Goal: Task Accomplishment & Management: Complete application form

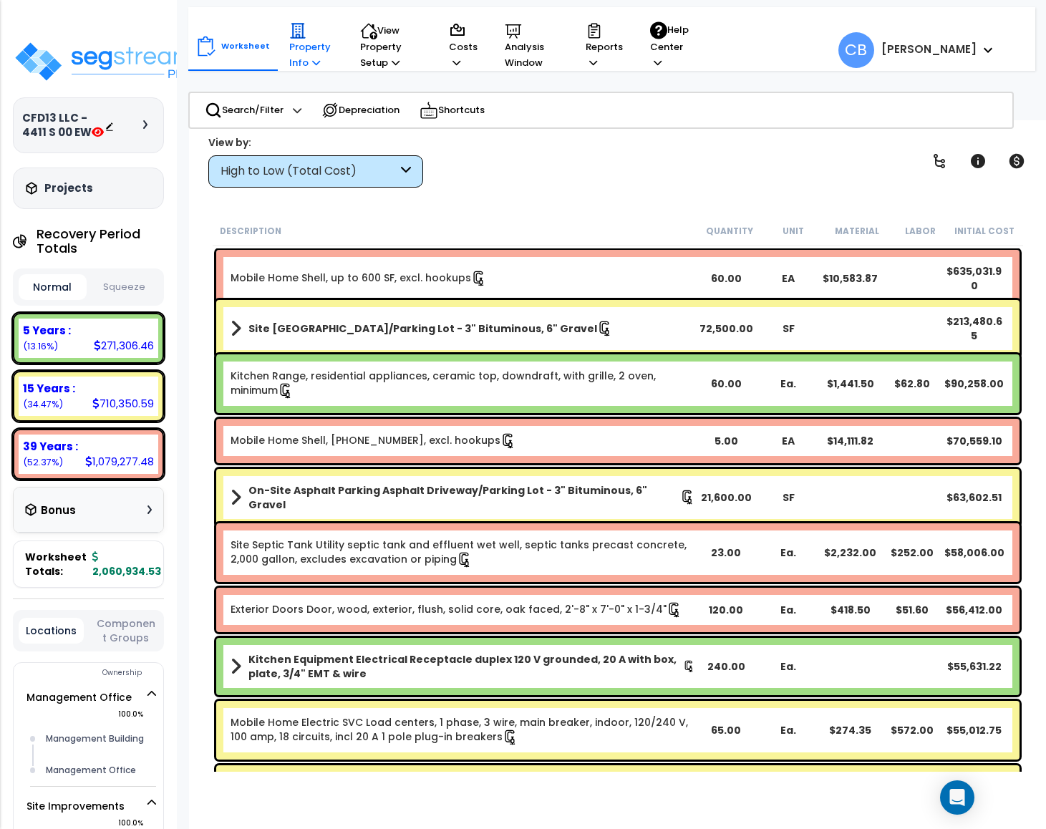
click at [292, 59] on p "Property Info" at bounding box center [311, 46] width 44 height 49
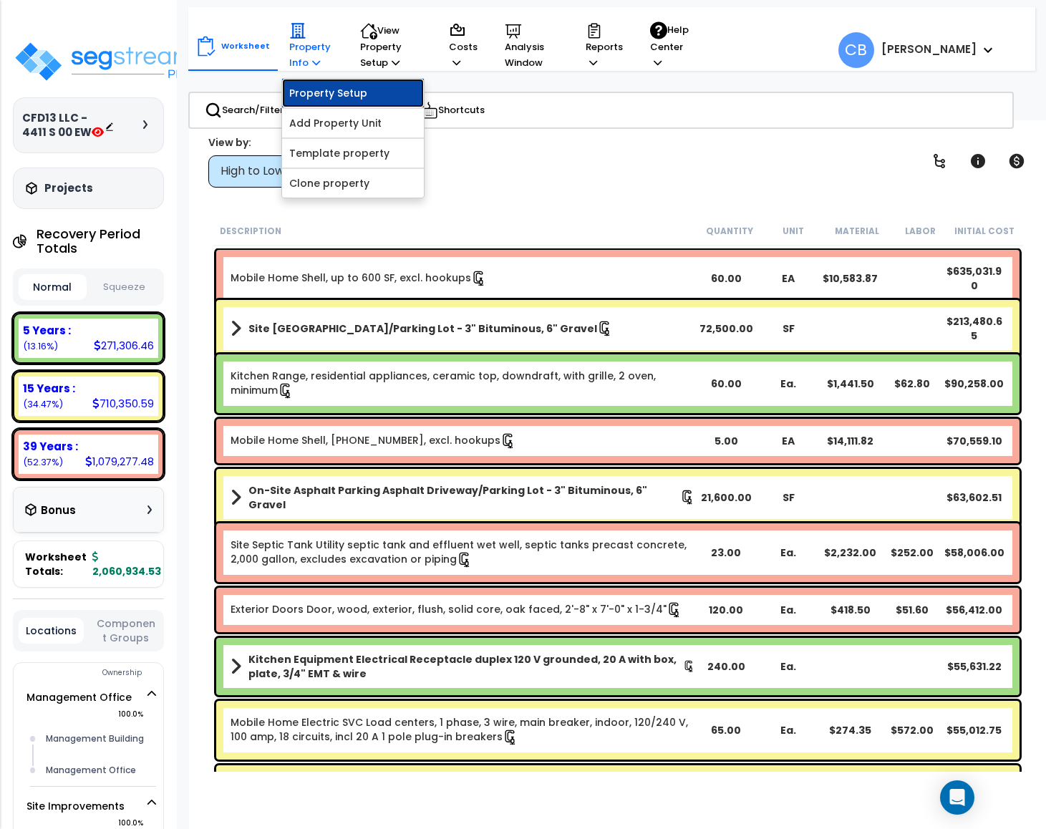
click at [312, 84] on link "Property Setup" at bounding box center [353, 93] width 142 height 29
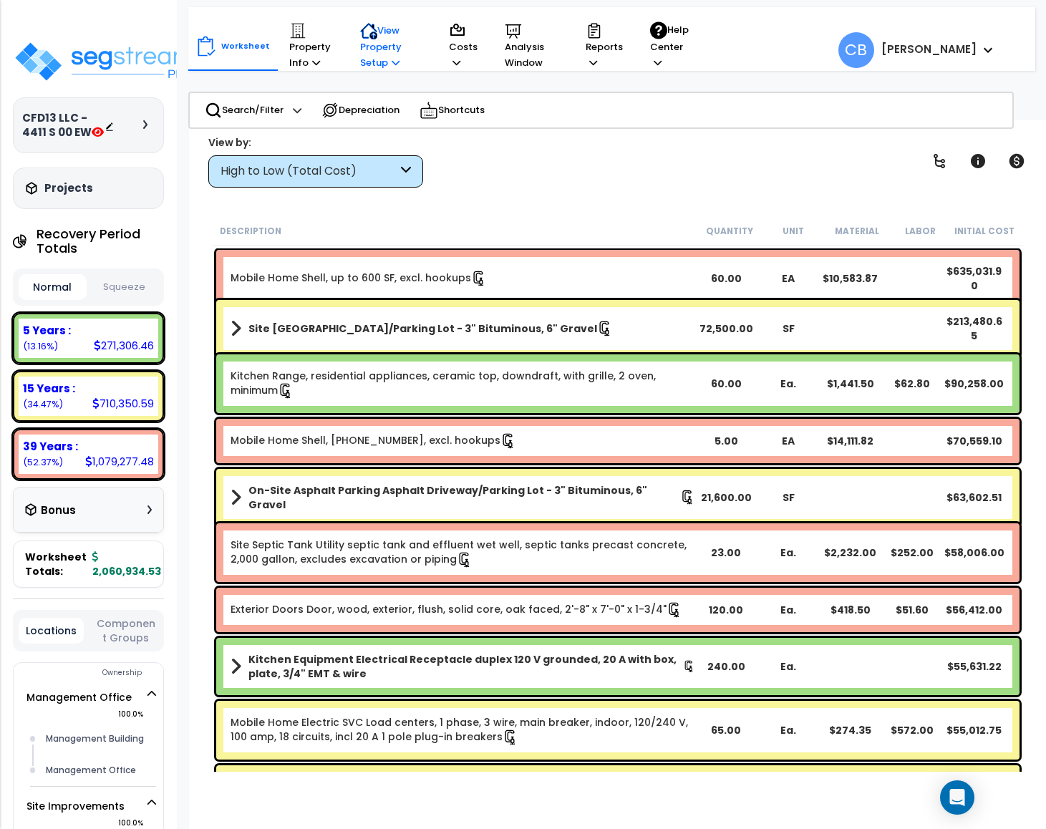
drag, startPoint x: 363, startPoint y: 46, endPoint x: 357, endPoint y: 99, distance: 53.4
click at [364, 46] on p "View Property Setup" at bounding box center [391, 46] width 62 height 49
click at [372, 99] on link "Building Setup" at bounding box center [424, 93] width 142 height 29
click at [369, 34] on icon at bounding box center [373, 36] width 8 height 8
click at [363, 119] on link "View Questionnaire" at bounding box center [424, 123] width 142 height 29
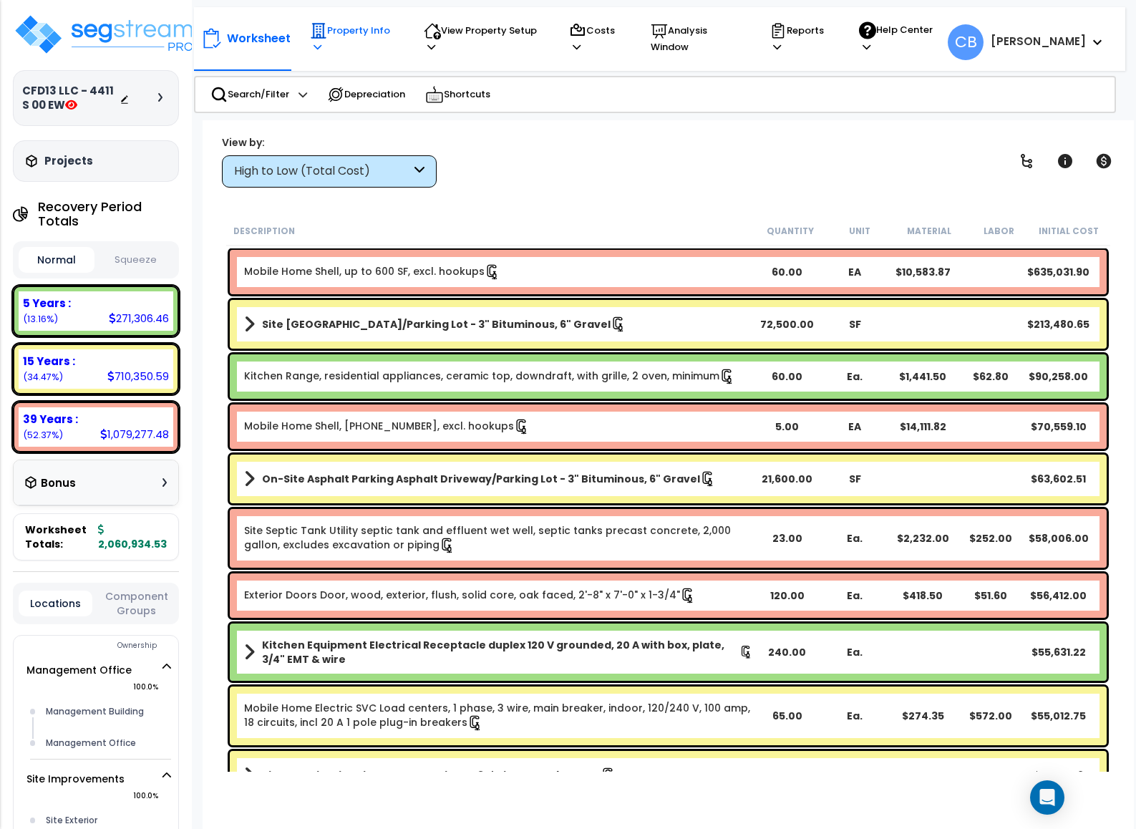
click at [326, 47] on p "Property Info" at bounding box center [353, 38] width 87 height 33
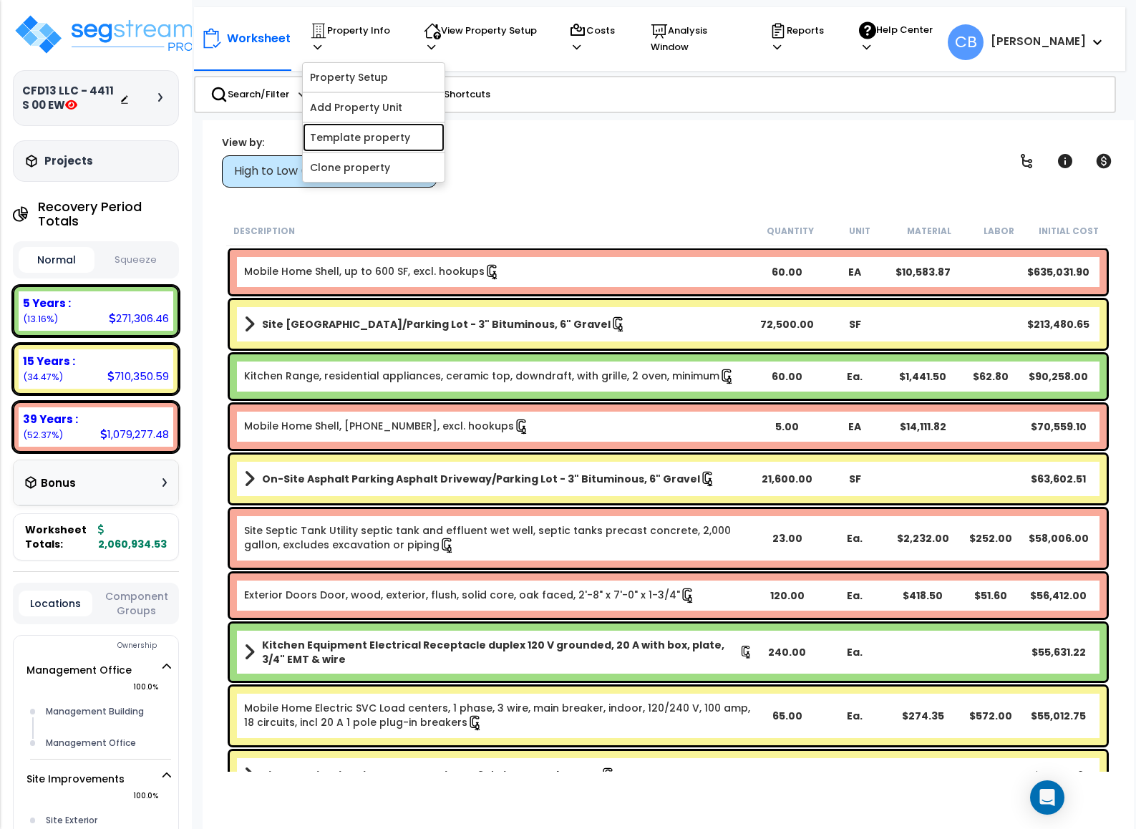
scroll to position [322, 0]
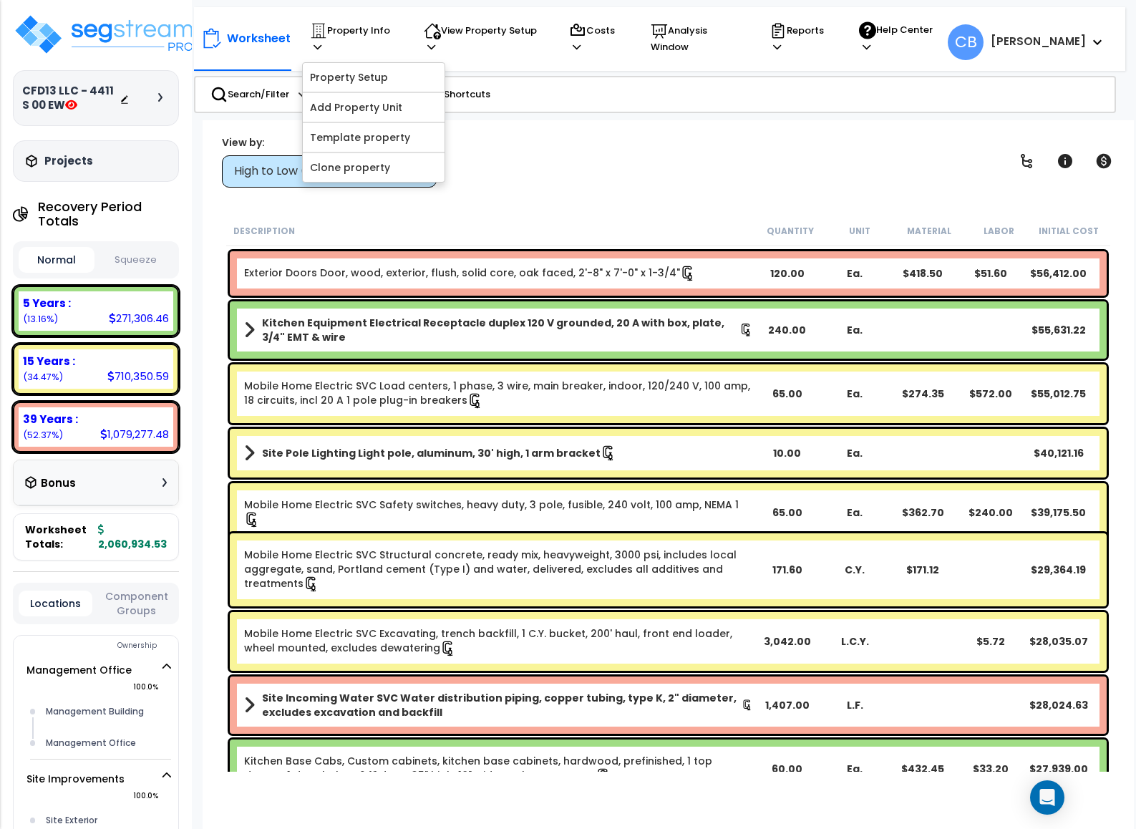
click at [739, 211] on div "Worksheet Property Info Property Setup Add Property Unit Template property Clon…" at bounding box center [668, 534] width 931 height 829
click at [276, 93] on p "Search/Filter" at bounding box center [249, 94] width 79 height 17
click at [246, 95] on p "Search/Filter" at bounding box center [249, 94] width 79 height 17
drag, startPoint x: 447, startPoint y: 41, endPoint x: 439, endPoint y: 42, distance: 7.9
click at [445, 41] on p "View Property Setup" at bounding box center [483, 38] width 118 height 33
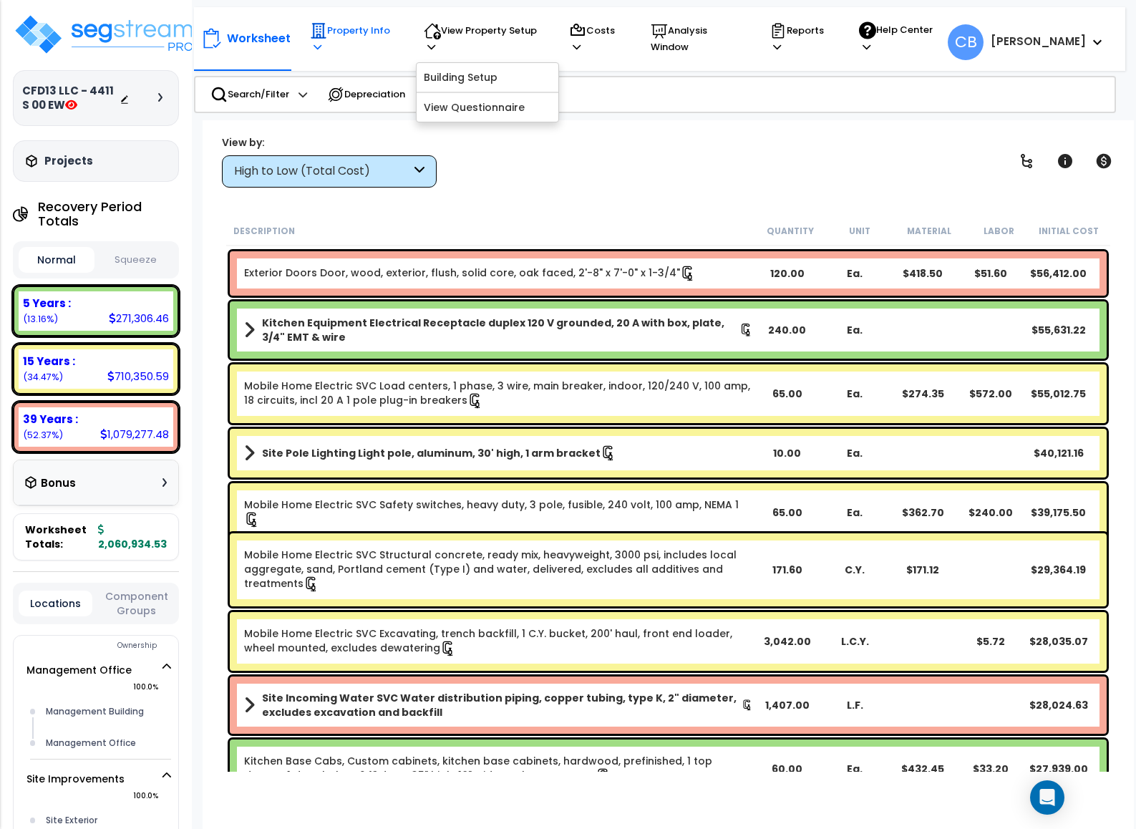
click at [337, 46] on p "Property Info" at bounding box center [353, 38] width 87 height 33
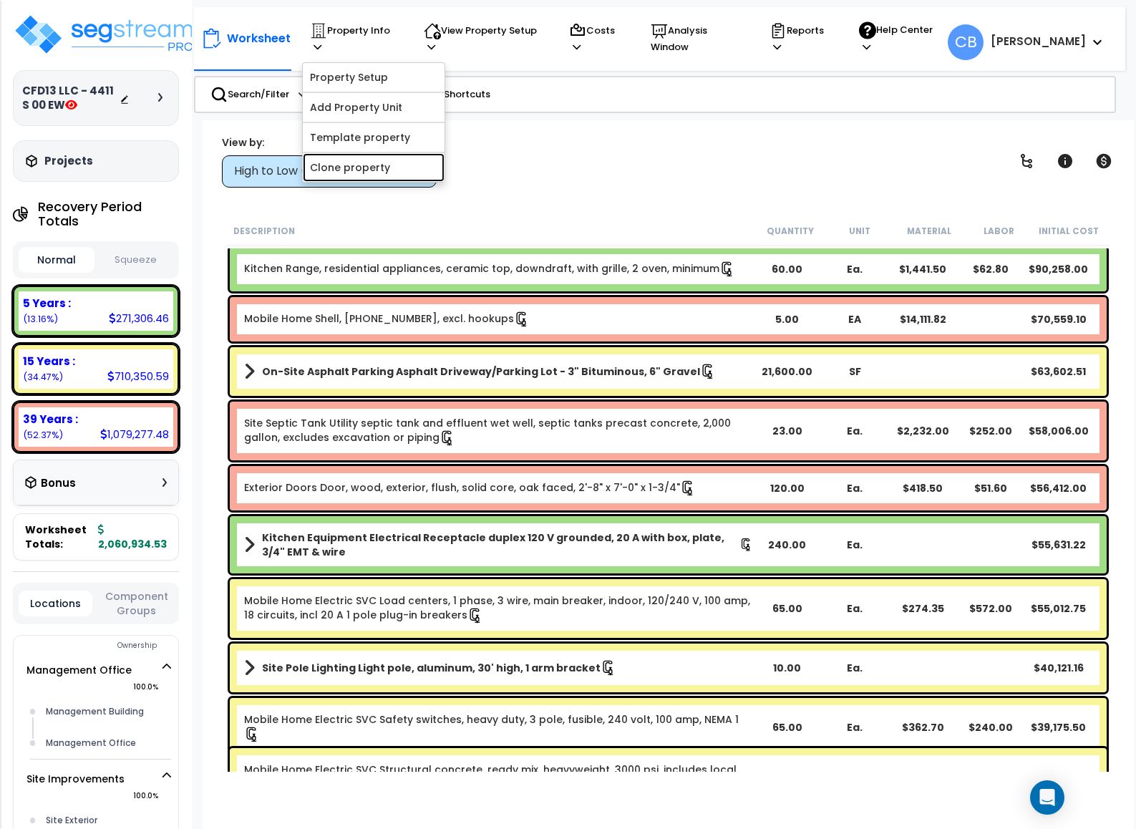
scroll to position [0, 0]
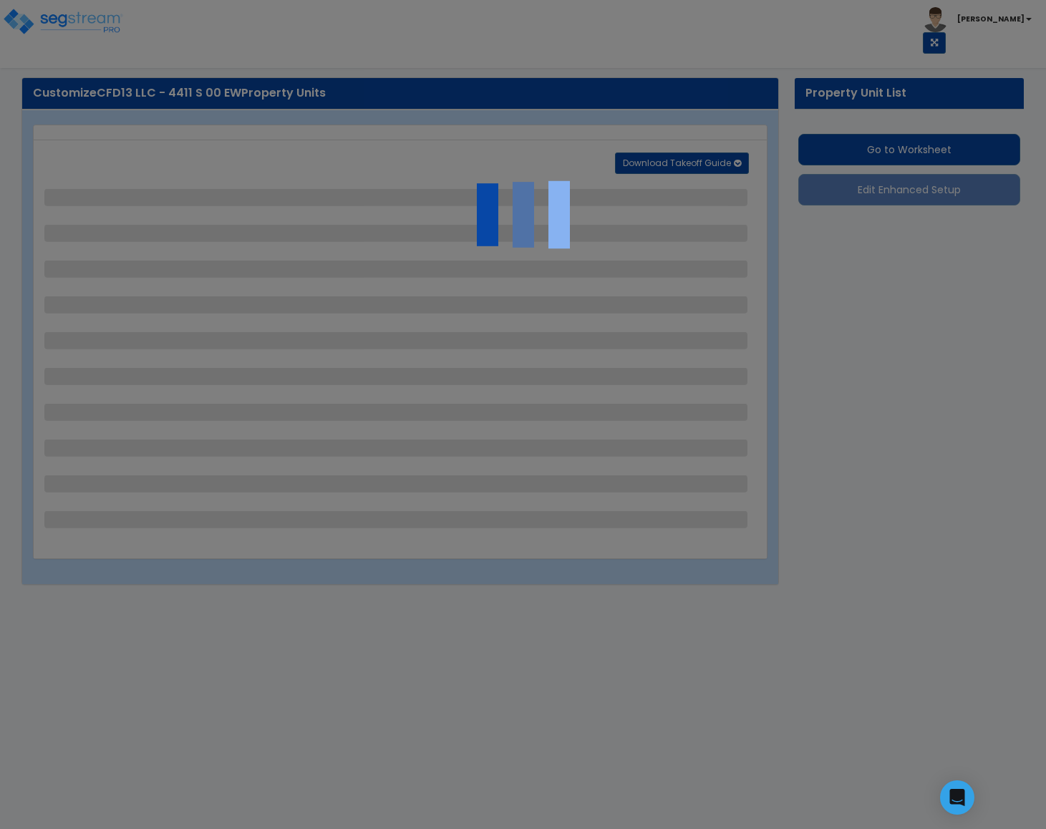
select select "1"
select select "2"
select select "1"
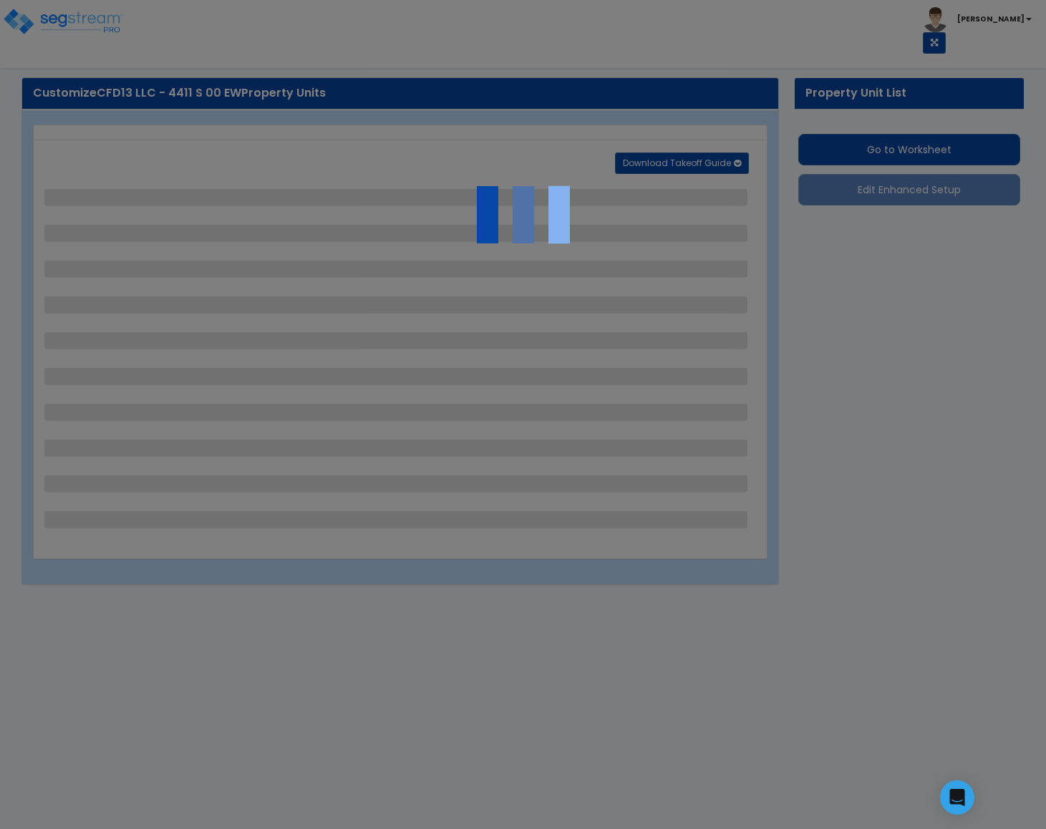
select select "1"
select select "2"
select select "3"
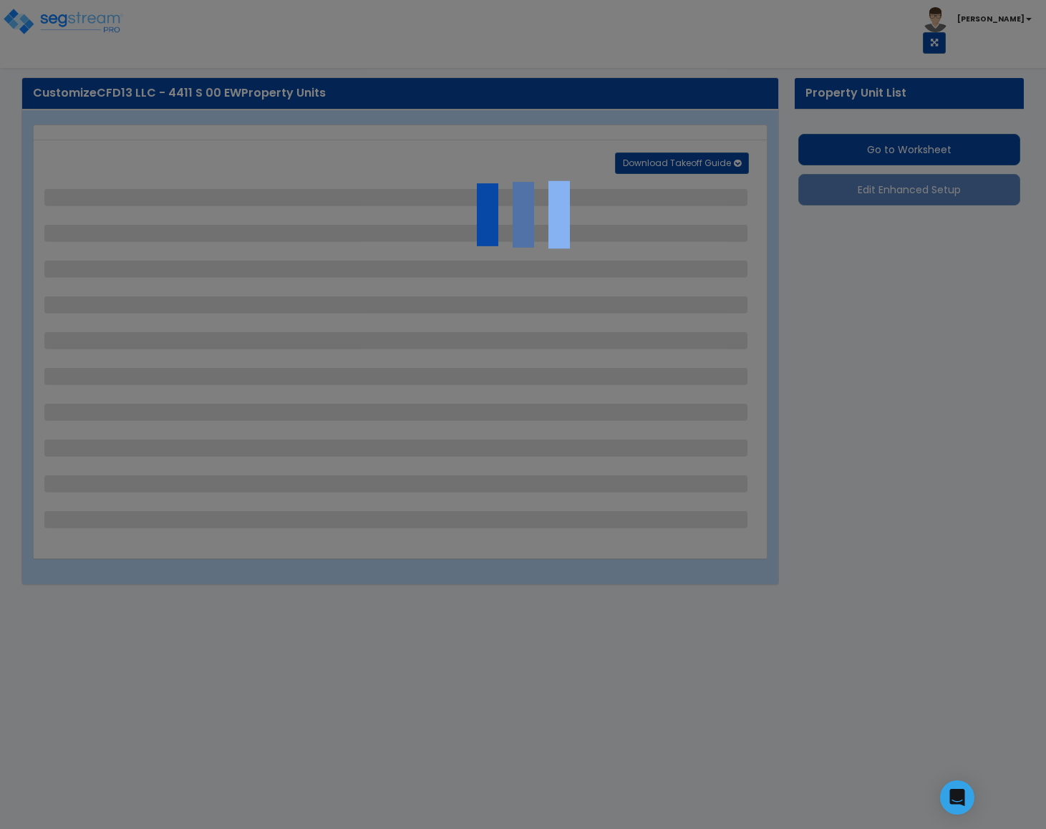
select select "3"
select select "2"
select select "1"
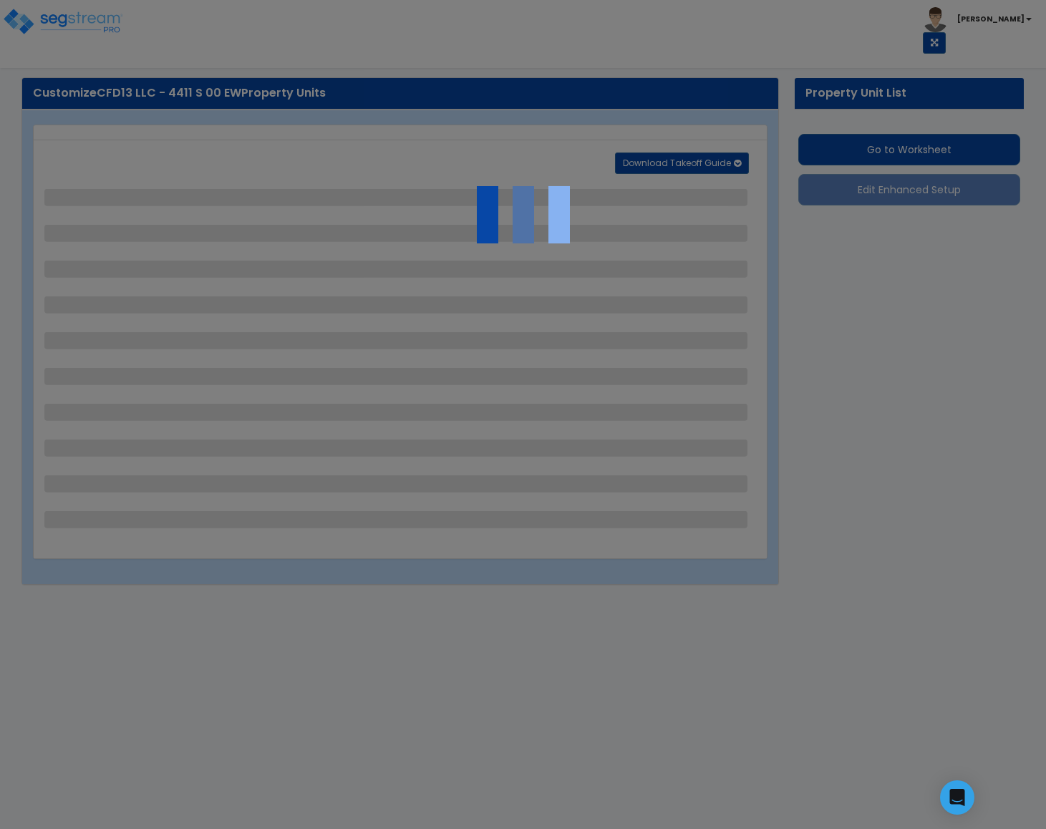
select select "1"
select select "2"
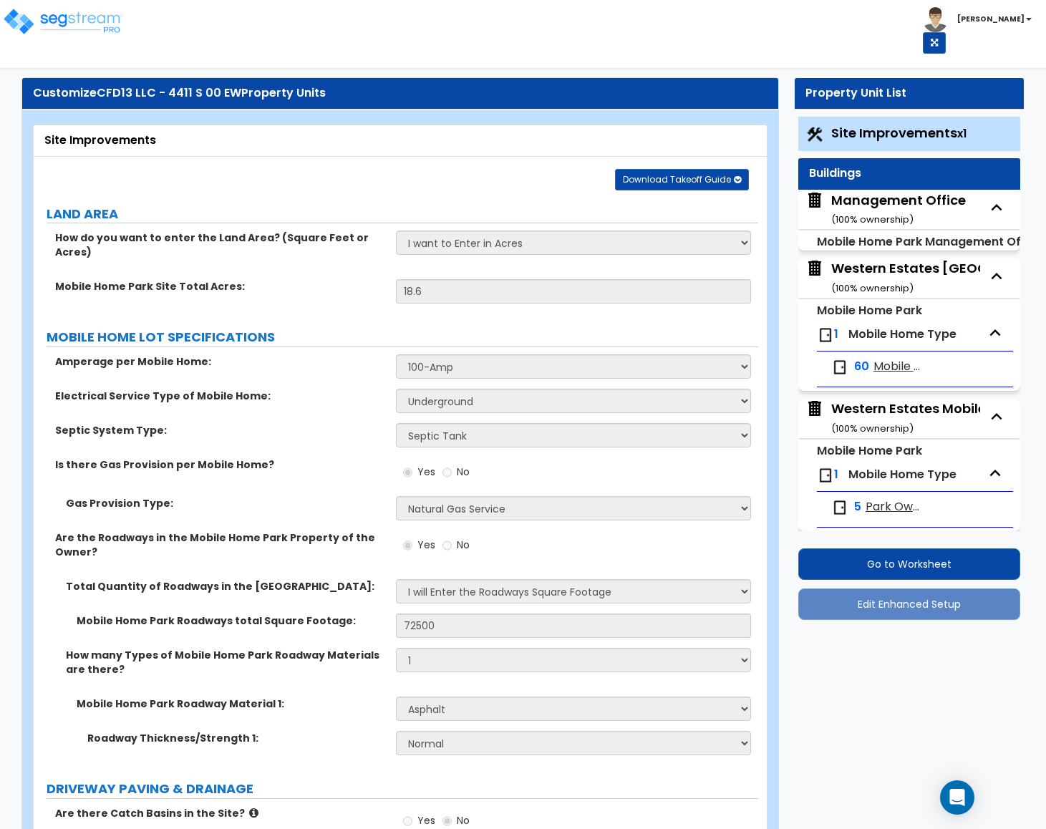
click at [883, 200] on div "Management Office ( 100 % ownership)" at bounding box center [898, 209] width 135 height 37
select select "3"
select select "1"
select select "5"
select select "1"
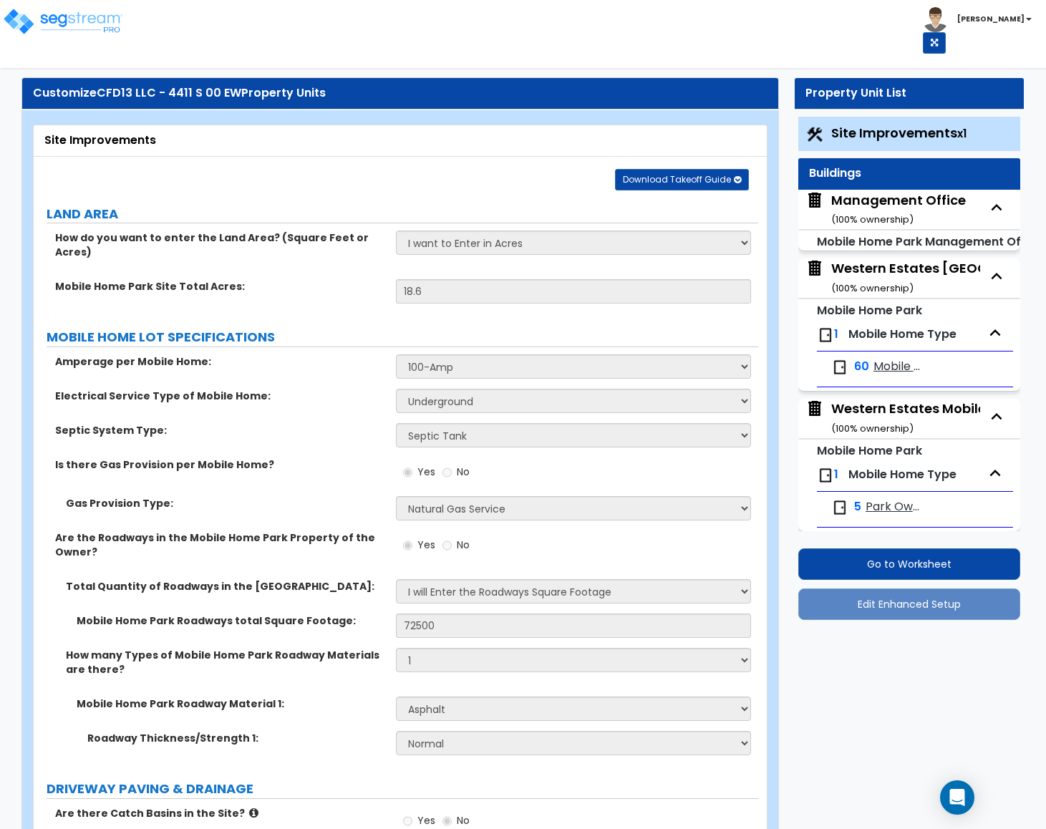
select select "1"
select select "5"
select select "3"
select select "1"
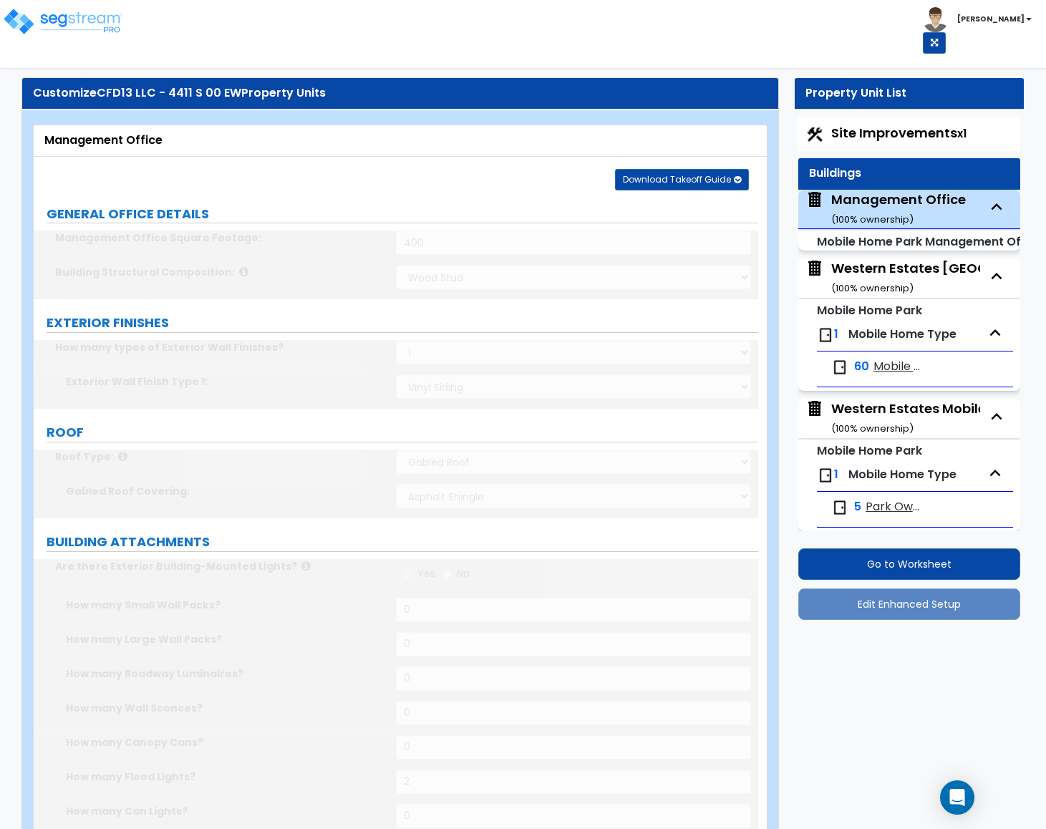
scroll to position [11, 0]
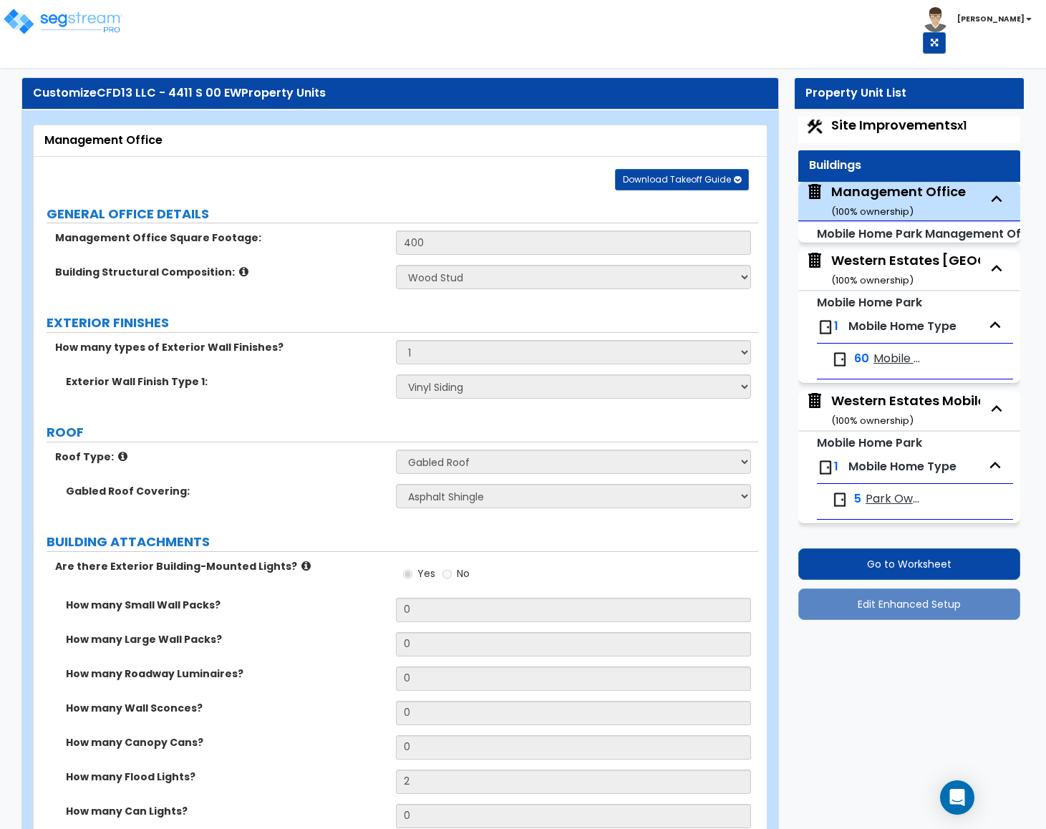
click at [875, 125] on span "Site Improvements x1" at bounding box center [898, 125] width 135 height 18
select select "1"
select select "2"
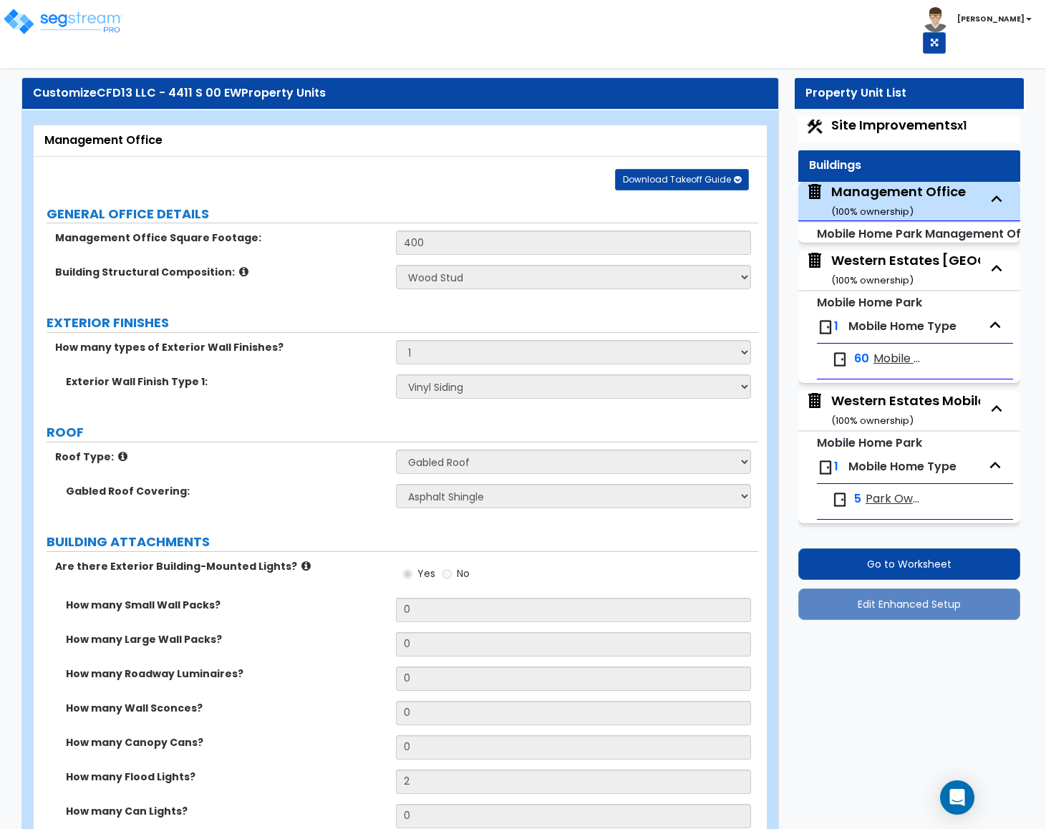
select select "1"
select select "2"
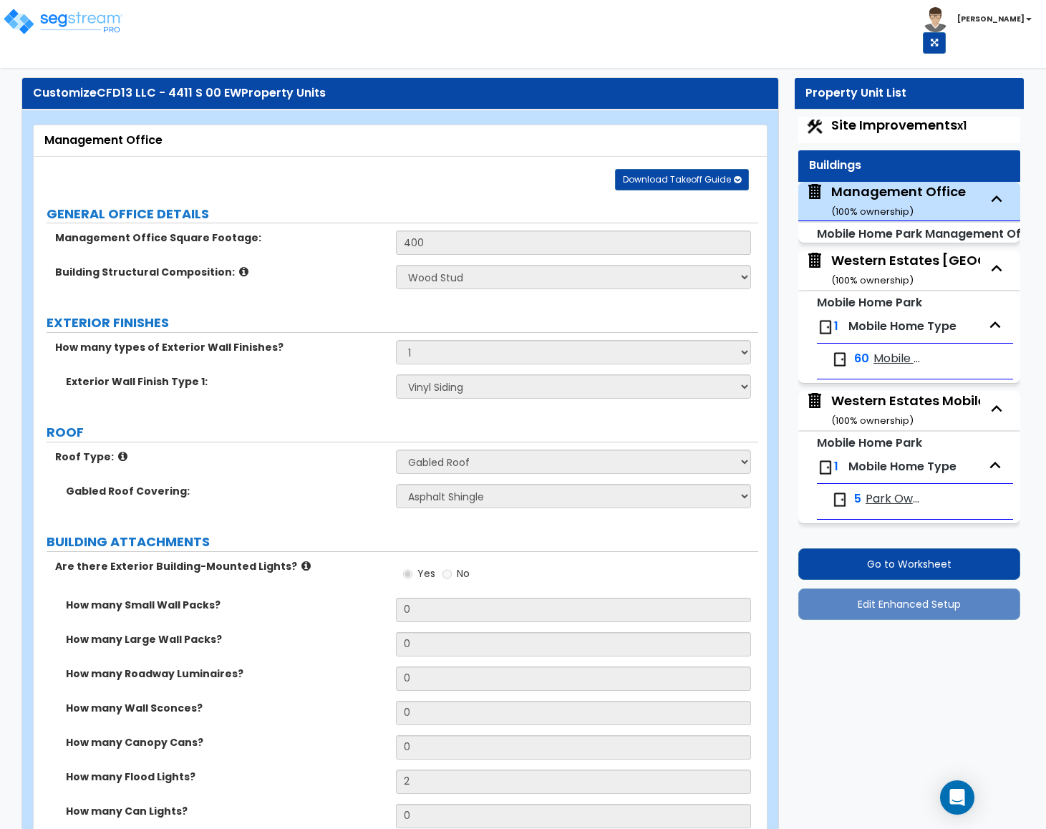
select select "3"
select select "2"
select select "1"
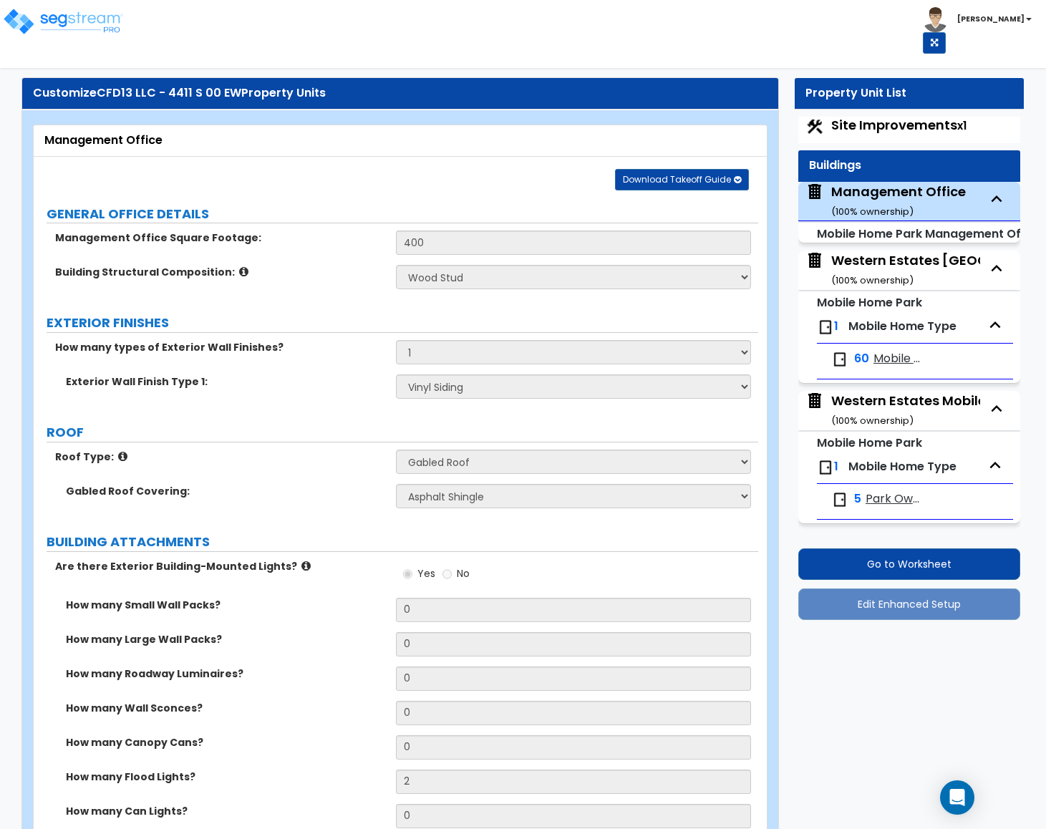
select select "1"
select select "2"
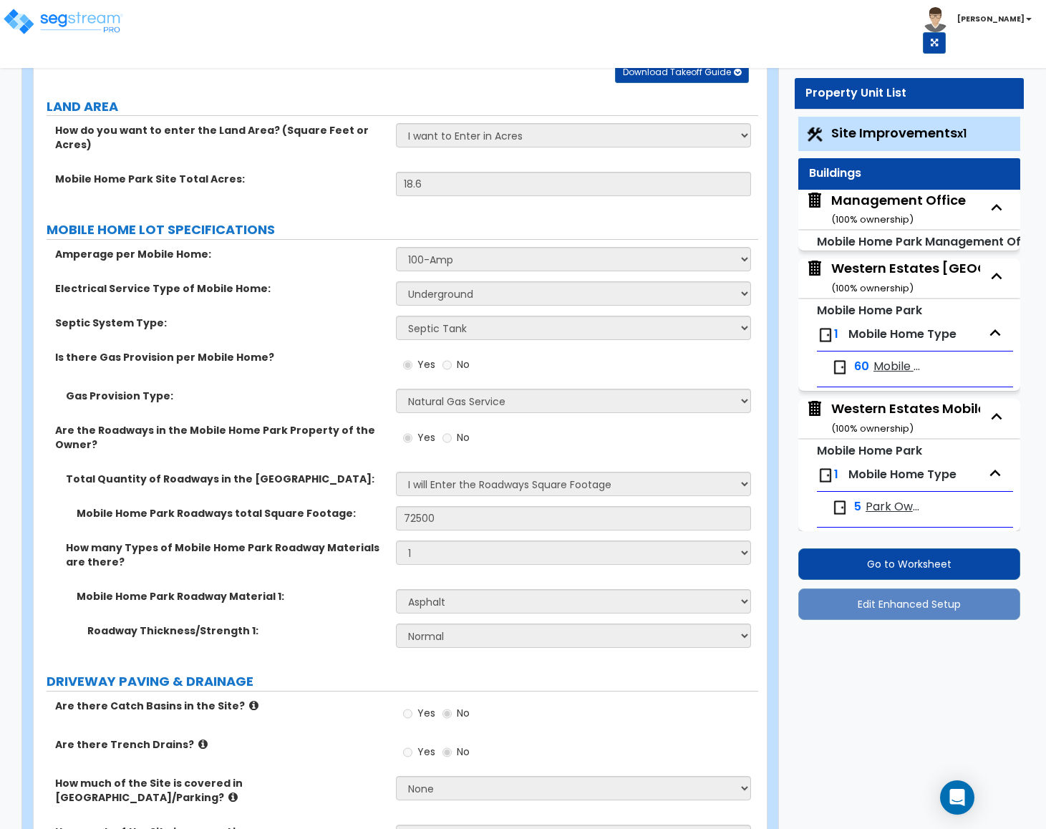
scroll to position [430, 0]
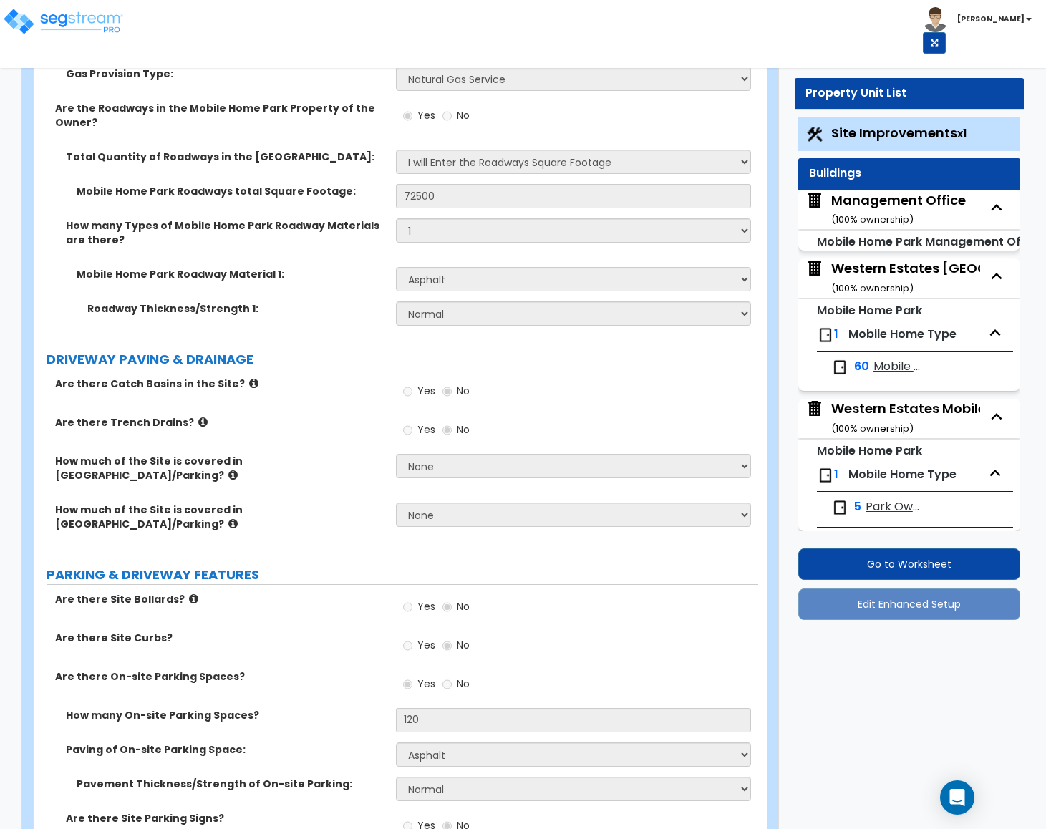
click at [860, 195] on div "Management Office ( 100 % ownership)" at bounding box center [898, 209] width 135 height 37
select select "3"
select select "1"
select select "5"
select select "1"
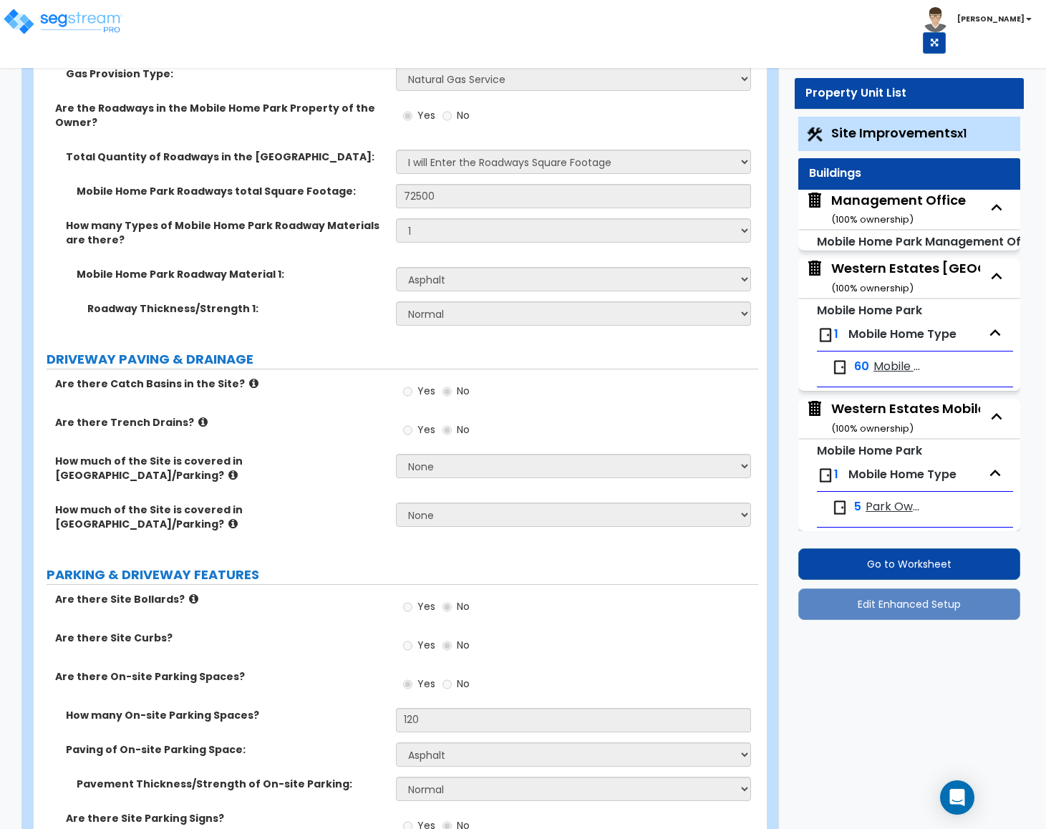
select select "1"
select select "5"
select select "3"
select select "1"
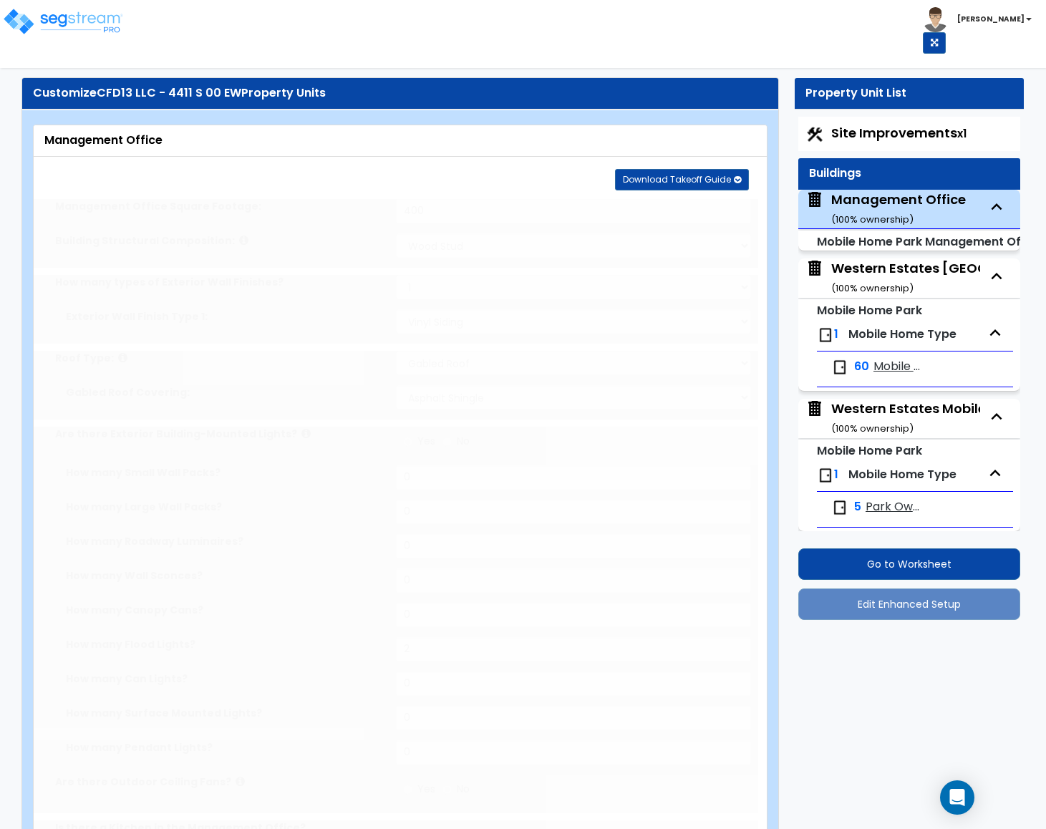
scroll to position [11, 0]
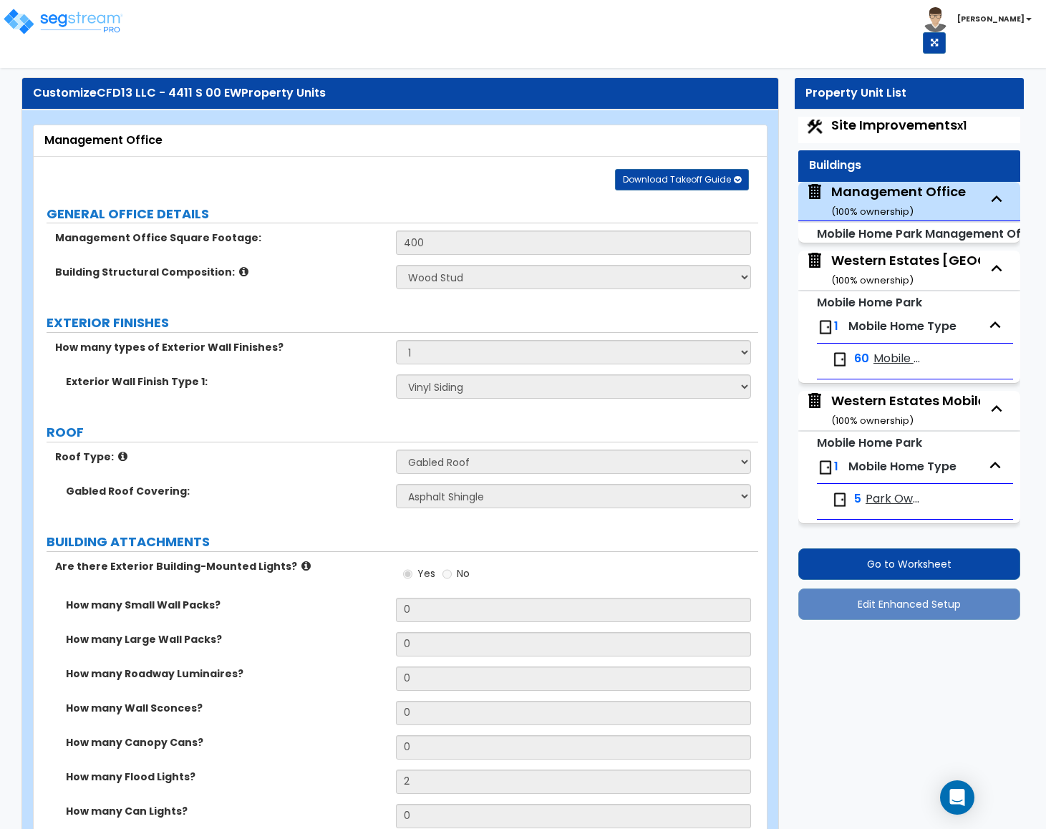
click at [868, 268] on div "Western Estates Mobile Home Park ( 100 % ownership)" at bounding box center [960, 269] width 258 height 37
click at [879, 261] on div "Western Estates Mobile Home Park ( 100 % ownership)" at bounding box center [960, 269] width 258 height 37
click at [846, 121] on span "Site Improvements x1" at bounding box center [898, 125] width 135 height 18
select select "1"
select select "2"
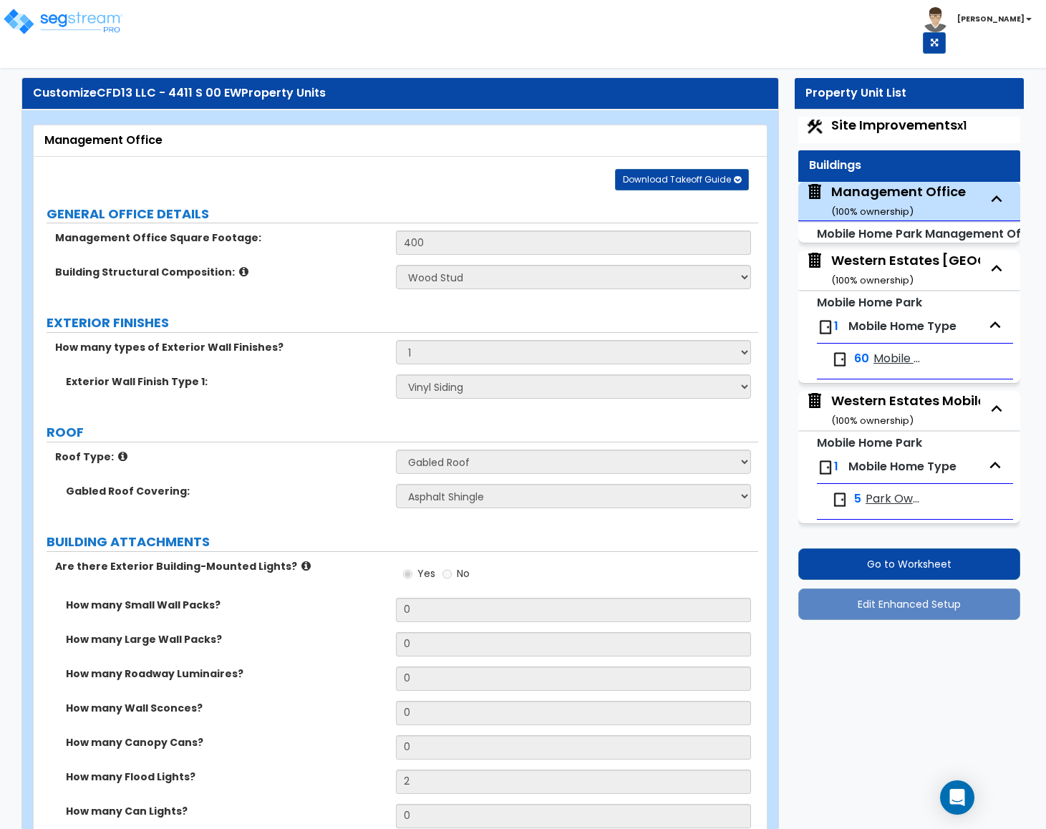
select select "2"
select select "1"
select select "2"
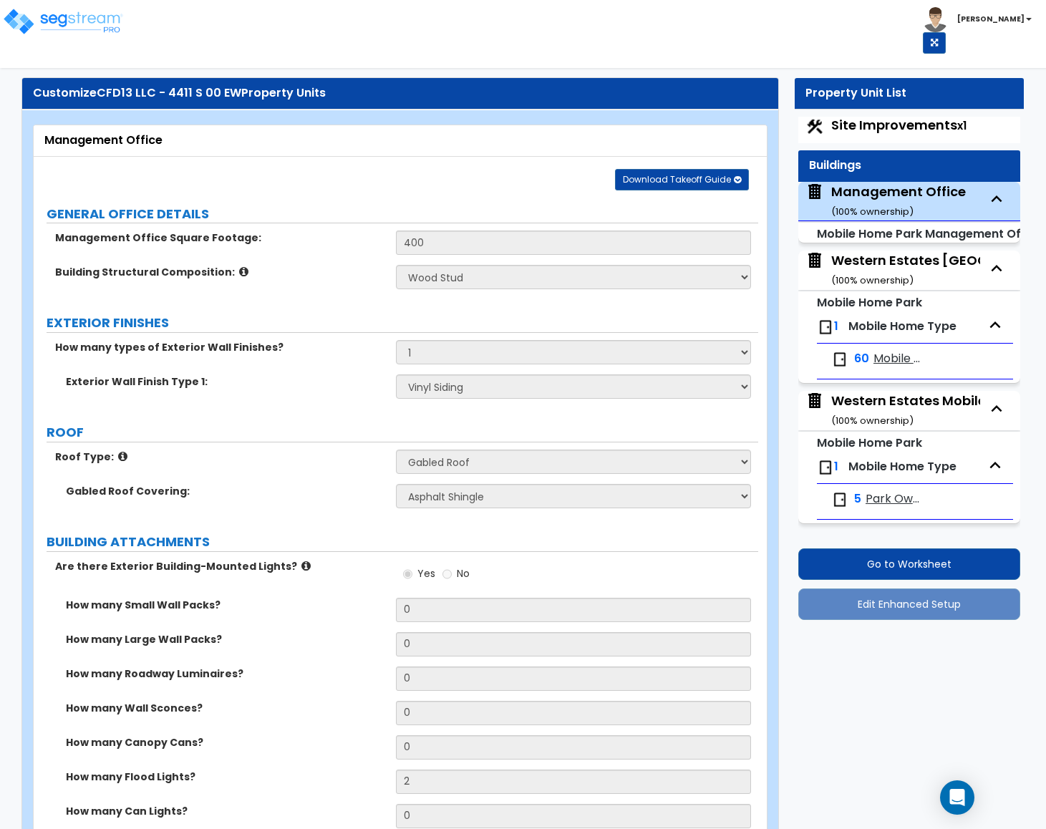
select select "2"
select select "3"
select select "2"
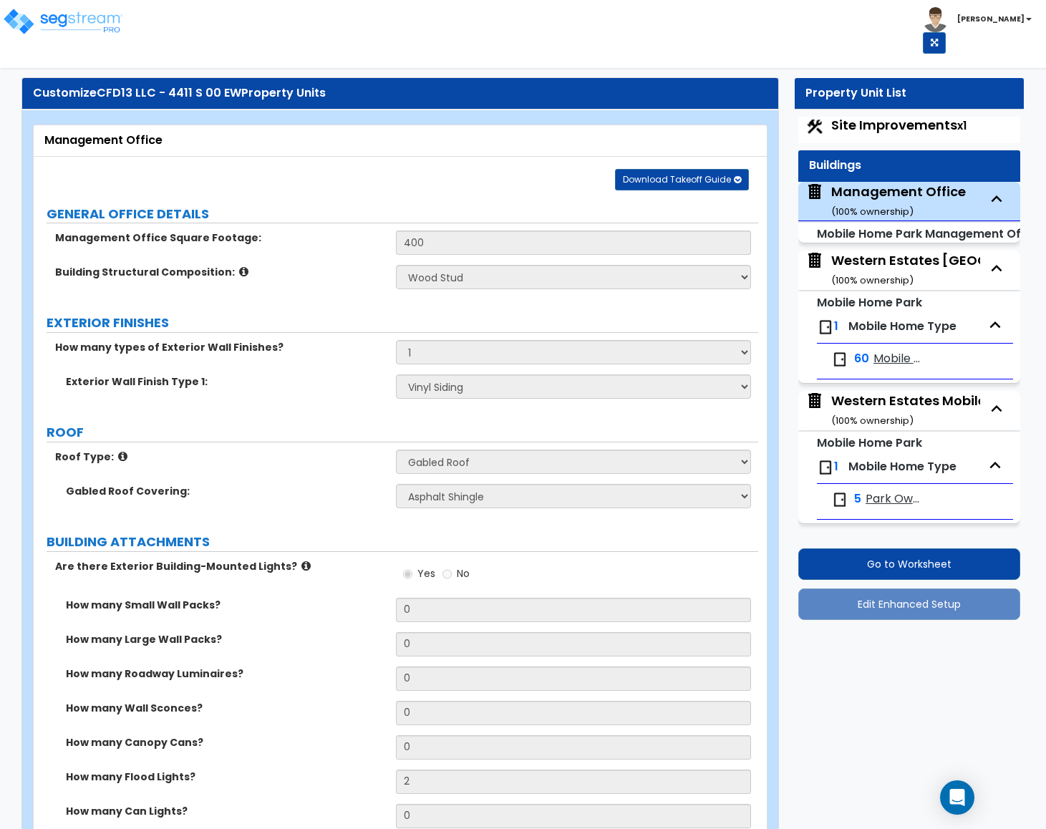
select select "1"
select select "2"
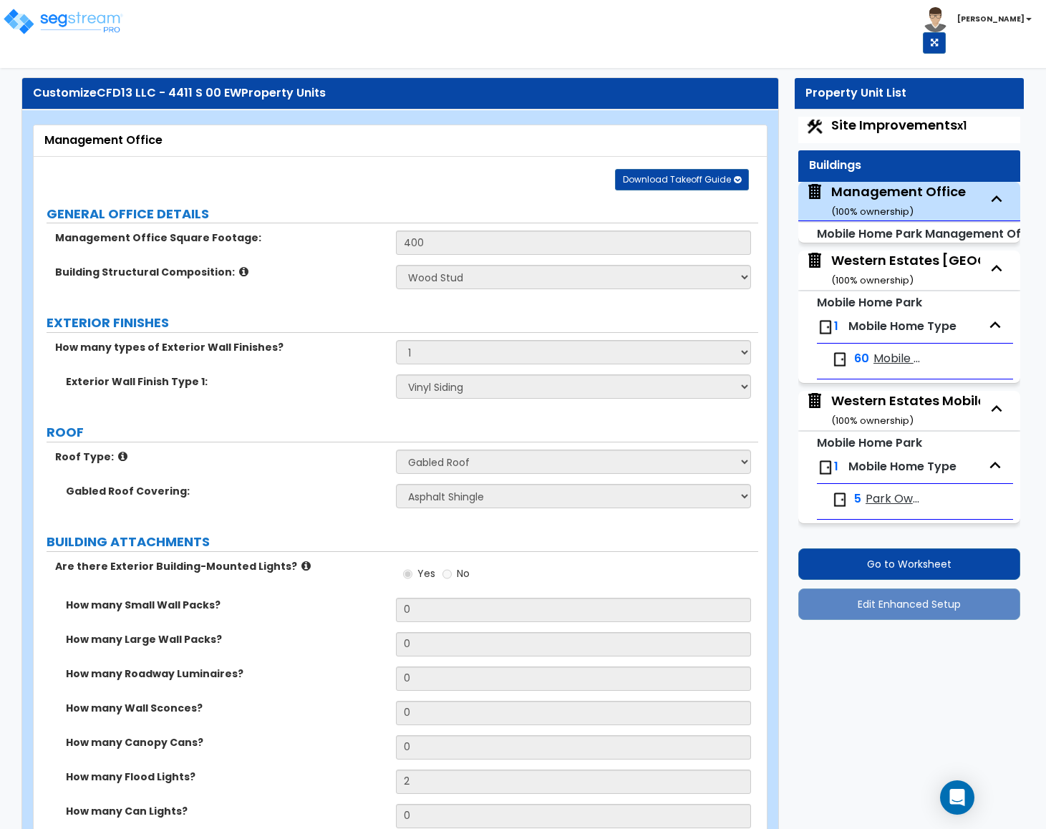
select select "2"
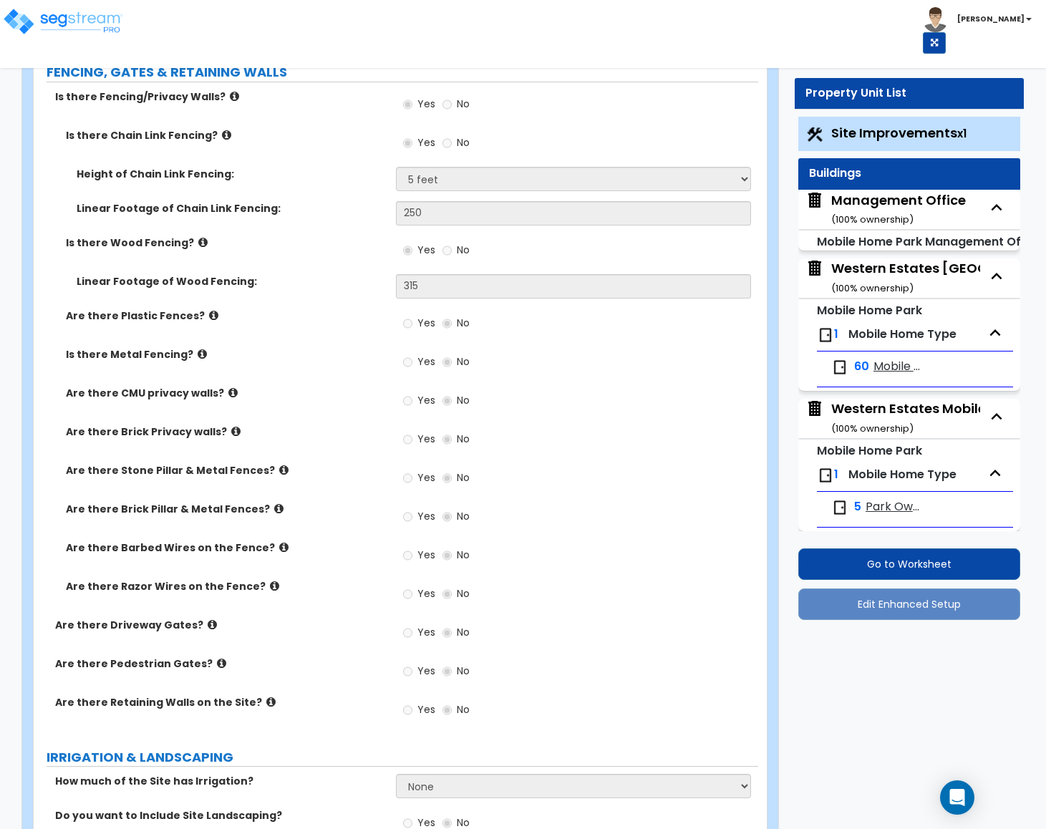
scroll to position [2255, 0]
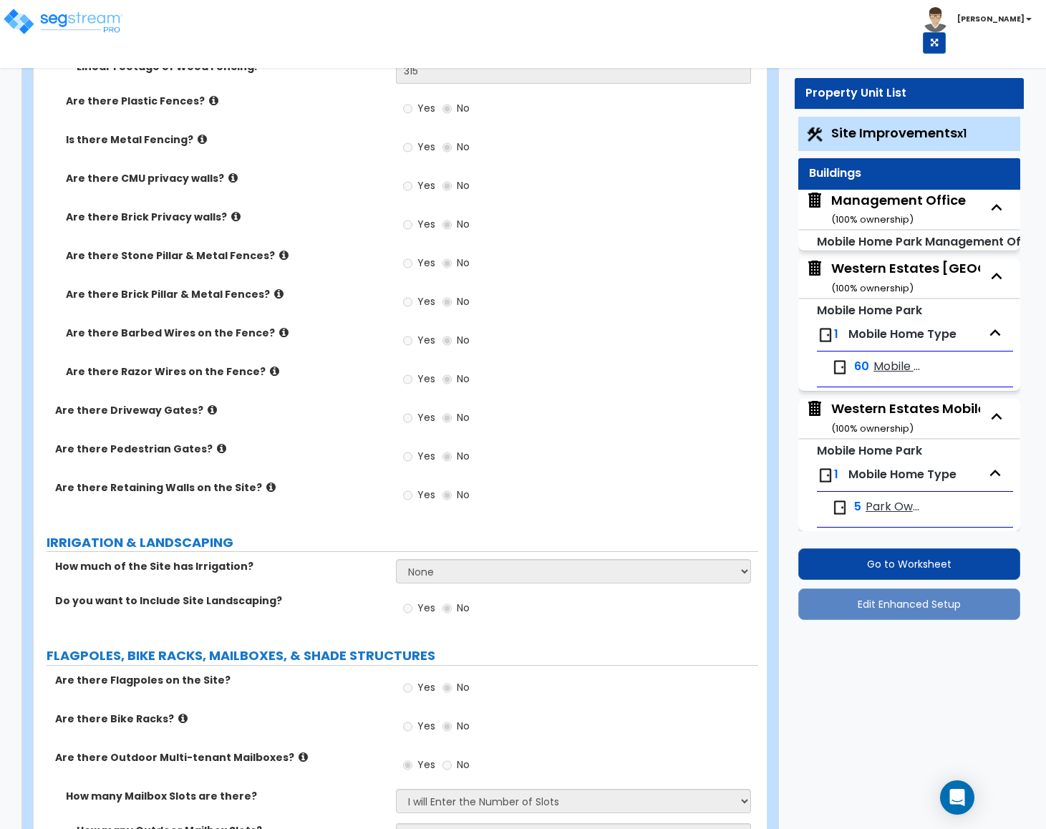
click at [863, 207] on div "Management Office ( 100 % ownership)" at bounding box center [898, 209] width 135 height 37
select select "3"
select select "1"
select select "5"
select select "1"
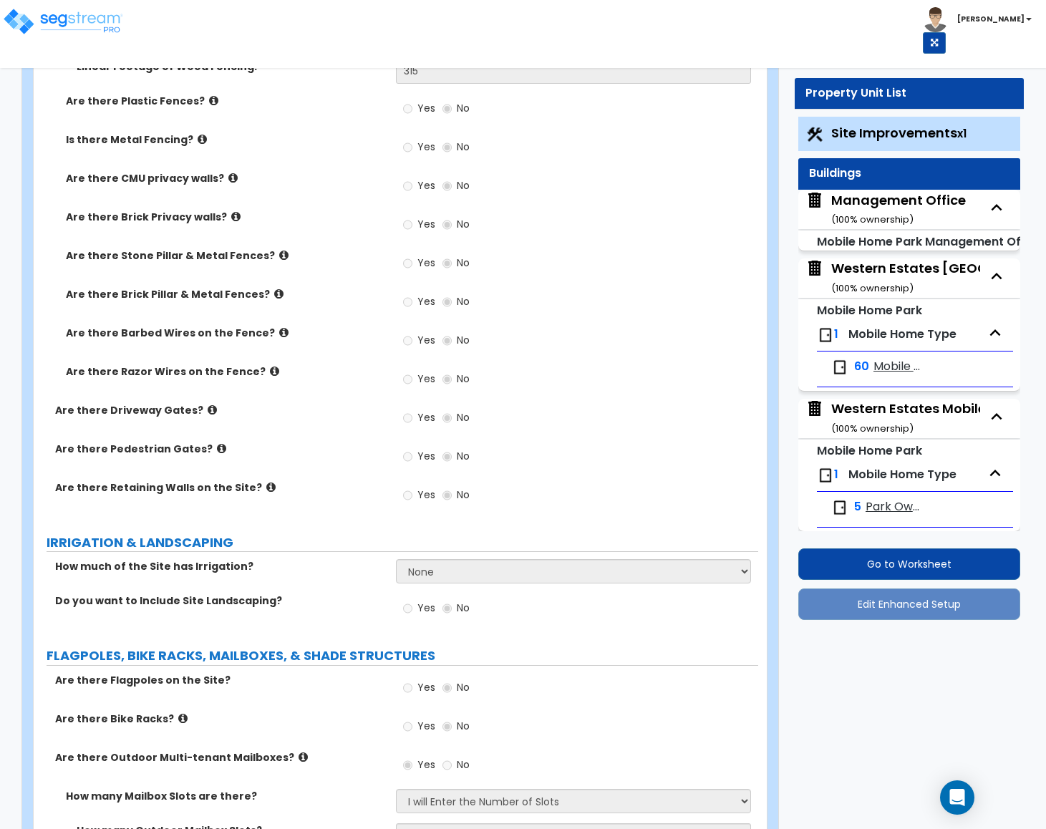
select select "1"
select select "5"
select select "3"
select select "1"
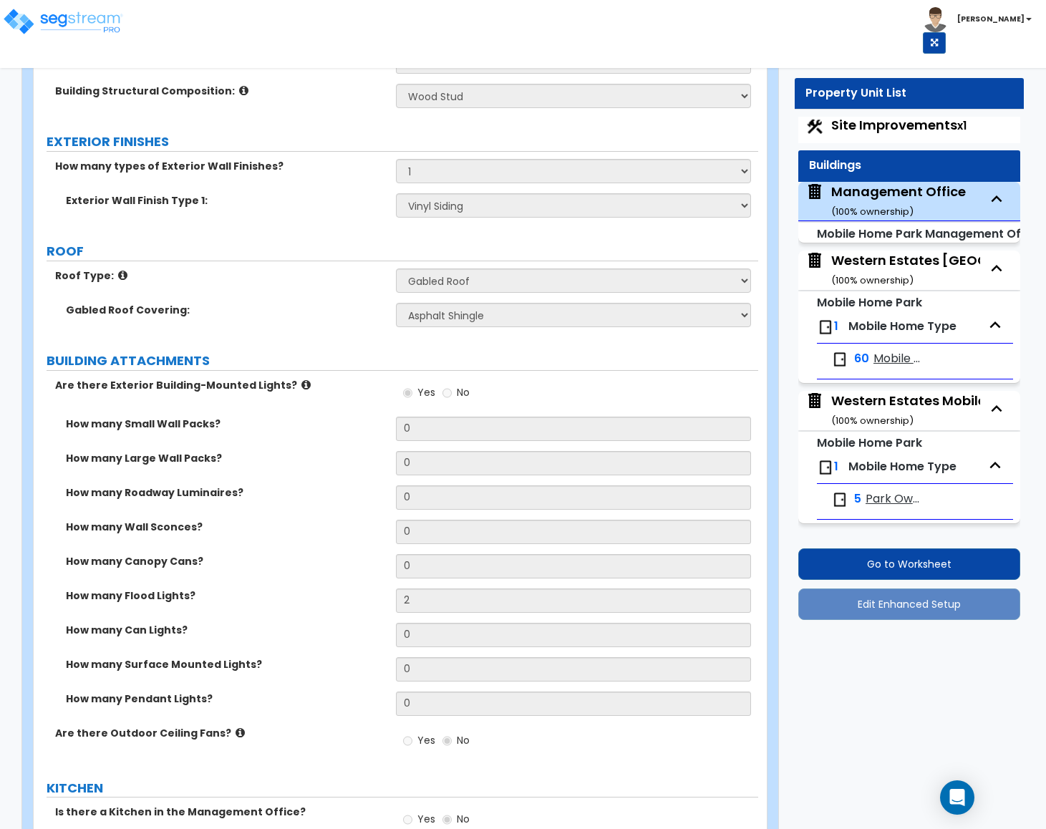
scroll to position [0, 0]
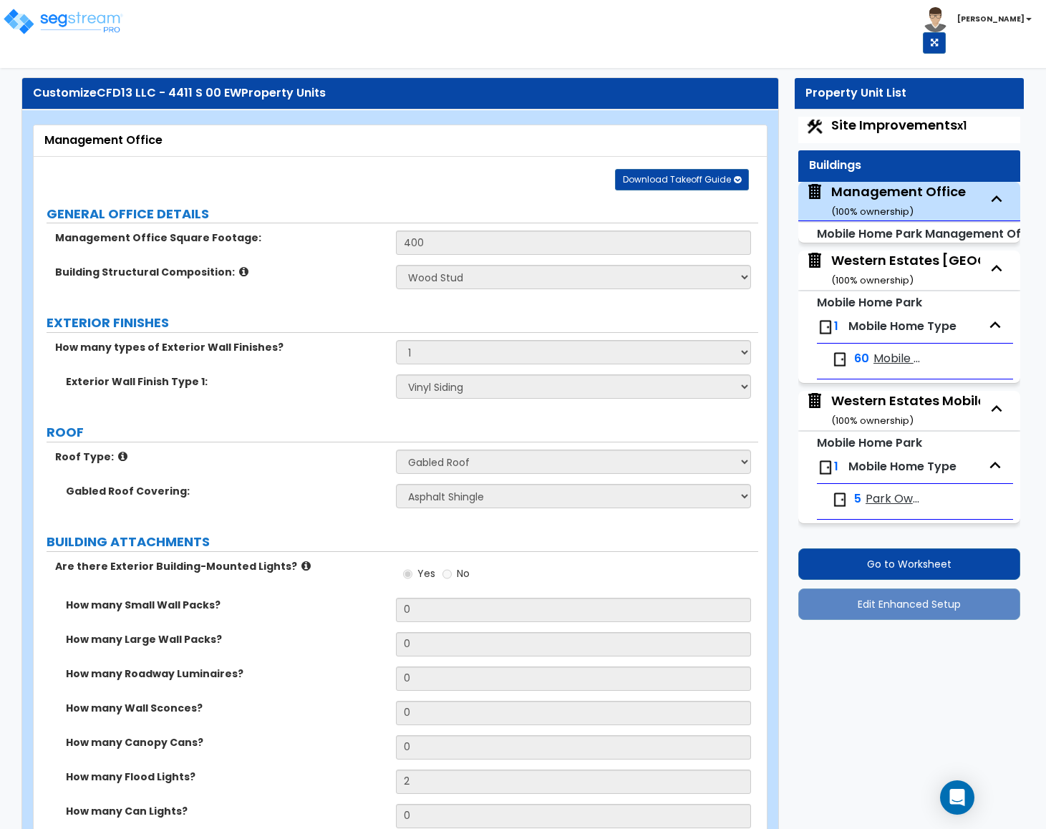
click at [881, 266] on div "Western Estates Mobile Home Park ( 100 % ownership)" at bounding box center [960, 269] width 258 height 37
click at [881, 258] on div "Western Estates Mobile Home Park ( 100 % ownership)" at bounding box center [960, 269] width 258 height 37
click at [863, 261] on div "Western Estates Mobile Home Park ( 100 % ownership)" at bounding box center [960, 269] width 258 height 37
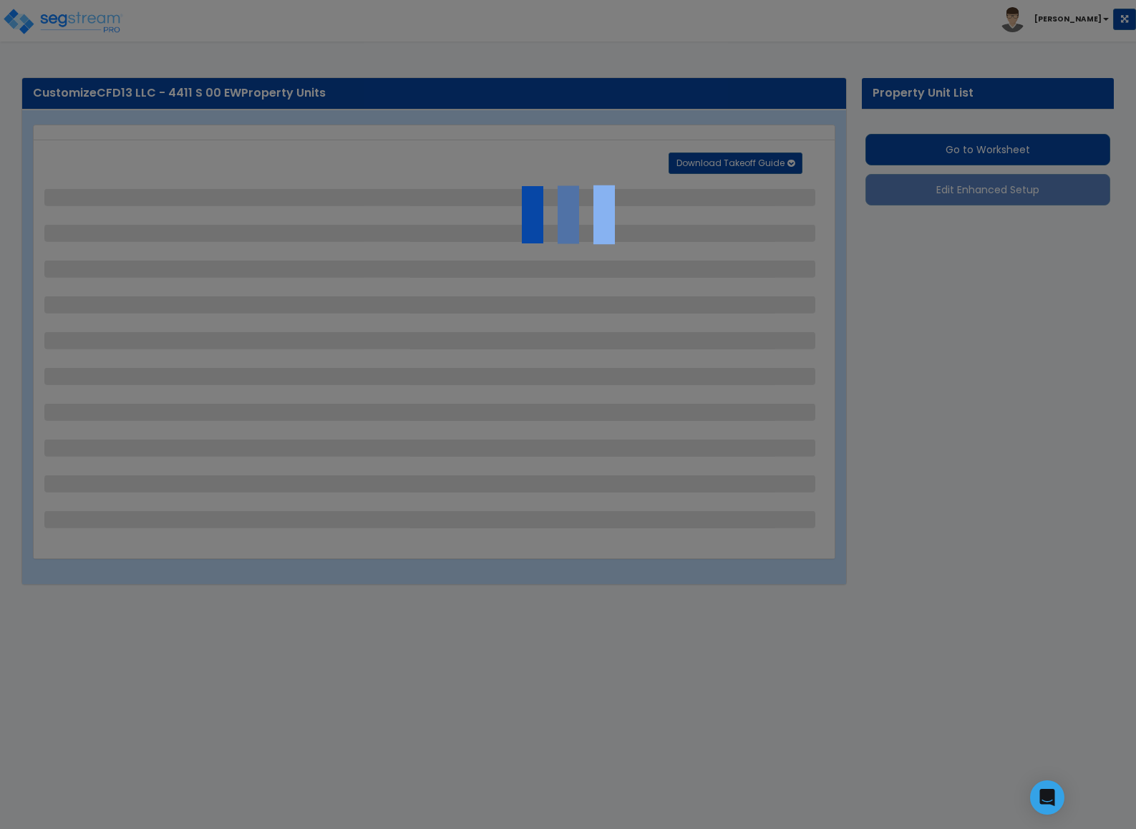
select select "1"
select select "2"
select select "1"
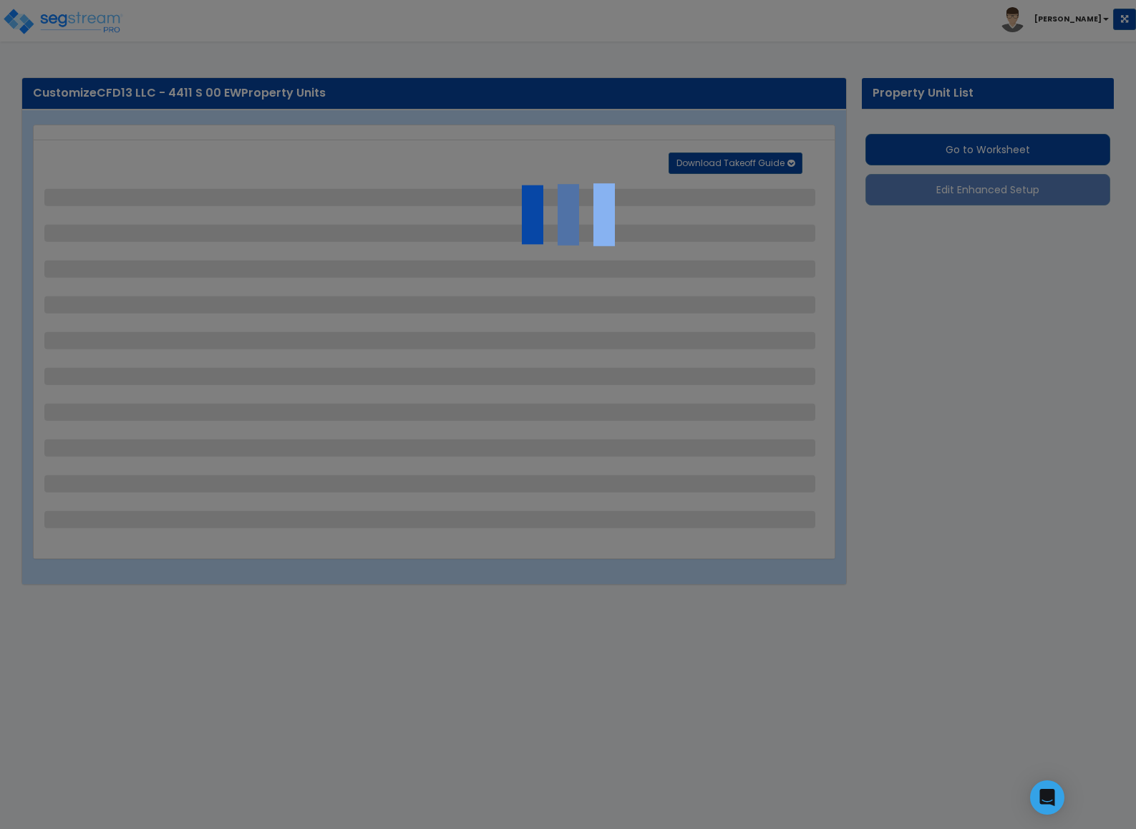
select select "1"
select select "2"
select select "3"
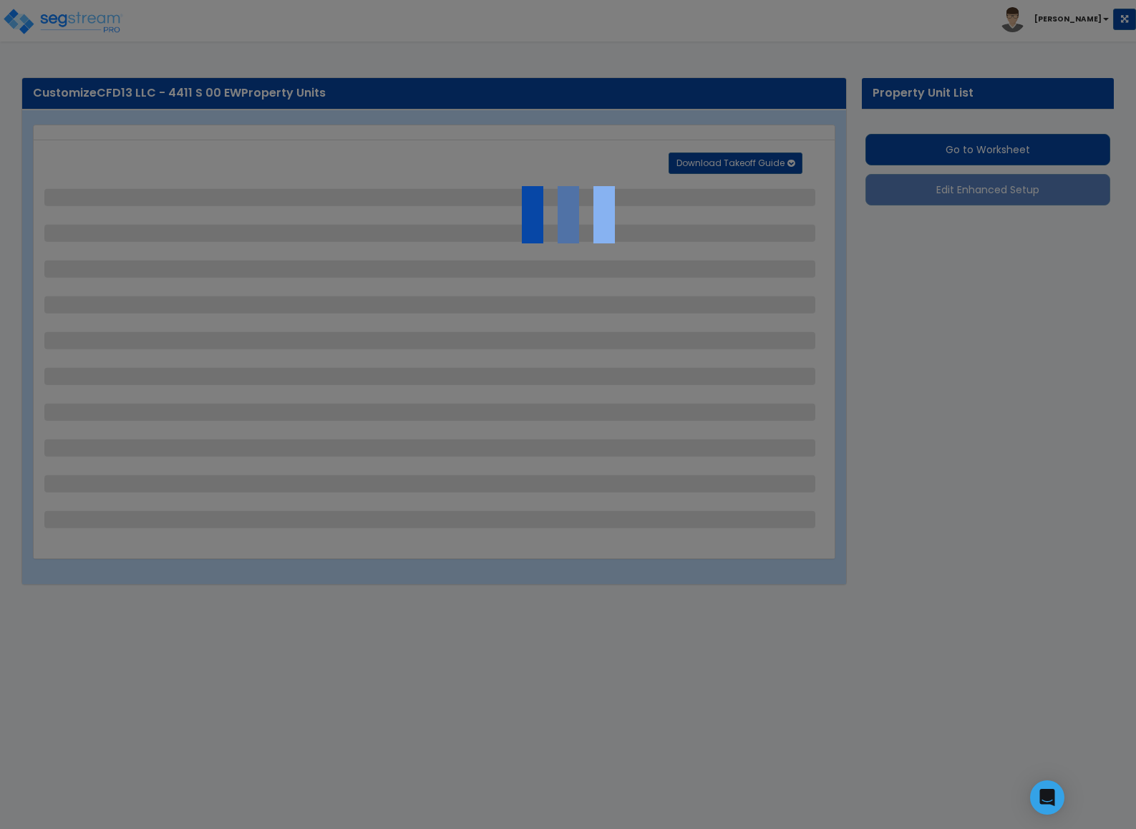
select select "3"
select select "2"
select select "1"
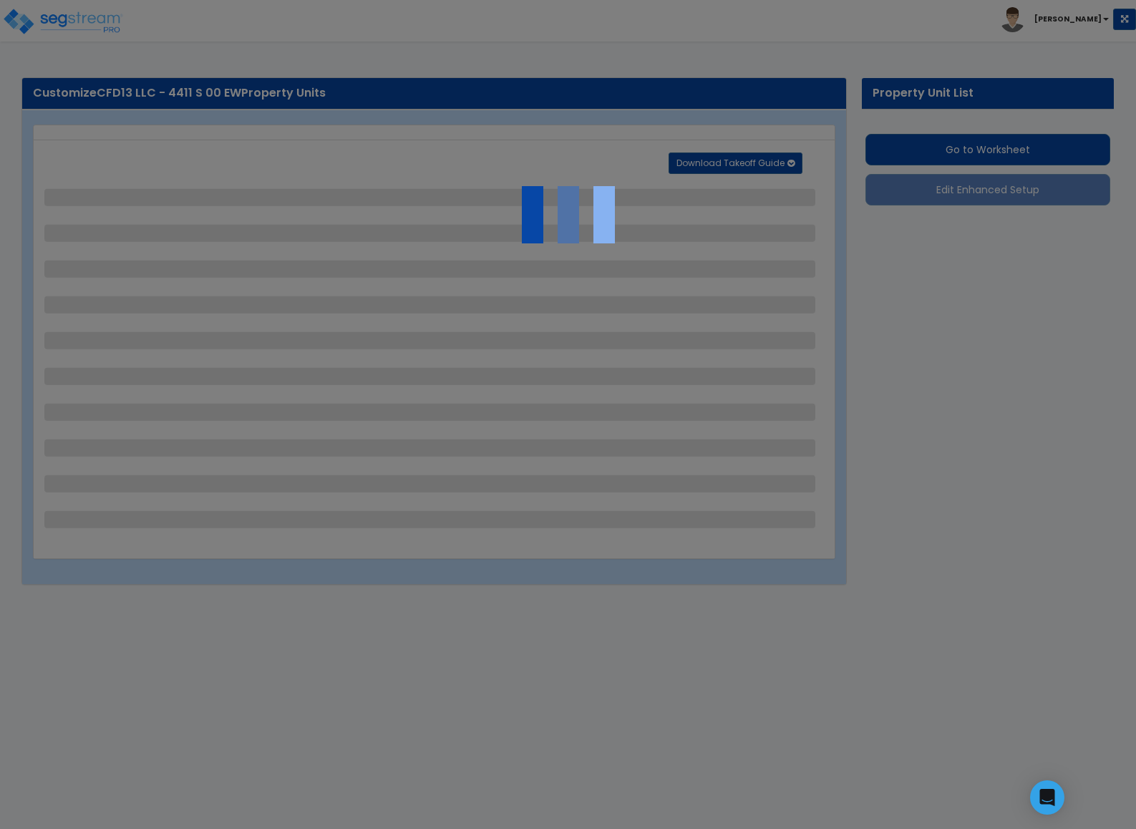
select select "1"
select select "2"
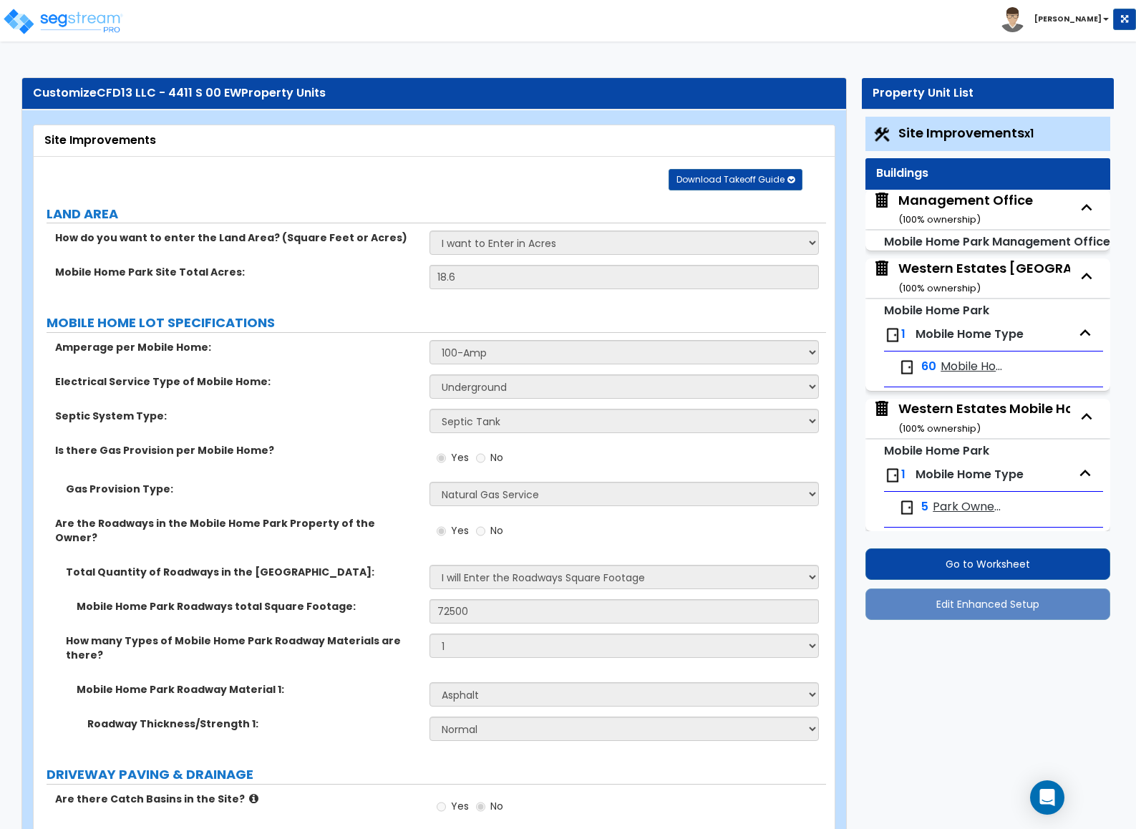
click at [368, 468] on div "Is there Gas Provision per Mobile Home? Yes No" at bounding box center [430, 462] width 793 height 39
click at [931, 207] on div "Management Office ( 100 % ownership)" at bounding box center [966, 209] width 135 height 37
select select "3"
select select "1"
select select "5"
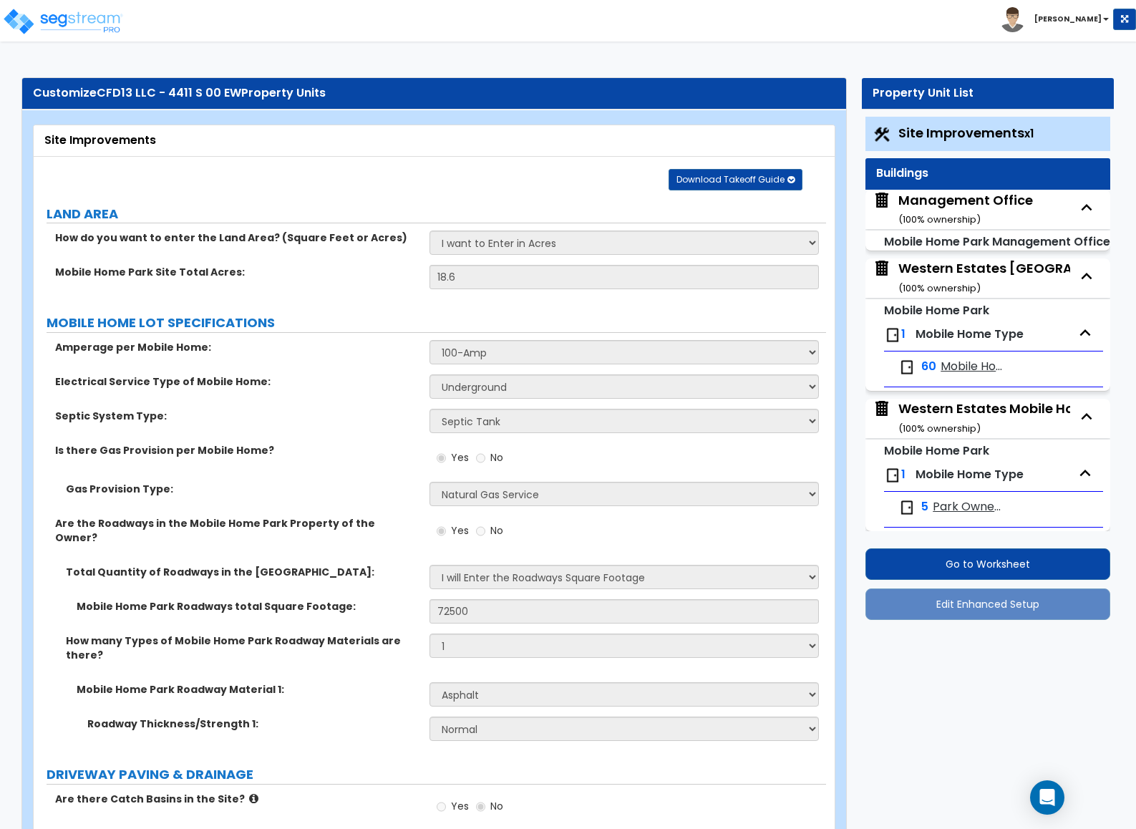
select select "1"
select select "5"
select select "3"
select select "1"
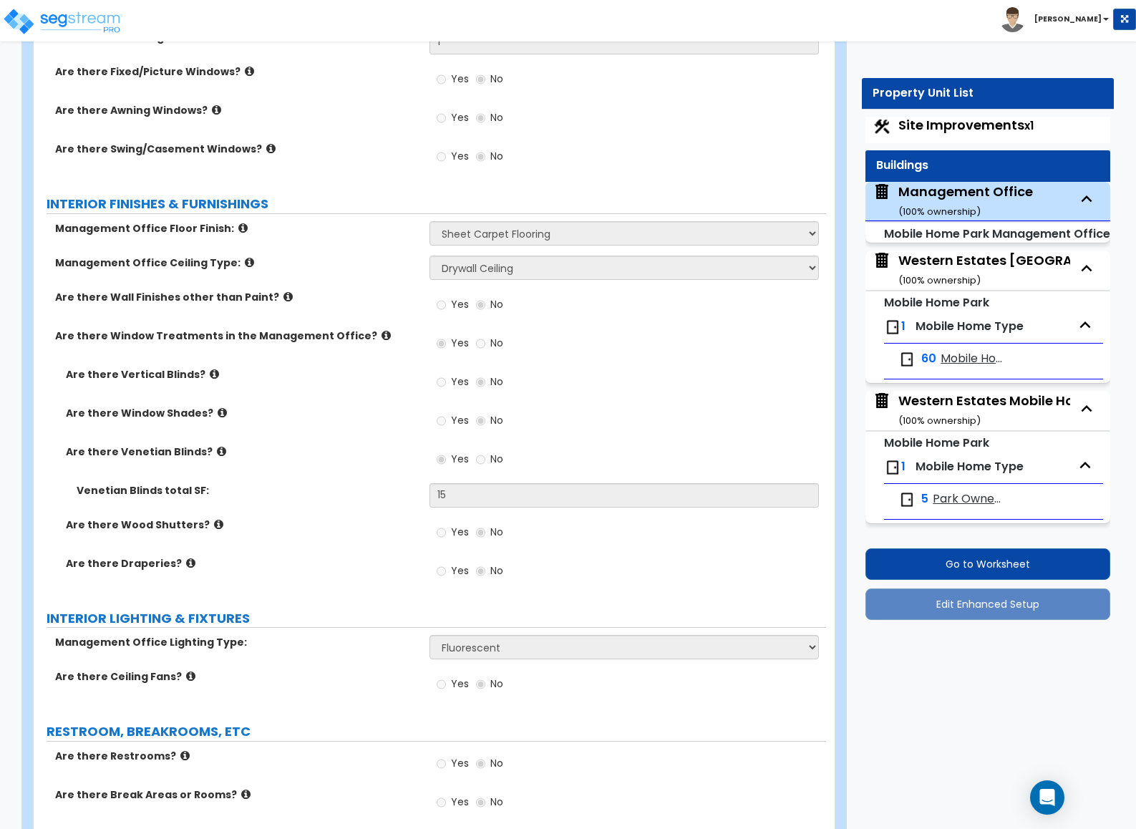
scroll to position [1396, 0]
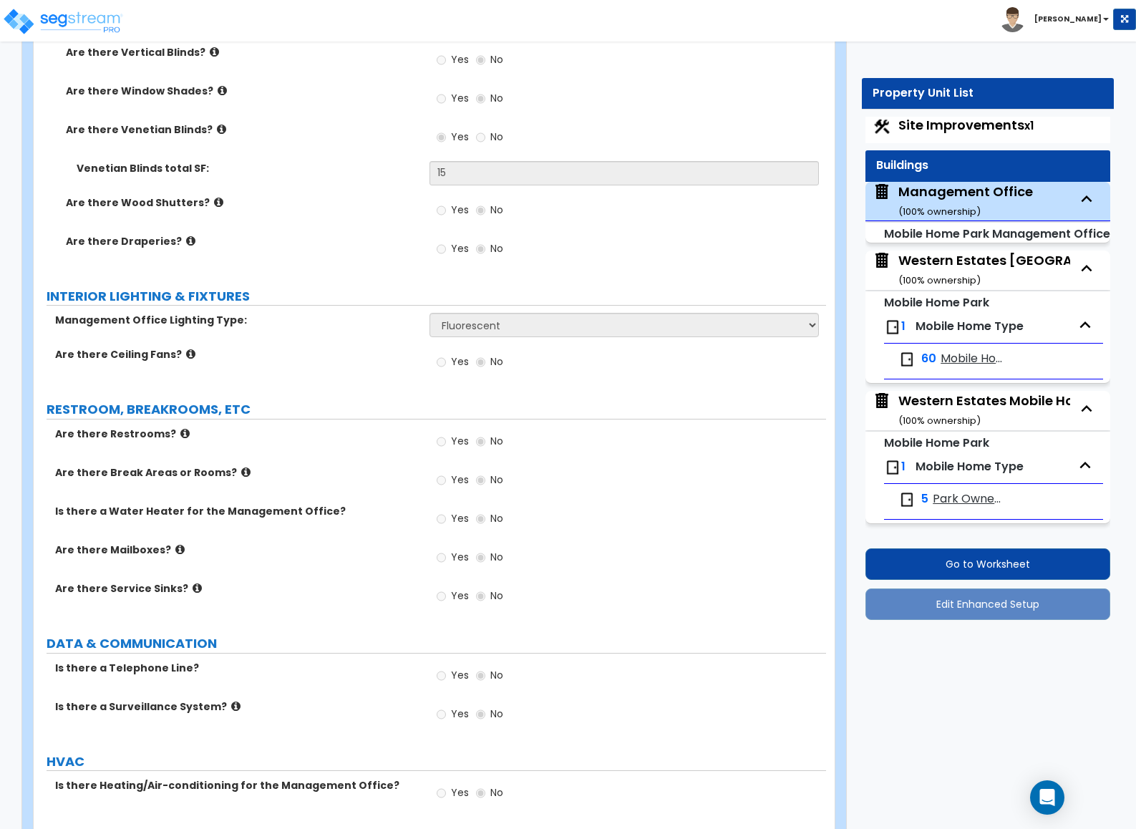
click at [964, 115] on div "Site Improvements x1 Buildings Management Office ( 100 % ownership) Mobile Home…" at bounding box center [988, 368] width 252 height 510
click at [941, 129] on span "Site Improvements x1" at bounding box center [966, 125] width 135 height 18
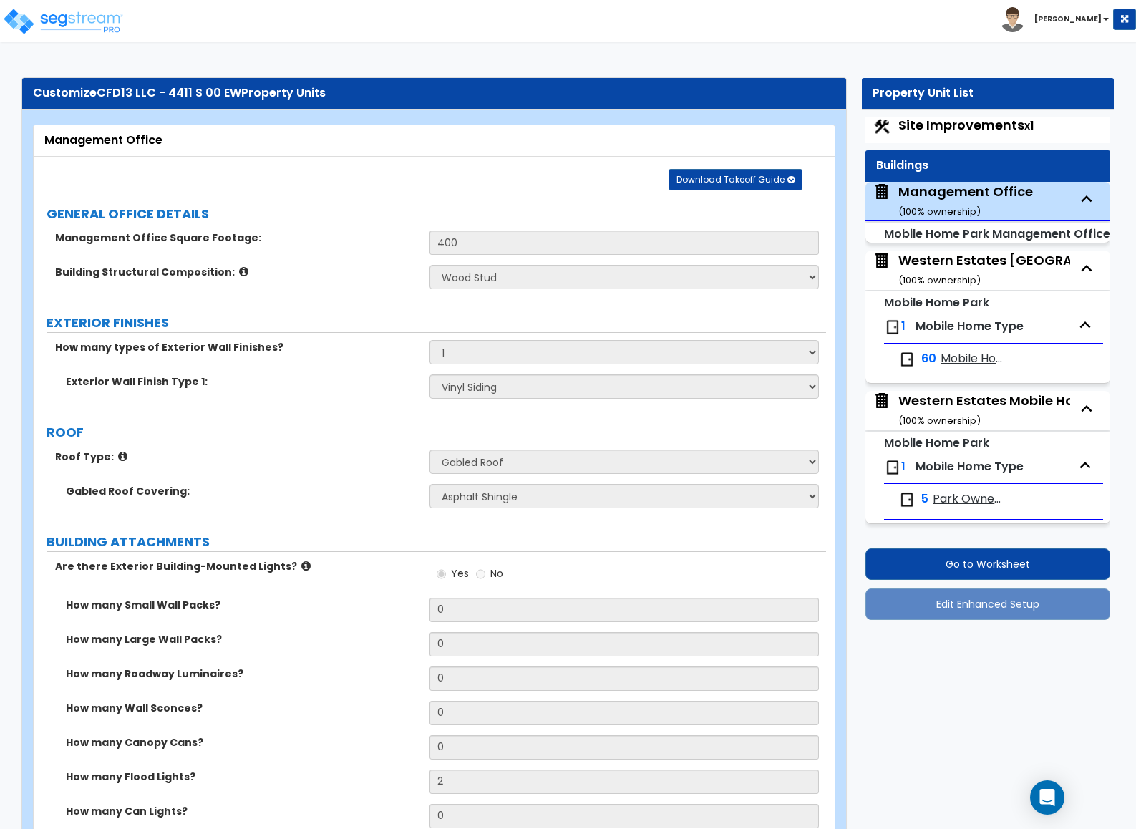
select select "1"
select select "2"
select select "1"
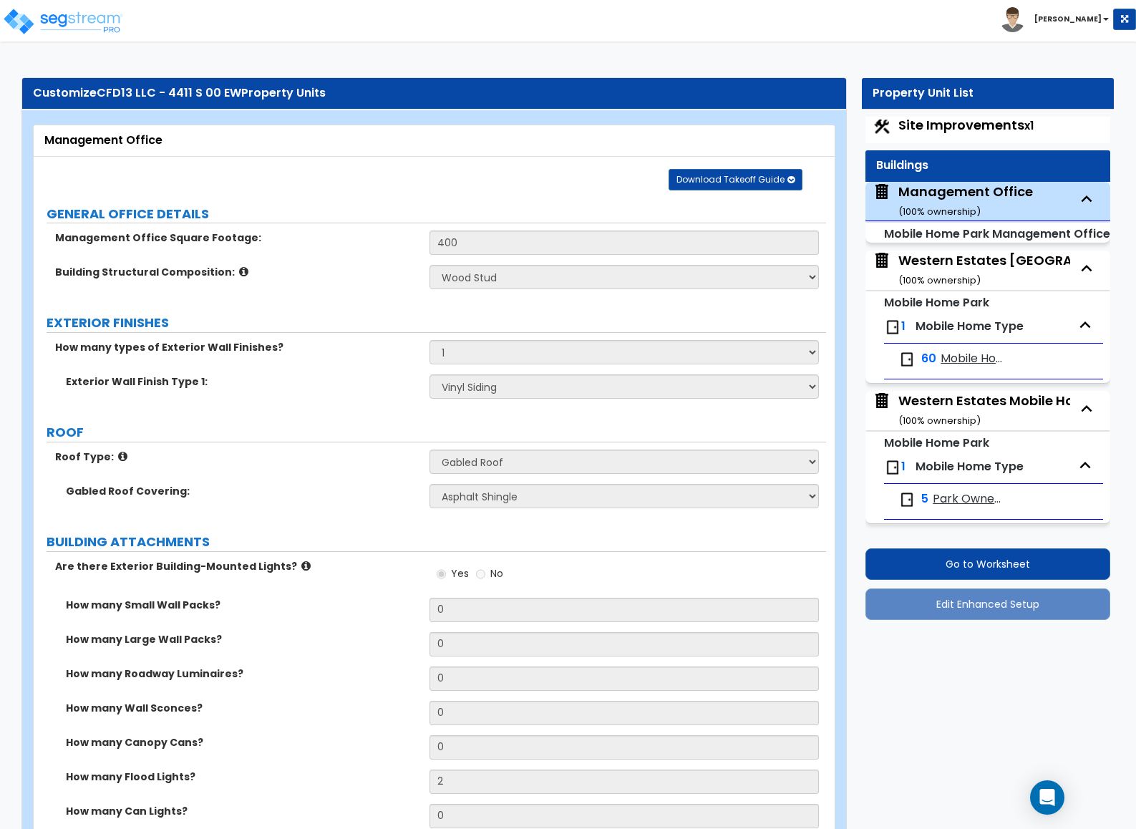
select select "1"
select select "2"
select select "3"
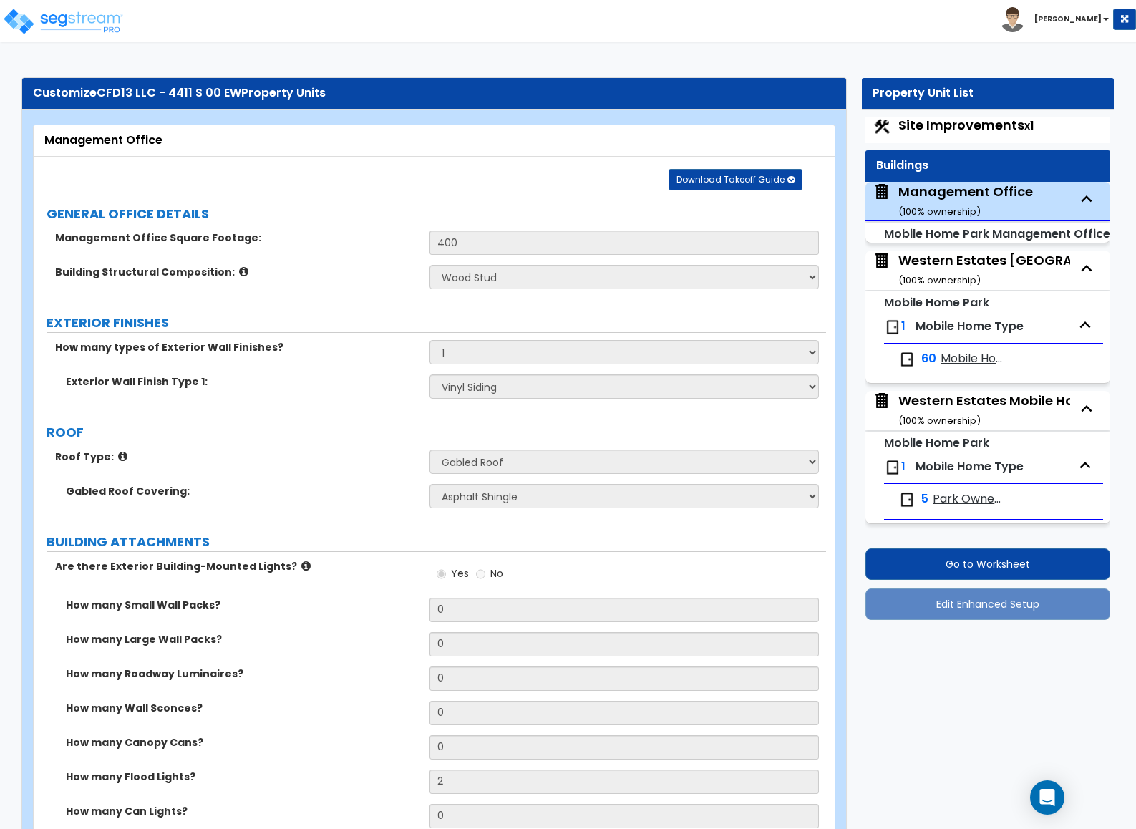
select select "3"
select select "2"
select select "1"
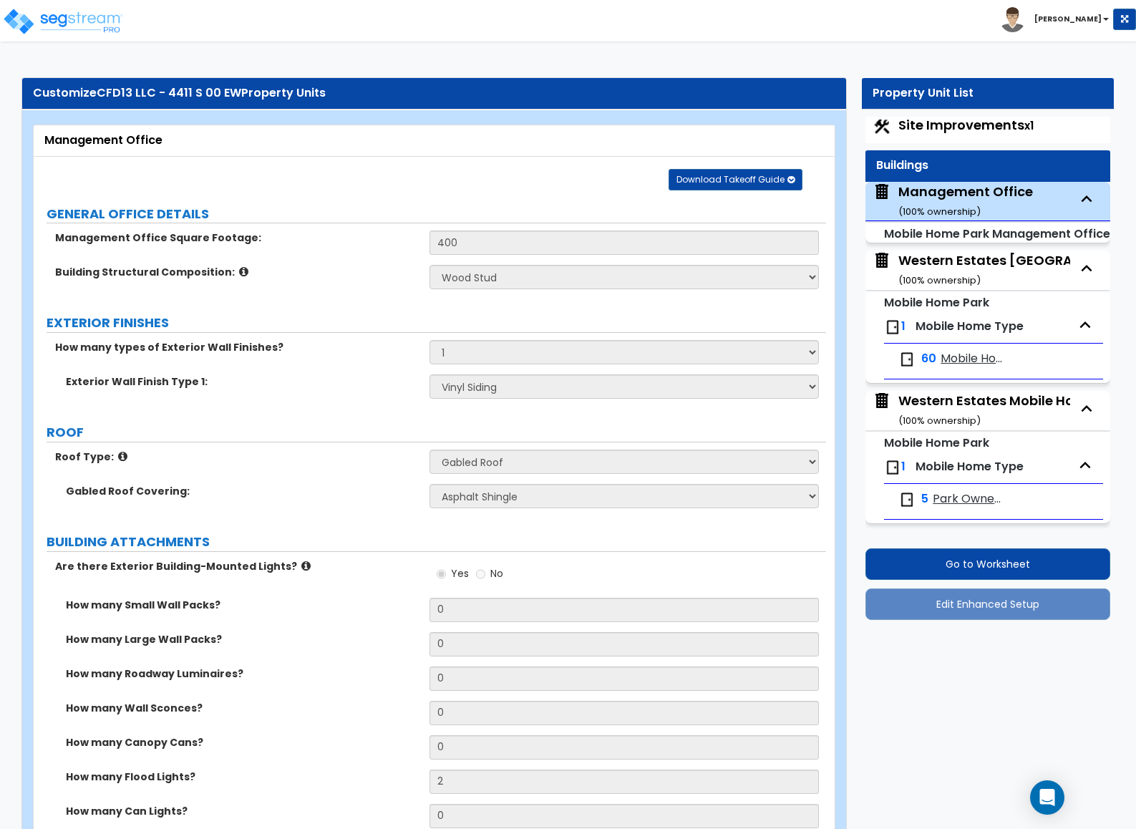
select select "1"
select select "2"
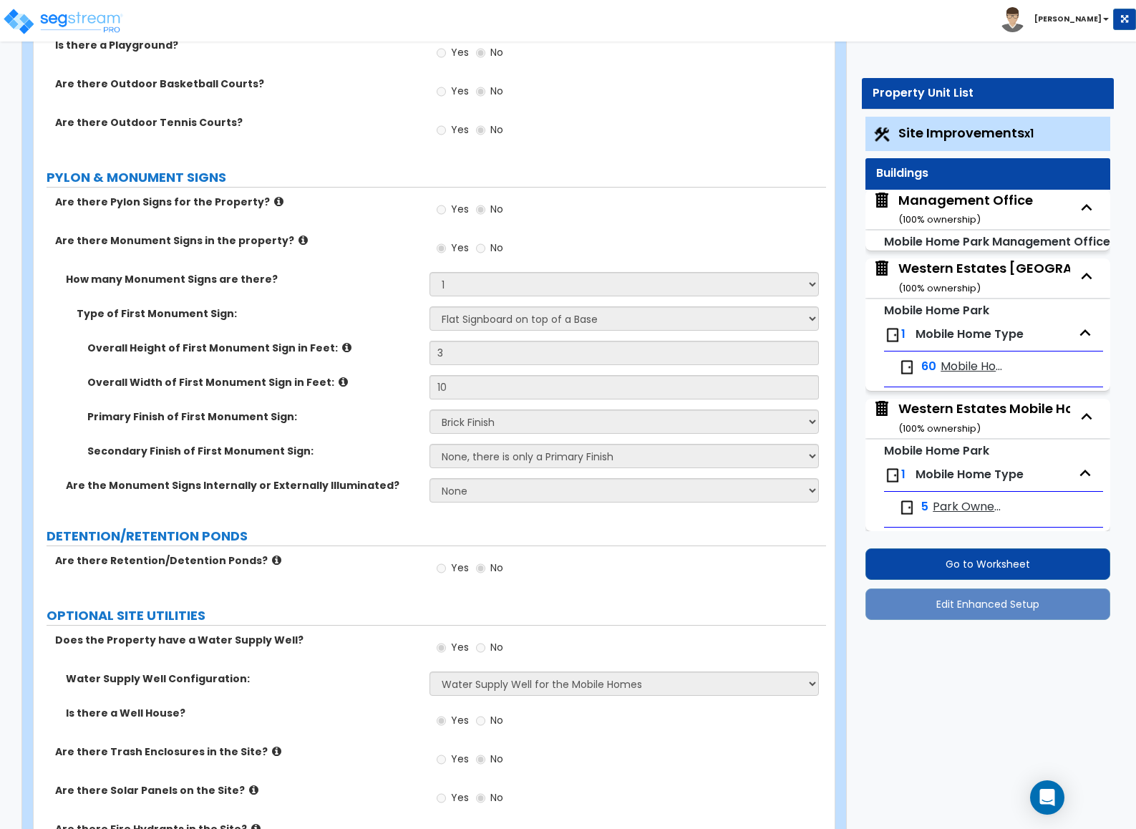
scroll to position [3729, 0]
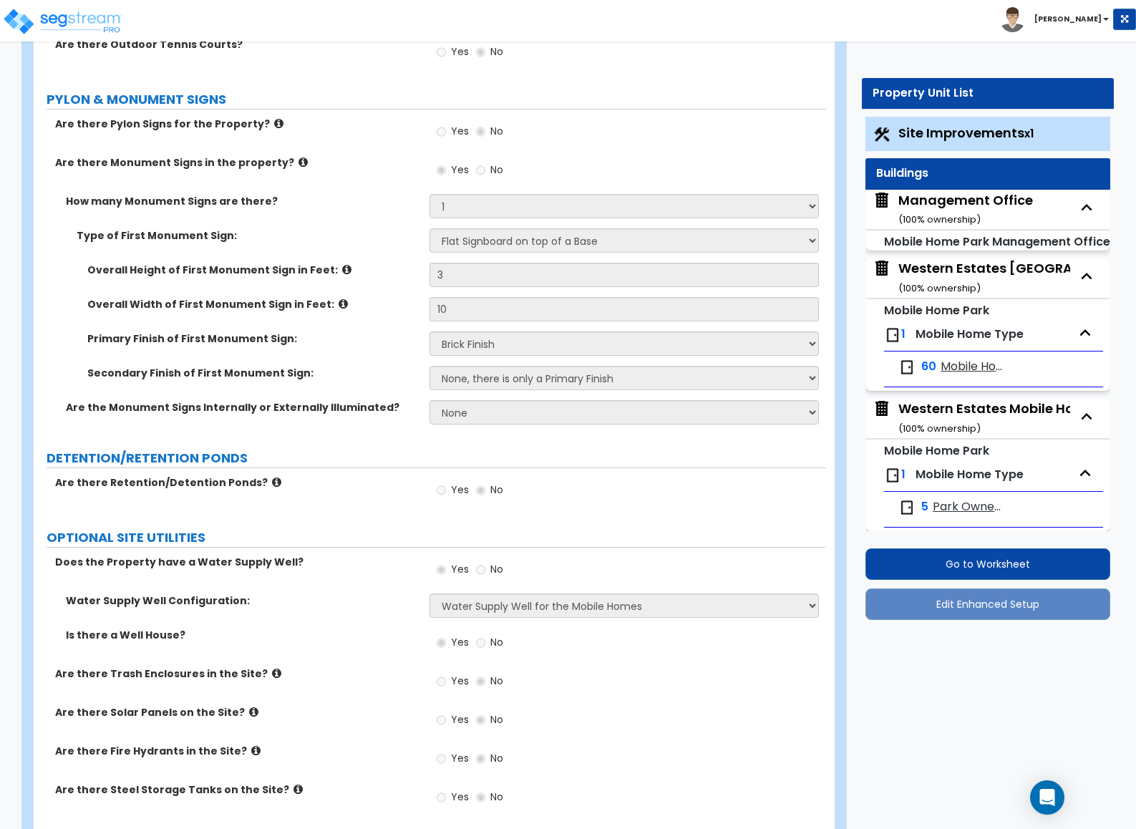
click at [926, 213] on div "Management Office ( 100 % ownership)" at bounding box center [966, 209] width 135 height 37
select select "3"
select select "1"
select select "5"
select select "1"
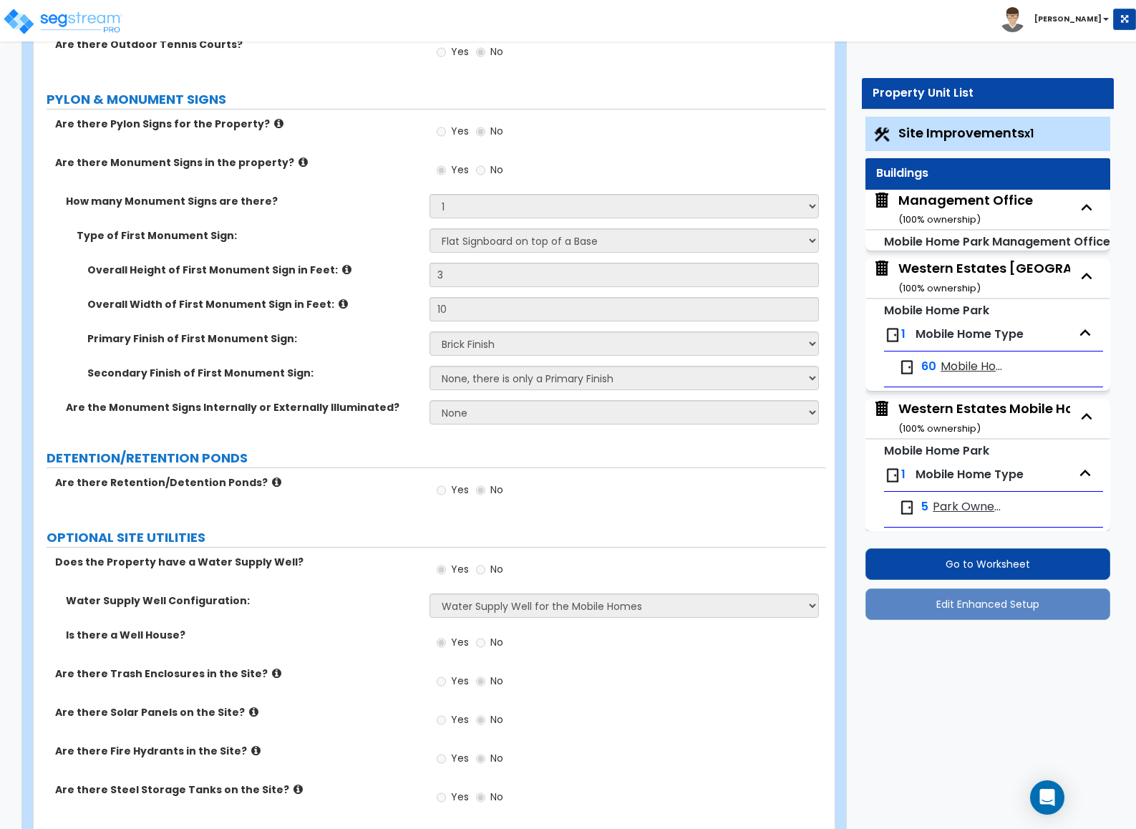
select select "1"
select select "5"
select select "3"
select select "1"
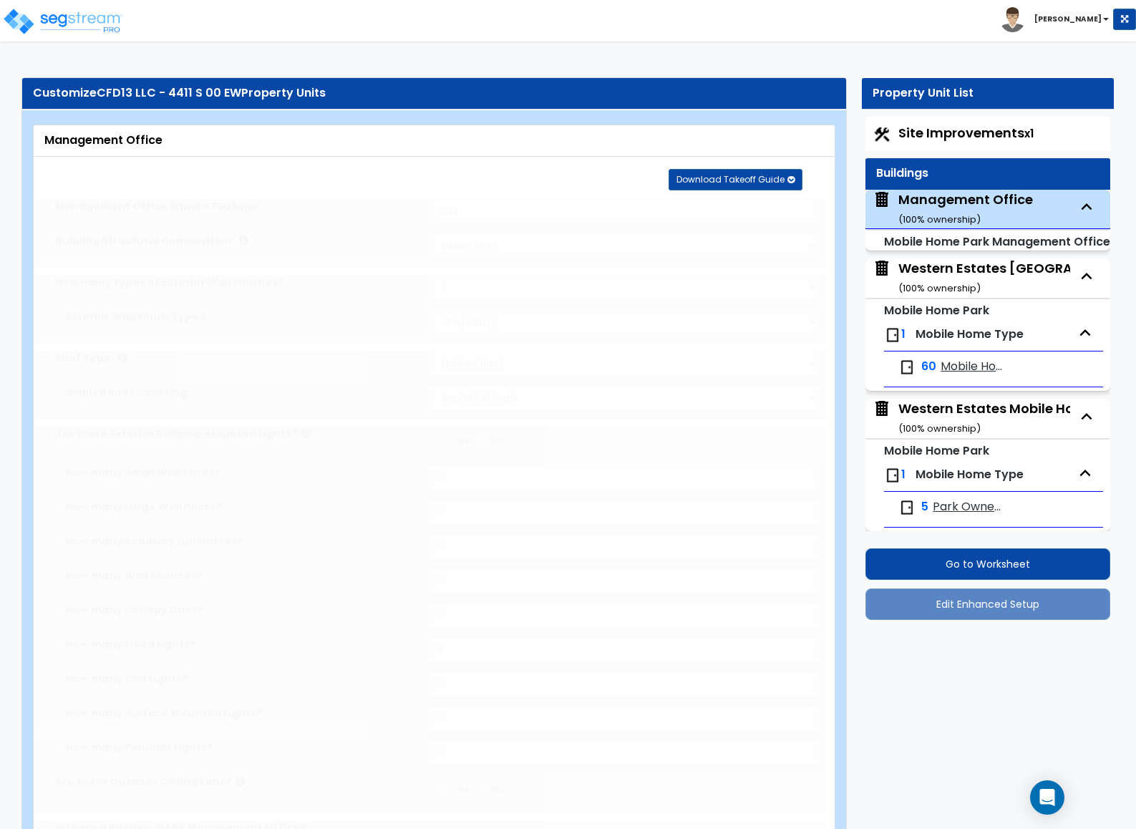
scroll to position [11, 0]
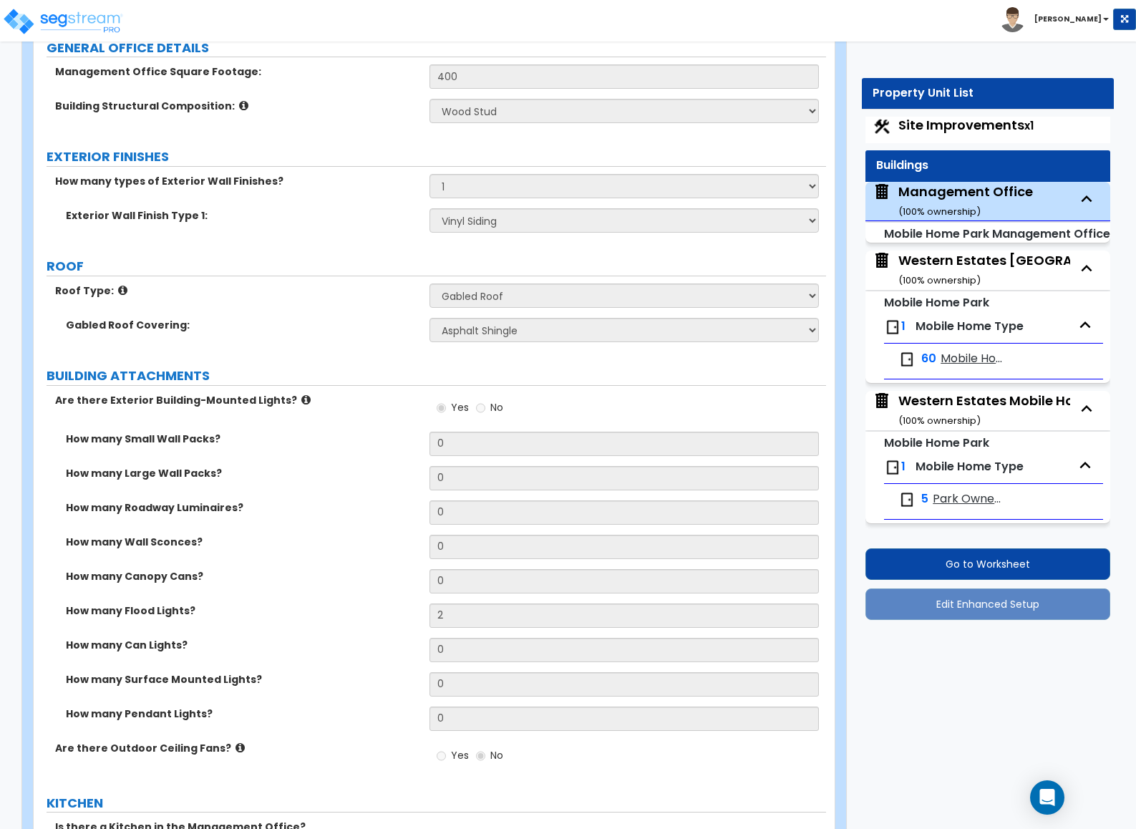
scroll to position [0, 0]
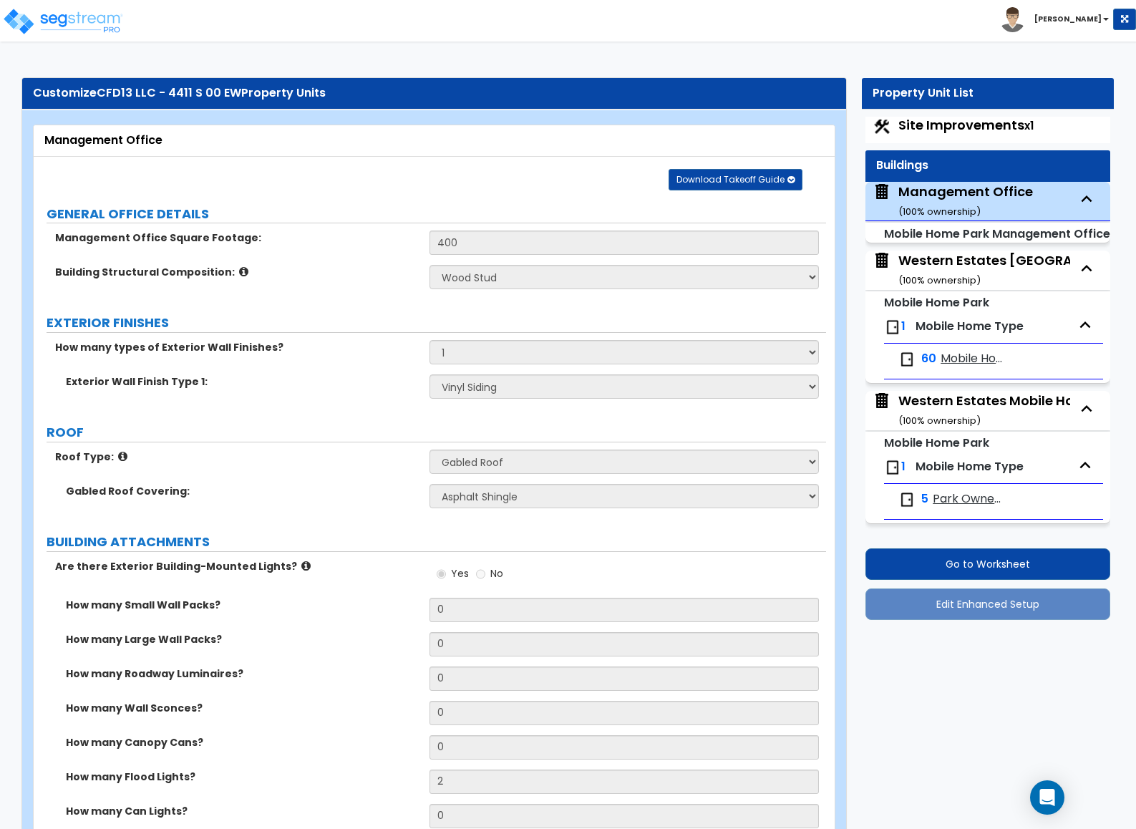
click at [932, 264] on div "Western Estates Mobile Home Park ( 100 % ownership)" at bounding box center [1028, 269] width 258 height 37
click at [919, 268] on div "Western Estates Mobile Home Park ( 100 % ownership)" at bounding box center [1028, 269] width 258 height 37
click at [1001, 251] on div "Western Estates Mobile Home Park ( 100 % ownership)" at bounding box center [1028, 269] width 258 height 37
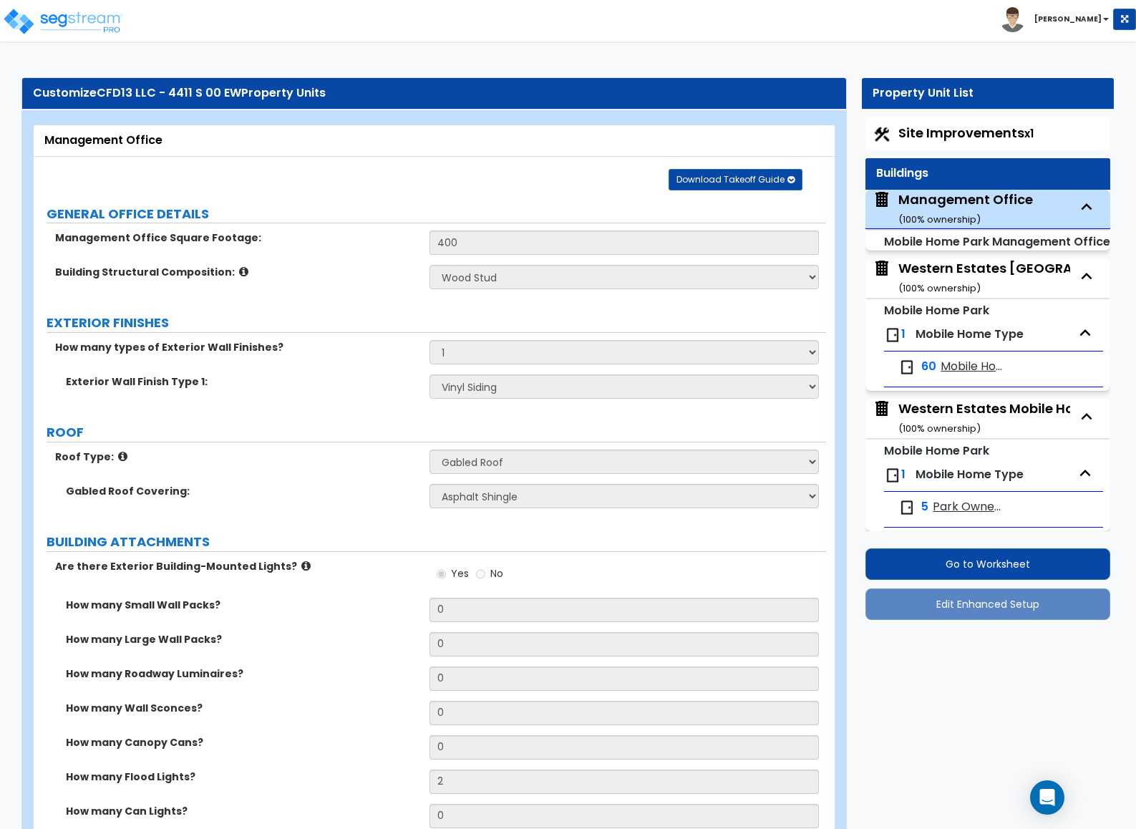
click at [932, 133] on span "Site Improvements x1" at bounding box center [966, 133] width 135 height 18
select select "1"
select select "2"
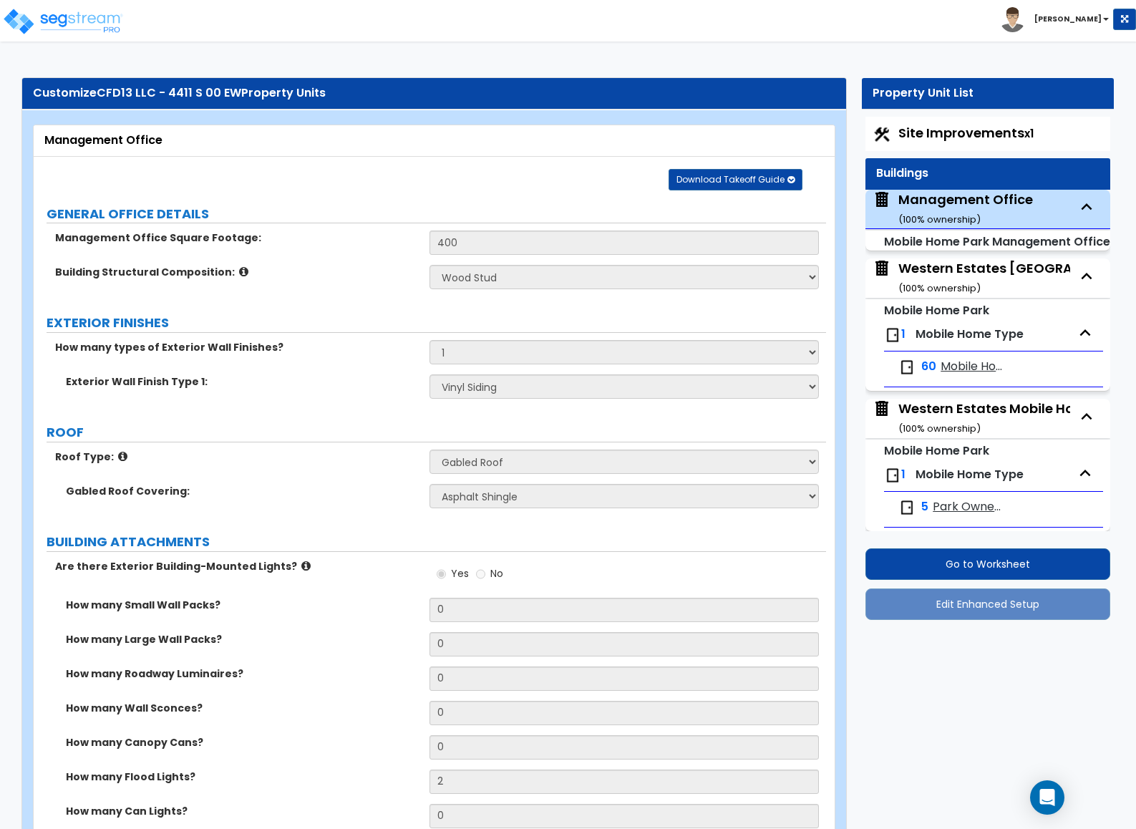
select select "1"
select select "2"
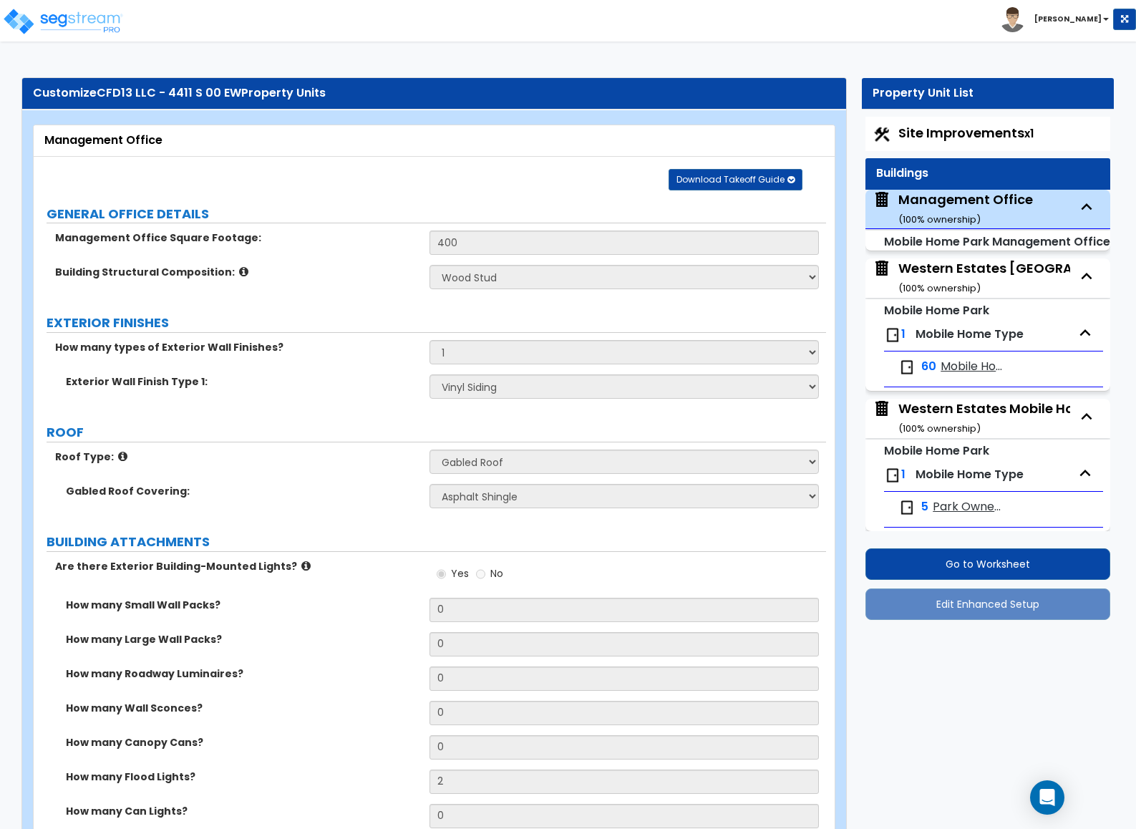
select select "3"
select select "2"
select select "1"
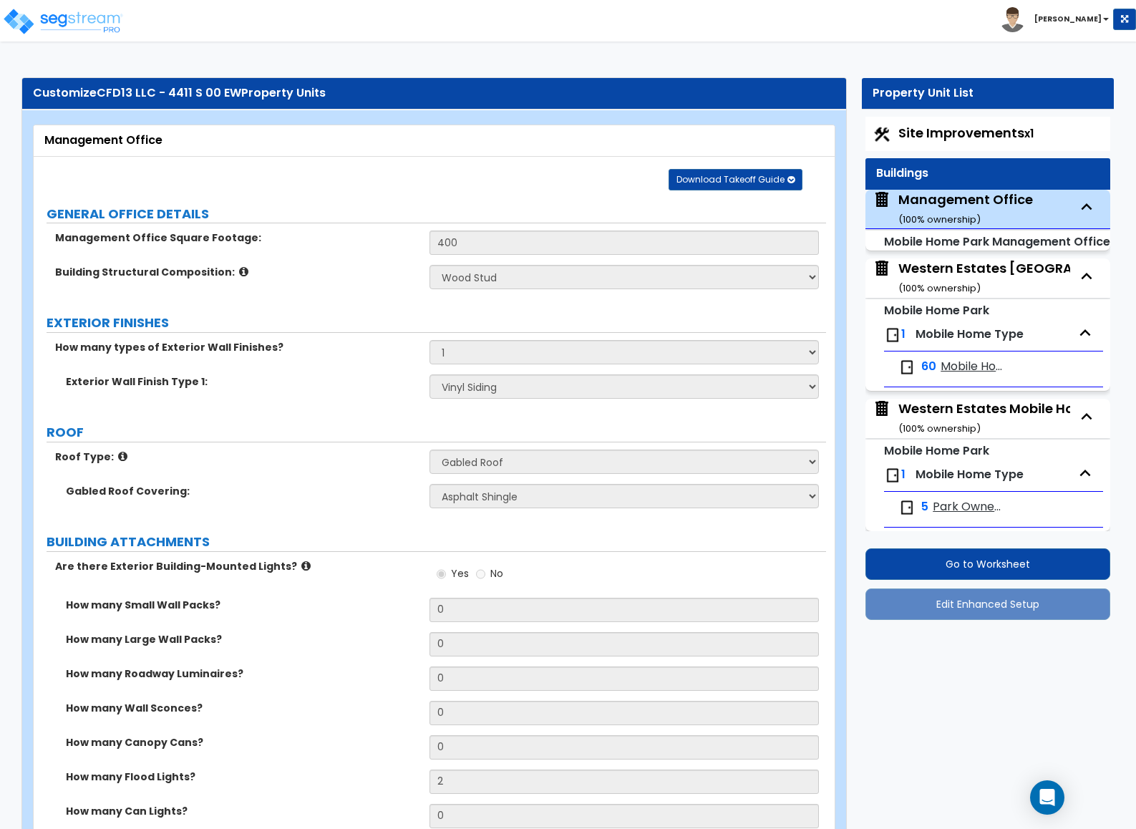
select select "1"
select select "2"
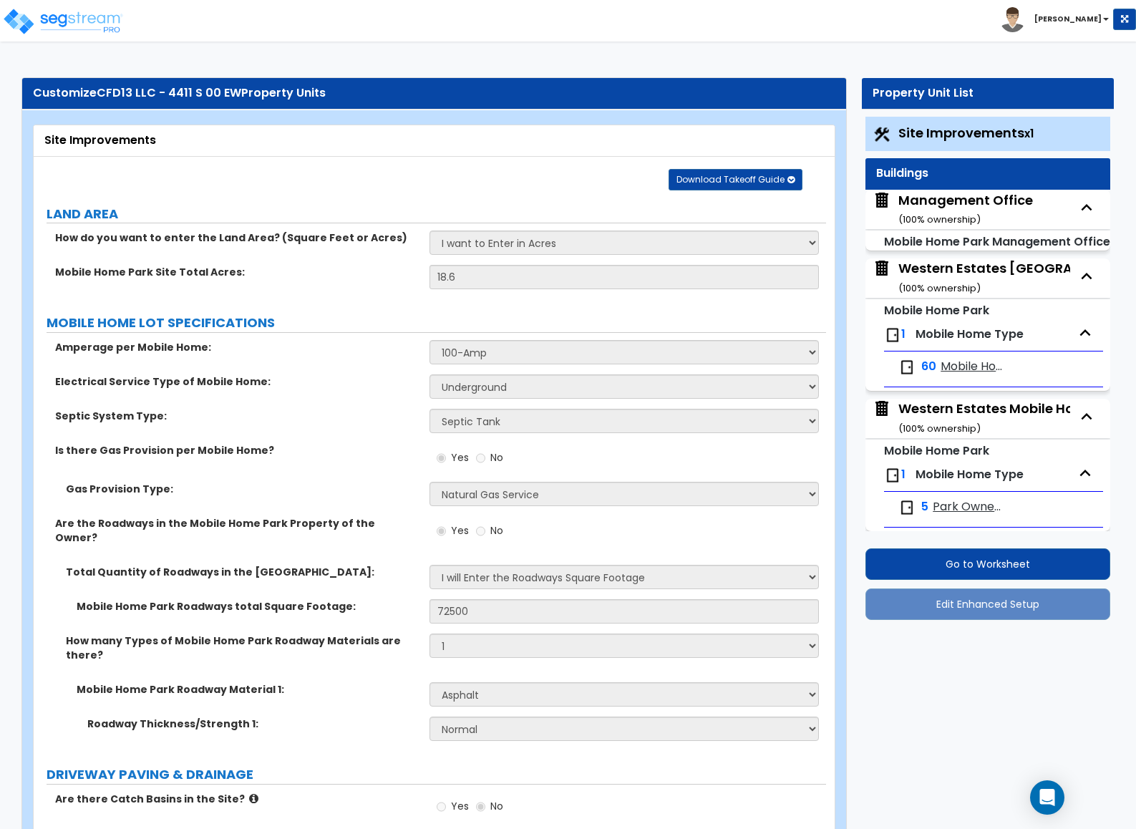
click at [963, 279] on div "Western Estates Mobile Home Park ( 100 % ownership)" at bounding box center [1028, 277] width 258 height 37
click at [950, 268] on div "Western Estates Mobile Home Park ( 100 % ownership)" at bounding box center [1028, 277] width 258 height 37
click at [947, 271] on div "Western Estates Mobile Home Park ( 100 % ownership)" at bounding box center [1028, 277] width 258 height 37
click at [947, 273] on div "Western Estates Mobile Home Park ( 100 % ownership)" at bounding box center [1028, 277] width 258 height 37
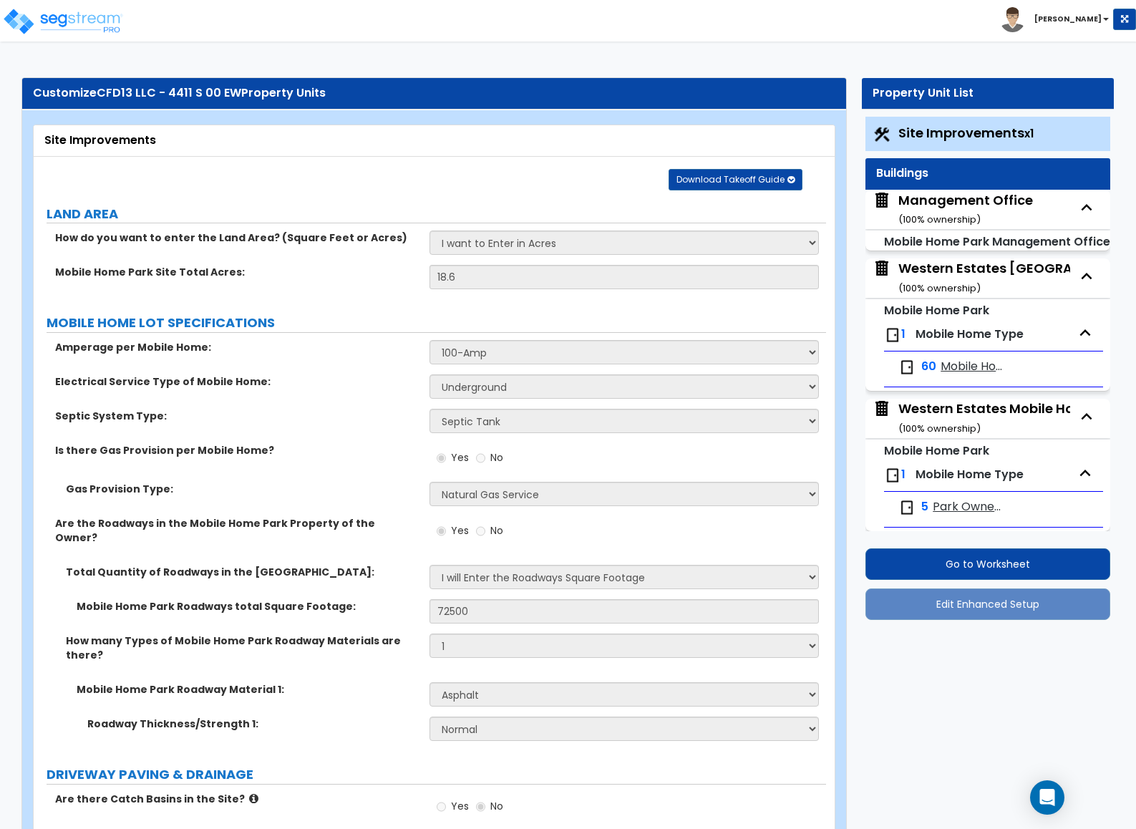
click at [939, 417] on div "Western Estates Mobile Home Park (Owned MHs) ( 100 % ownership)" at bounding box center [1061, 418] width 324 height 37
click at [943, 271] on div "Western Estates Mobile Home Park ( 100 % ownership)" at bounding box center [1028, 277] width 258 height 37
click at [941, 271] on div "Western Estates Mobile Home Park ( 100 % ownership)" at bounding box center [1028, 277] width 258 height 37
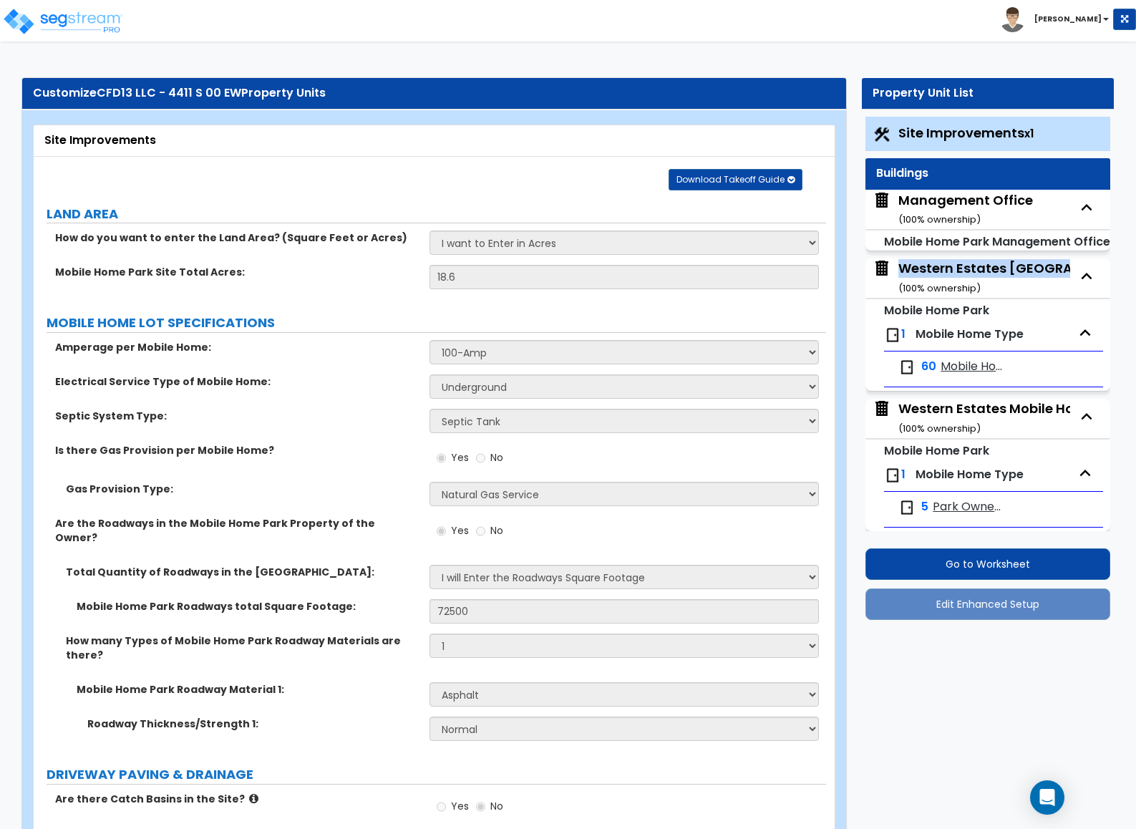
click at [875, 264] on img at bounding box center [882, 268] width 19 height 19
click at [939, 251] on div "Mobile Home Park Management Office" at bounding box center [988, 241] width 245 height 21
click at [947, 269] on div "Western Estates Mobile Home Park ( 100 % ownership)" at bounding box center [1028, 277] width 258 height 37
click at [948, 342] on span "Mobile Home Type" at bounding box center [970, 334] width 108 height 16
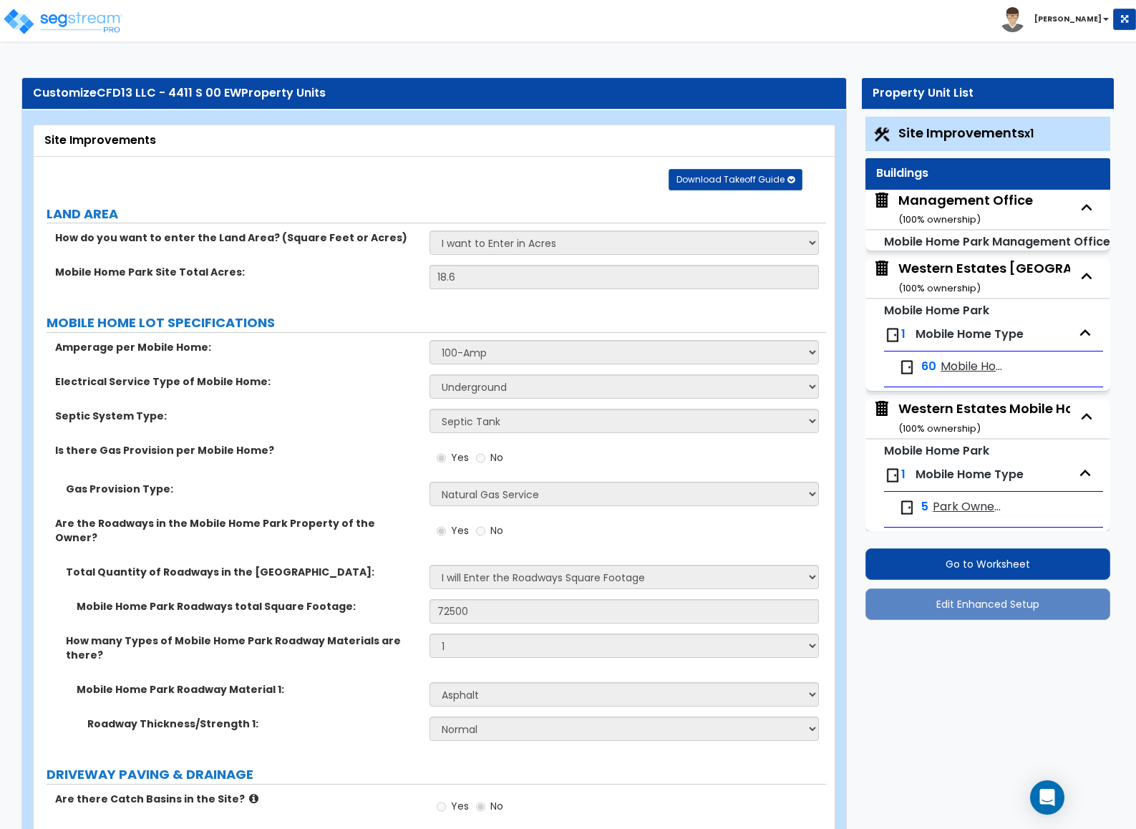
click at [963, 372] on span "Mobile Home Pads" at bounding box center [972, 367] width 62 height 16
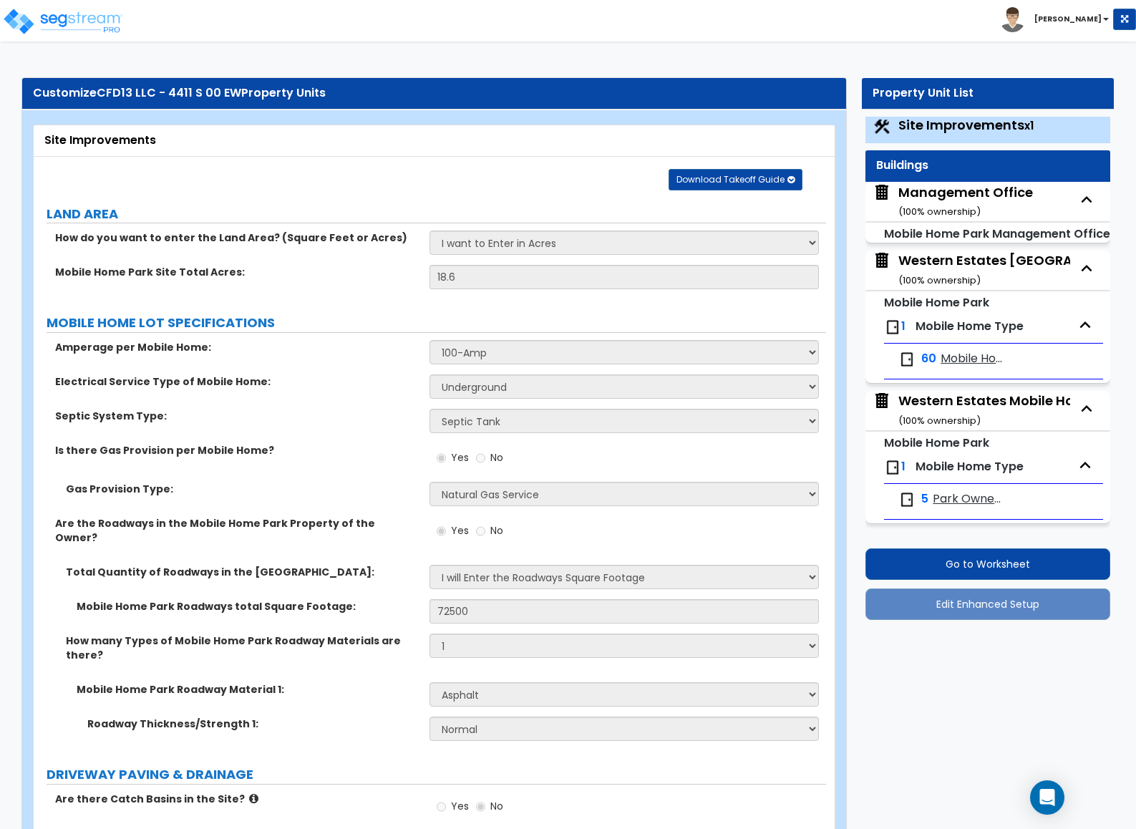
select select "2"
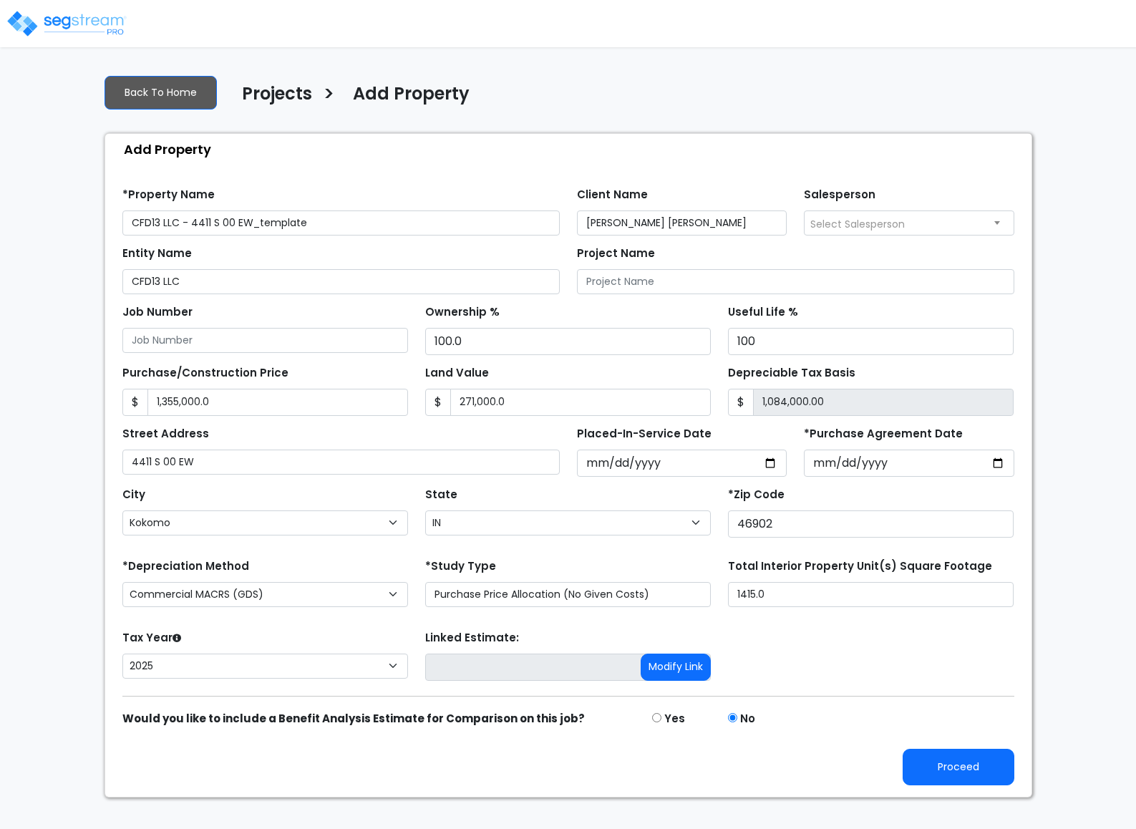
select select "Kokomo"
select select "IN"
select select "2025"
click at [929, 771] on button "Proceed" at bounding box center [959, 767] width 112 height 37
type input "1355000"
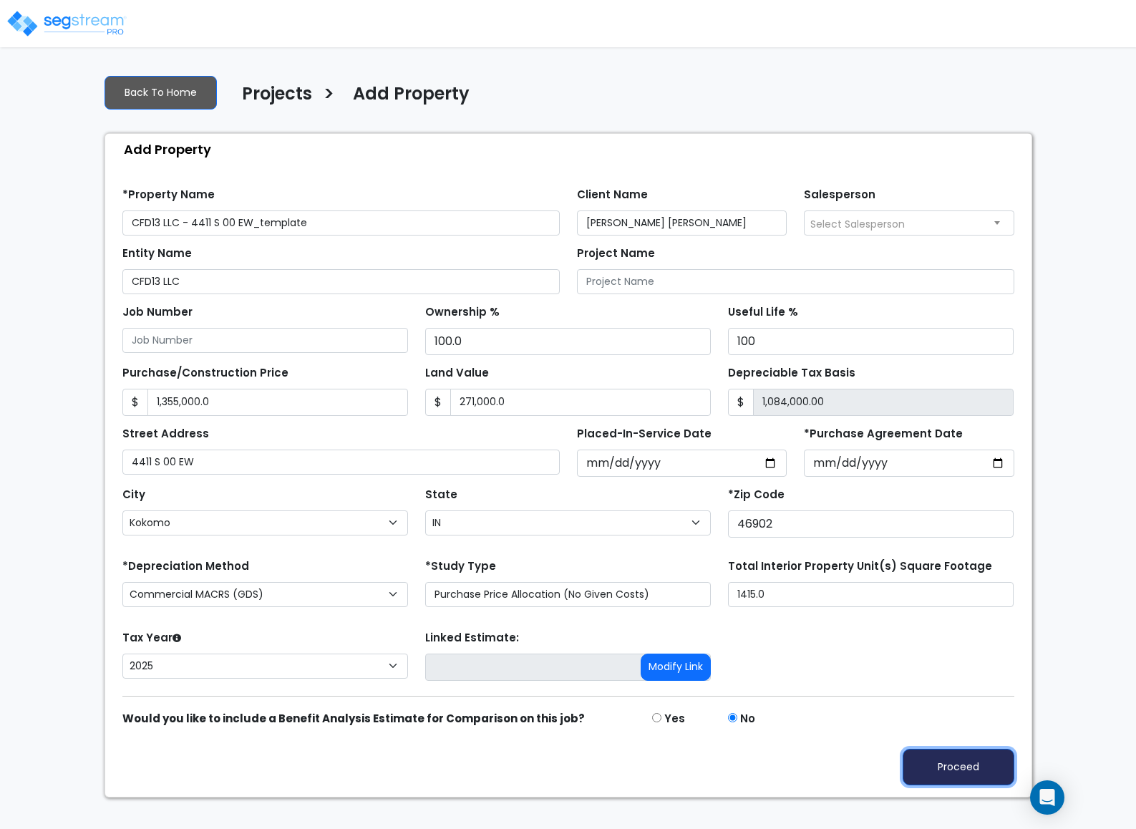
type input "271000"
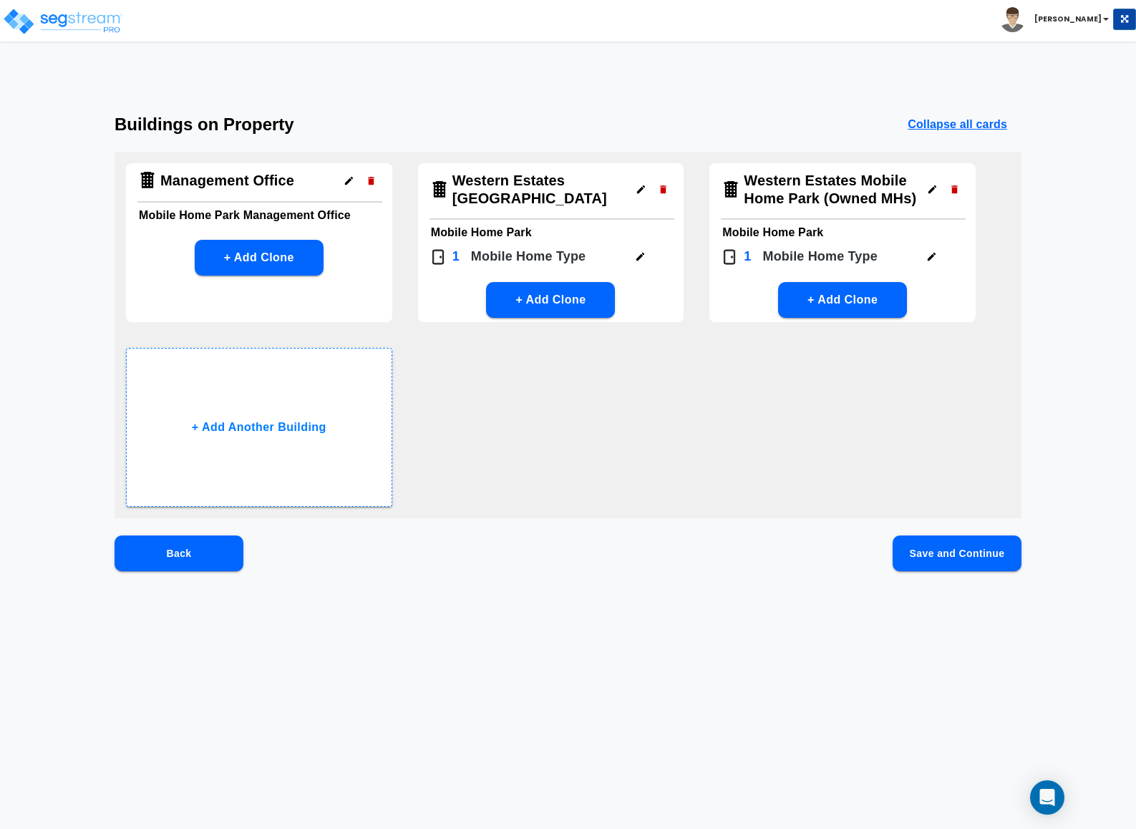
click at [641, 258] on icon "button" at bounding box center [640, 256] width 11 height 11
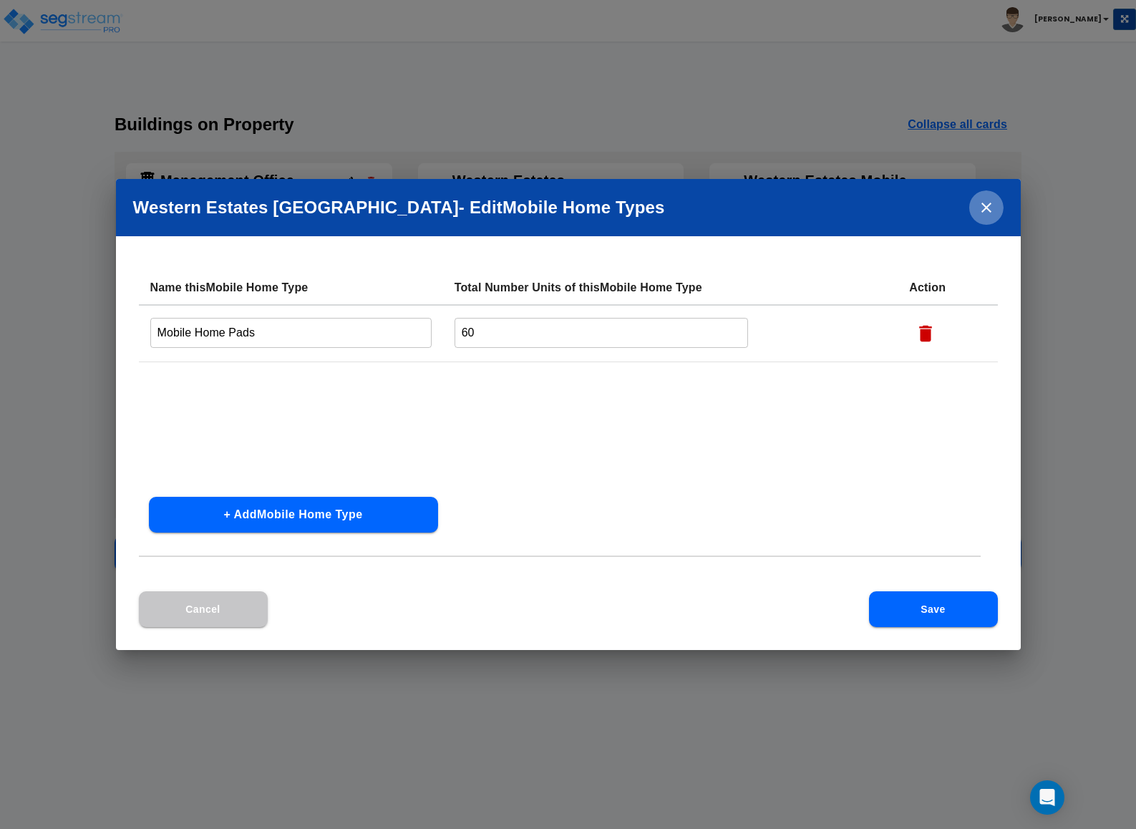
click at [984, 200] on icon "close" at bounding box center [986, 207] width 17 height 17
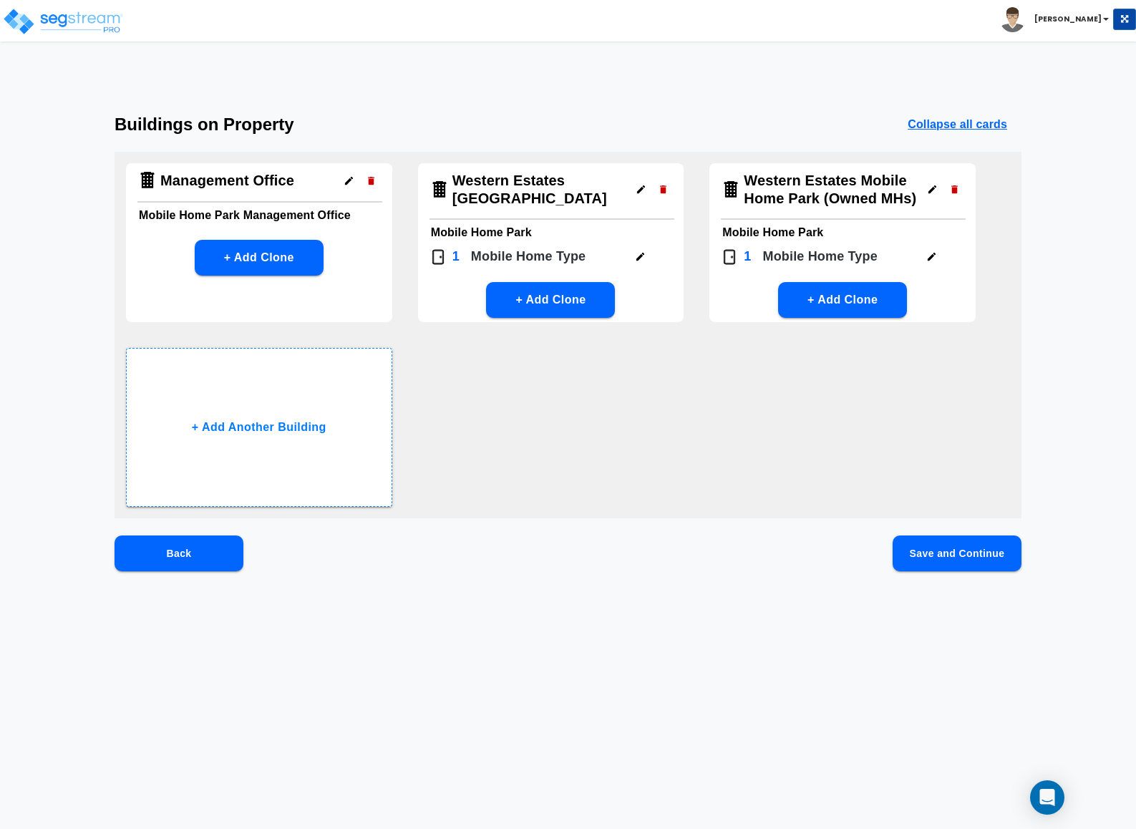
click at [926, 190] on button "button" at bounding box center [932, 189] width 22 height 22
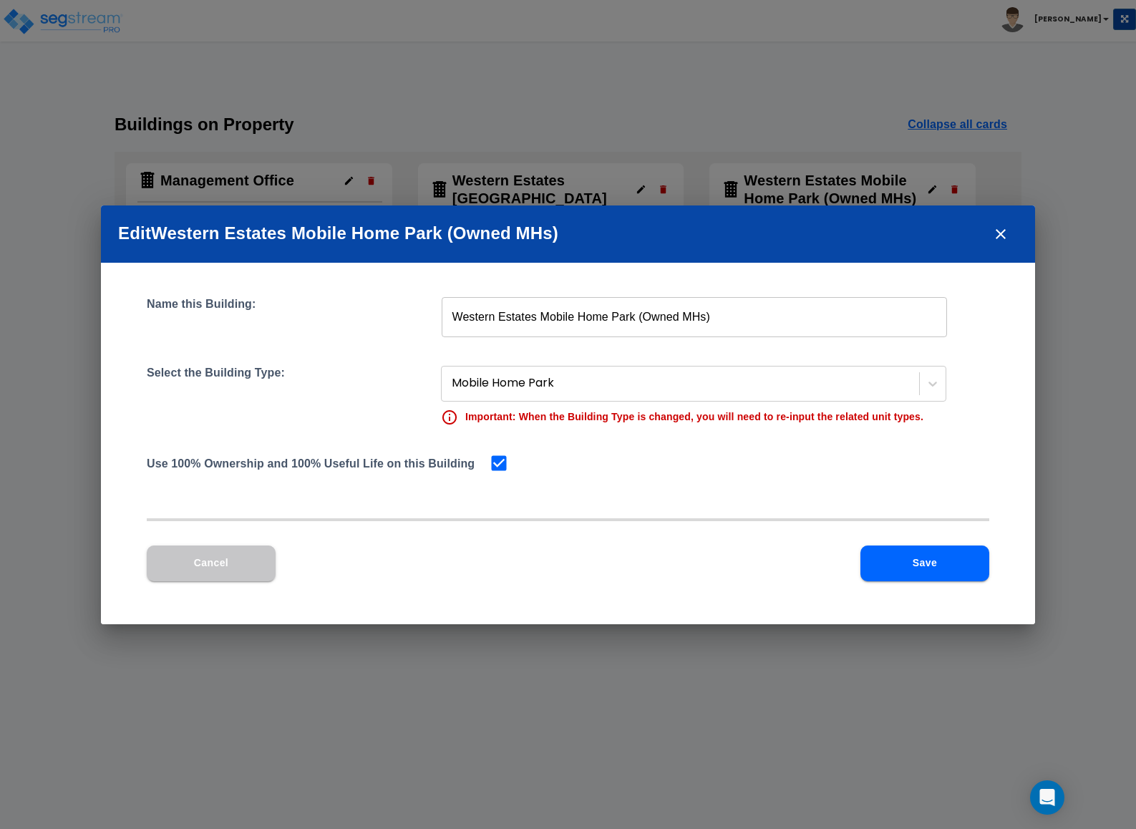
click at [1005, 226] on icon "close" at bounding box center [1000, 234] width 17 height 17
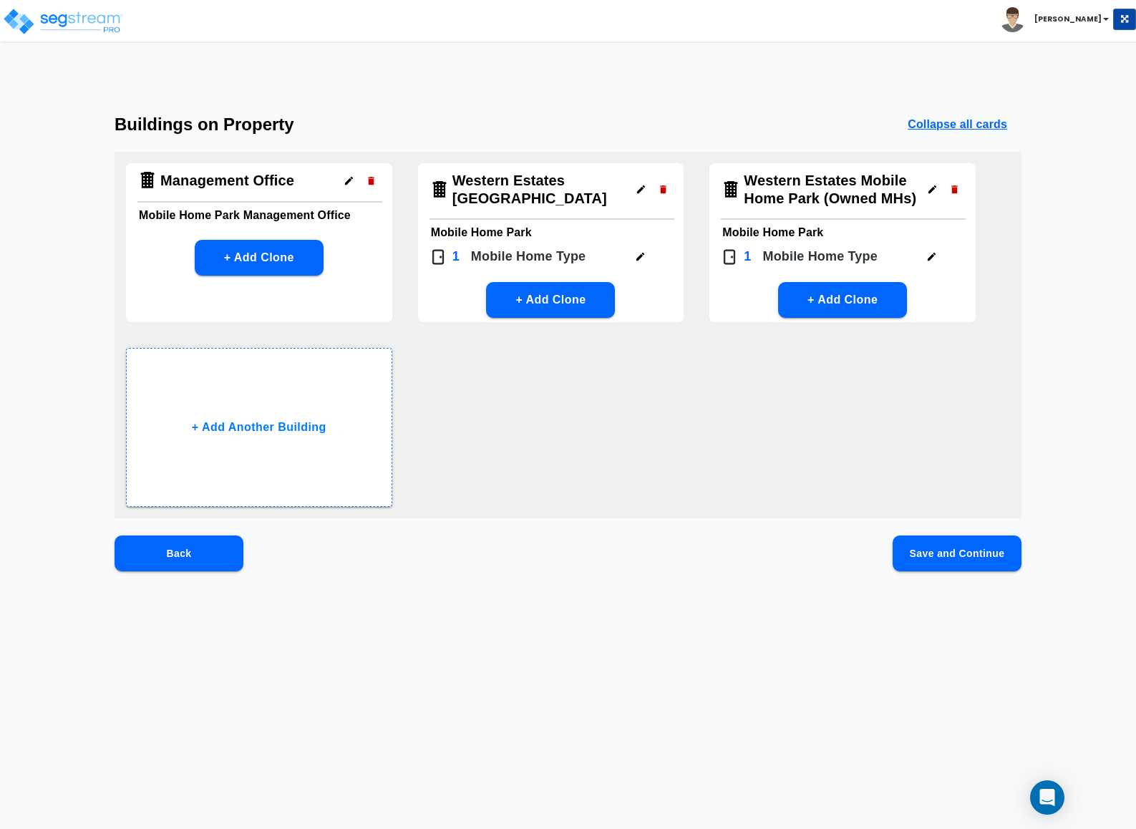
click at [926, 258] on icon "button" at bounding box center [931, 256] width 11 height 11
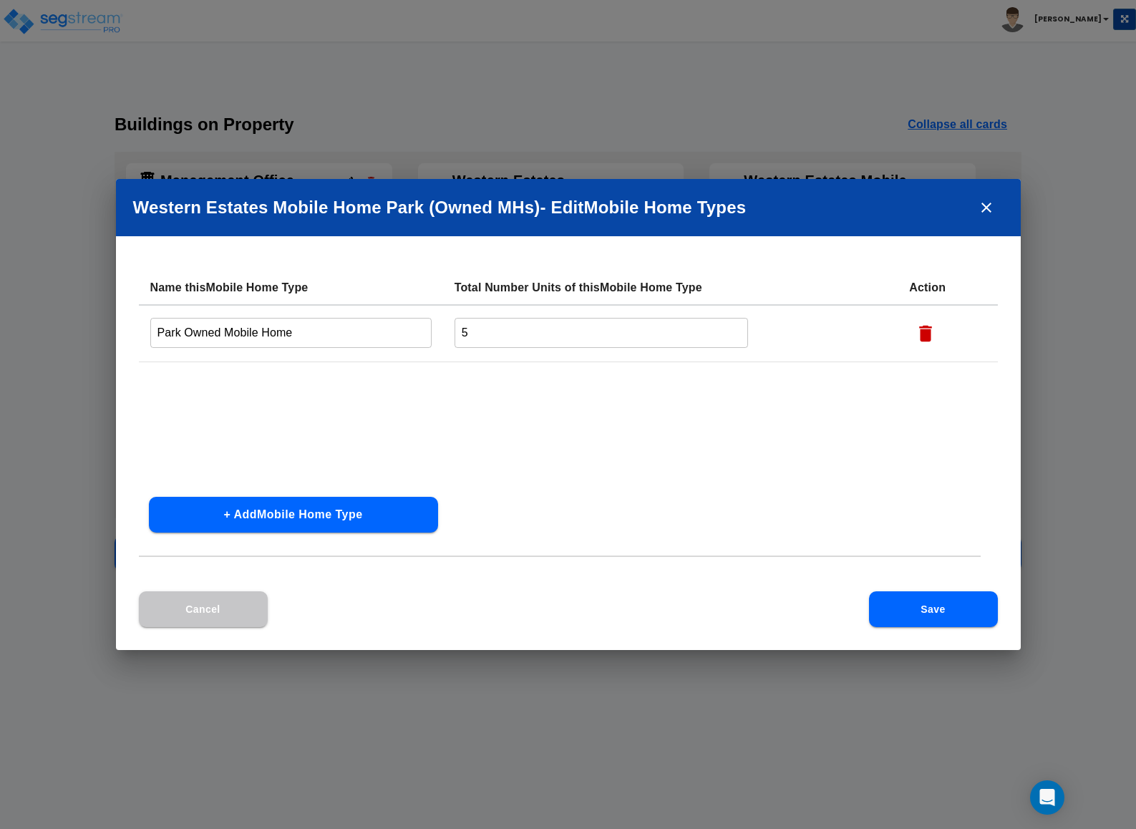
click at [1067, 303] on div "Western Estates Mobile Home Park (Owned MHs) - Edit Mobile Home Type s Name thi…" at bounding box center [568, 414] width 1136 height 829
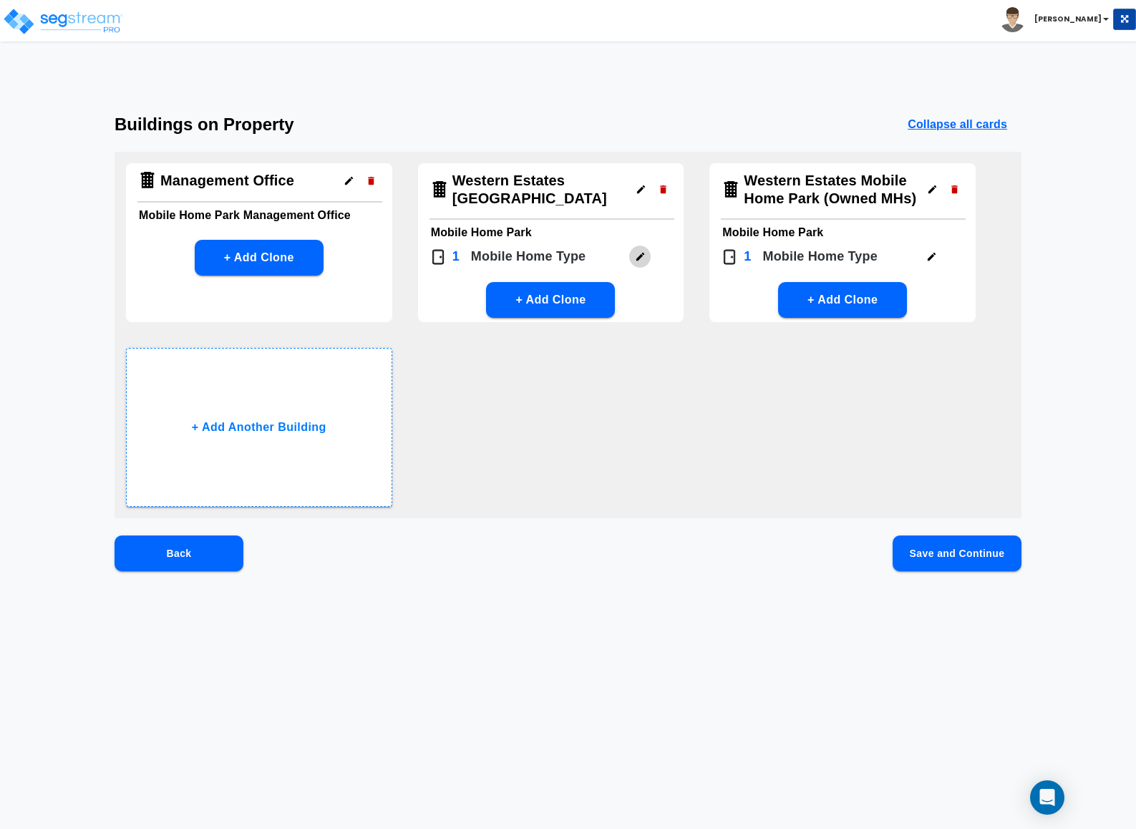
click at [644, 258] on icon "button" at bounding box center [640, 256] width 11 height 11
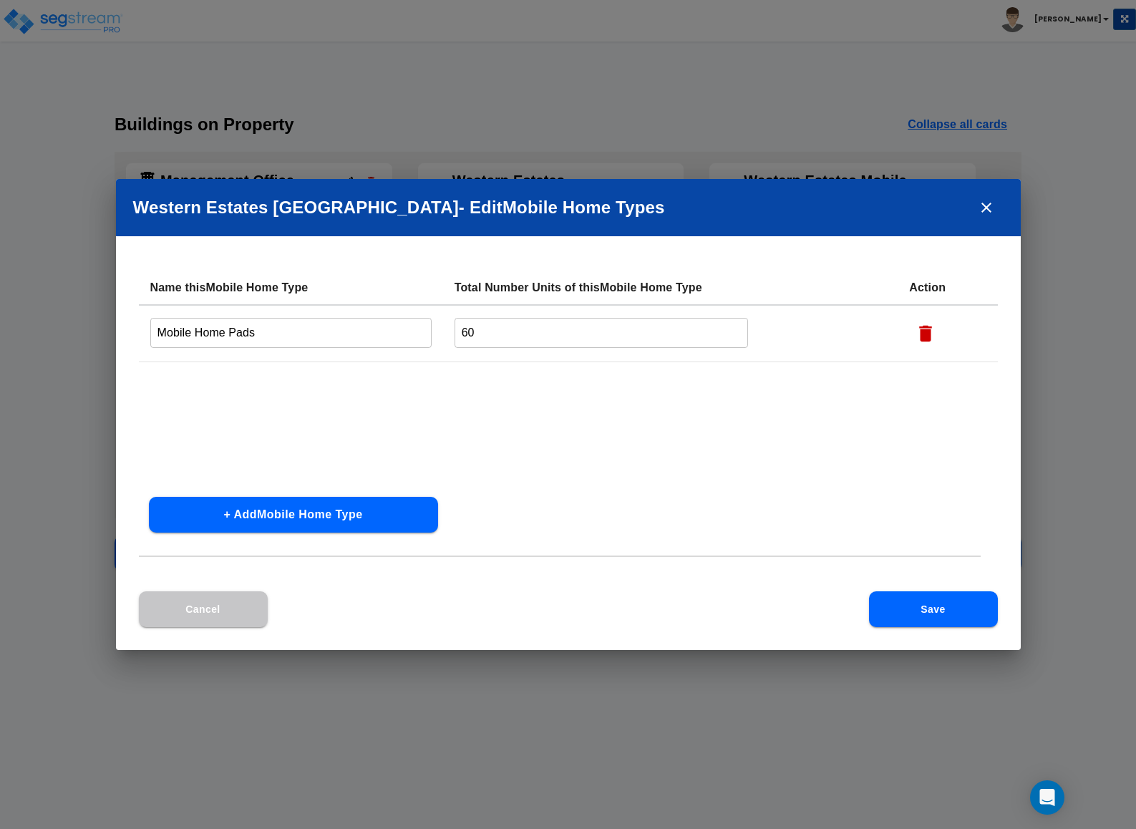
click at [1022, 372] on div "Western Estates Mobile Home Park - Edit Mobile Home Type s Name this Mobile Hom…" at bounding box center [568, 414] width 1136 height 829
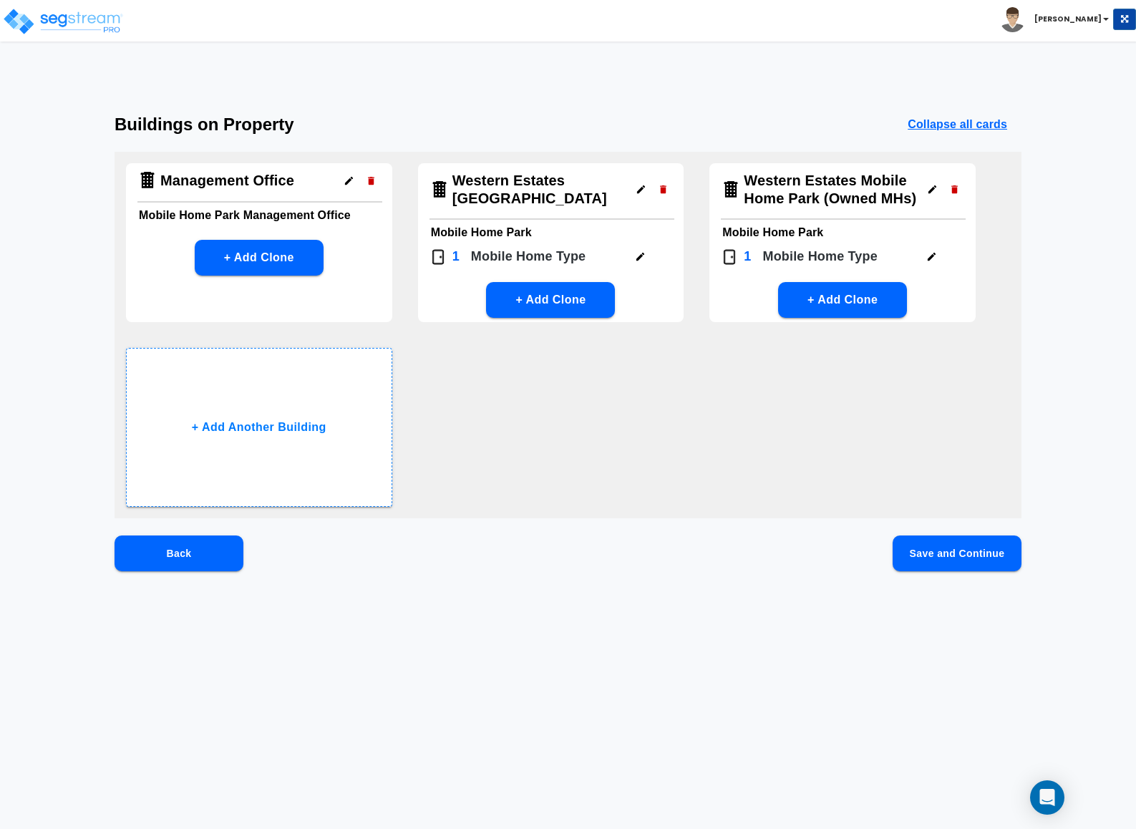
click at [936, 263] on button "button" at bounding box center [932, 257] width 22 height 22
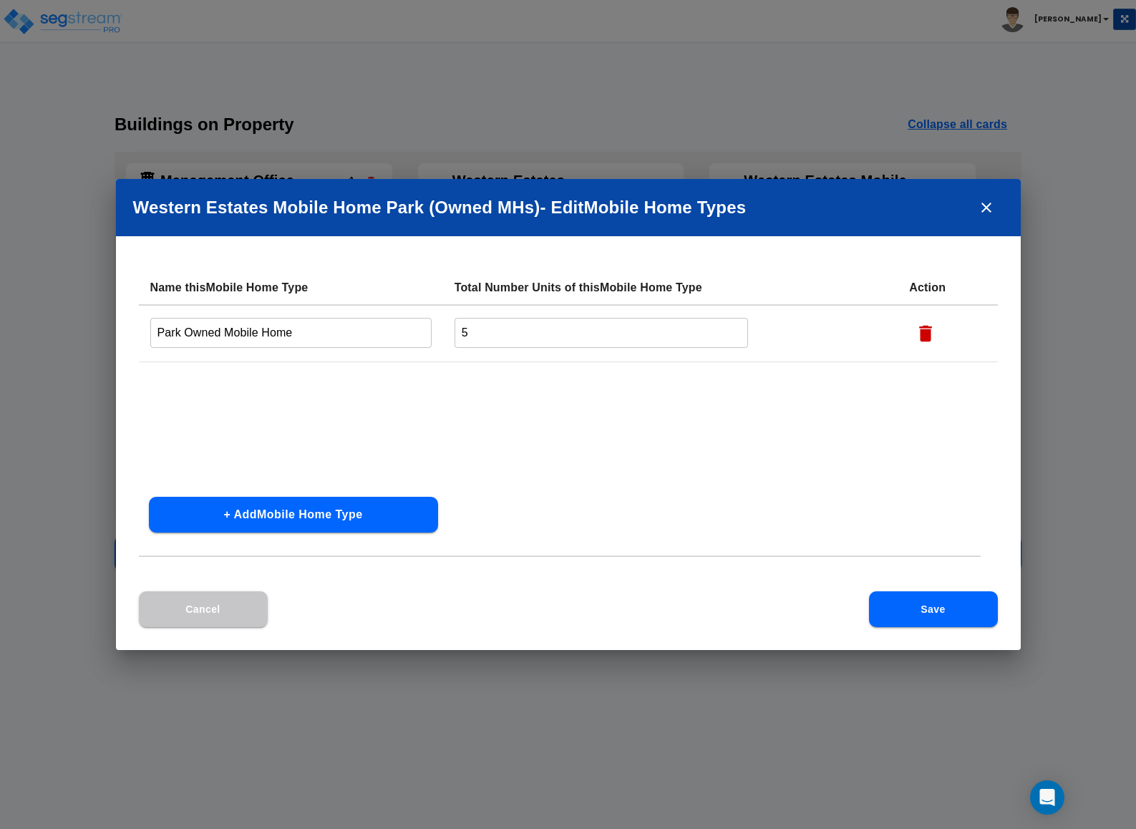
click at [1019, 324] on div "Name this Mobile Home Type Total Number Units of this Mobile Home Type Action P…" at bounding box center [568, 431] width 905 height 321
click at [980, 211] on icon "close" at bounding box center [986, 207] width 17 height 17
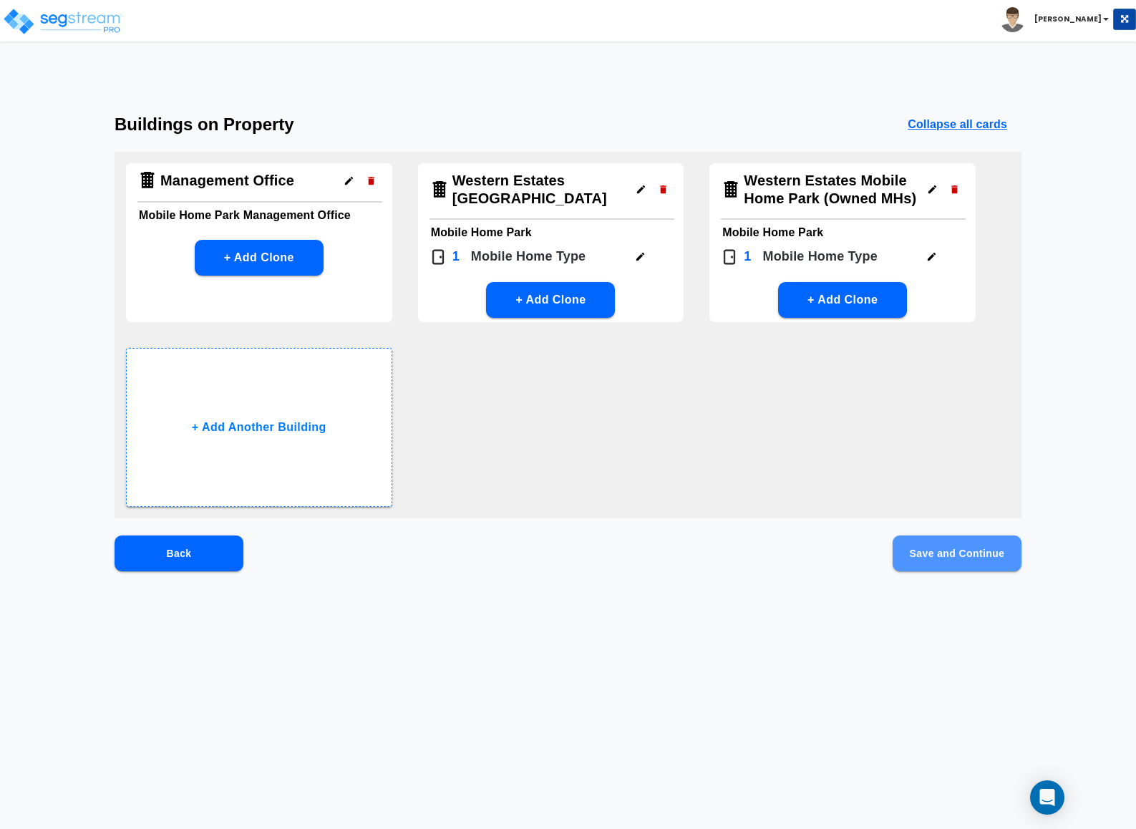
click at [945, 548] on button "Save and Continue" at bounding box center [957, 554] width 129 height 36
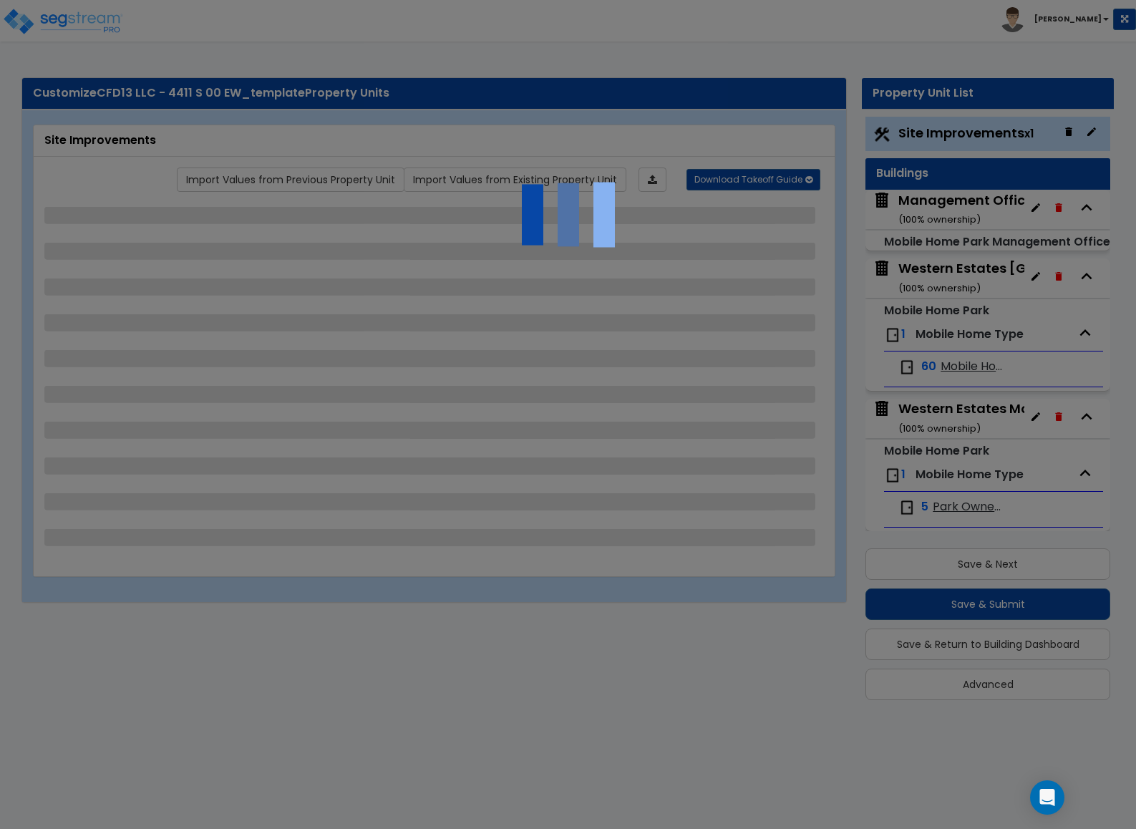
select select "1"
select select "2"
select select "1"
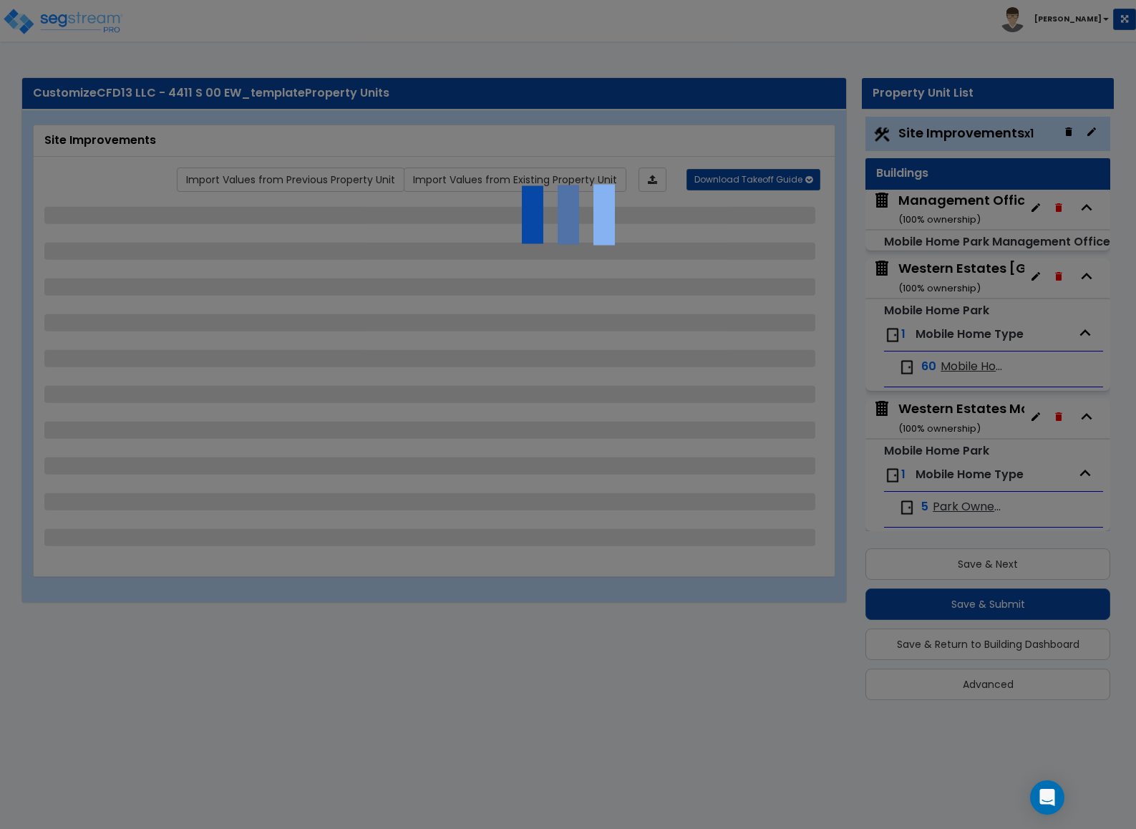
select select "1"
select select "2"
select select "3"
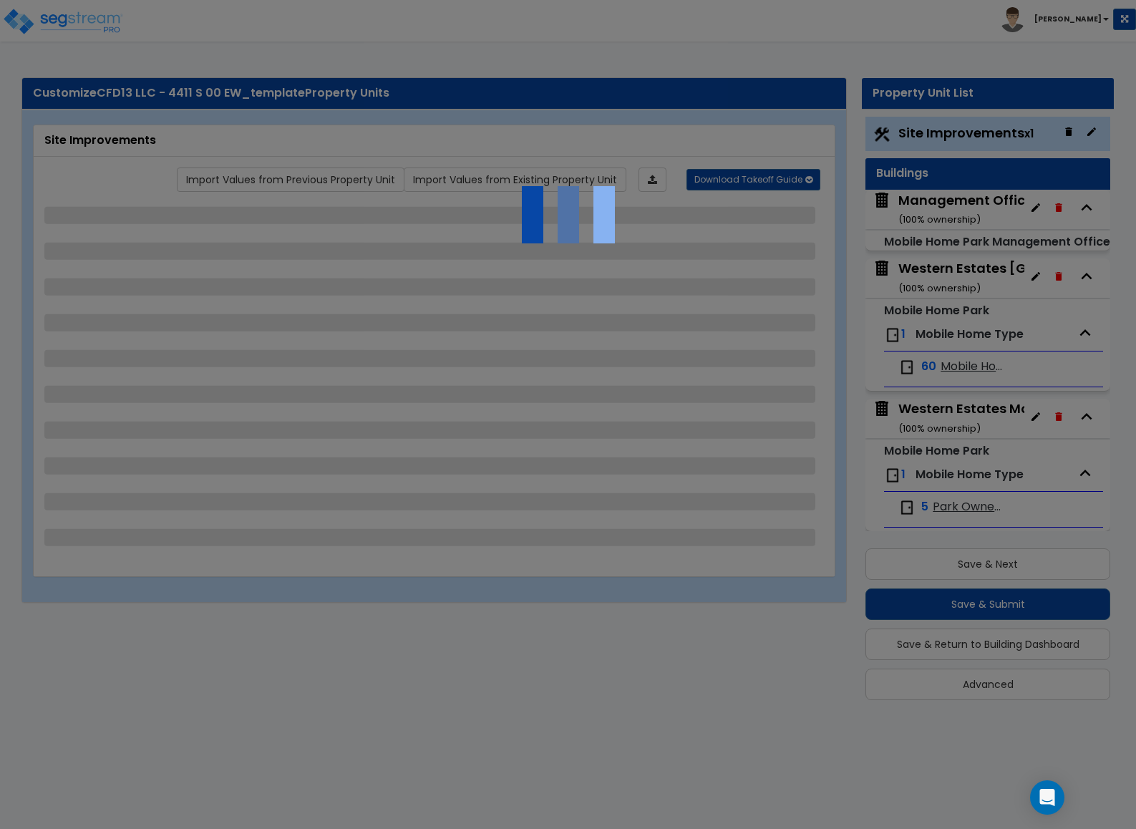
select select "3"
select select "2"
select select "1"
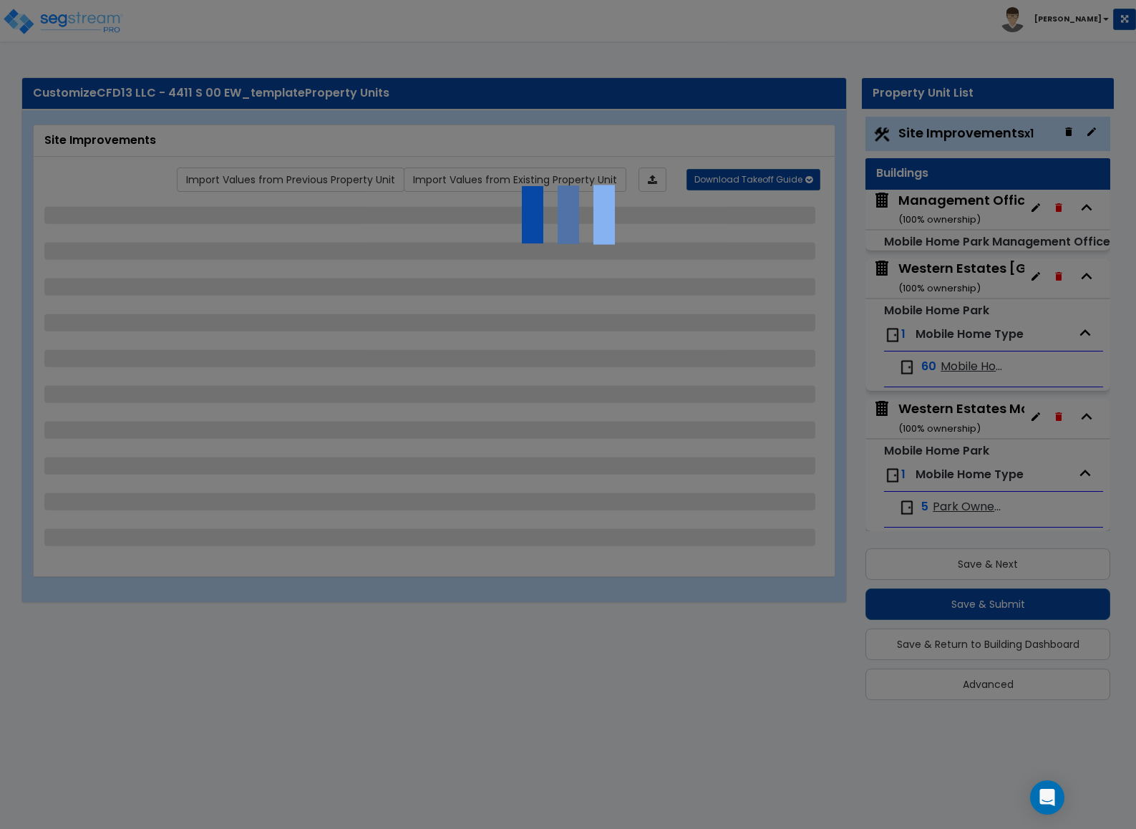
select select "1"
select select "2"
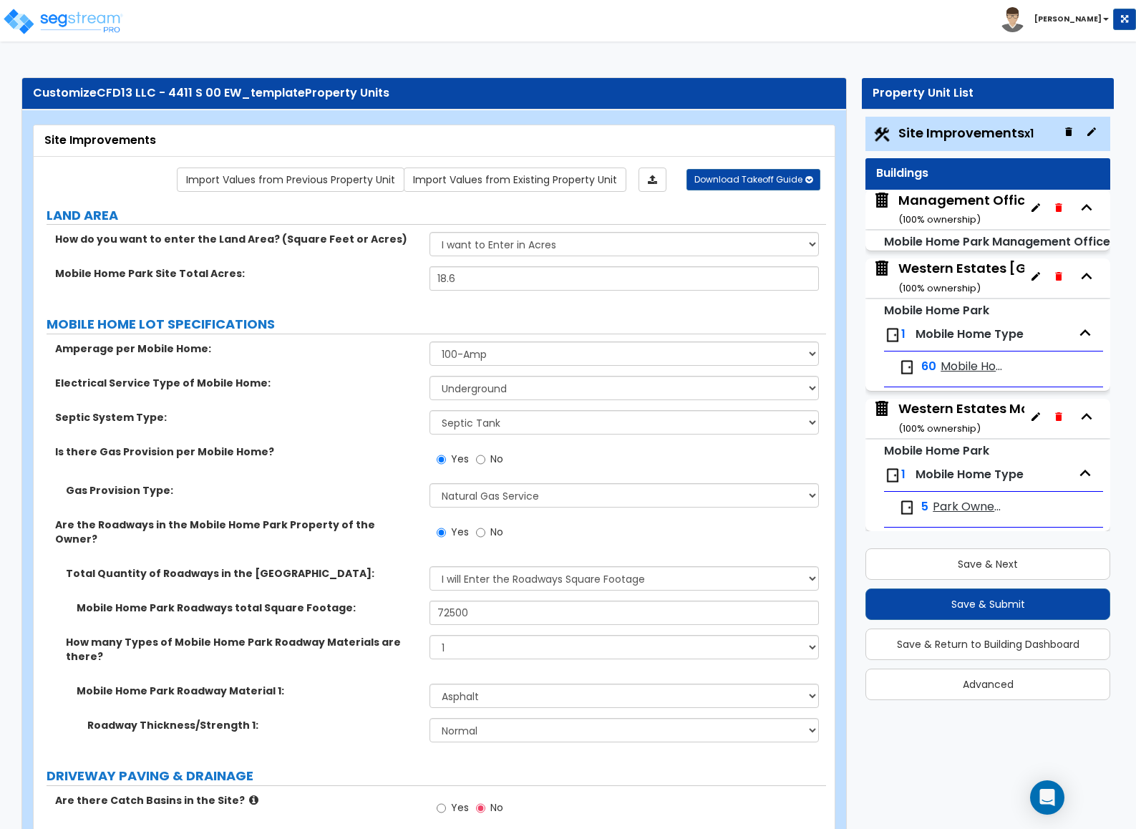
click at [924, 196] on div "Management Office ( 100 % ownership)" at bounding box center [966, 209] width 135 height 37
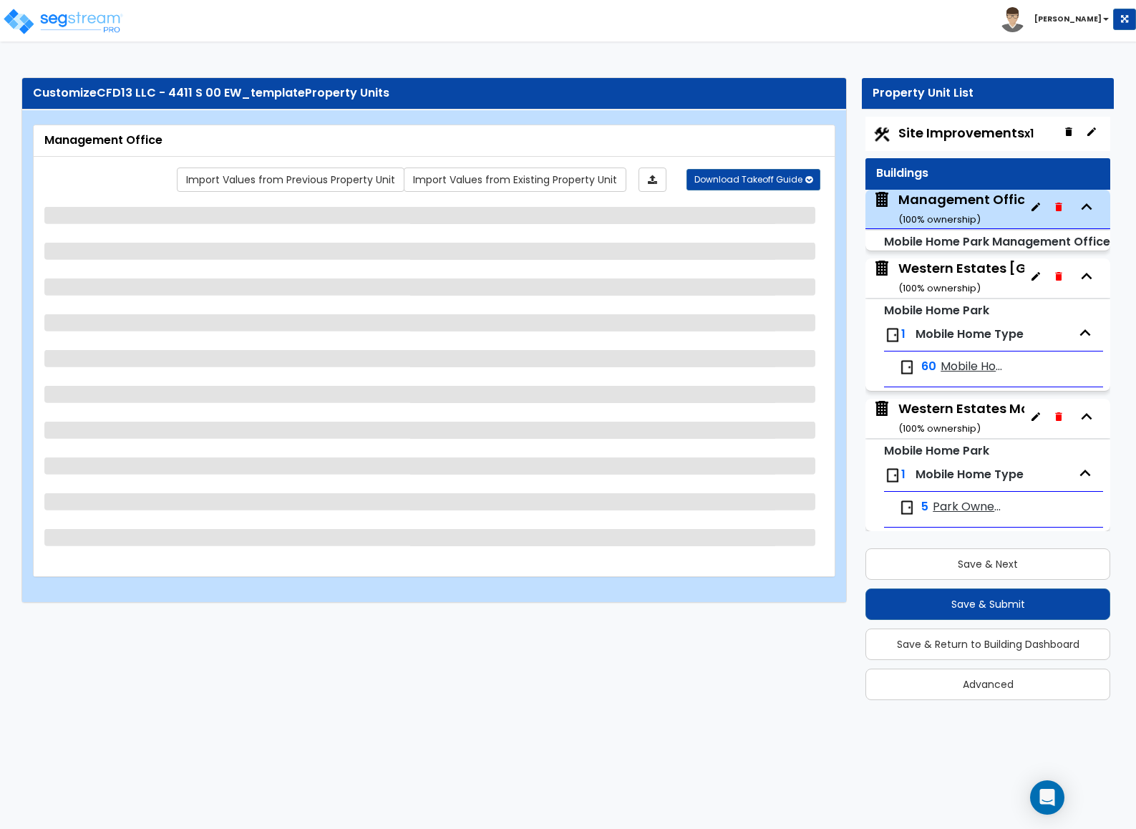
scroll to position [11, 0]
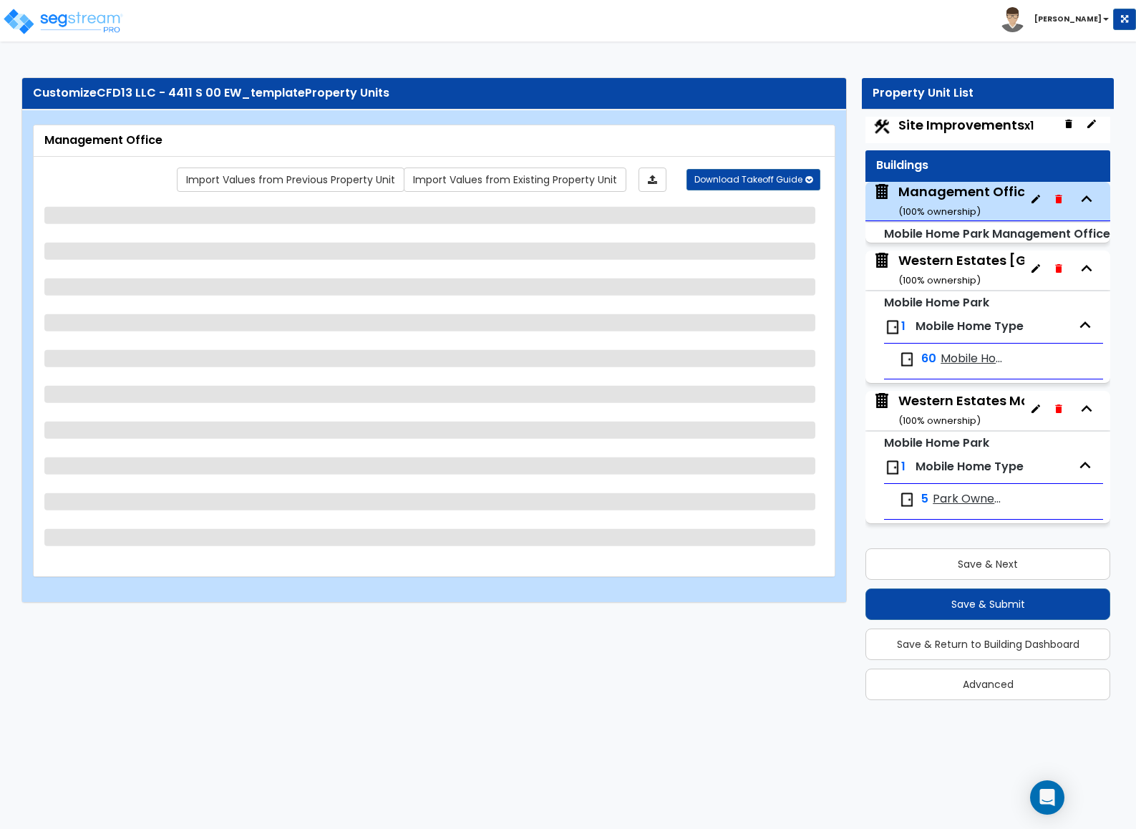
select select "3"
select select "1"
select select "5"
select select "1"
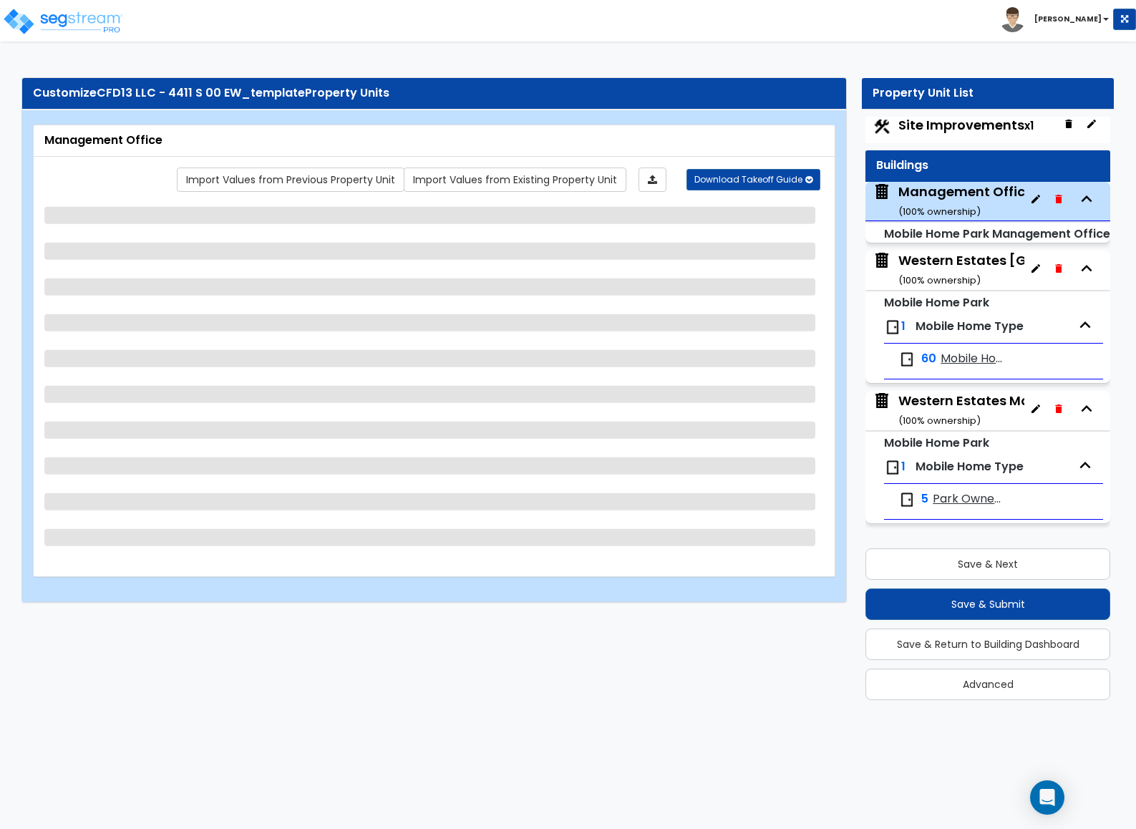
select select "5"
select select "3"
select select "1"
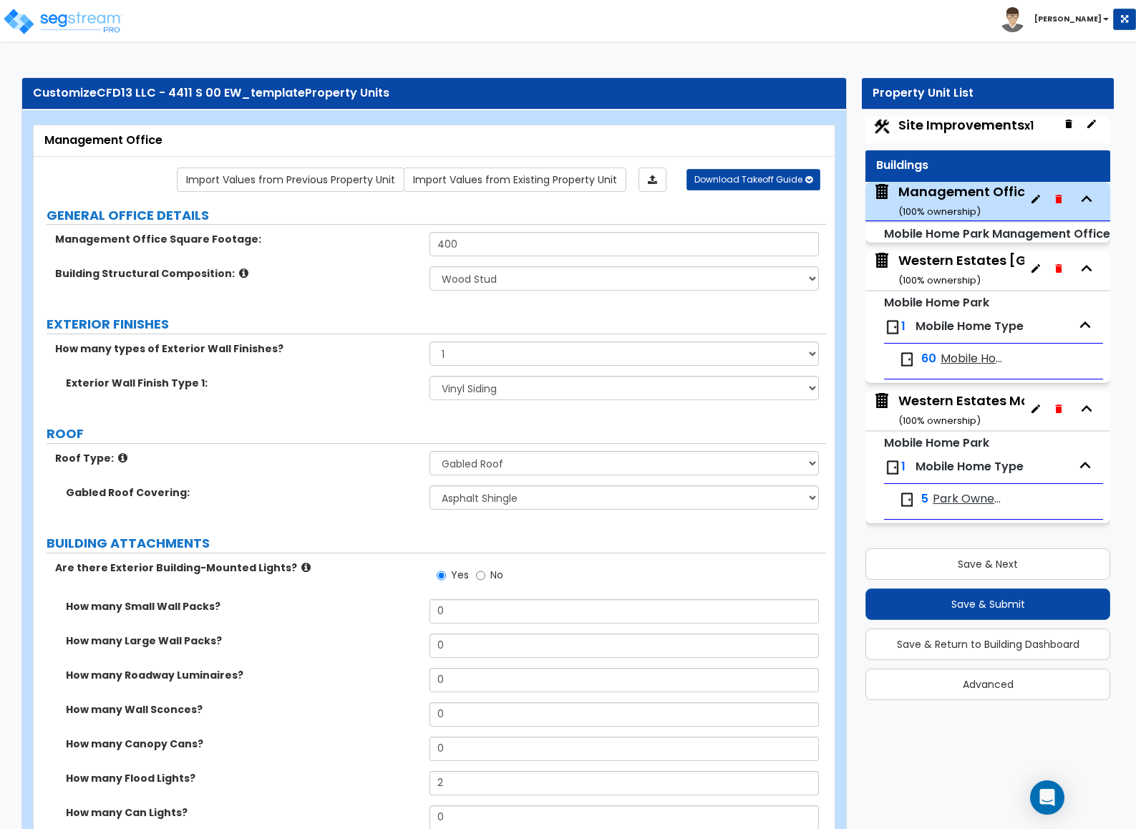
click at [929, 254] on div "Western Estates Mobile Home Park ( 100 % ownership)" at bounding box center [1028, 269] width 258 height 37
click at [947, 268] on div "Western Estates Mobile Home Park ( 100 % ownership)" at bounding box center [1028, 269] width 258 height 37
click at [949, 271] on div "Western Estates Mobile Home Park ( 100 % ownership)" at bounding box center [1028, 269] width 258 height 37
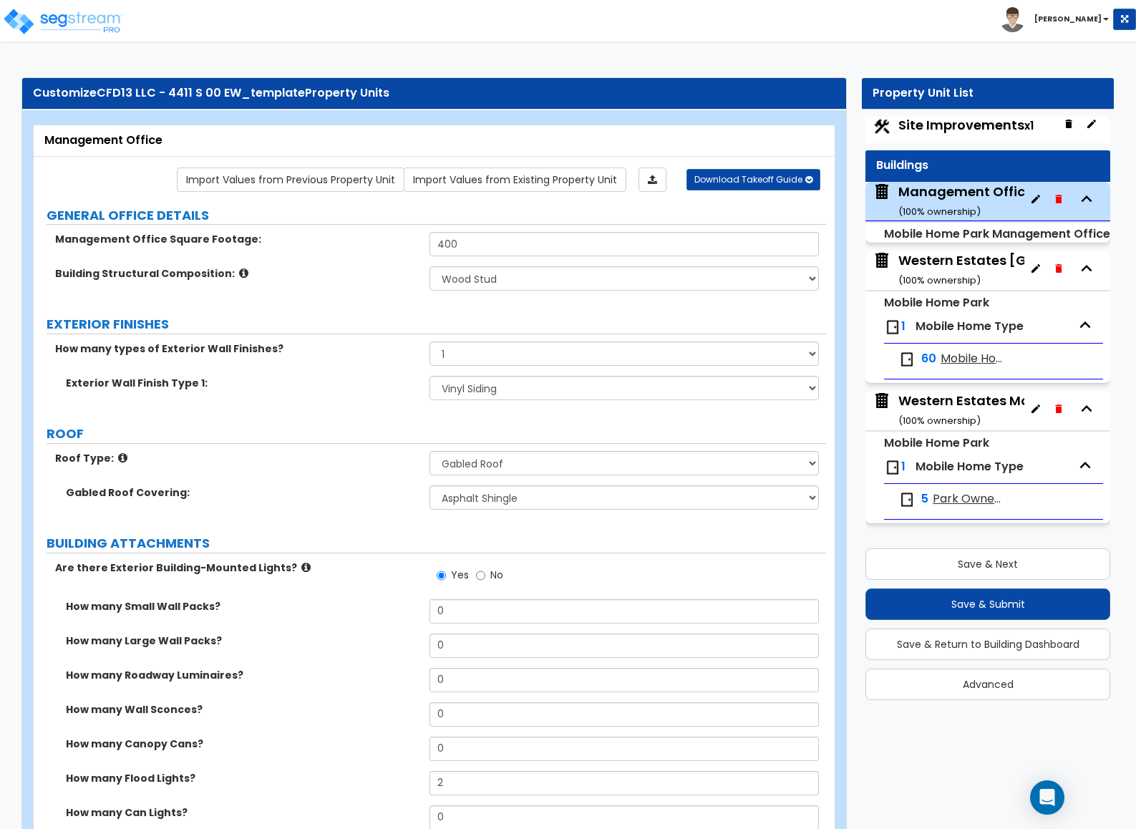
click at [964, 256] on div "Western Estates Mobile Home Park ( 100 % ownership)" at bounding box center [1028, 269] width 258 height 37
click at [984, 260] on div "Western Estates Mobile Home Park ( 100 % ownership)" at bounding box center [1028, 269] width 258 height 37
click at [980, 568] on button "Save & Next" at bounding box center [988, 564] width 245 height 32
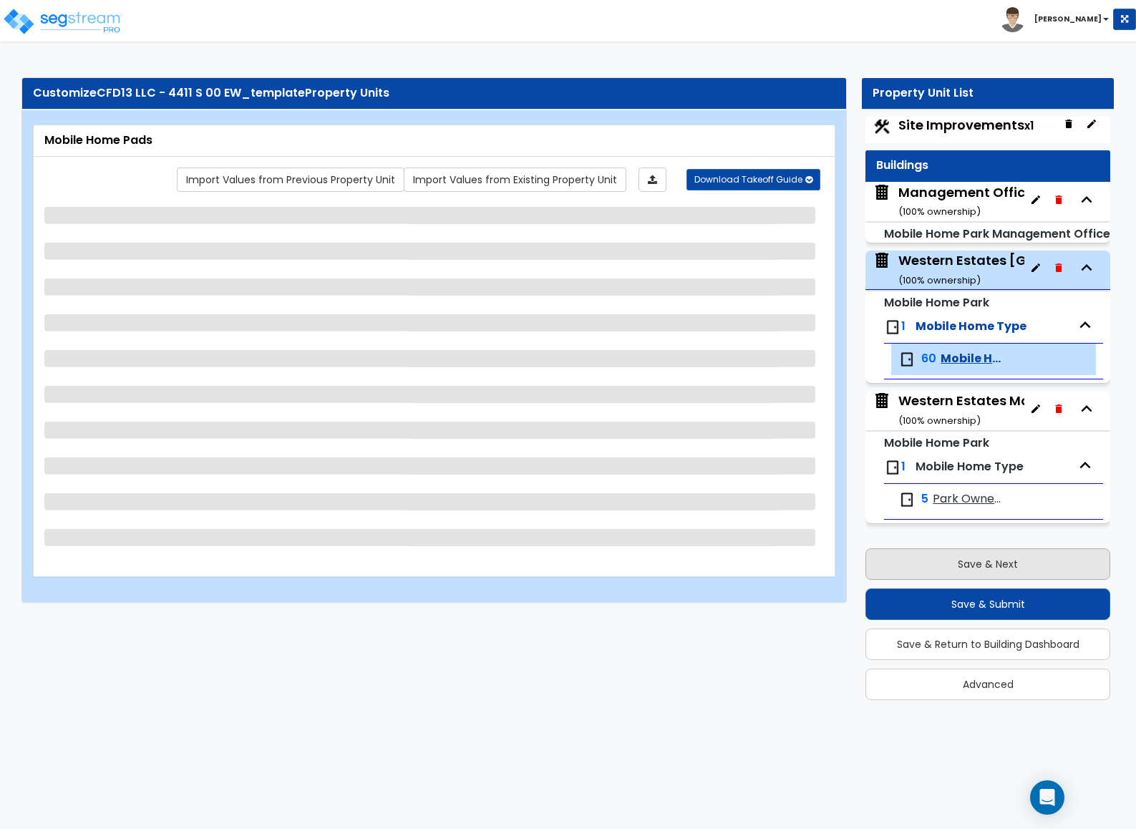
select select "2"
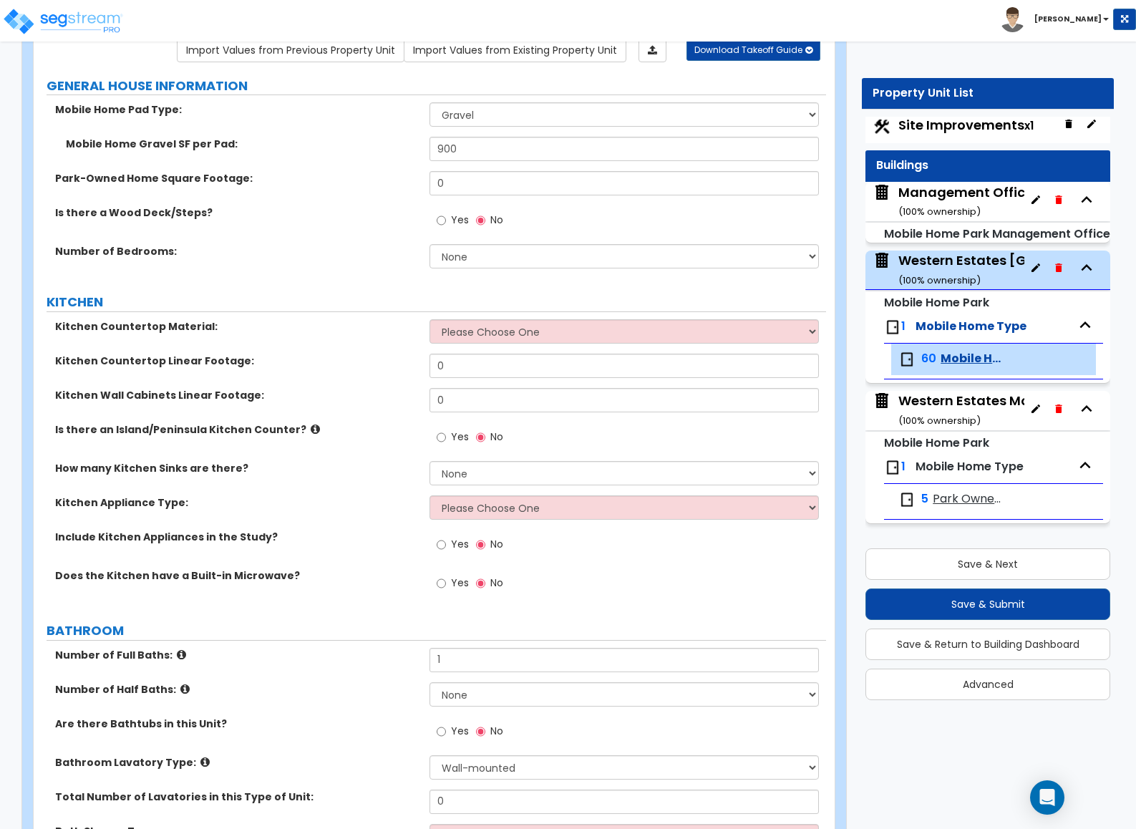
scroll to position [0, 0]
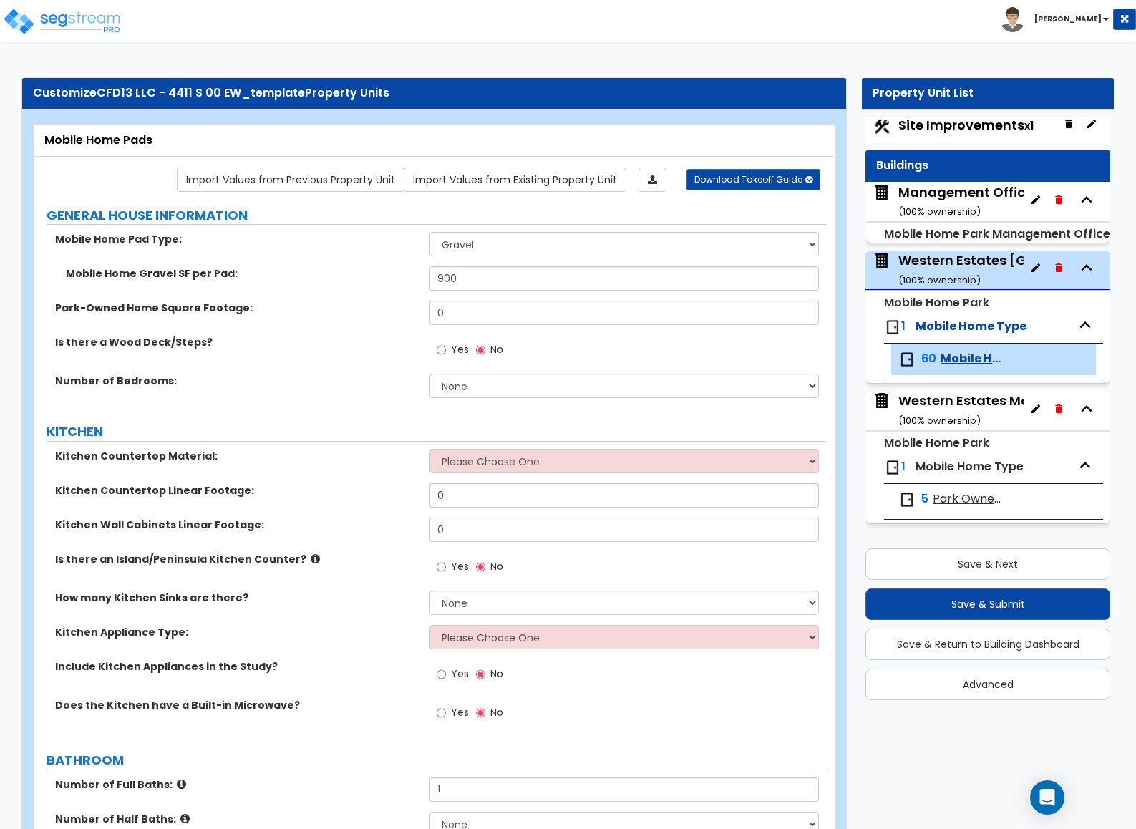
click at [952, 397] on div "Western Estates Mobile Home Park (Owned MHs) ( 100 % ownership)" at bounding box center [1061, 410] width 324 height 37
click at [959, 402] on div "Western Estates Mobile Home Park (Owned MHs) ( 100 % ownership)" at bounding box center [1061, 410] width 324 height 37
click at [982, 568] on button "Save & Next" at bounding box center [988, 564] width 245 height 32
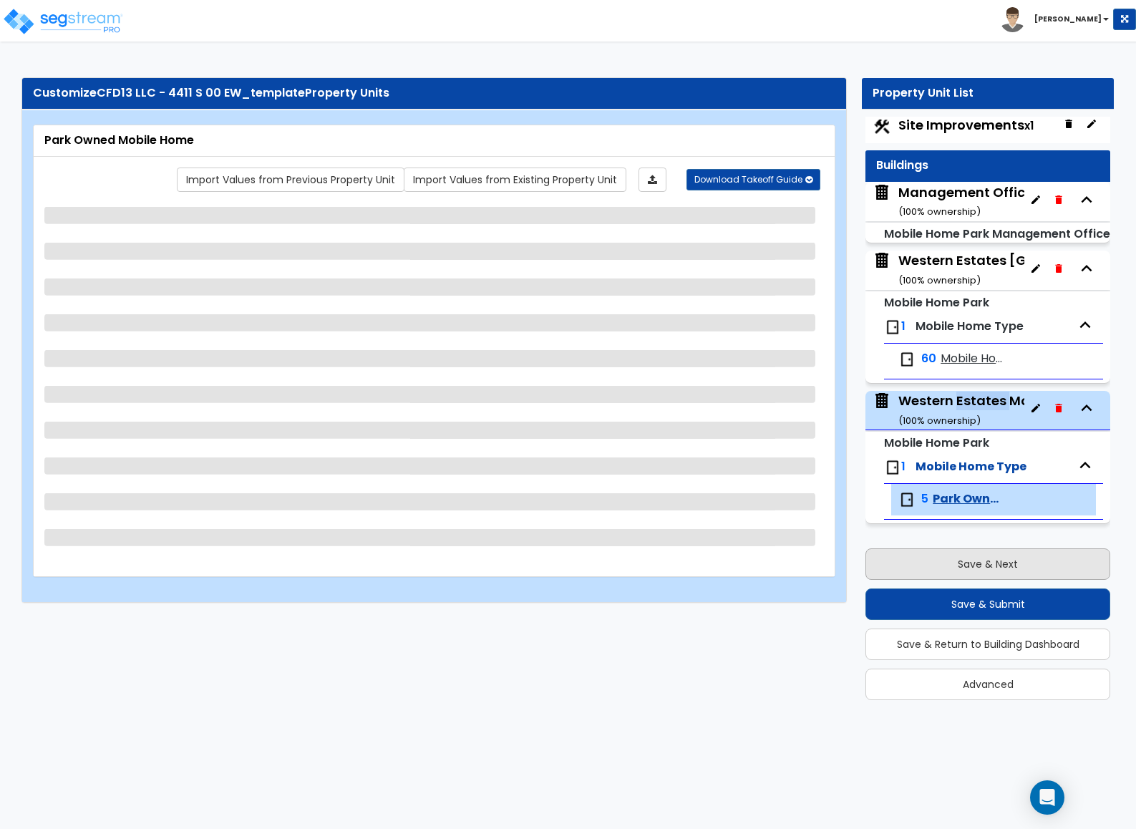
select select "2"
select select "1"
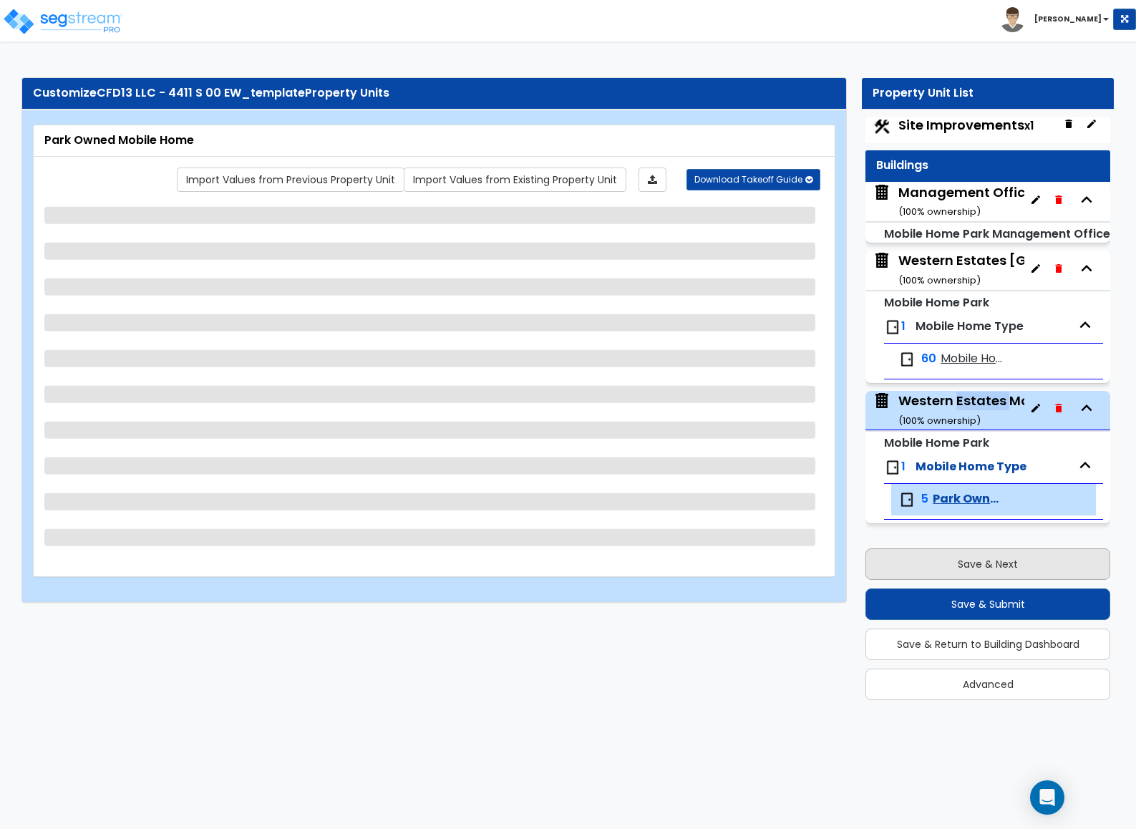
select select "2"
select select "3"
select select "1"
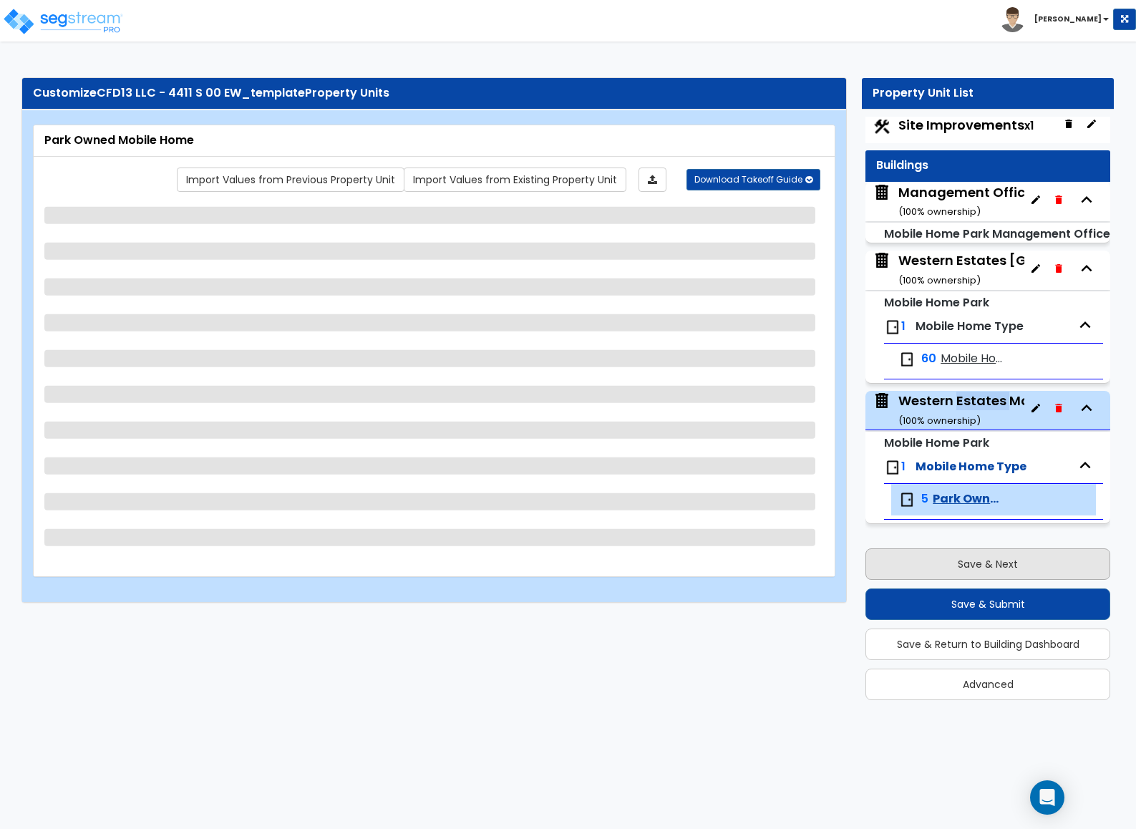
select select "4"
select select "5"
select select "6"
select select "1"
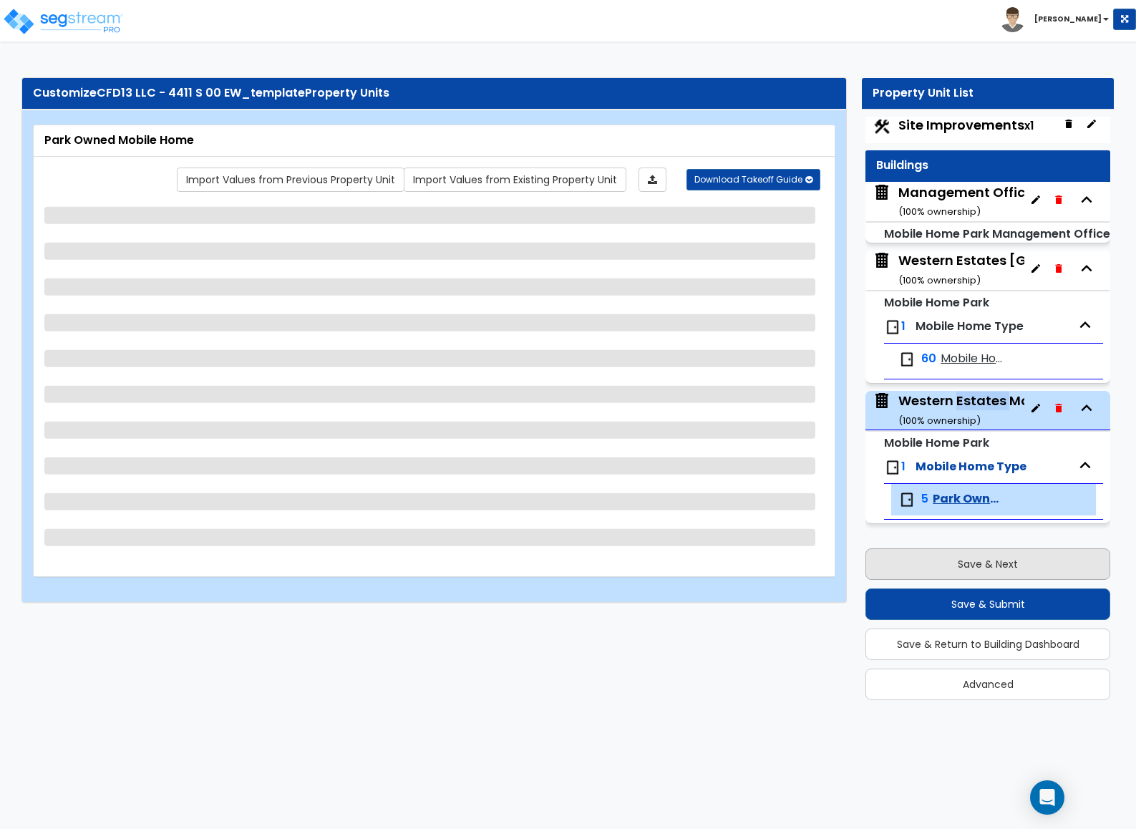
select select "3"
select select "2"
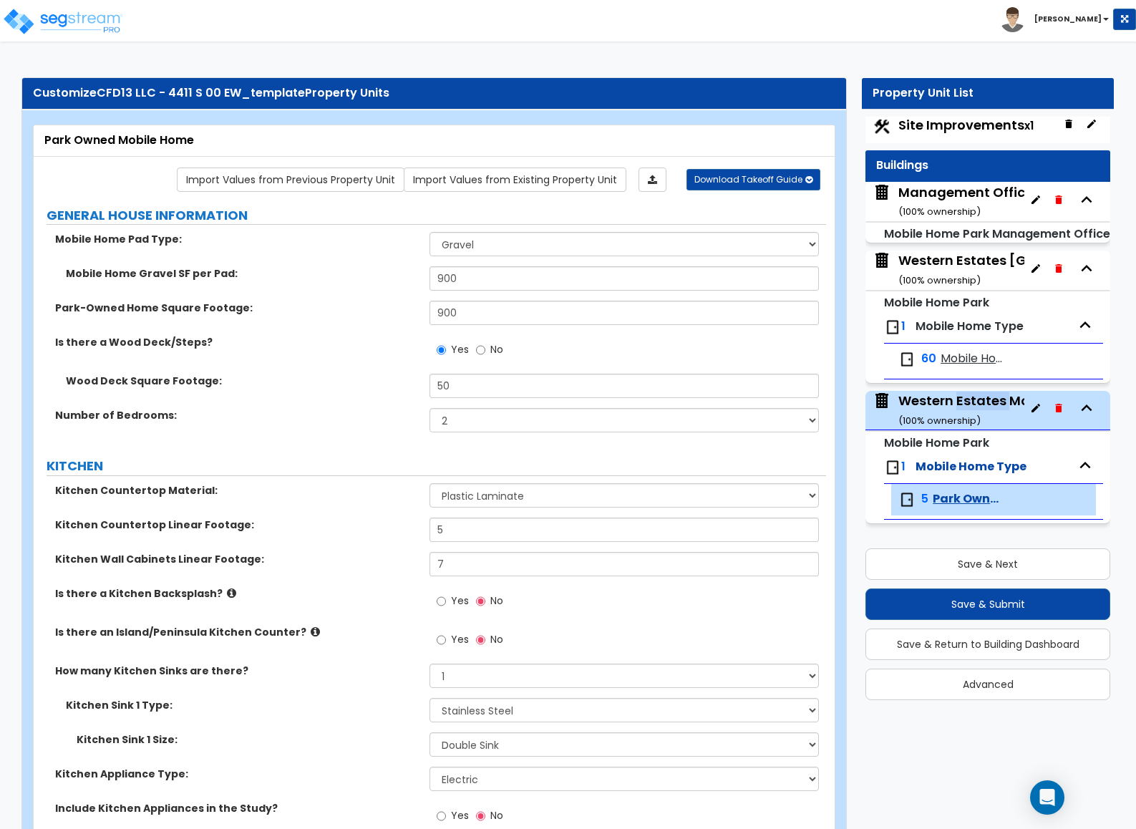
scroll to position [322, 0]
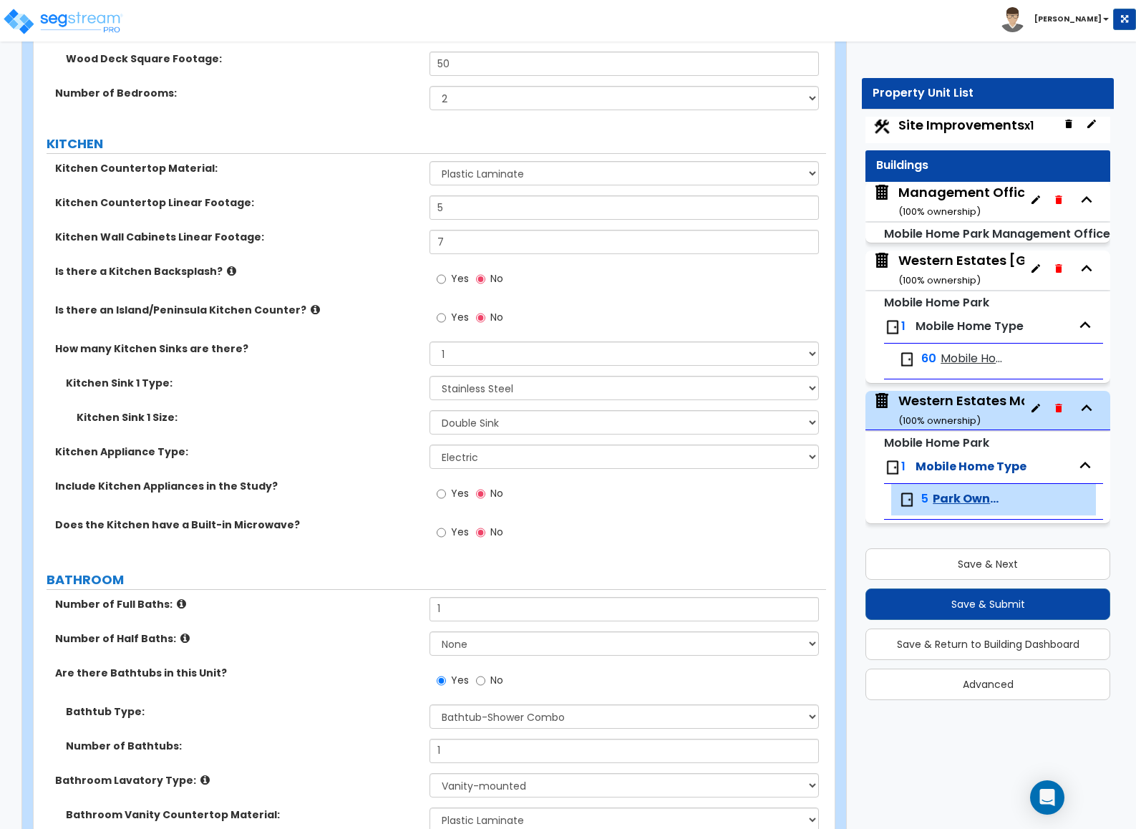
click at [934, 254] on div "Western Estates Mobile Home Park ( 100 % ownership)" at bounding box center [1028, 269] width 258 height 37
click at [1007, 322] on span "Mobile Home Type" at bounding box center [970, 326] width 108 height 16
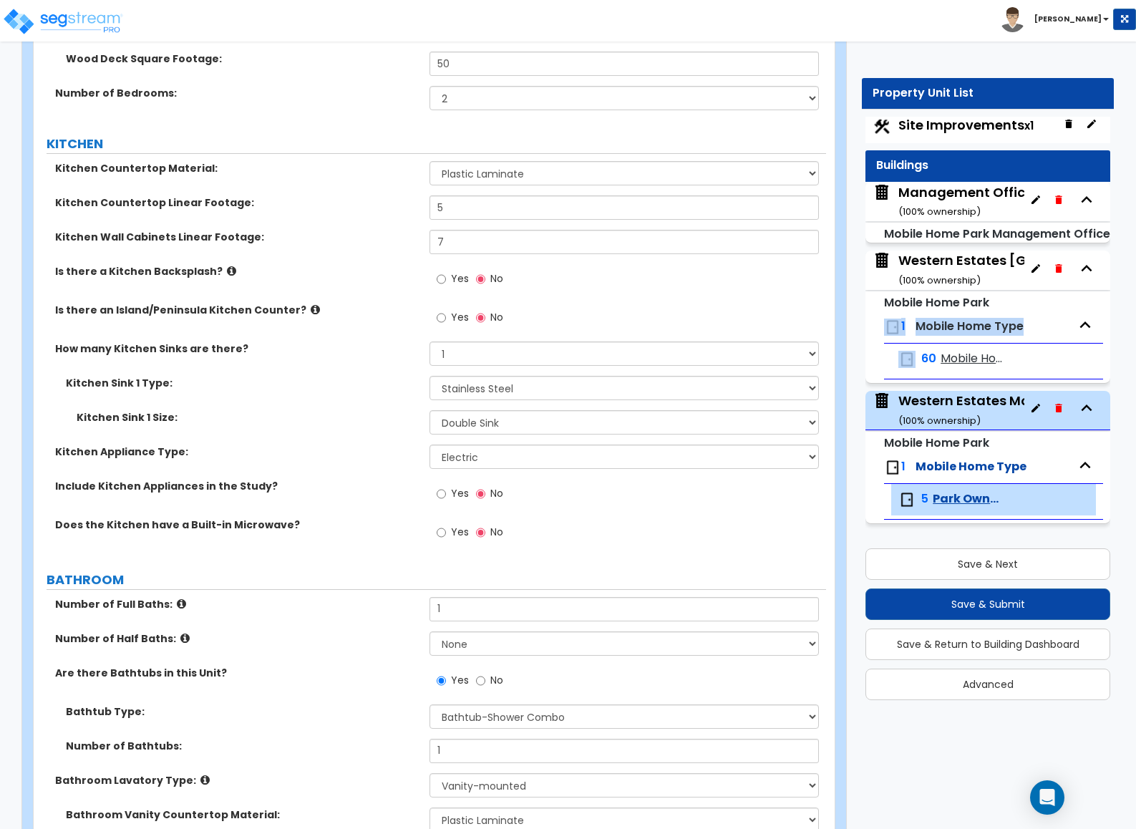
click at [1007, 322] on span "Mobile Home Type" at bounding box center [970, 326] width 108 height 16
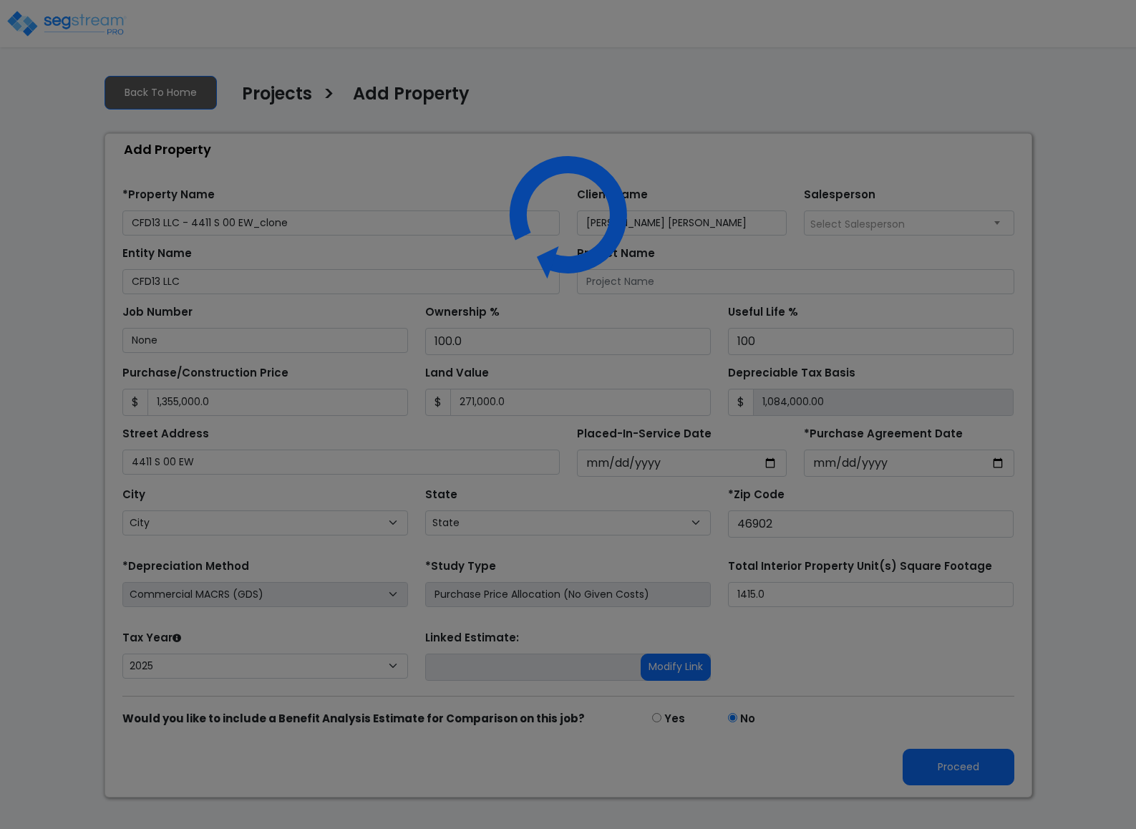
select select "2025"
select select "IN"
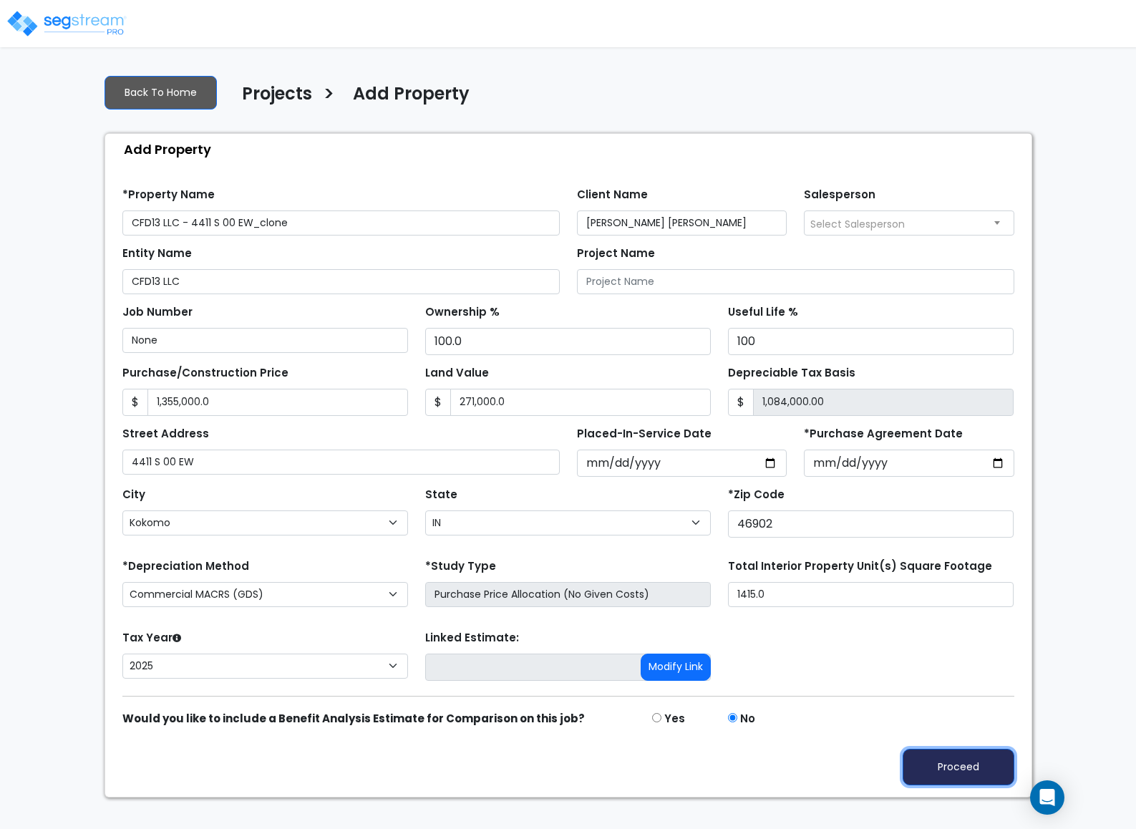
click at [967, 759] on button "Proceed" at bounding box center [959, 767] width 112 height 37
type input "1355000"
type input "271000"
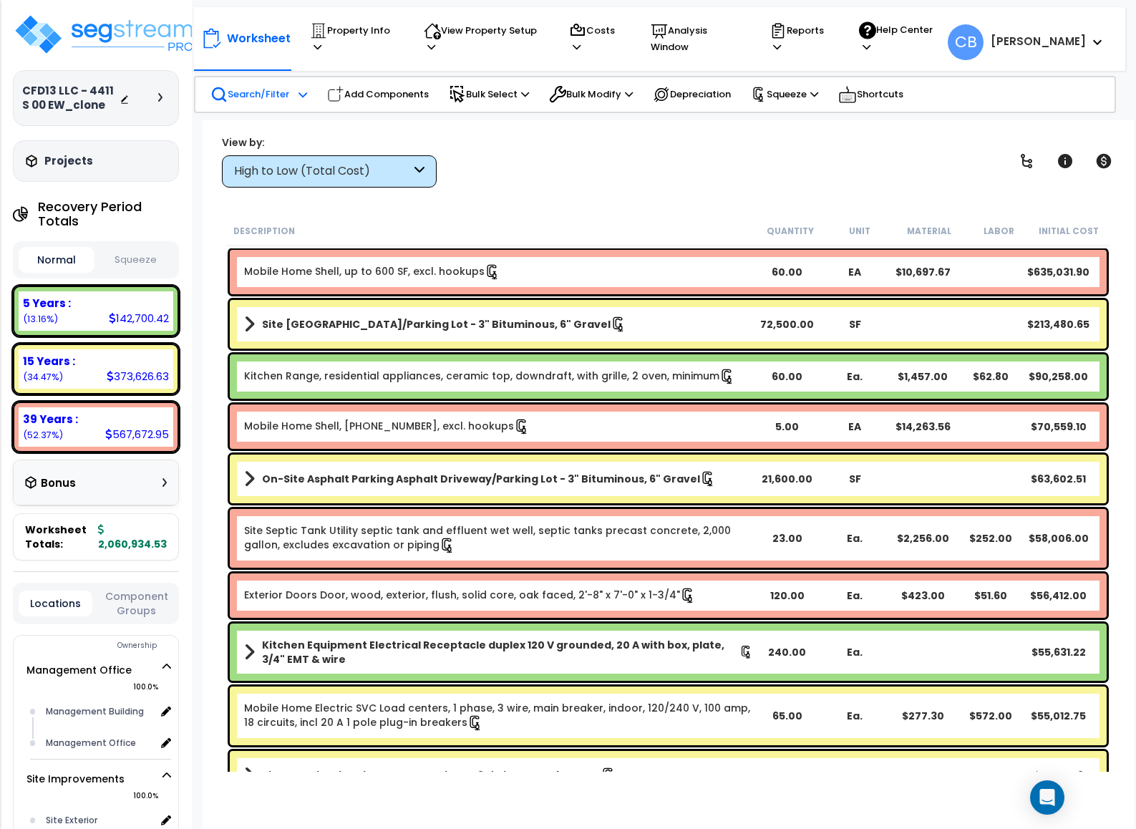
click at [282, 100] on p "Search/Filter" at bounding box center [249, 94] width 79 height 17
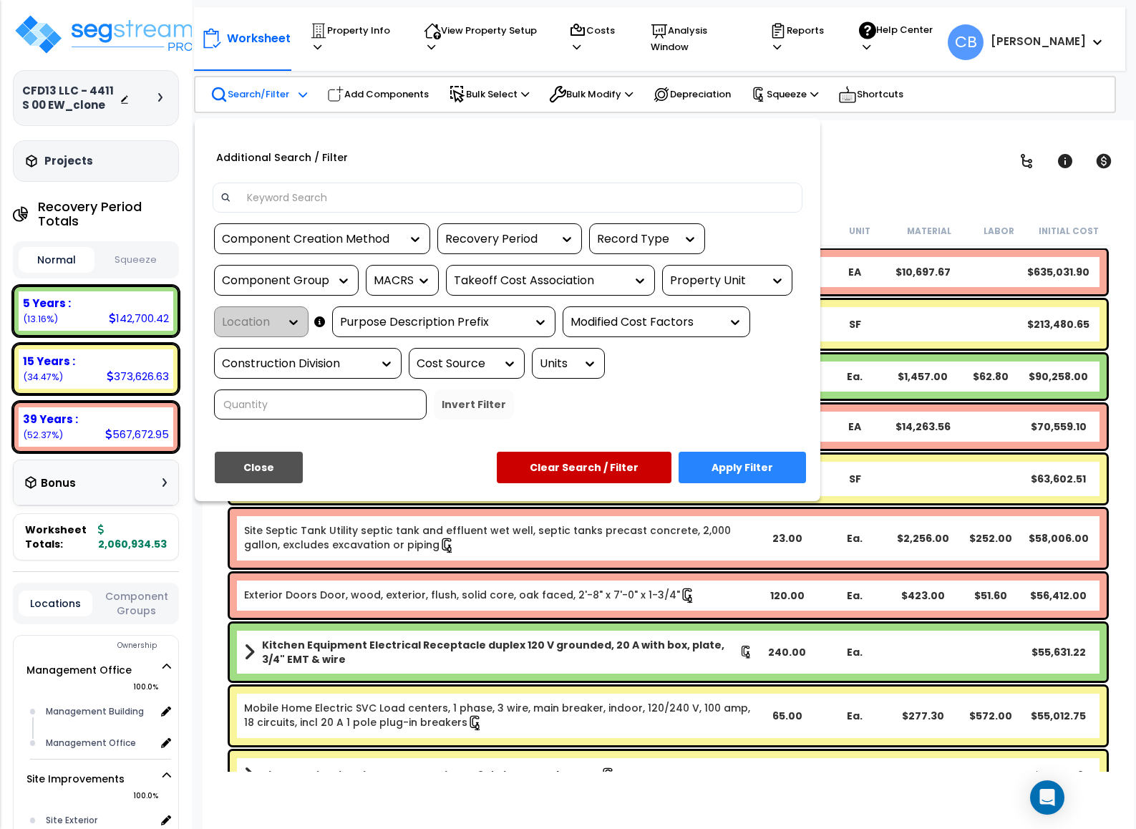
scroll to position [63, 0]
click at [900, 365] on div at bounding box center [568, 414] width 1136 height 829
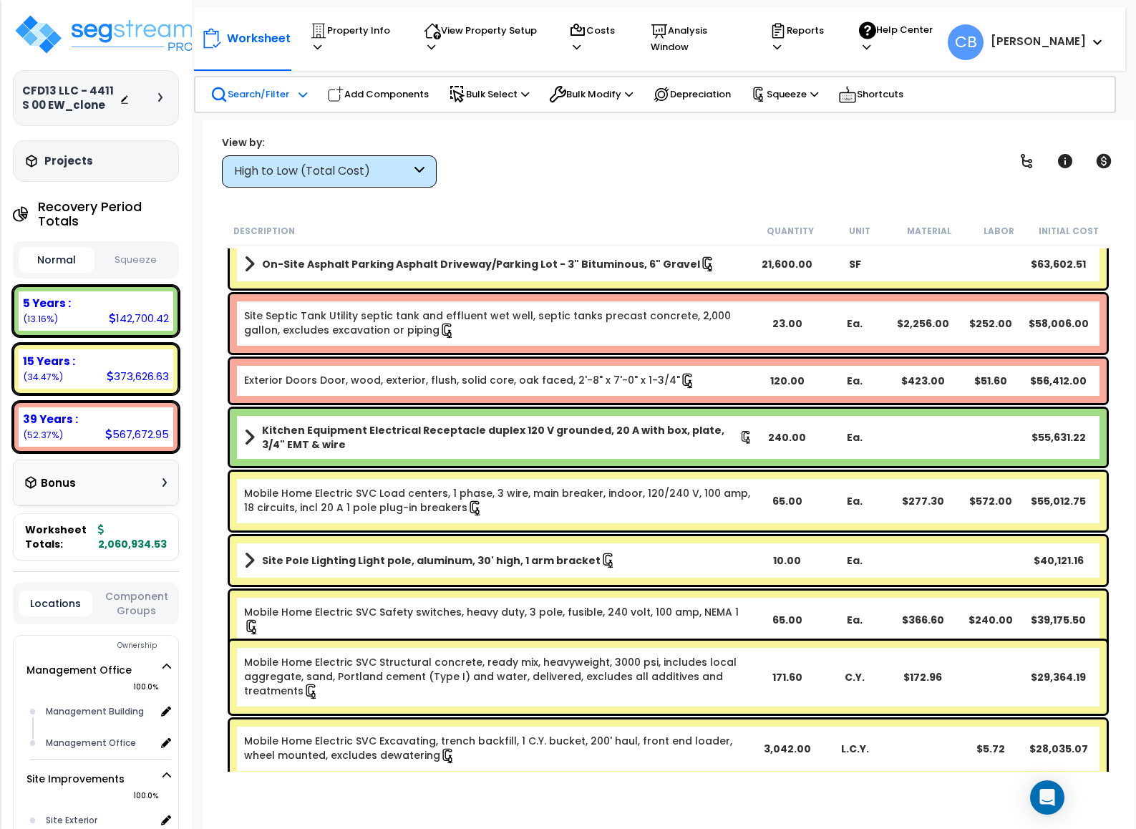
scroll to position [537, 0]
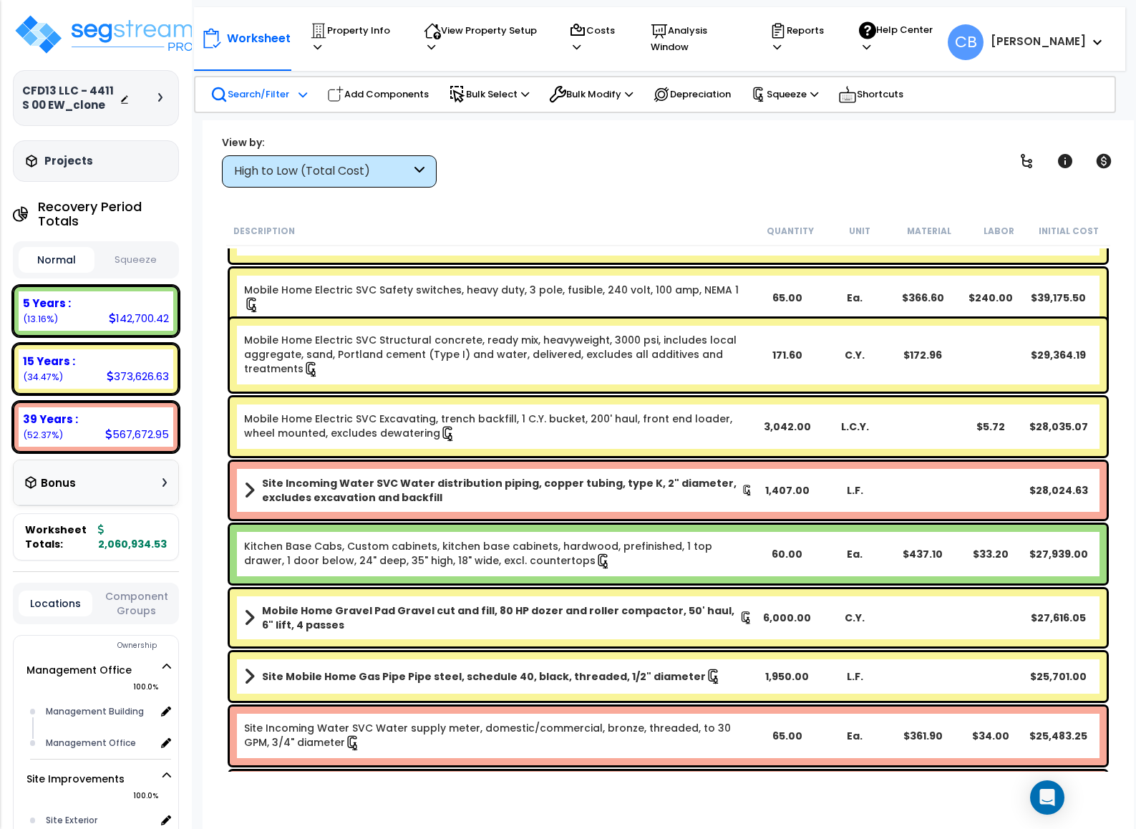
click at [557, 206] on div "Worksheet Property Info Property Setup Add Property Unit Template property Clon…" at bounding box center [668, 534] width 931 height 829
click at [284, 87] on p "Search/Filter" at bounding box center [249, 94] width 79 height 17
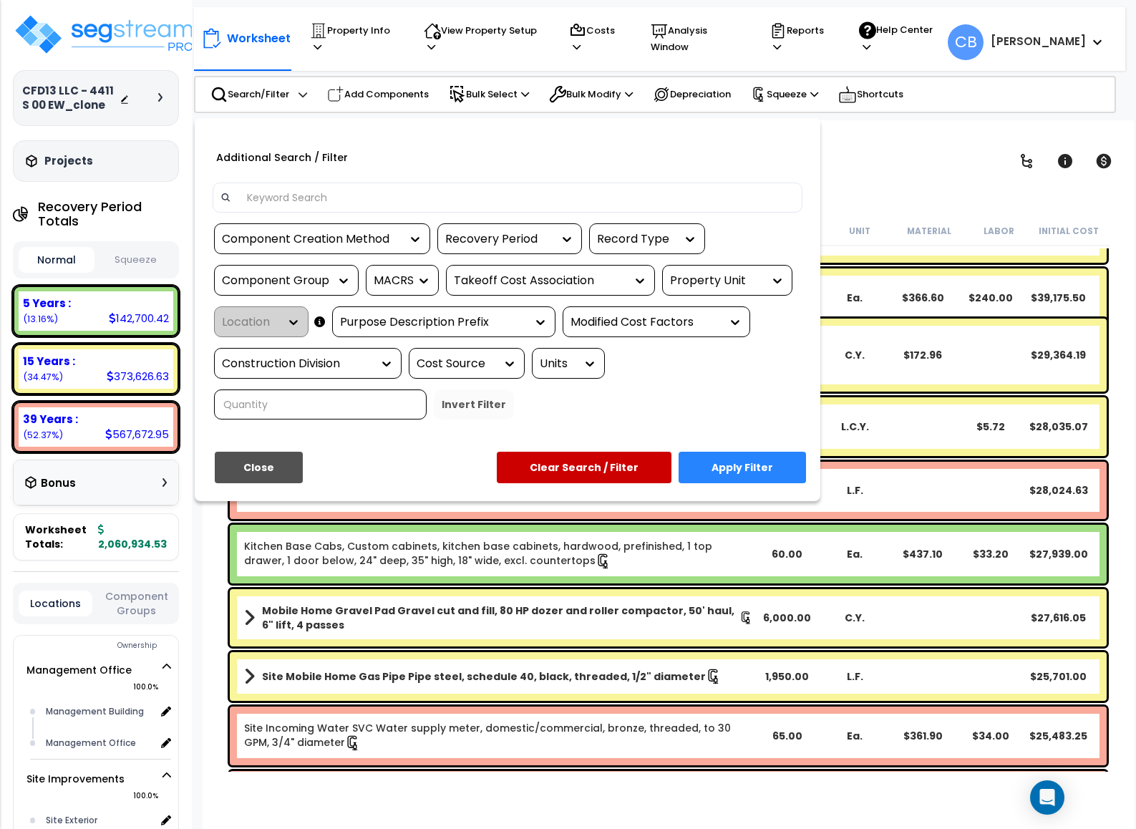
click at [268, 185] on div at bounding box center [508, 198] width 590 height 30
click at [262, 200] on input at bounding box center [516, 197] width 556 height 21
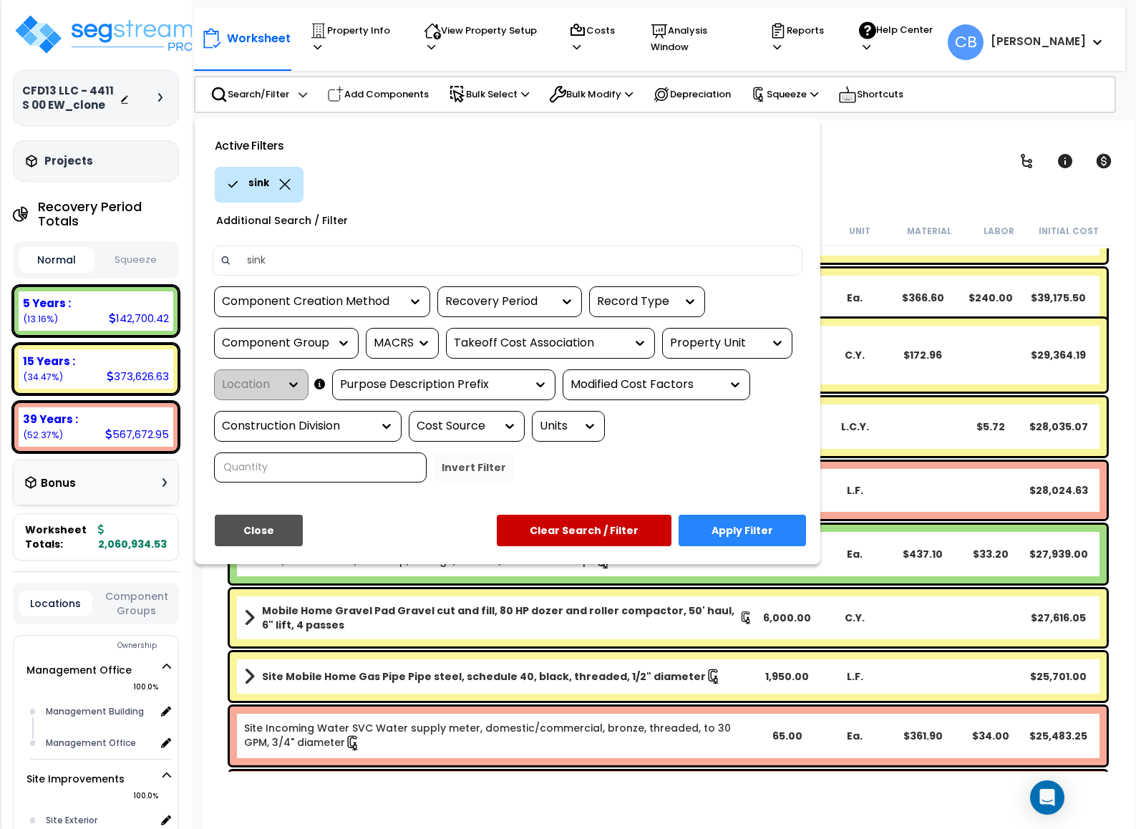
type input "sink"
click at [710, 511] on div "Active Filters sink Additional Search / Filter sink Component Creation Method R…" at bounding box center [508, 341] width 626 height 446
click at [711, 518] on button "Apply Filter" at bounding box center [742, 531] width 127 height 32
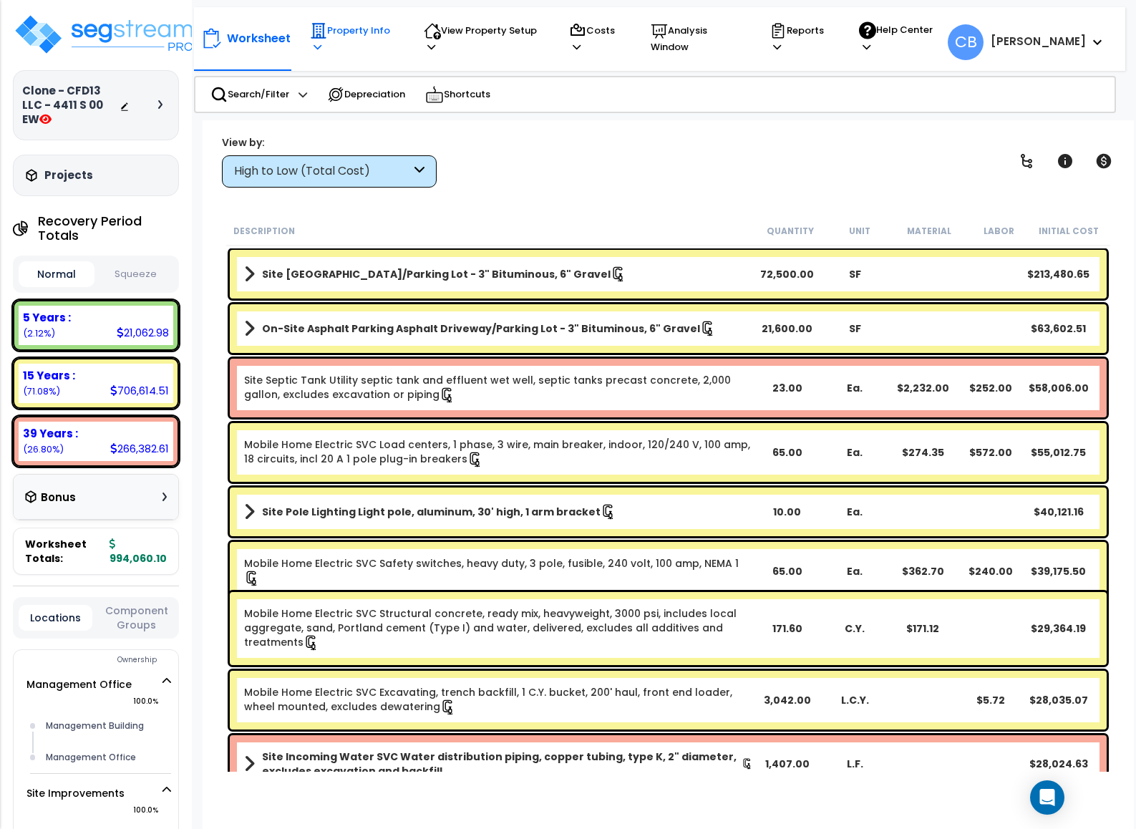
click at [327, 39] on p "Property Info" at bounding box center [353, 38] width 87 height 33
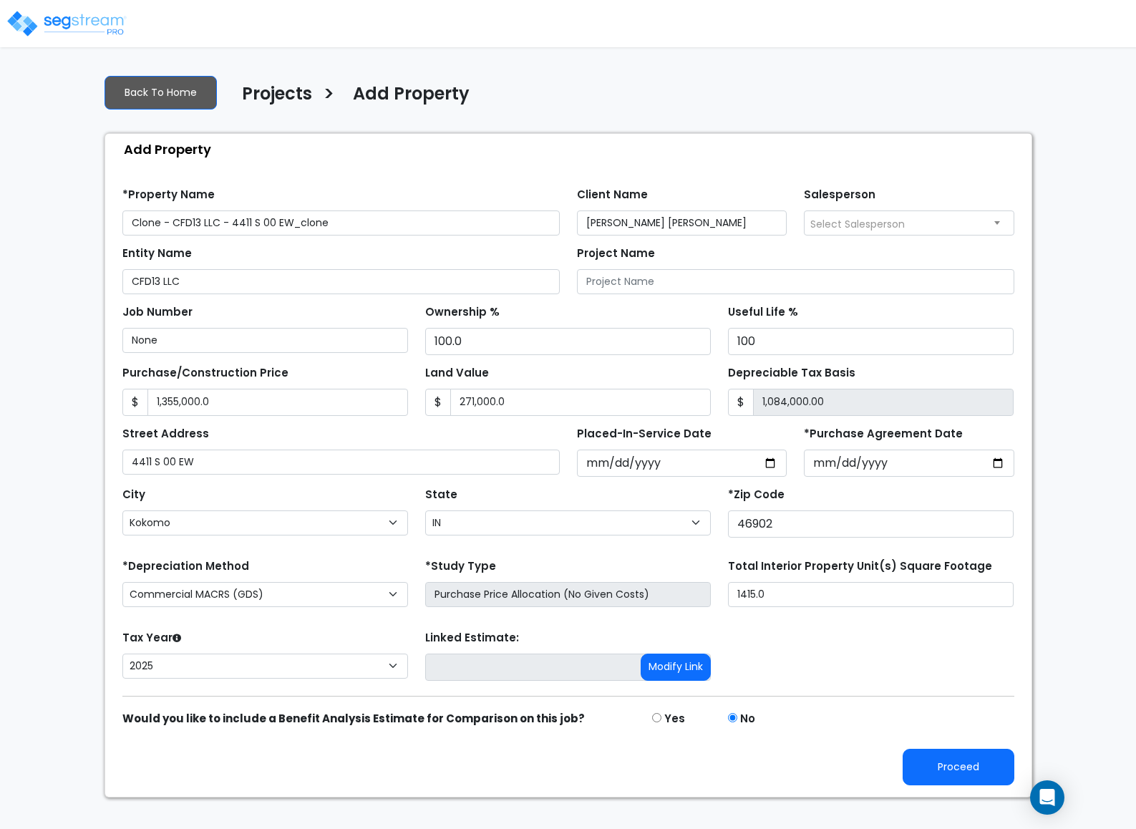
select select "Kokomo"
select select "IN"
select select "2025"
click at [941, 759] on button "Proceed" at bounding box center [959, 767] width 112 height 37
type input "1355000"
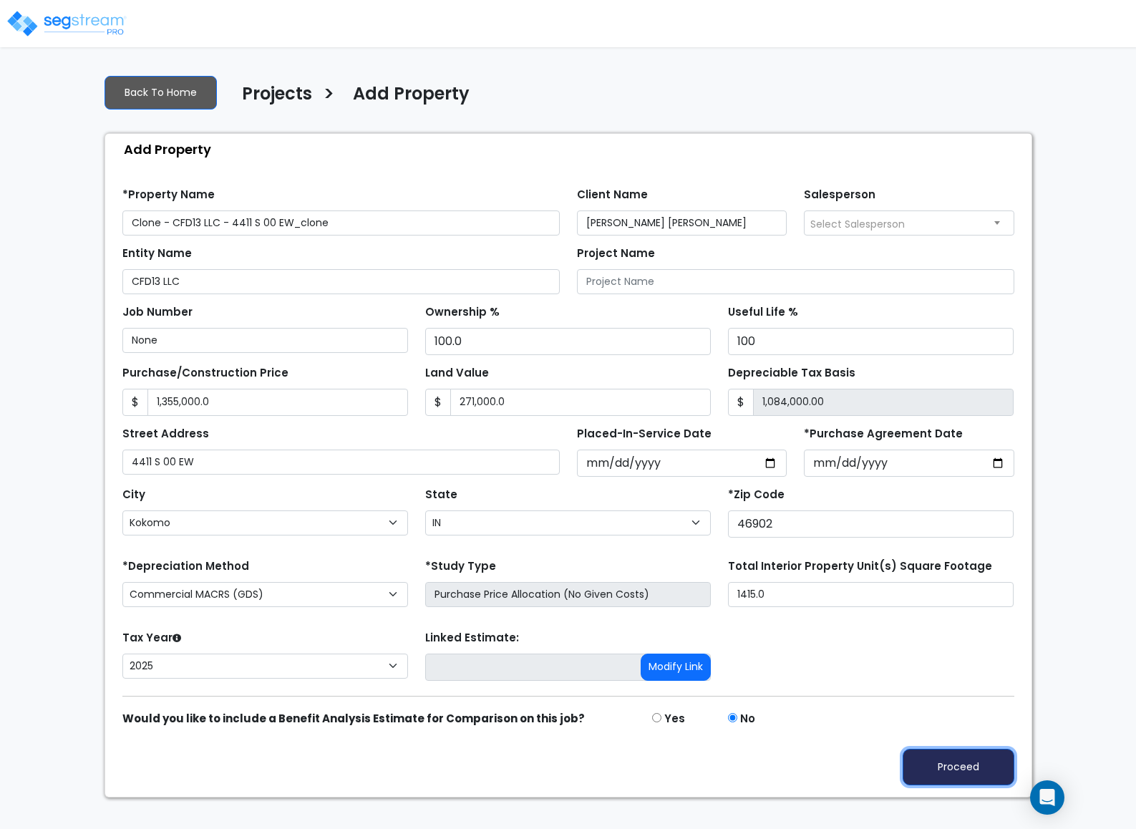
type input "271000"
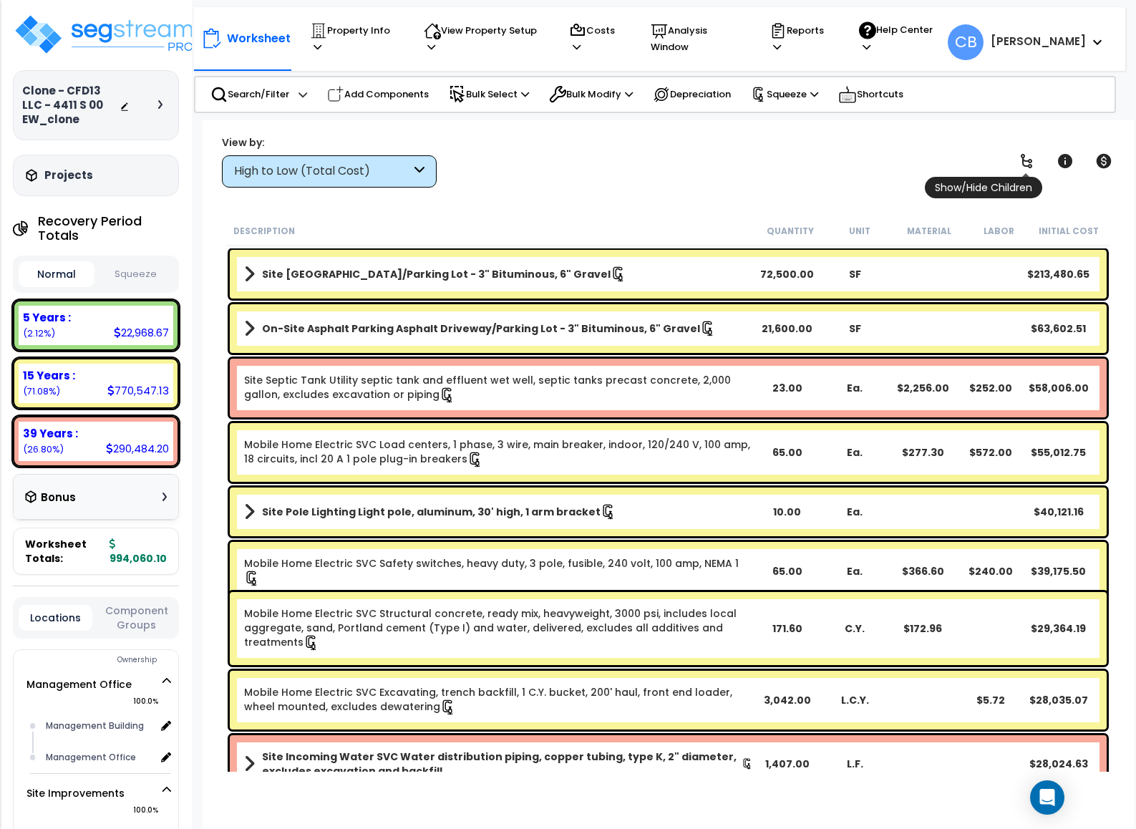
click at [1021, 160] on icon at bounding box center [1026, 160] width 17 height 17
click at [631, 194] on div "Worksheet Property Info Property Setup Add Property Unit Template property Clon…" at bounding box center [668, 534] width 931 height 829
click at [369, 95] on p "Add Components" at bounding box center [378, 94] width 102 height 17
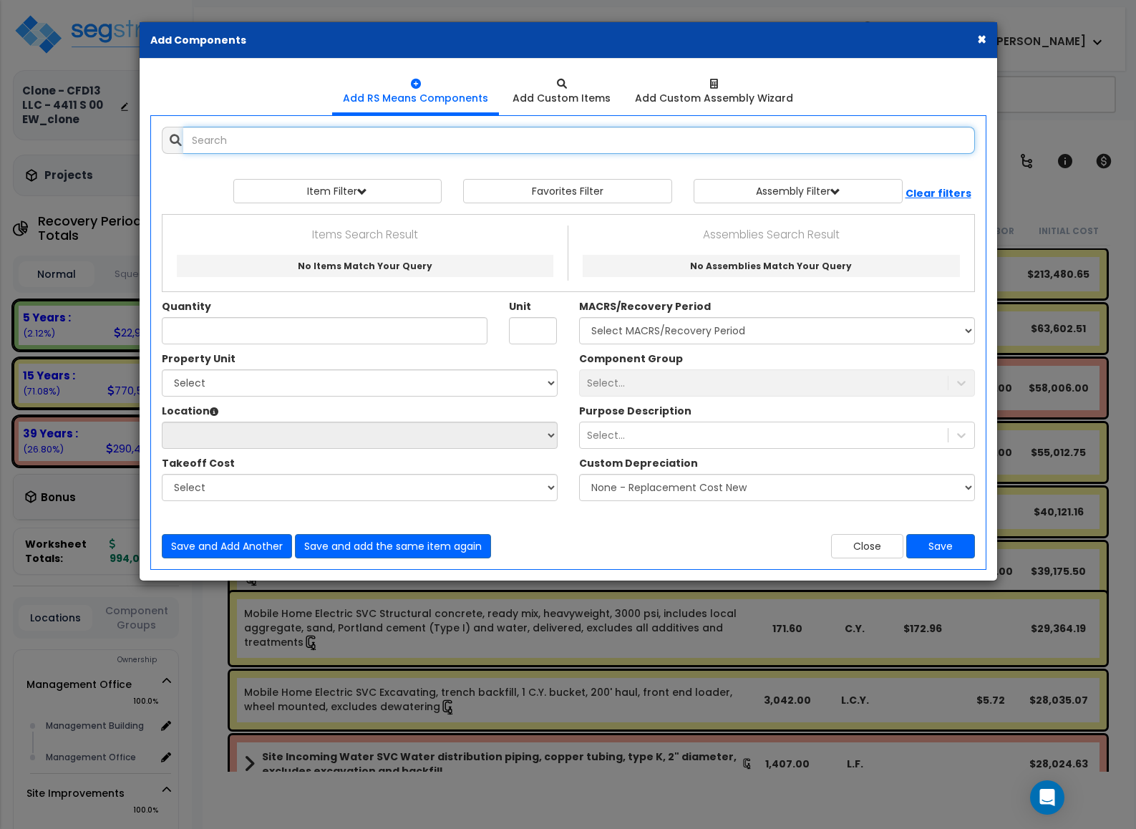
drag, startPoint x: 245, startPoint y: 145, endPoint x: 261, endPoint y: 152, distance: 17.6
click at [245, 145] on input "text" at bounding box center [579, 140] width 792 height 27
paste input "General San Sewer Sewage treatment plants, steel packaged, blown air aeration p…"
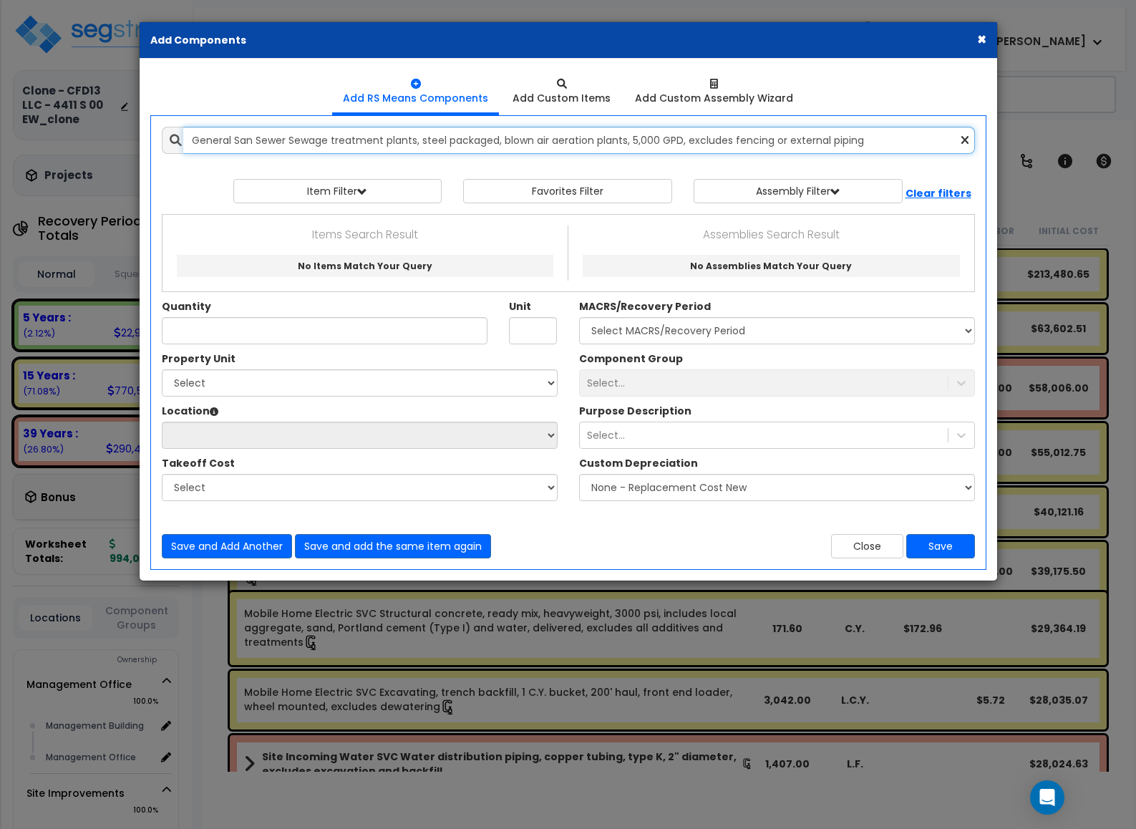
click at [423, 142] on input "General San Sewer Sewage treatment plants, steel packaged, blown air aeration p…" at bounding box center [579, 140] width 792 height 27
drag, startPoint x: 417, startPoint y: 142, endPoint x: 891, endPoint y: 153, distance: 474.8
click at [891, 153] on input "General San Sewer Sewage treatment plants, steel packaged, blown air aeration p…" at bounding box center [579, 140] width 792 height 27
click at [308, 149] on input "General San Sewer Sewage treatment plants, steel packaged, blown air aeration p…" at bounding box center [579, 140] width 792 height 27
drag, startPoint x: 293, startPoint y: 140, endPoint x: 58, endPoint y: 135, distance: 234.9
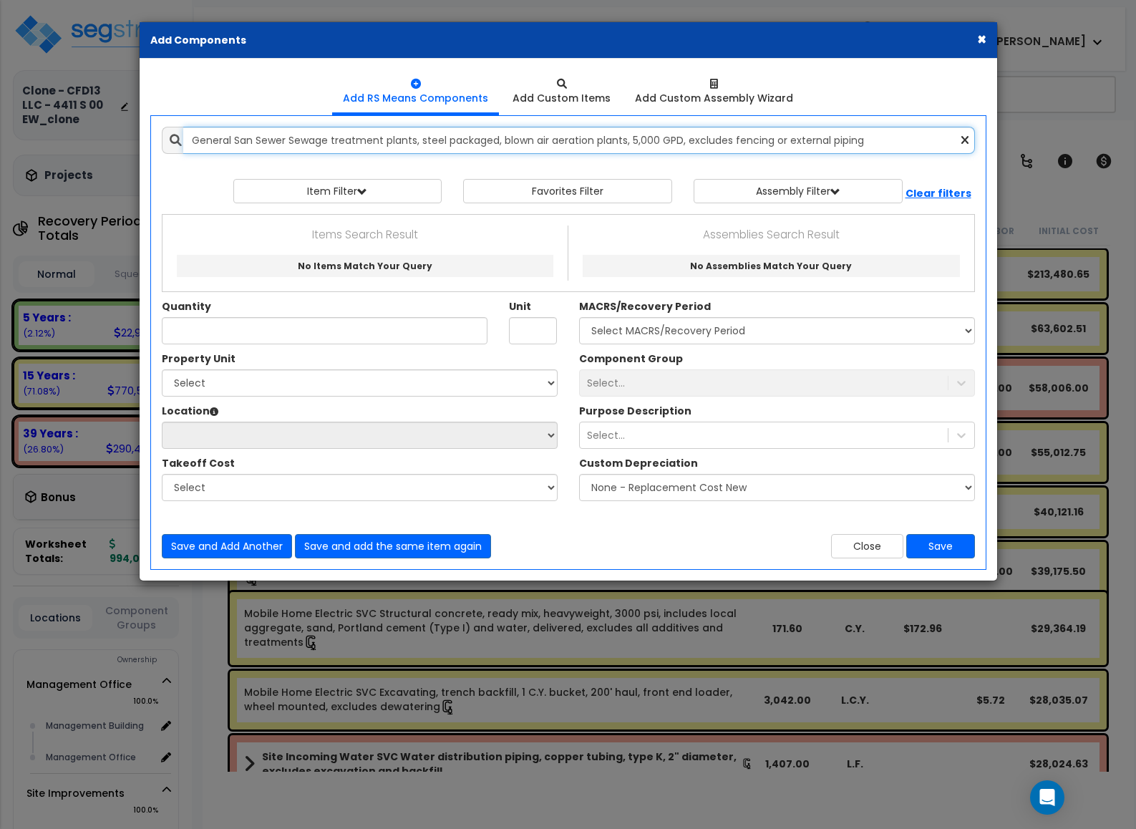
click at [58, 135] on div "× Add Components Add RS Means Components Add Custom Items Add Items" at bounding box center [568, 414] width 1136 height 829
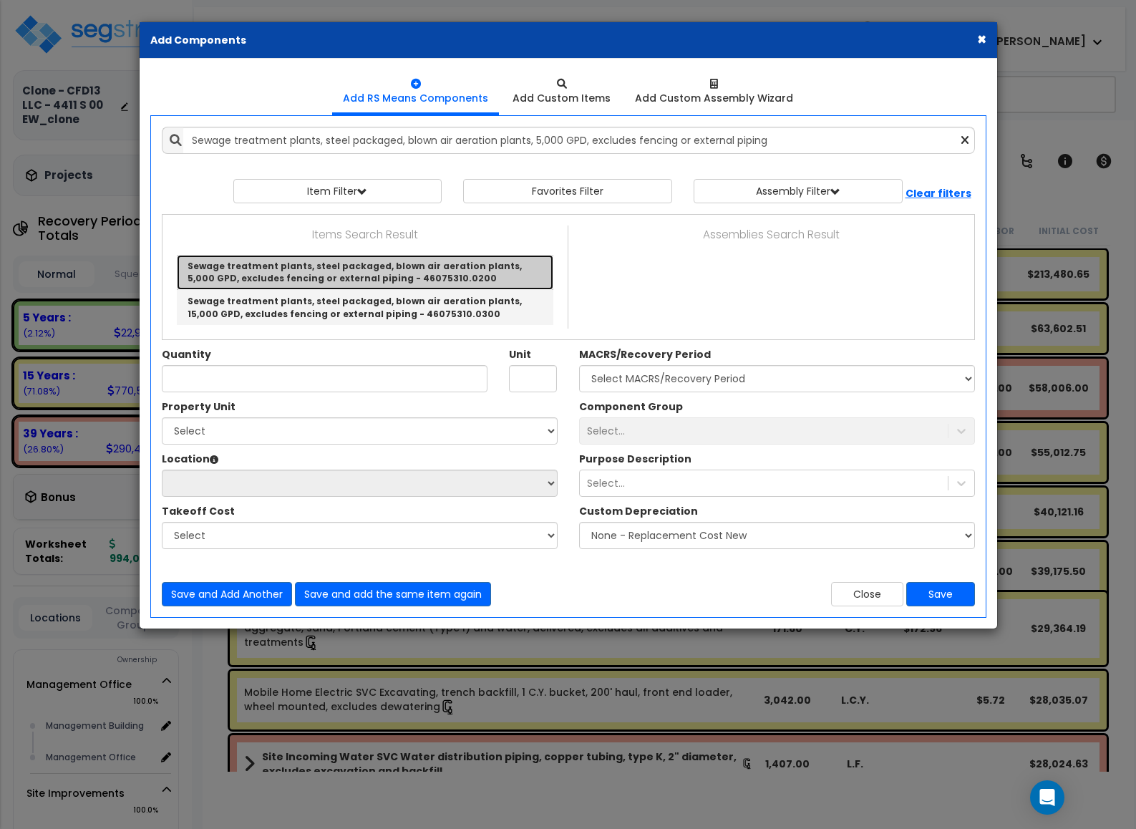
click at [299, 276] on link "Sewage treatment plants, steel packaged, blown air aeration plants, 5,000 GPD, …" at bounding box center [365, 272] width 377 height 35
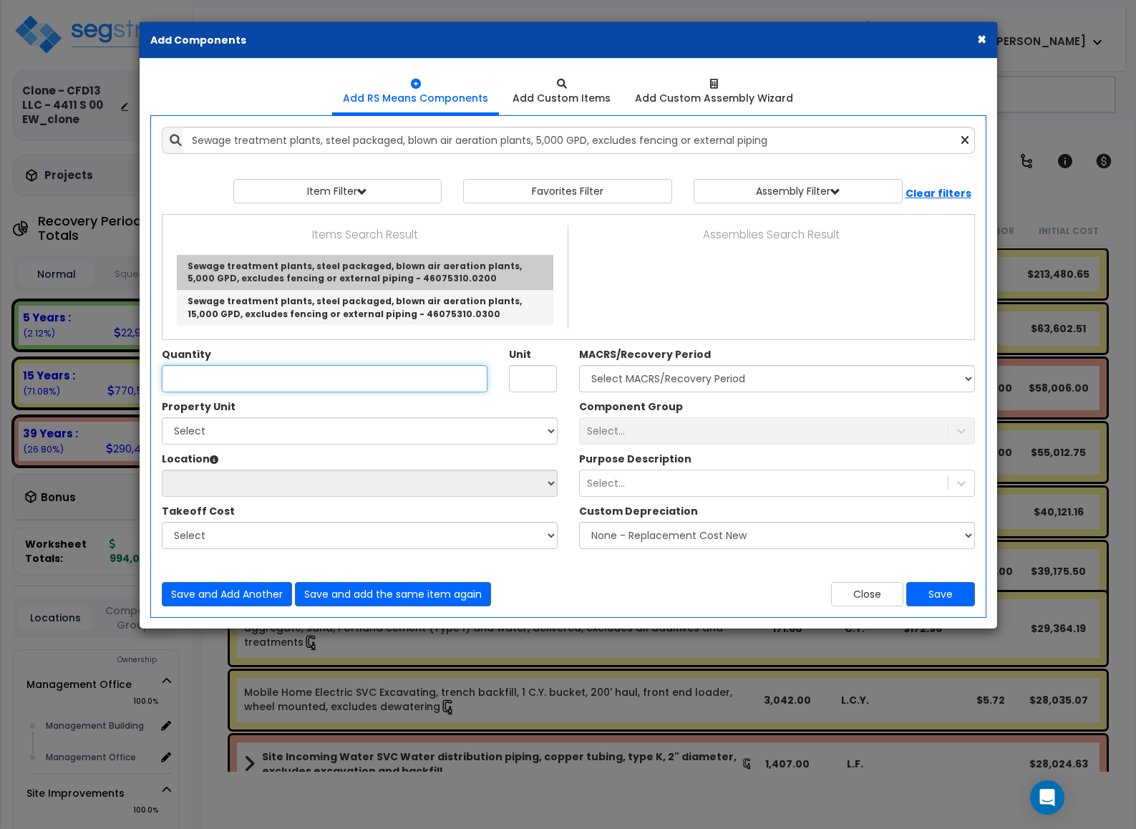
type input "Sewage treatment plants, steel packaged, blown air aeration plants, 5,000 GPD, …"
type input "Gal."
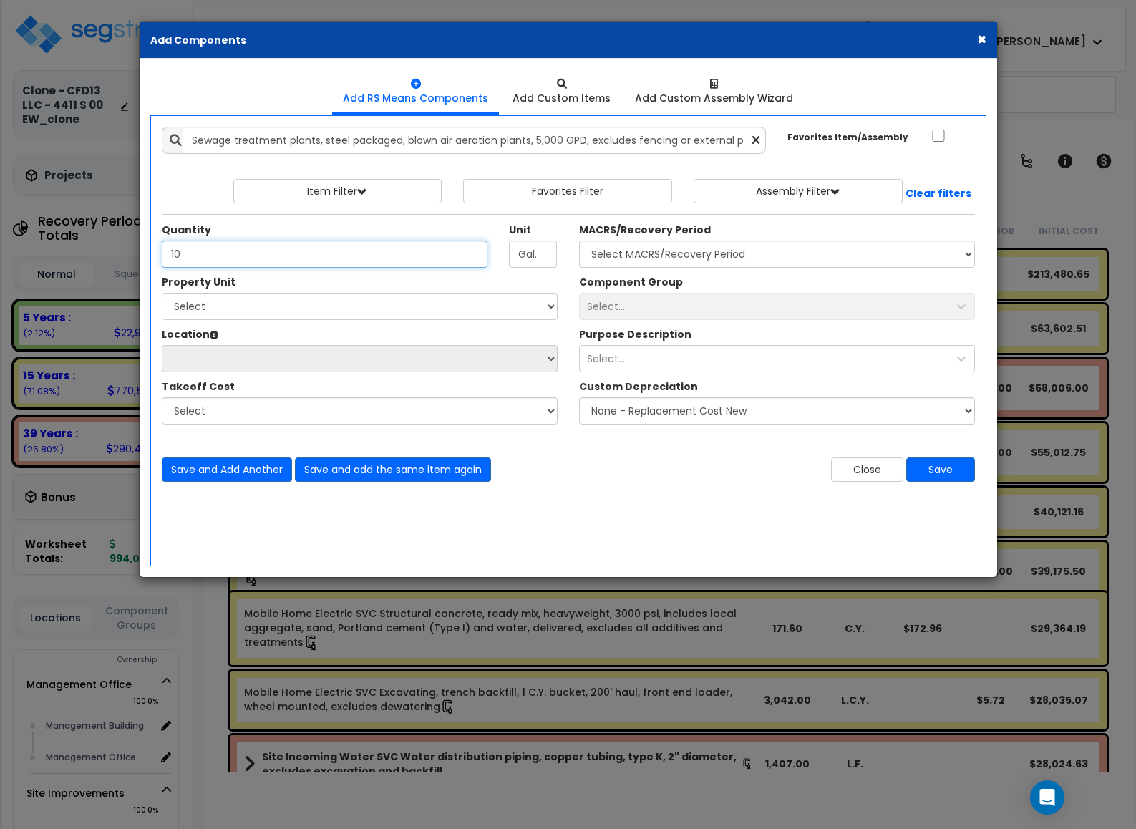
type input "10"
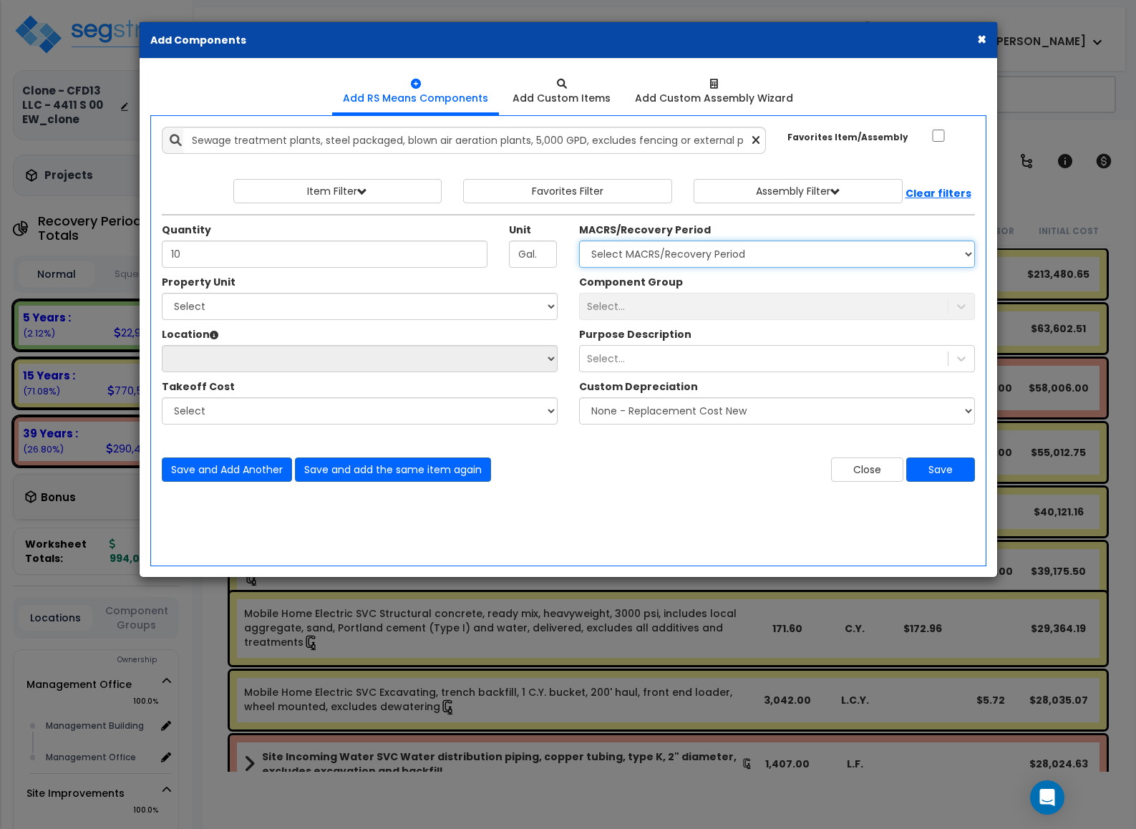
click at [610, 261] on select "Select MACRS/Recovery Period 5 Years - 57.0 - Distributive Trades & Services 5 …" at bounding box center [777, 254] width 396 height 27
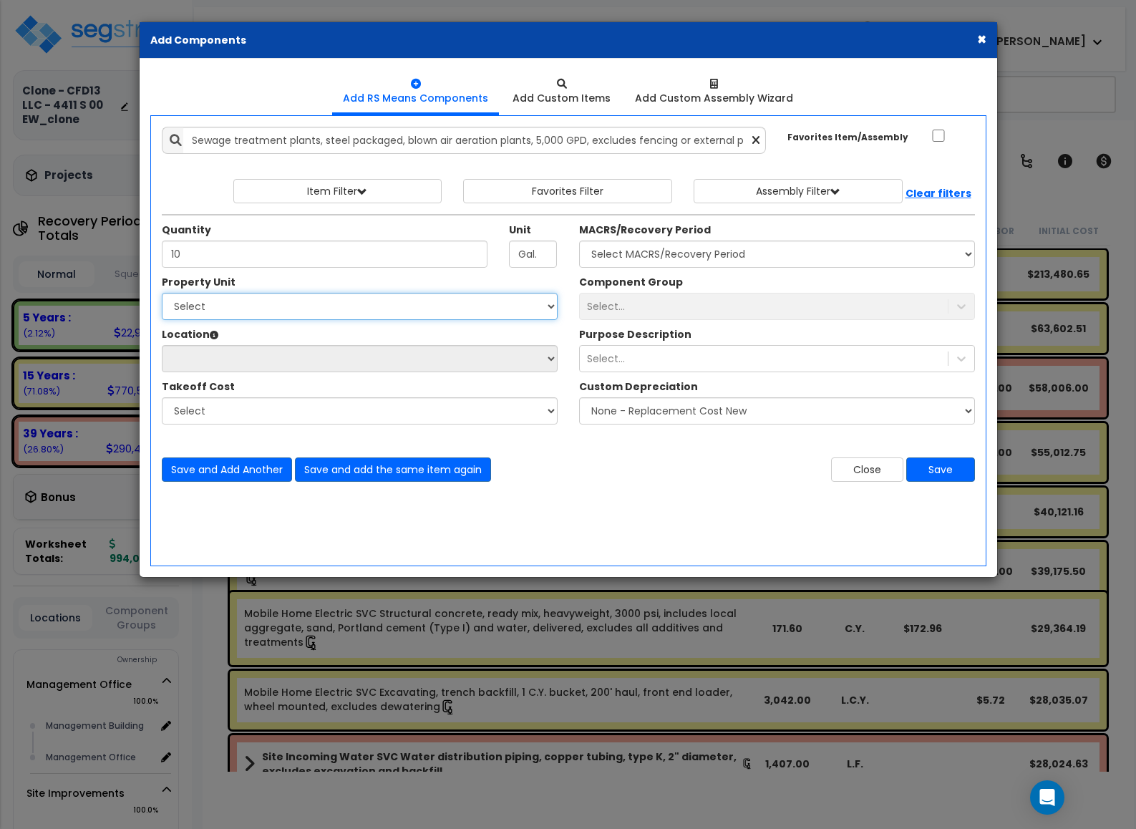
click at [260, 304] on select "Select Management Office Site Improvements Western Estates Mobile Home Park Wes…" at bounding box center [360, 306] width 396 height 27
select select "169642"
click at [162, 294] on select "Select Management Office Site Improvements Western Estates Mobile Home Park Wes…" at bounding box center [360, 306] width 396 height 27
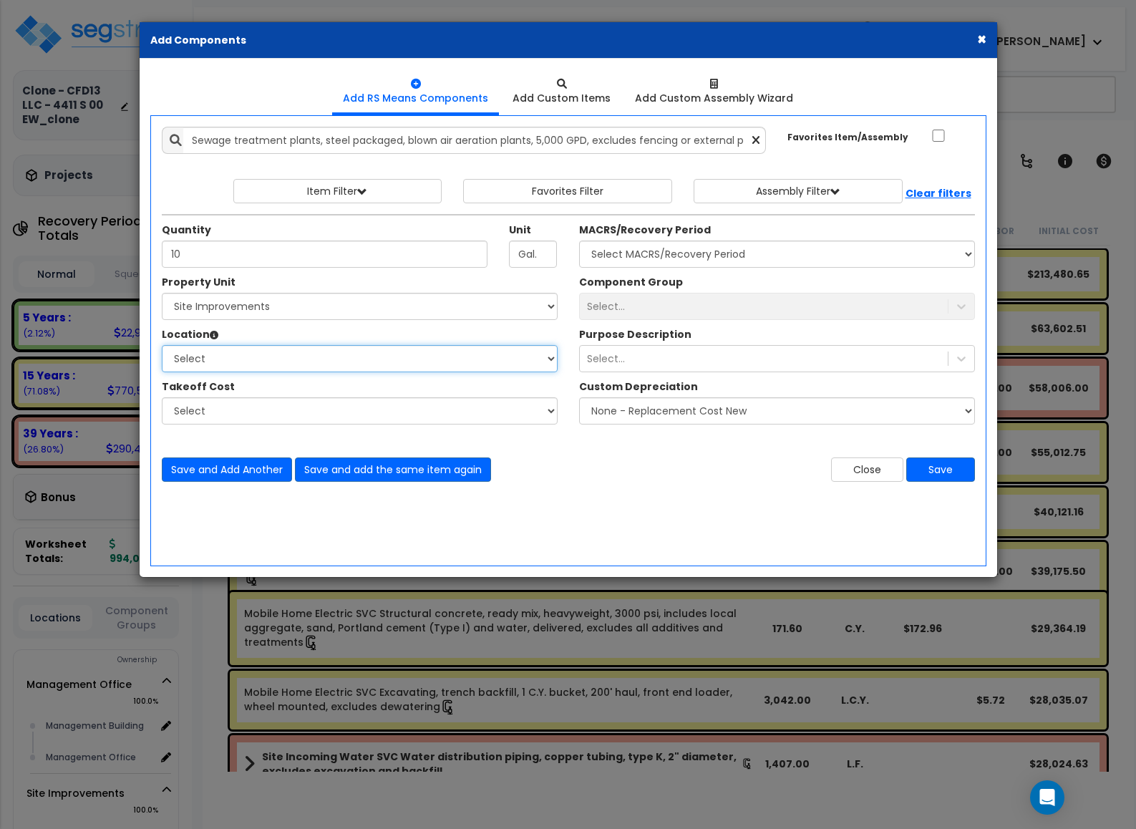
click at [269, 362] on select "Select Site Exterior Add Additional Location" at bounding box center [360, 358] width 396 height 27
select select "462"
click at [162, 347] on select "Select Site Exterior Add Additional Location" at bounding box center [360, 358] width 396 height 27
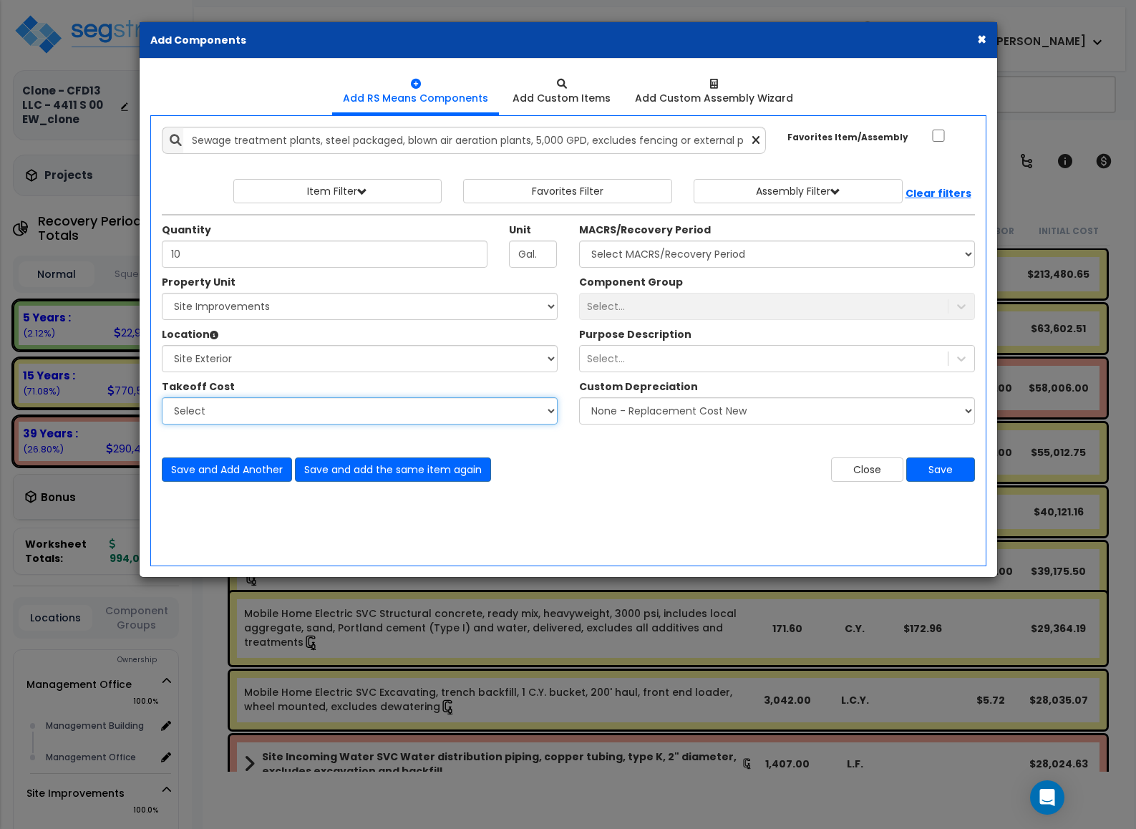
click at [253, 402] on select "Select" at bounding box center [360, 410] width 396 height 27
click at [600, 314] on div "Select..." at bounding box center [777, 306] width 396 height 27
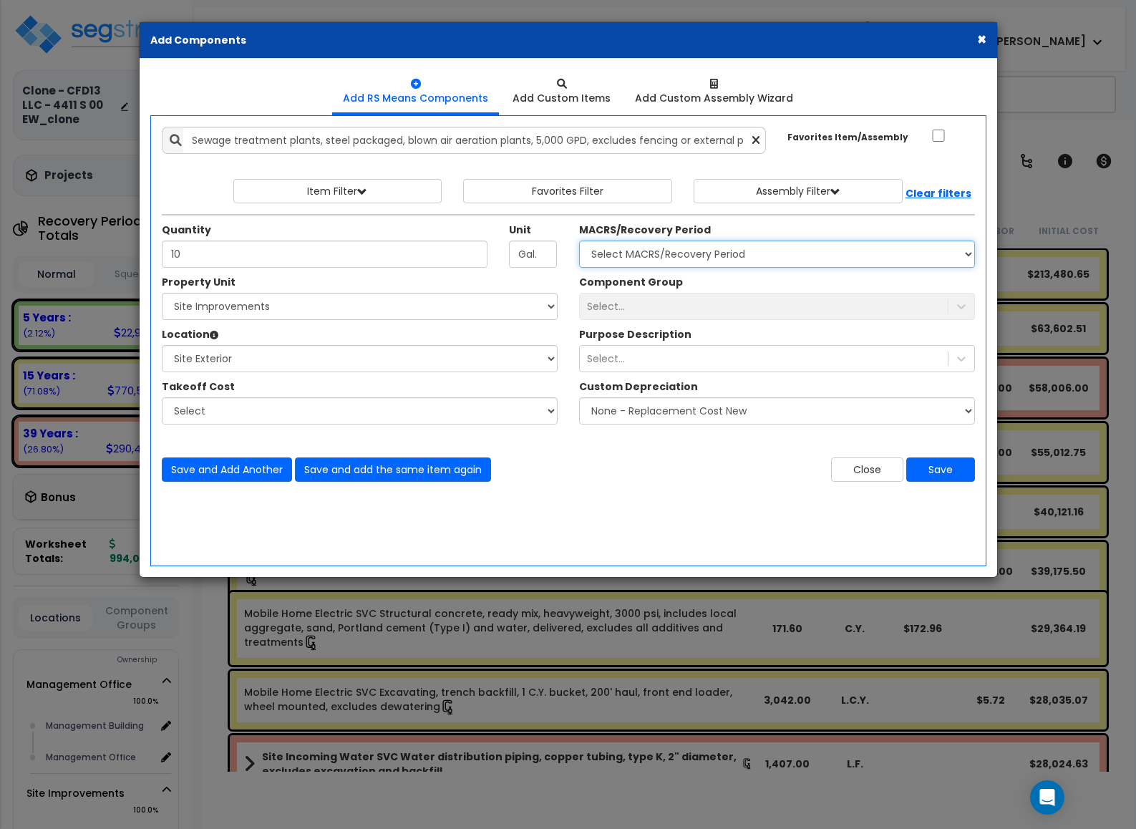
click at [617, 256] on select "Select MACRS/Recovery Period 5 Years - 57.0 - Distributive Trades & Services 5 …" at bounding box center [777, 254] width 396 height 27
select select "3666"
click at [579, 242] on select "Select MACRS/Recovery Period 5 Years - 57.0 - Distributive Trades & Services 5 …" at bounding box center [777, 254] width 396 height 27
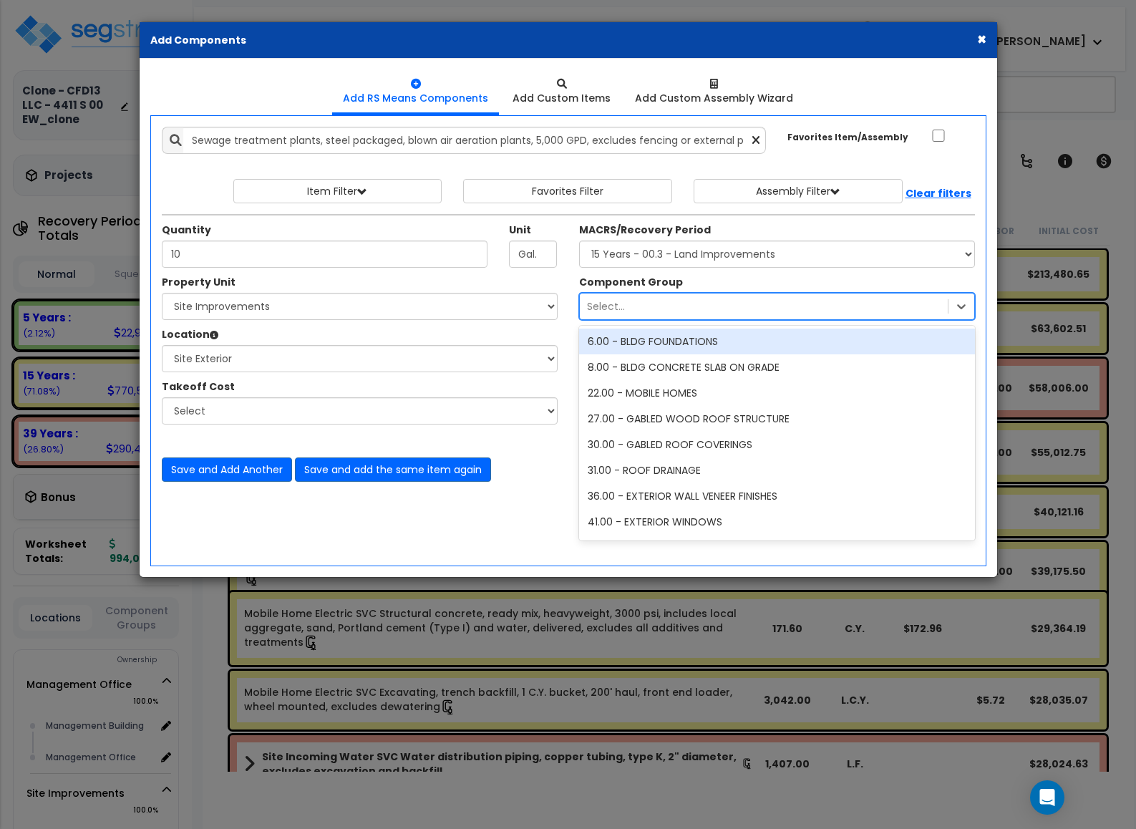
click at [613, 308] on div "Select..." at bounding box center [606, 306] width 38 height 14
type input "s"
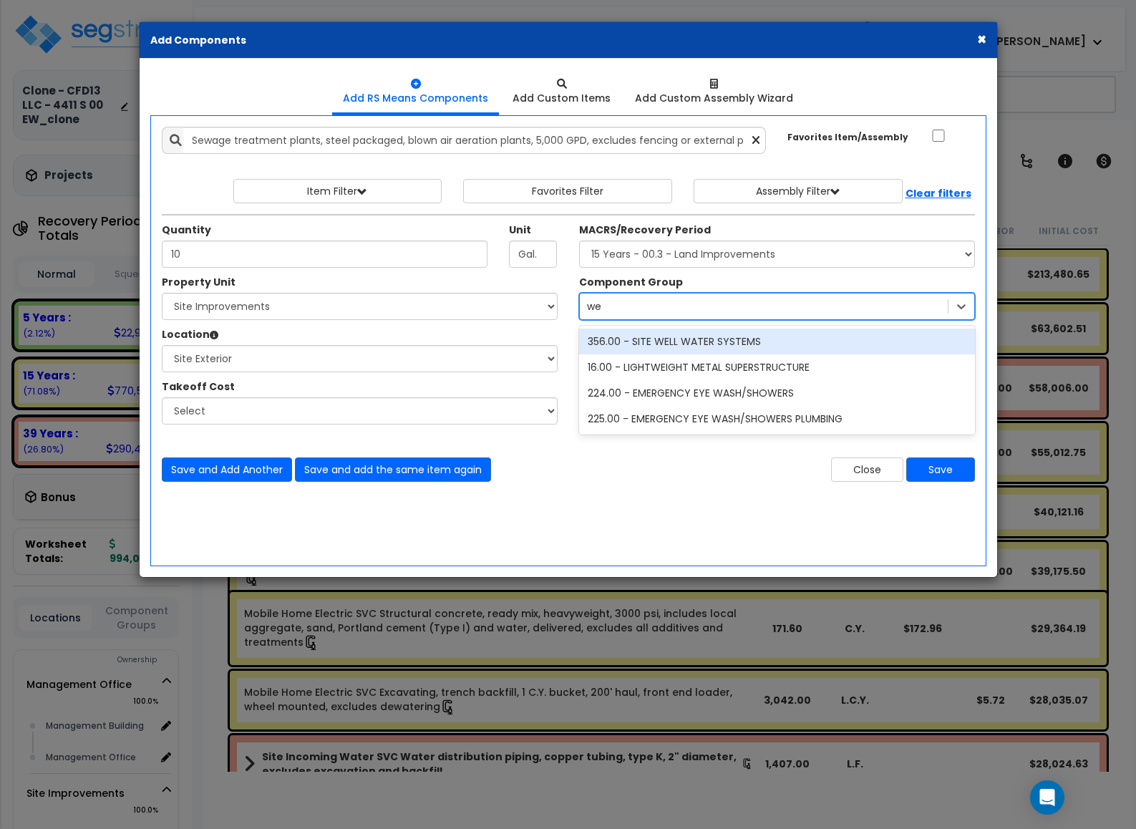
type input "w"
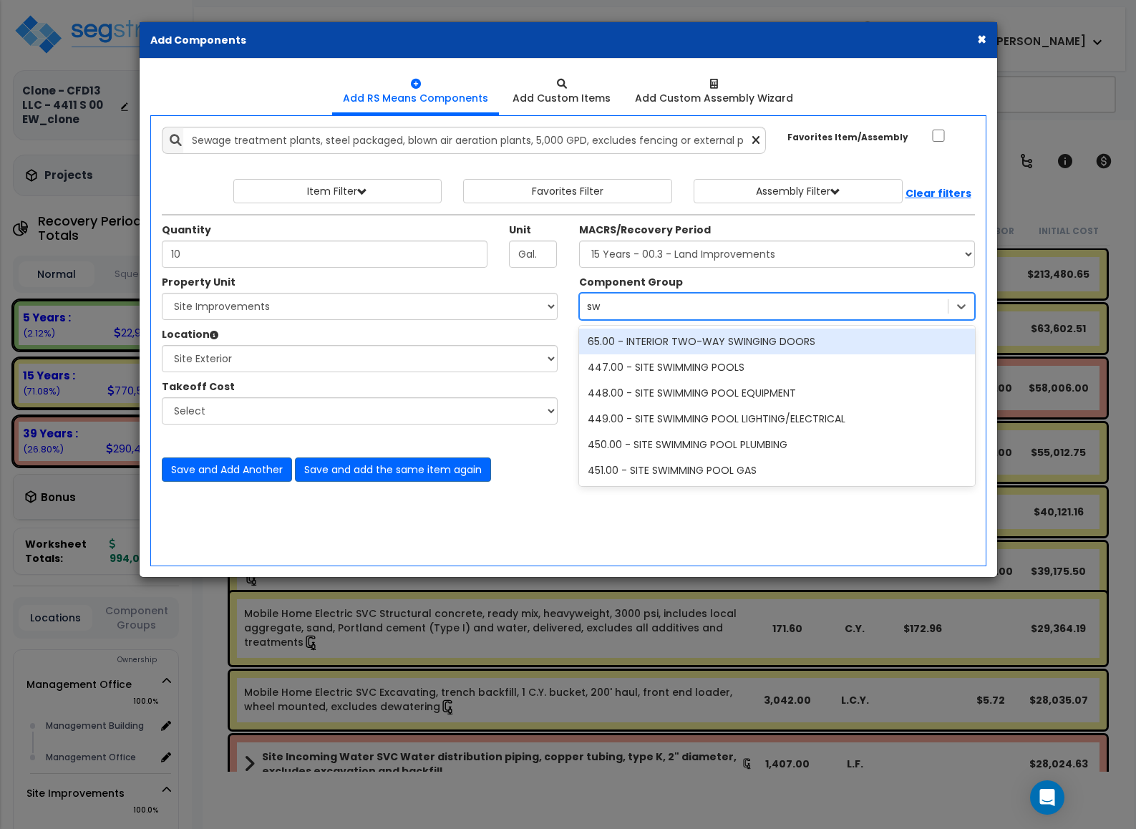
type input "s"
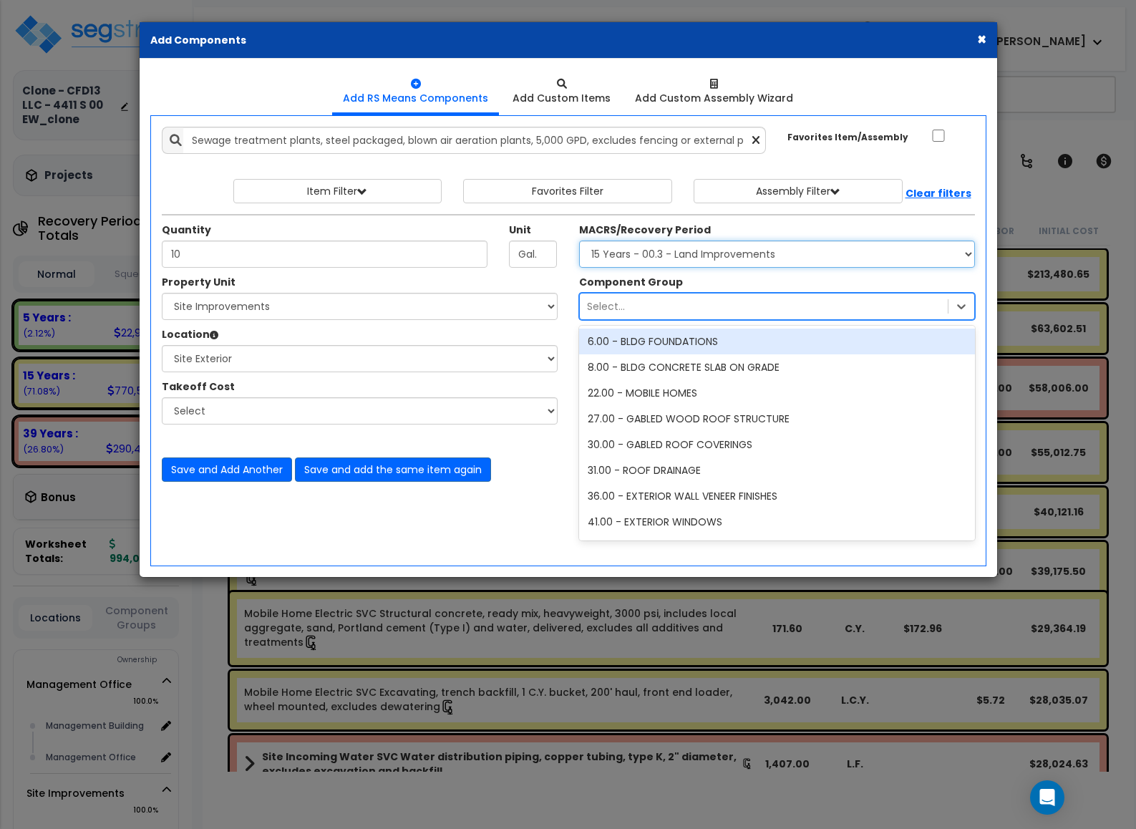
click at [602, 261] on select "Select MACRS/Recovery Period 5 Years - 57.0 - Distributive Trades & Services 5 …" at bounding box center [777, 254] width 396 height 27
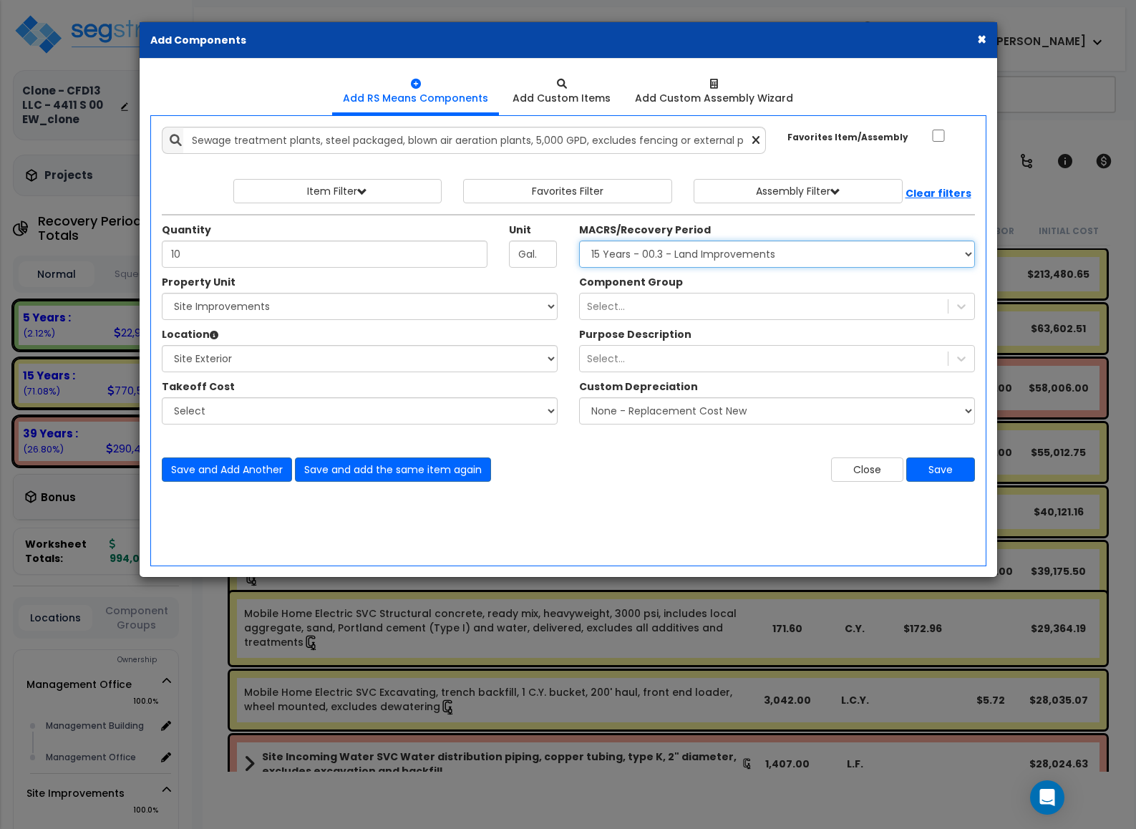
select select "3669"
click at [579, 242] on select "Select MACRS/Recovery Period 5 Years - 57.0 - Distributive Trades & Services 5 …" at bounding box center [777, 254] width 396 height 27
click at [631, 316] on div "Select..." at bounding box center [764, 306] width 368 height 23
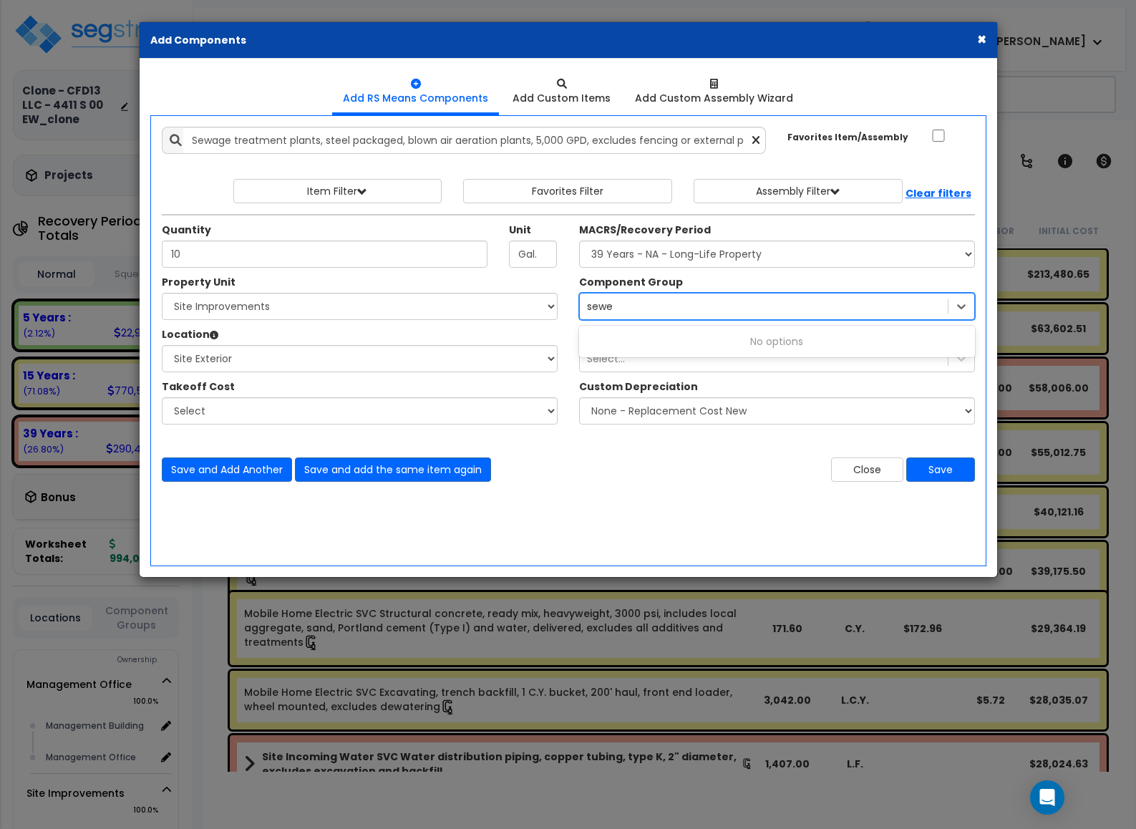
type input "sewe"
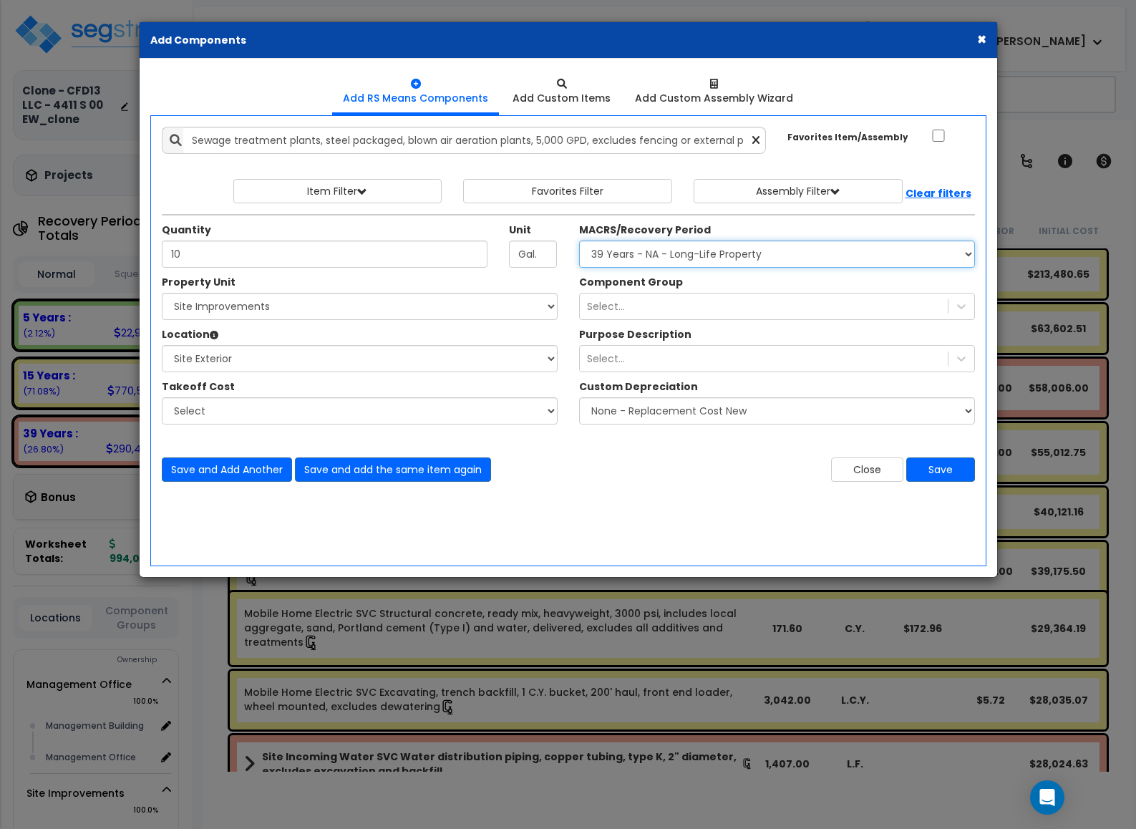
click at [638, 264] on select "Select MACRS/Recovery Period 5 Years - 57.0 - Distributive Trades & Services 5 …" at bounding box center [777, 254] width 396 height 27
click at [579, 242] on select "Select MACRS/Recovery Period 5 Years - 57.0 - Distributive Trades & Services 5 …" at bounding box center [777, 254] width 396 height 27
click at [649, 264] on select "Select MACRS/Recovery Period 5 Years - 57.0 - Distributive Trades & Services 5 …" at bounding box center [777, 254] width 396 height 27
select select "3666"
click at [579, 242] on select "Select MACRS/Recovery Period 5 Years - 57.0 - Distributive Trades & Services 5 …" at bounding box center [777, 254] width 396 height 27
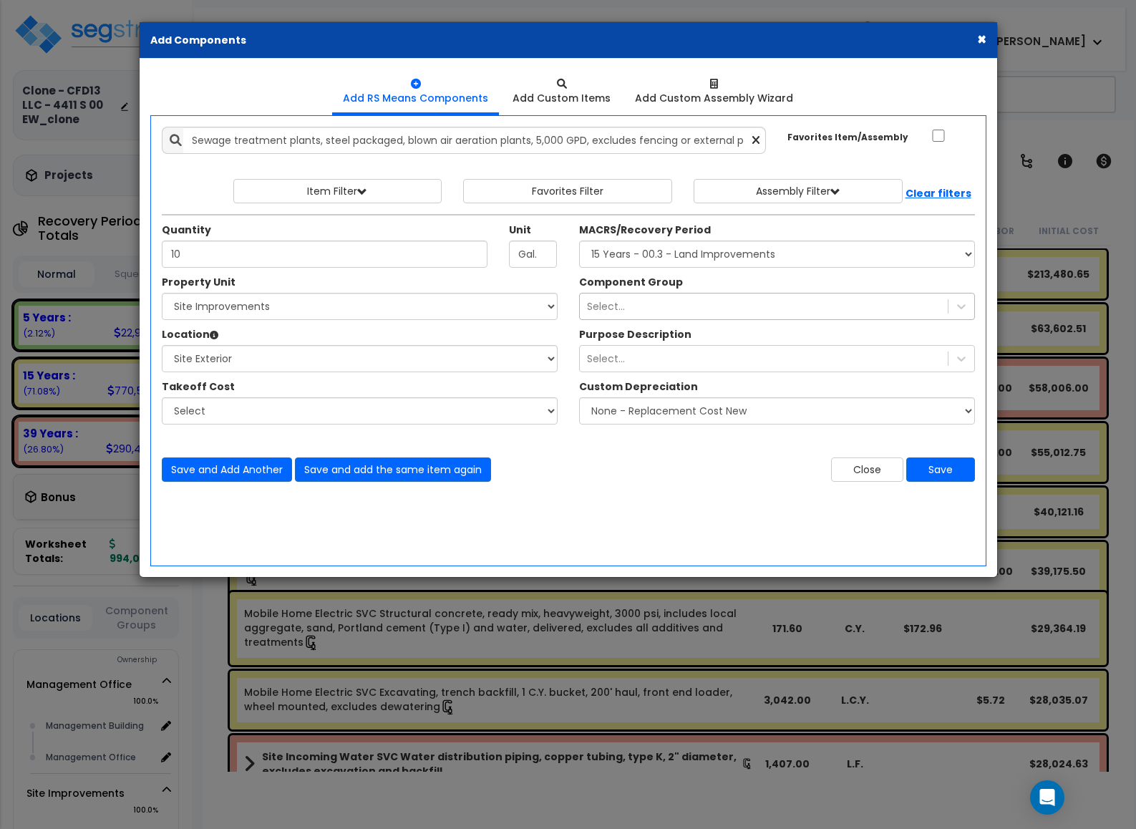
click at [621, 320] on div "Select..." at bounding box center [777, 306] width 396 height 27
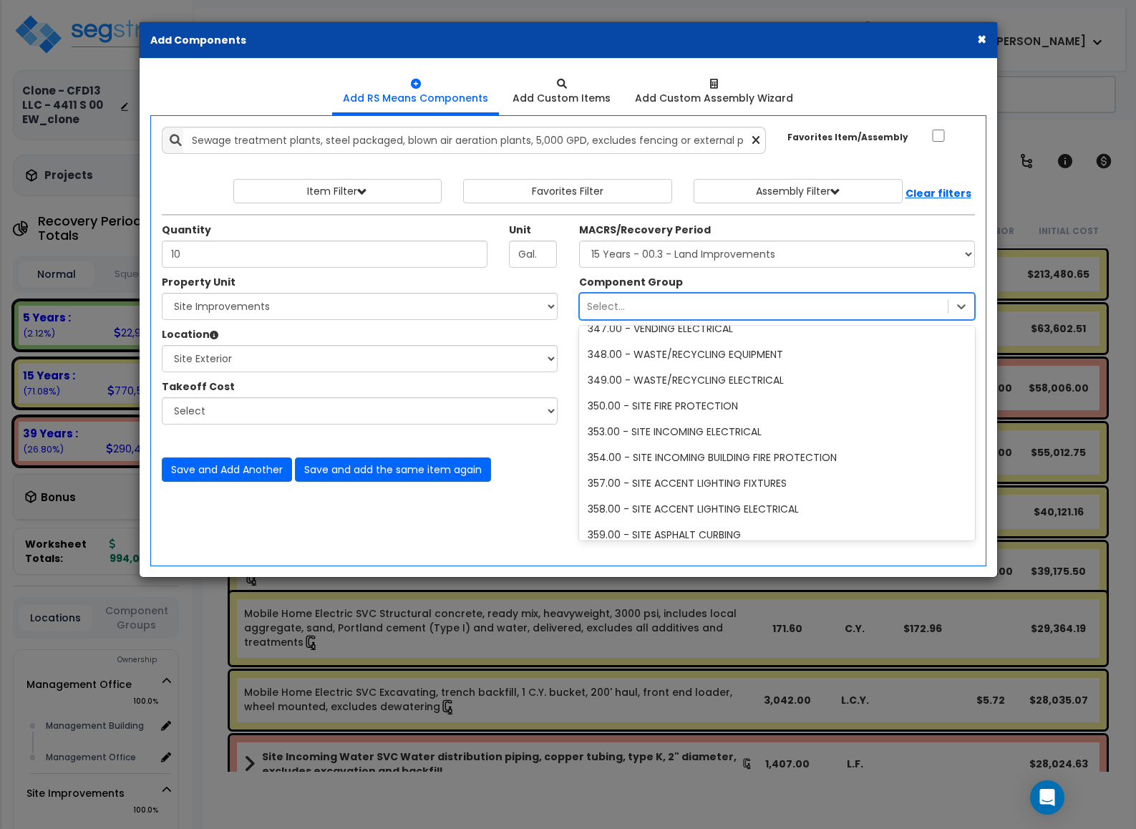
scroll to position [11276, 0]
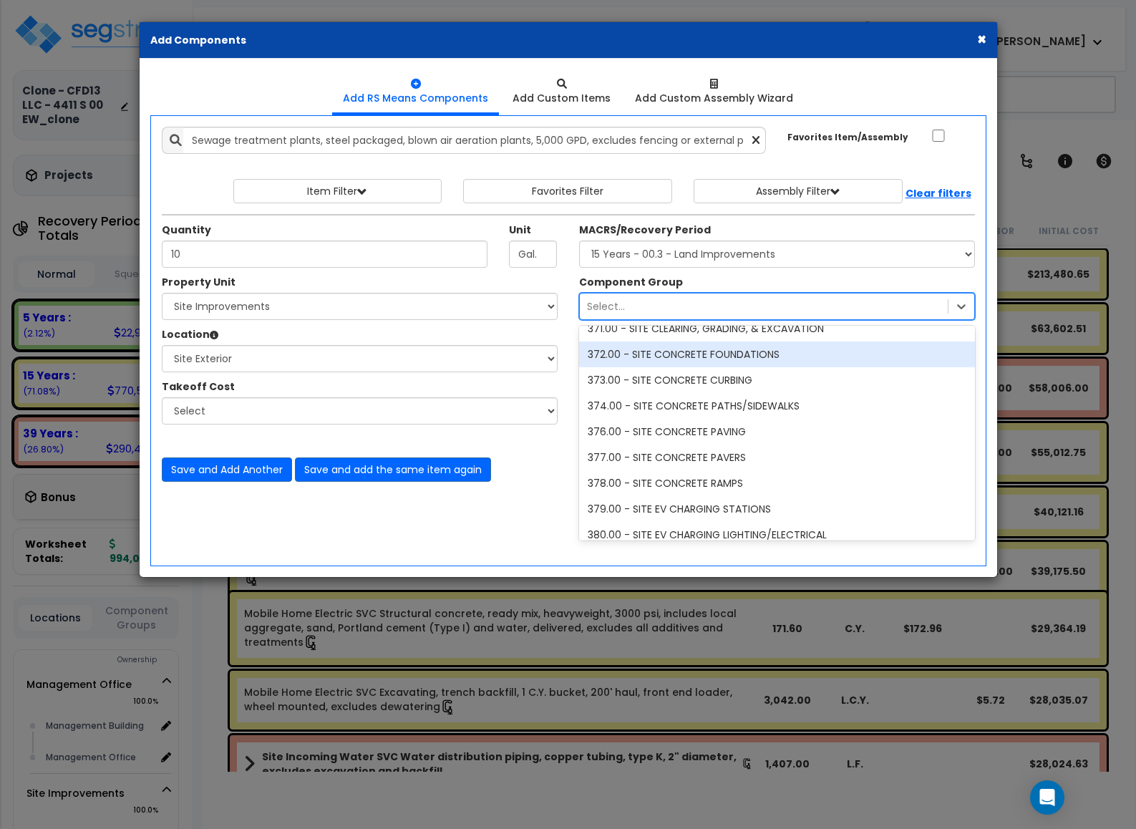
click at [647, 308] on div "Select..." at bounding box center [764, 306] width 368 height 23
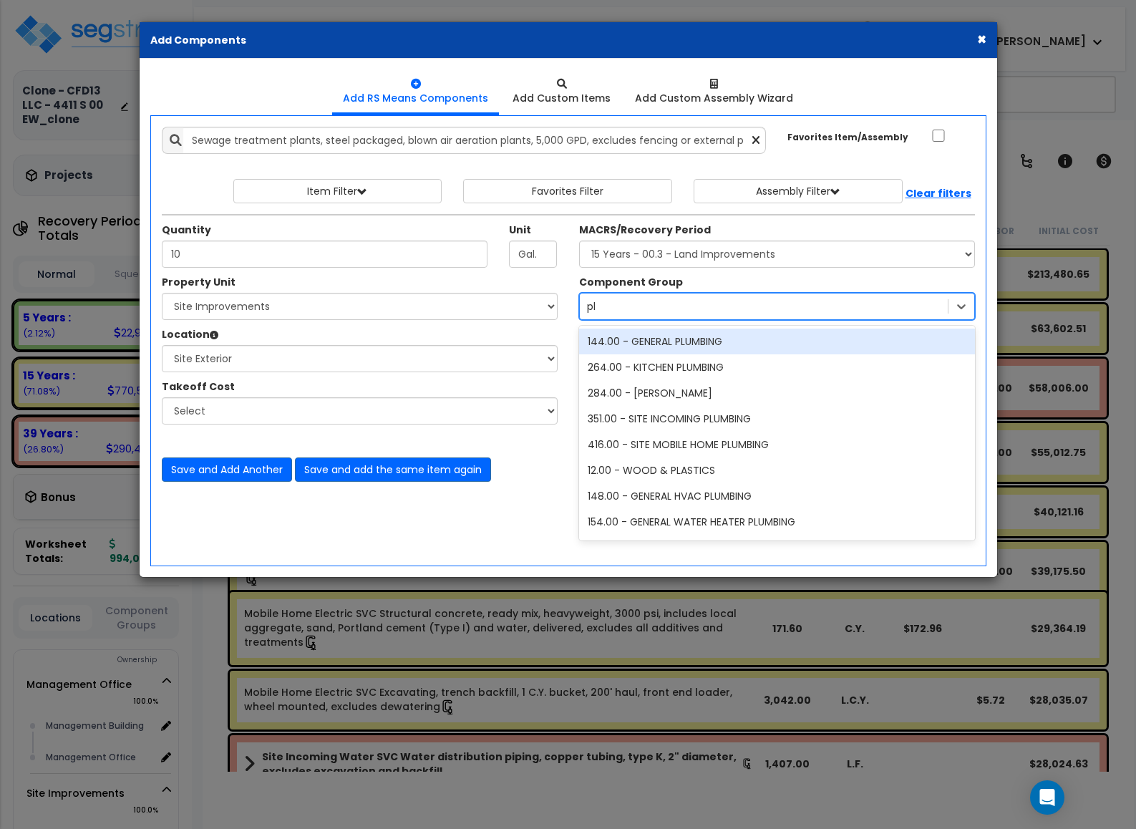
type input "plu"
click at [664, 342] on div "144.00 - GENERAL PLUMBING" at bounding box center [777, 342] width 396 height 26
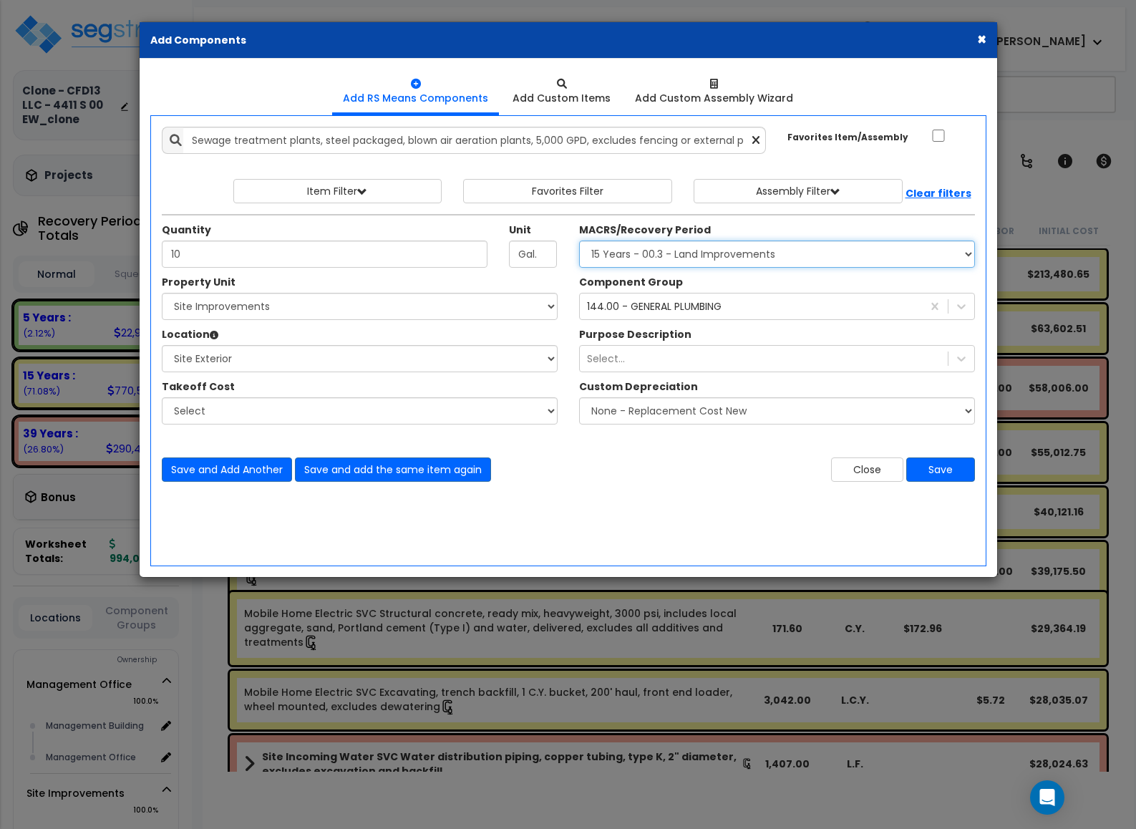
click at [614, 258] on select "Select MACRS/Recovery Period 5 Years - 57.0 - Distributive Trades & Services 5 …" at bounding box center [777, 254] width 396 height 27
click at [853, 232] on div "MACRS/Recovery Period Select MACRS/Recovery Period 5 Years - 57.0 - Distributiv…" at bounding box center [777, 245] width 396 height 45
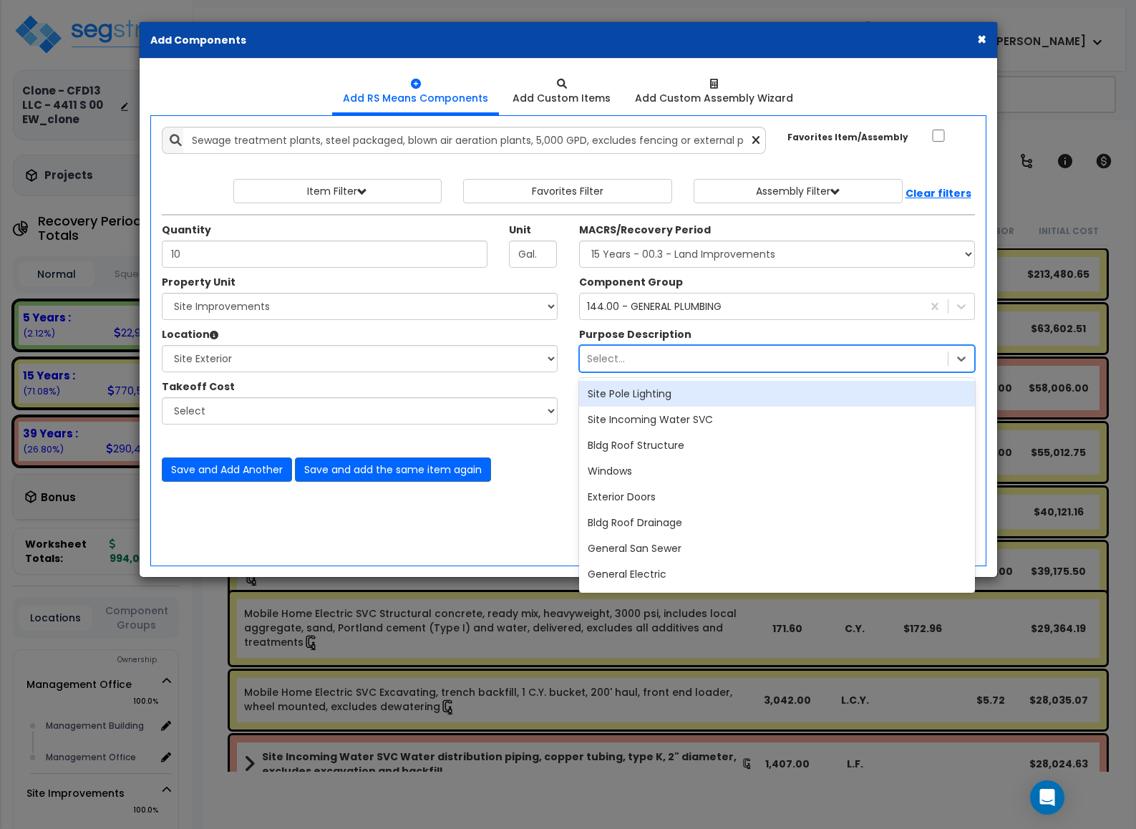
click at [594, 354] on div "Select..." at bounding box center [606, 359] width 38 height 14
type input "genera"
click at [733, 407] on div "General San Sewer" at bounding box center [777, 394] width 396 height 26
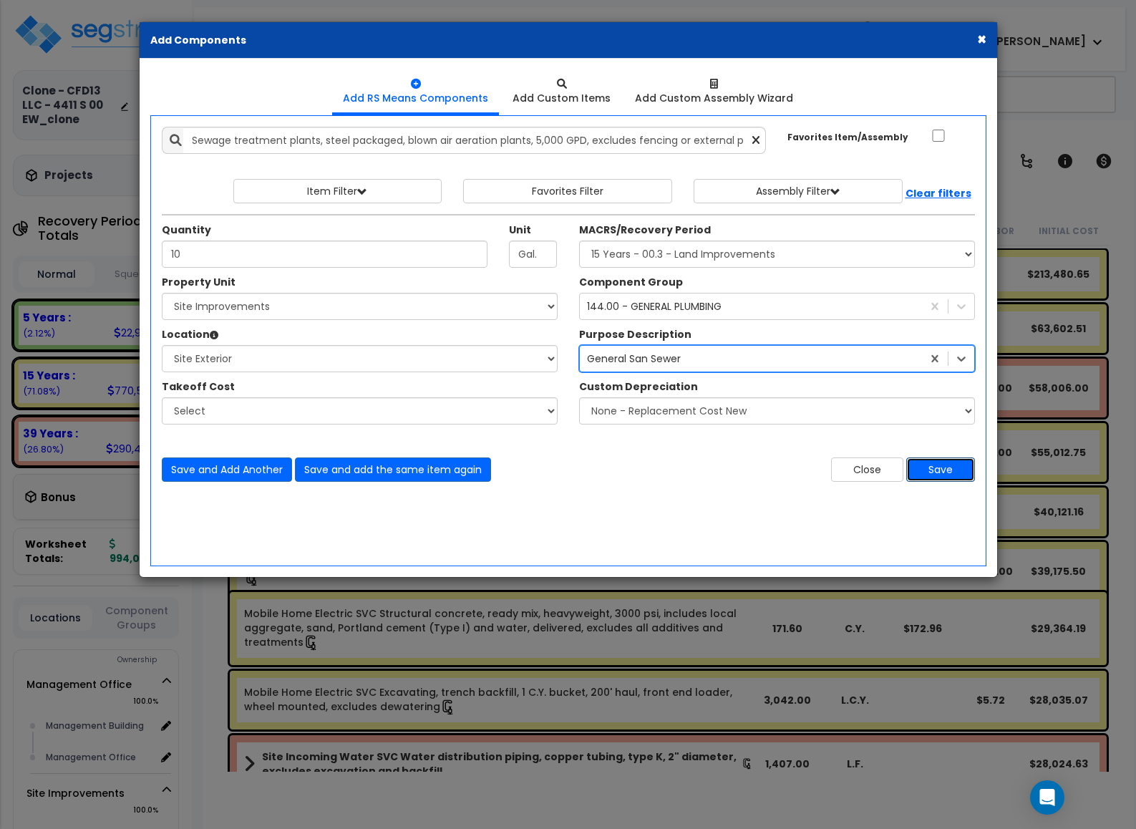
click at [937, 473] on button "Save" at bounding box center [940, 469] width 69 height 24
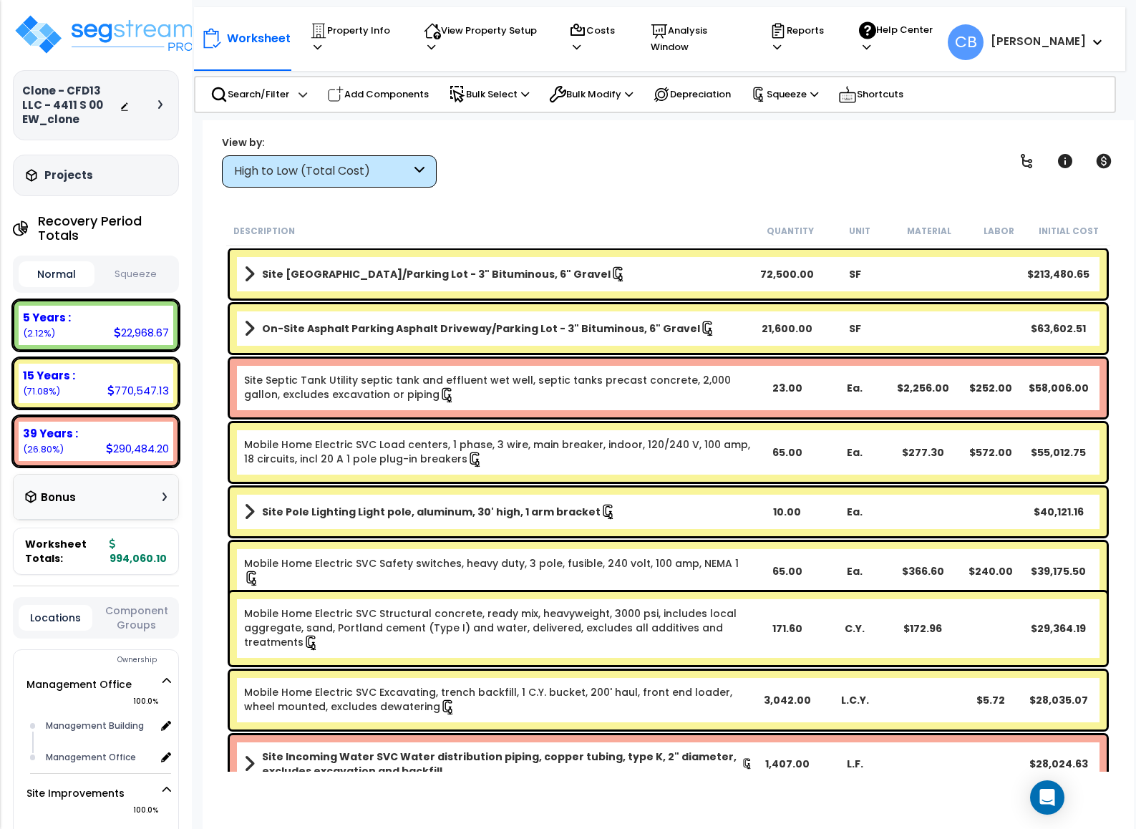
click at [340, 172] on div "High to Low (Total Cost)" at bounding box center [322, 171] width 177 height 16
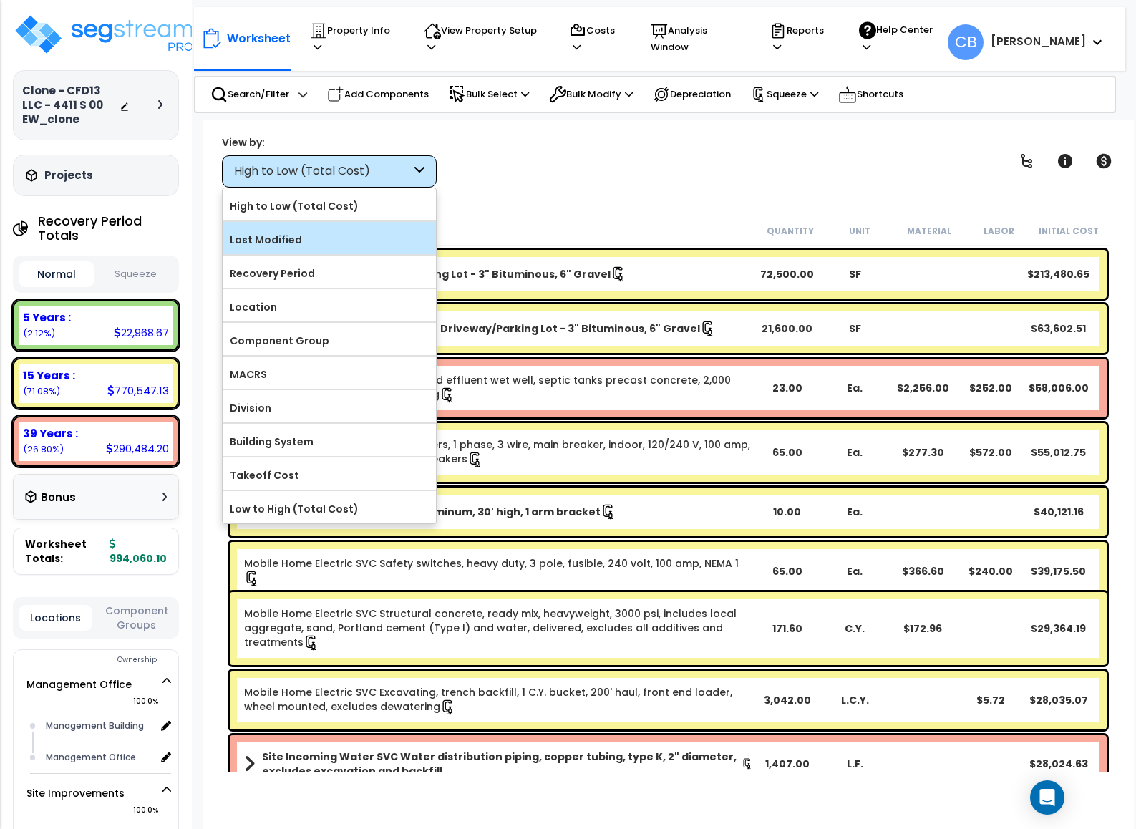
click at [324, 232] on label "Last Modified" at bounding box center [329, 239] width 213 height 21
click at [0, 0] on input "Last Modified" at bounding box center [0, 0] width 0 height 0
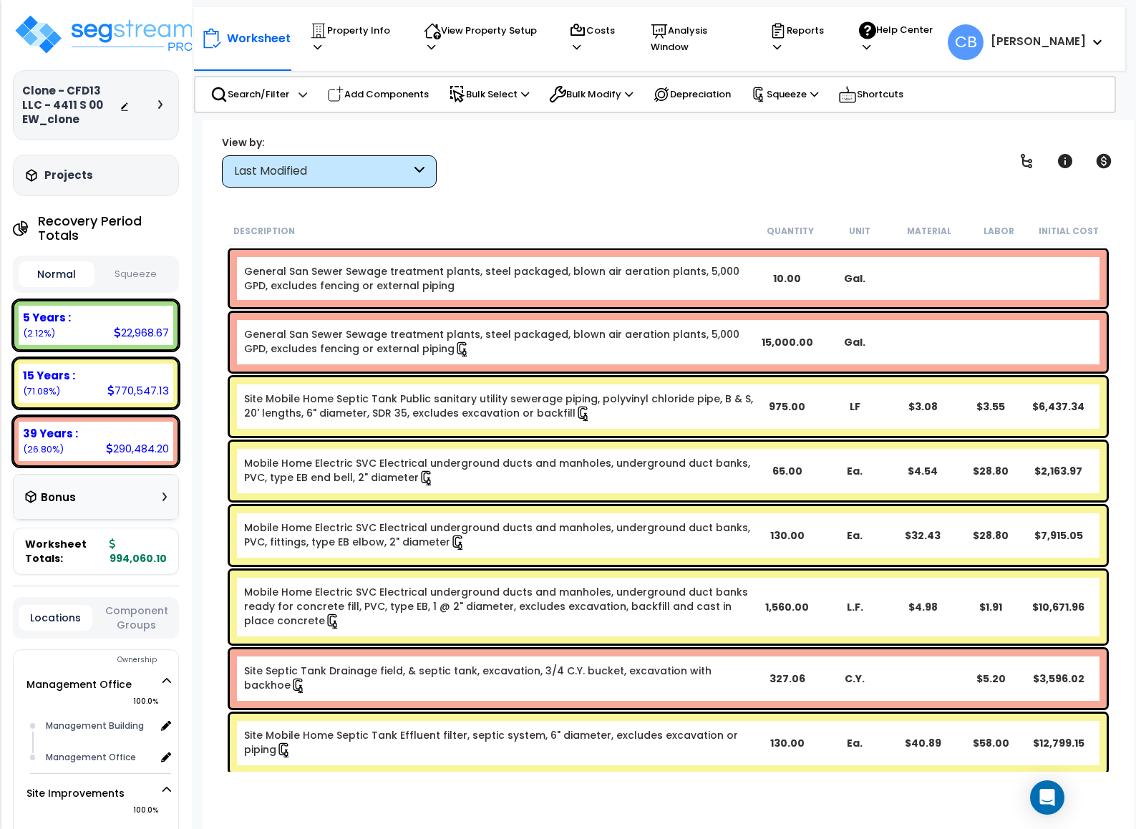
click at [523, 277] on link "General San Sewer Sewage treatment plants, steel packaged, blown air aeration p…" at bounding box center [498, 278] width 509 height 29
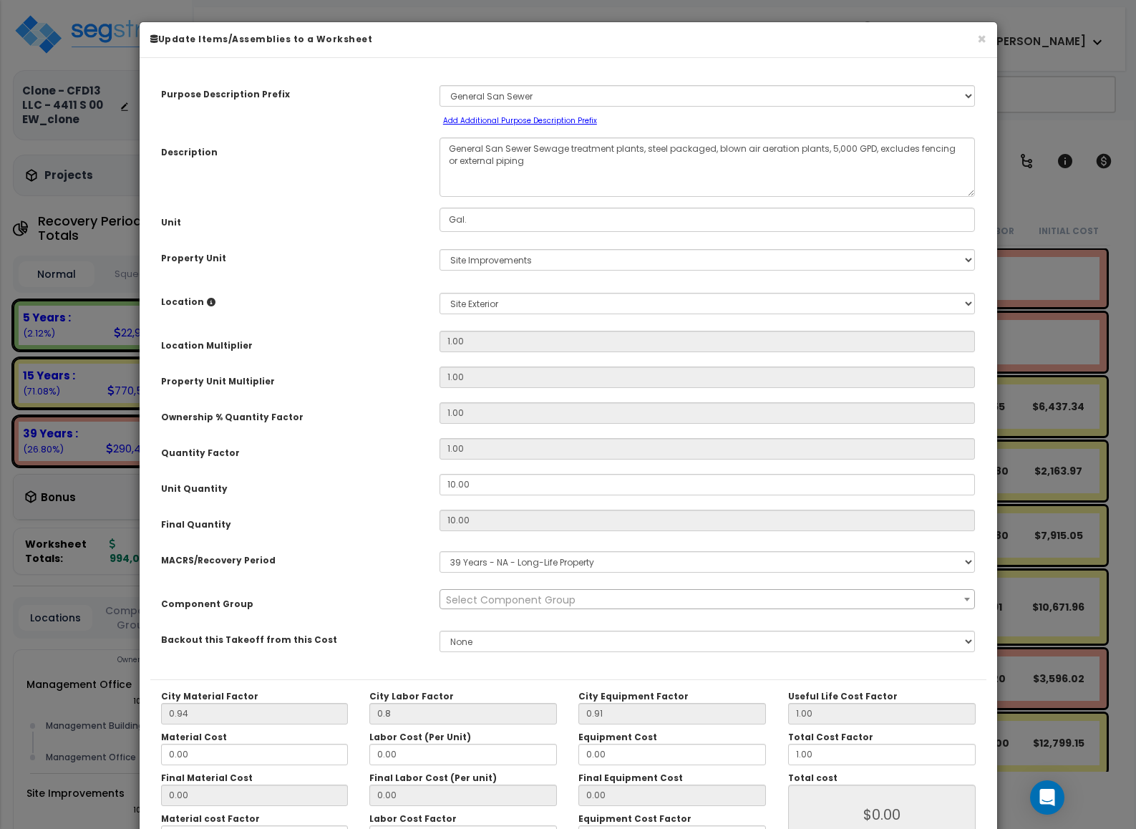
scroll to position [100, 0]
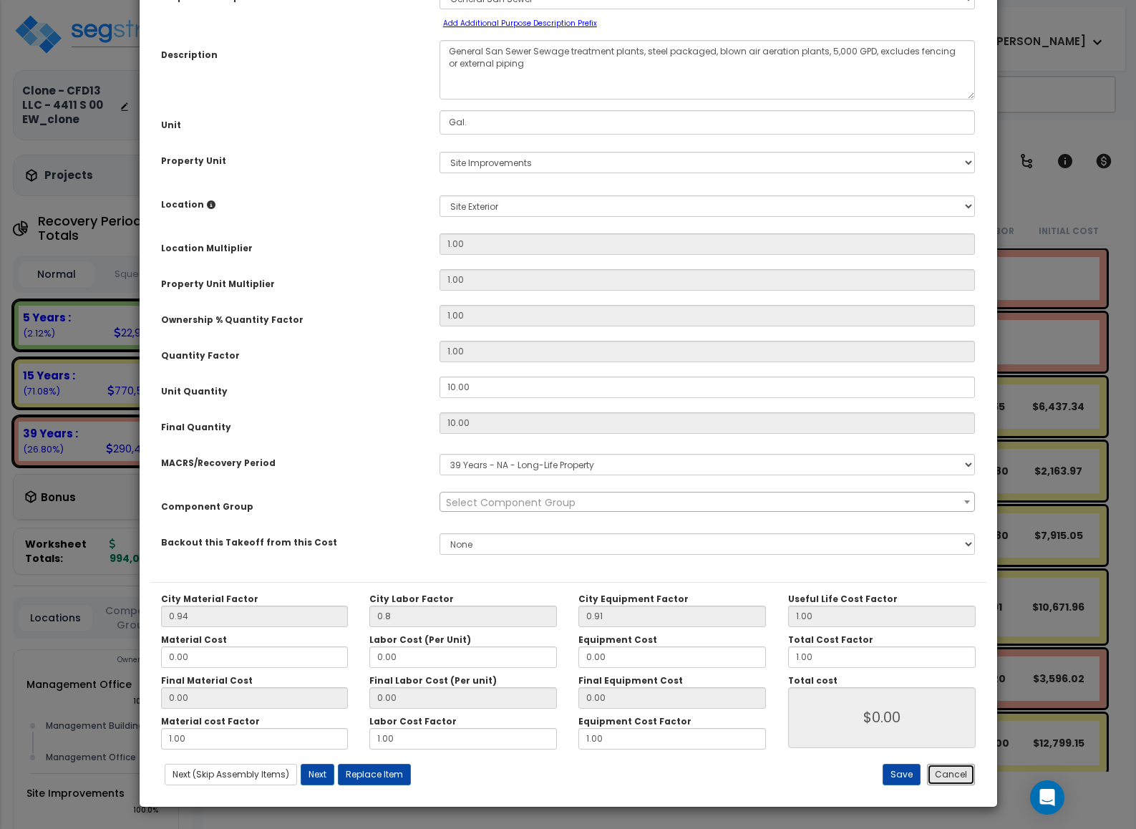
click at [951, 778] on button "Cancel" at bounding box center [951, 774] width 48 height 21
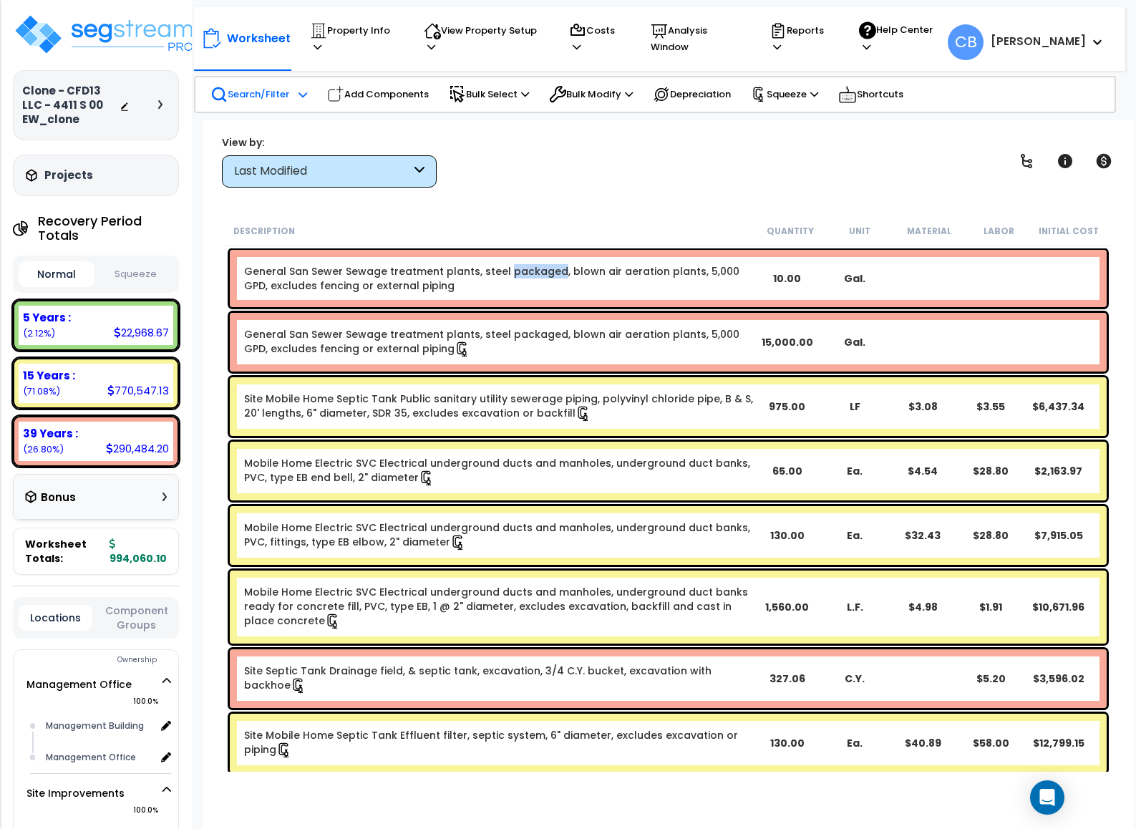
click at [238, 99] on p "Search/Filter" at bounding box center [249, 94] width 79 height 17
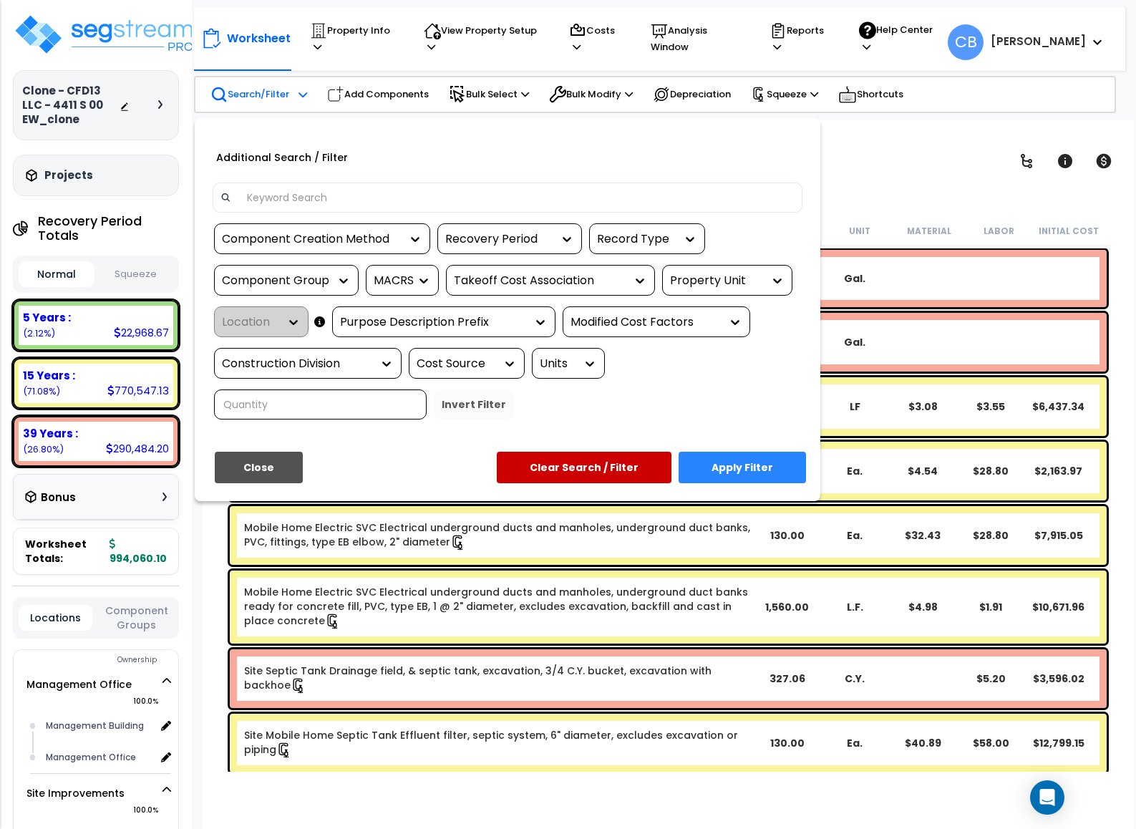
click at [280, 193] on input at bounding box center [516, 197] width 556 height 21
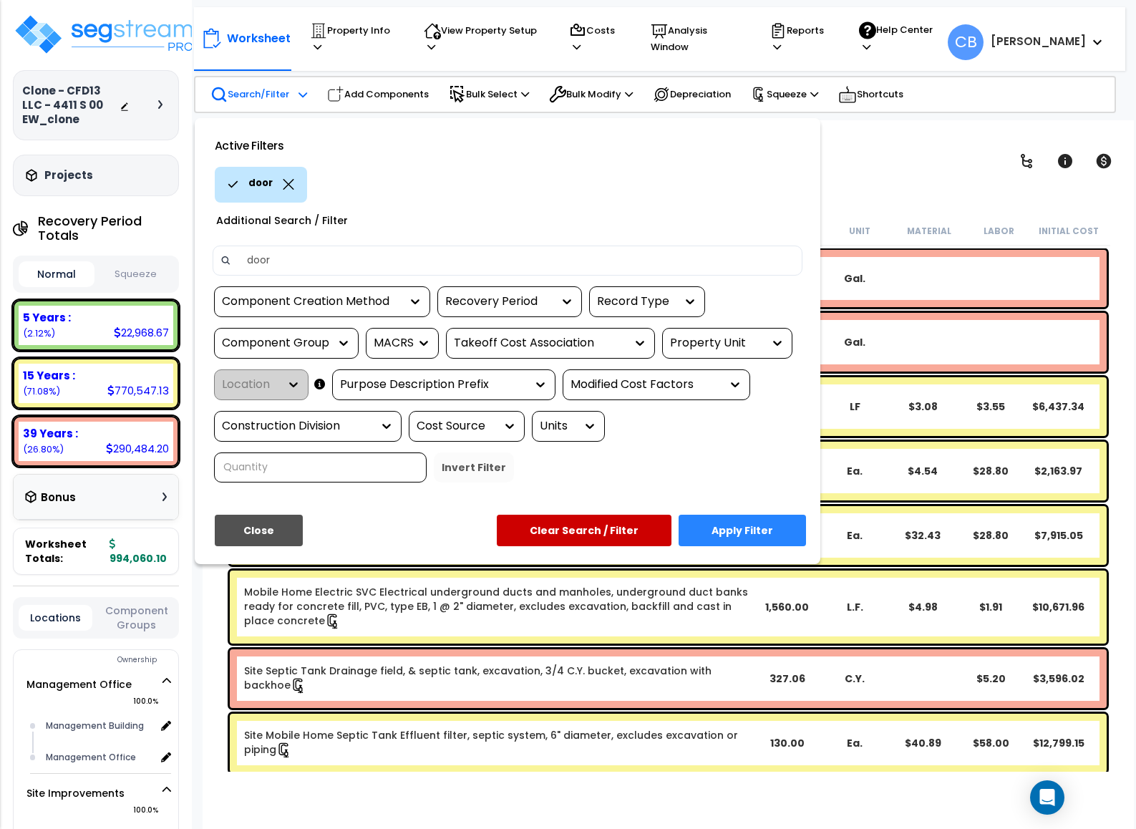
type input "door"
click at [364, 93] on div at bounding box center [568, 414] width 1136 height 829
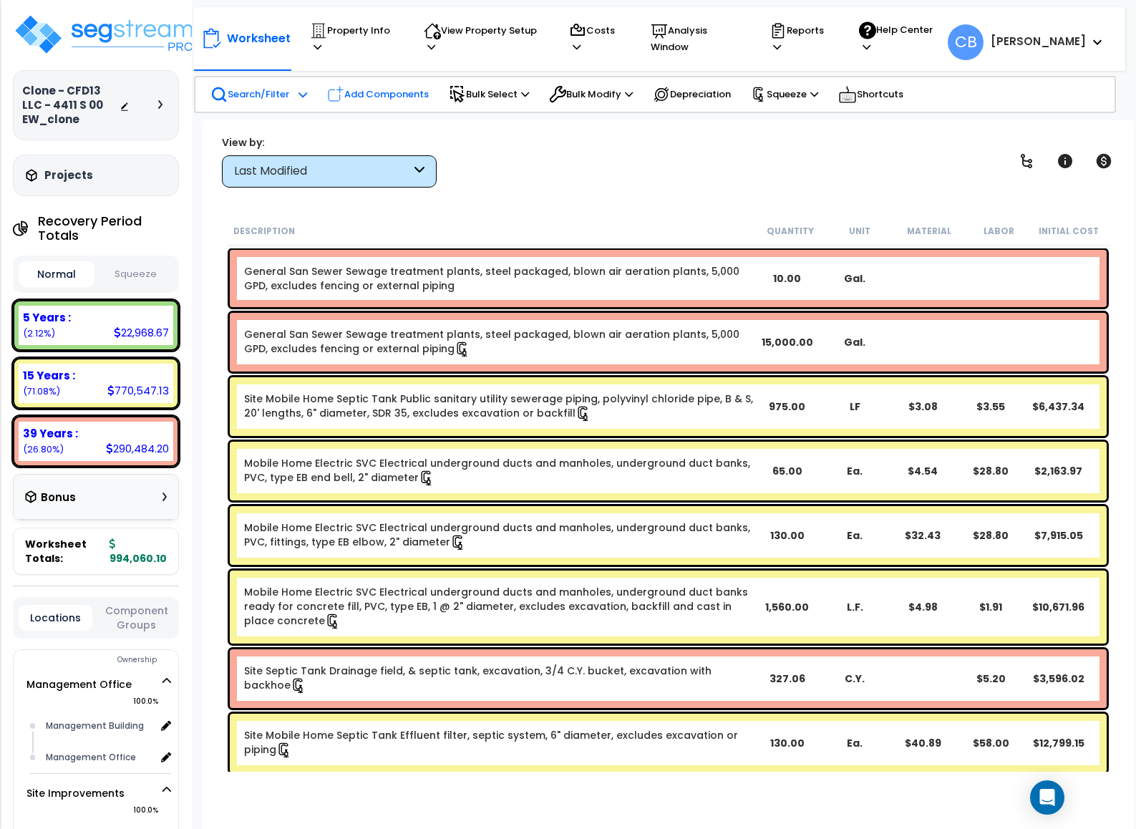
click at [402, 102] on p "Add Components" at bounding box center [378, 94] width 102 height 17
click at [0, 0] on div "Add RS Means Components" at bounding box center [0, 0] width 0 height 0
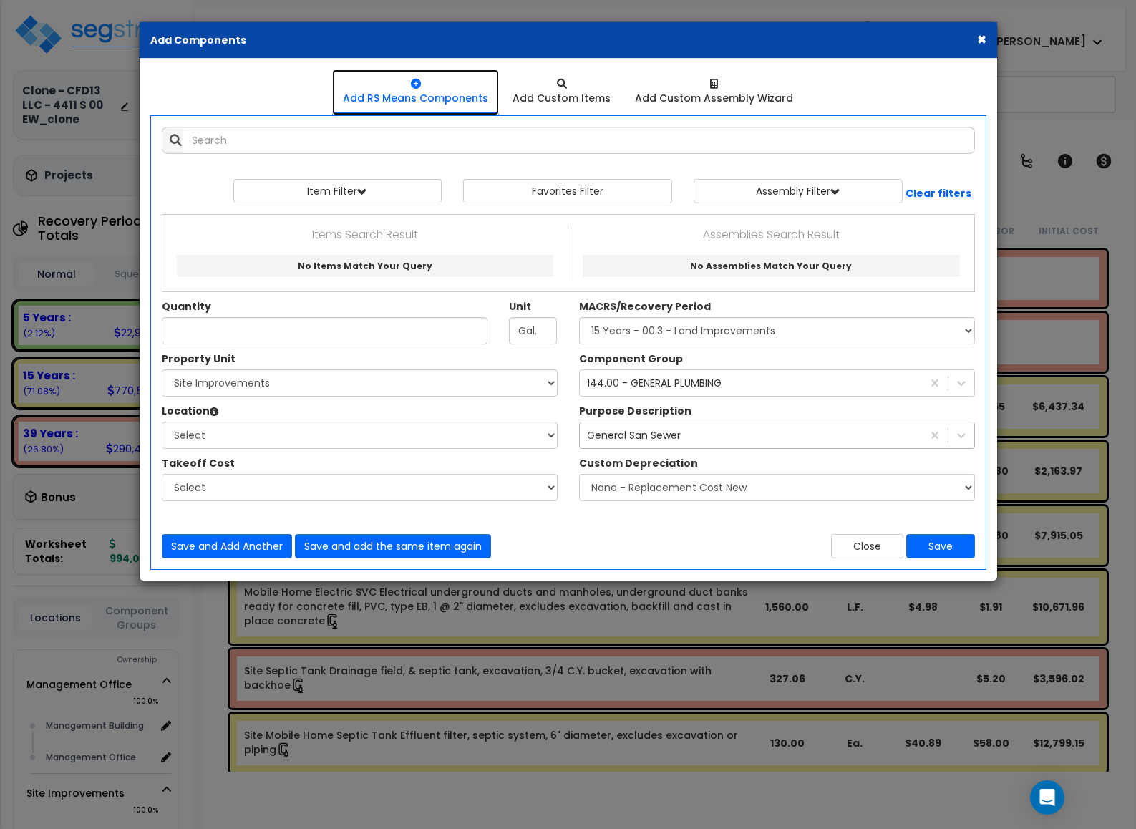
select select
click at [342, 90] on link "Add RS Means Components" at bounding box center [415, 92] width 167 height 46
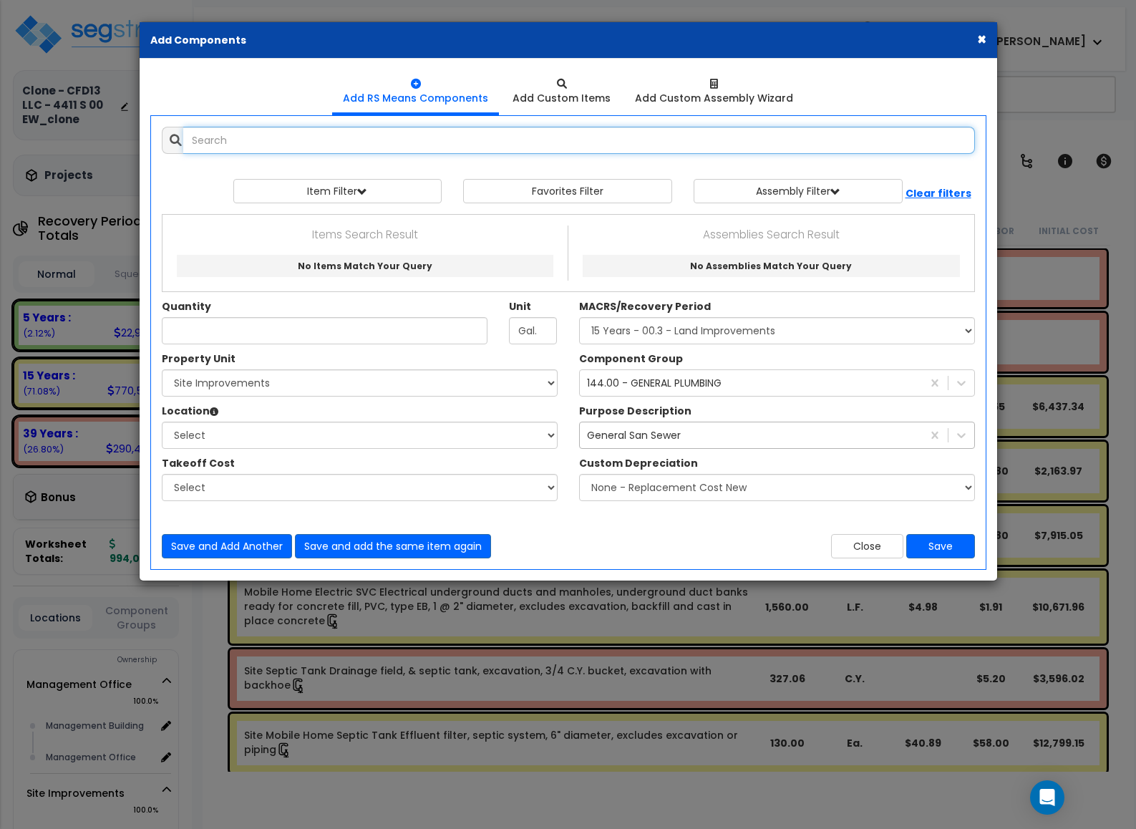
click at [258, 144] on input "text" at bounding box center [579, 140] width 792 height 27
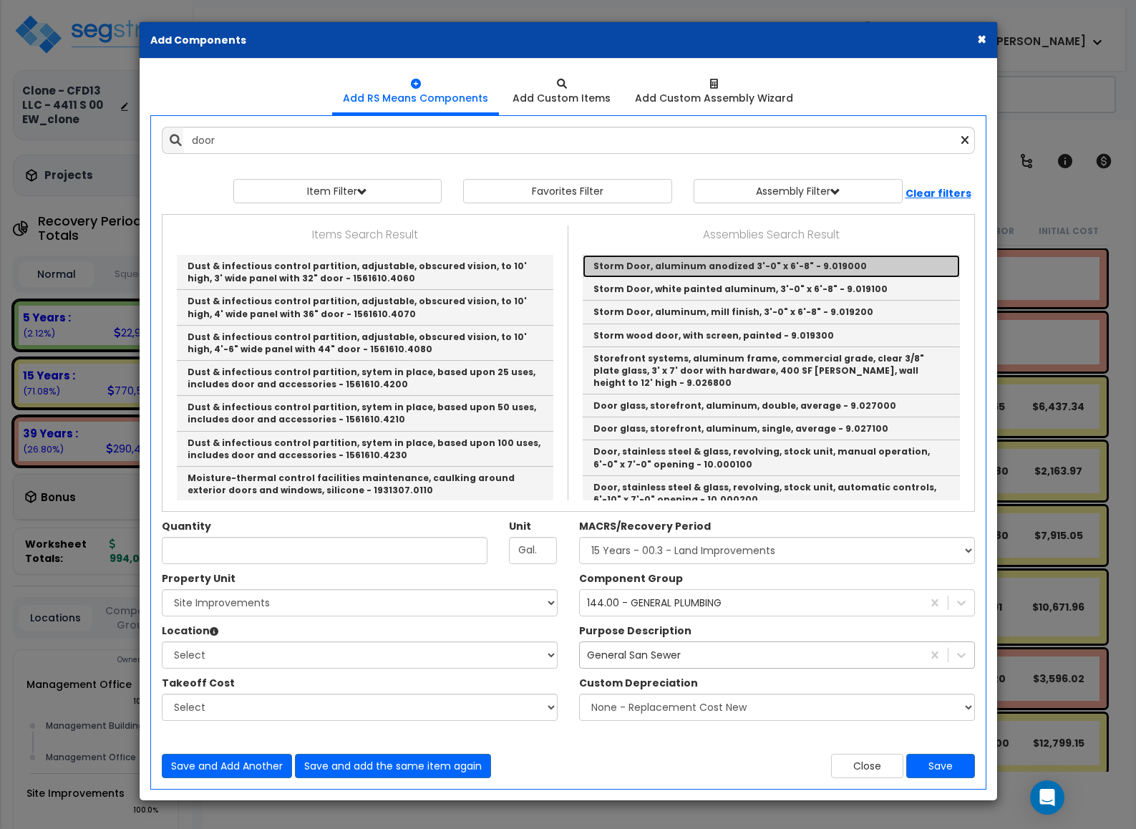
click at [634, 265] on link "Storm Door, aluminum anodized 3'-0" x 6'-8" - 9.019000" at bounding box center [771, 266] width 377 height 23
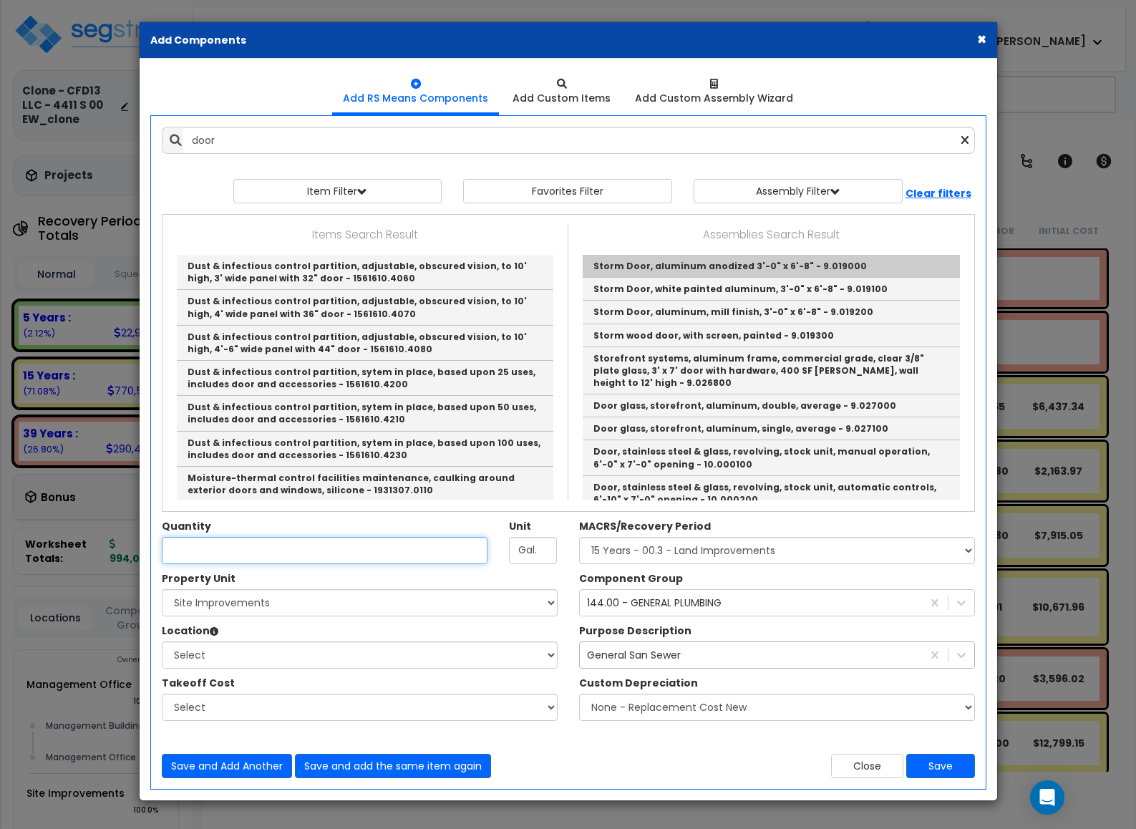
type input "Storm Door, aluminum anodized 3'-0" x 6'-8" - 9.019000"
type input "Ea."
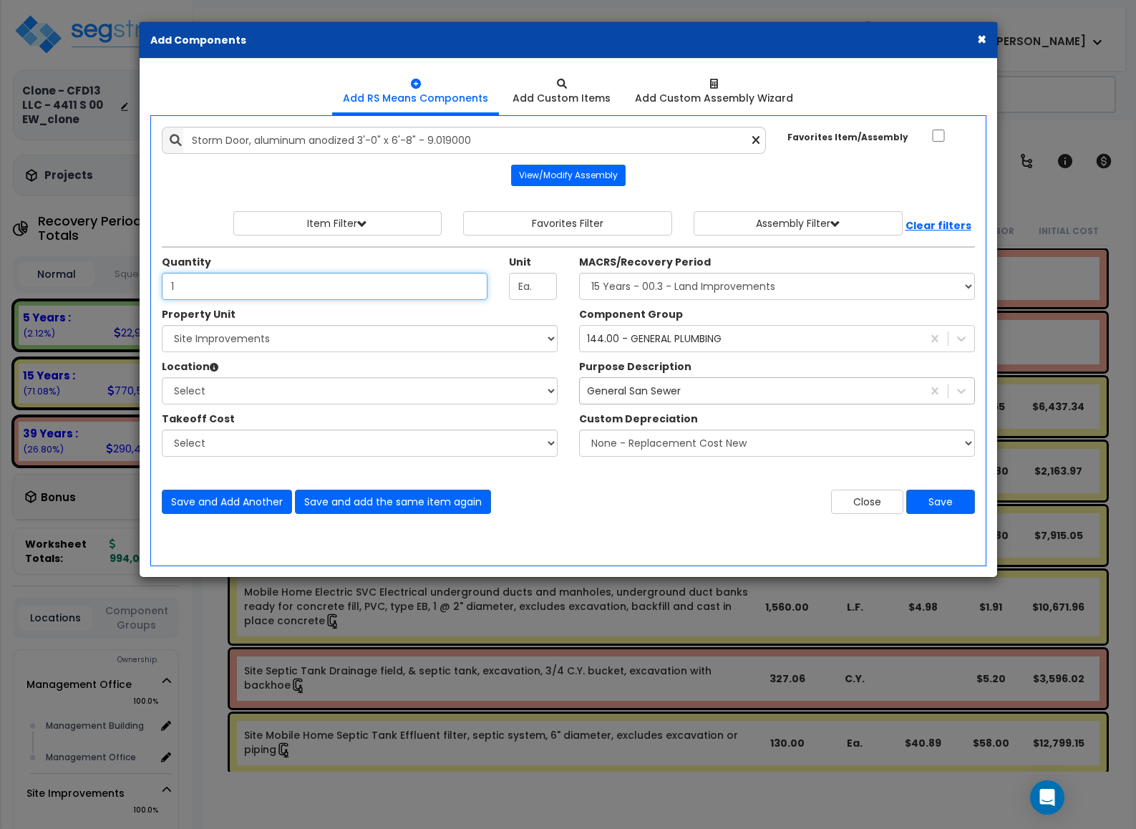
type input "1"
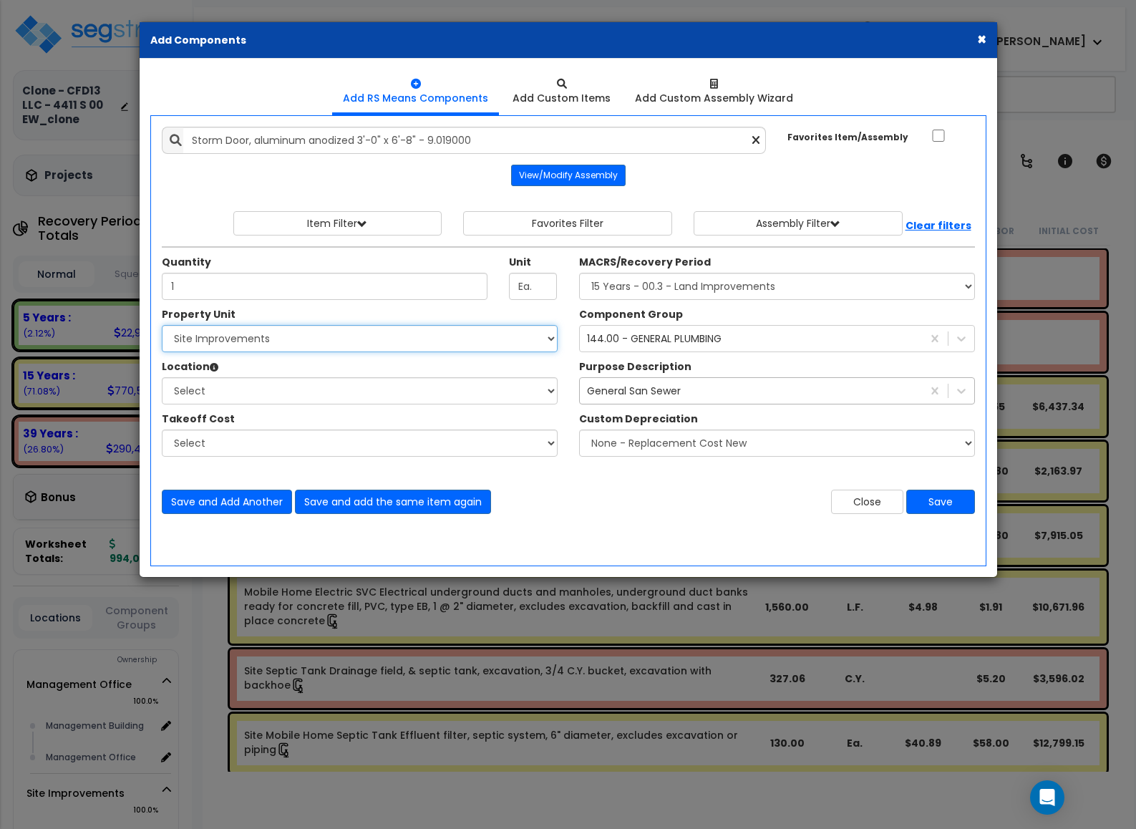
click at [355, 344] on select "Select Management Office Site Improvements Western Estates Mobile Home Park Wes…" at bounding box center [360, 338] width 396 height 27
select select "169641"
click at [162, 327] on select "Select Management Office Site Improvements Western Estates Mobile Home Park Wes…" at bounding box center [360, 338] width 396 height 27
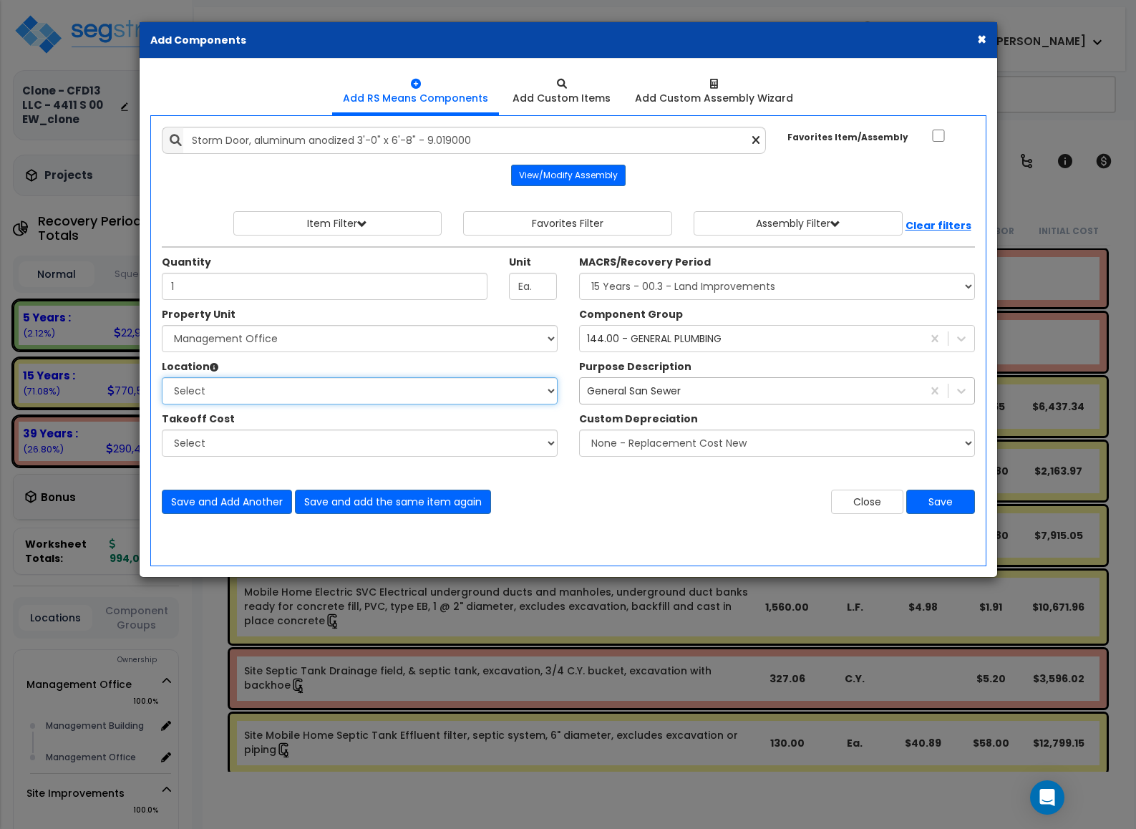
drag, startPoint x: 256, startPoint y: 379, endPoint x: 253, endPoint y: 389, distance: 10.4
click at [256, 379] on select "Select Site Exterior Add Additional Location" at bounding box center [360, 390] width 396 height 27
select select "461"
click at [162, 379] on select "Select Building Building Interior Management Building Management Office Add Add…" at bounding box center [360, 390] width 396 height 27
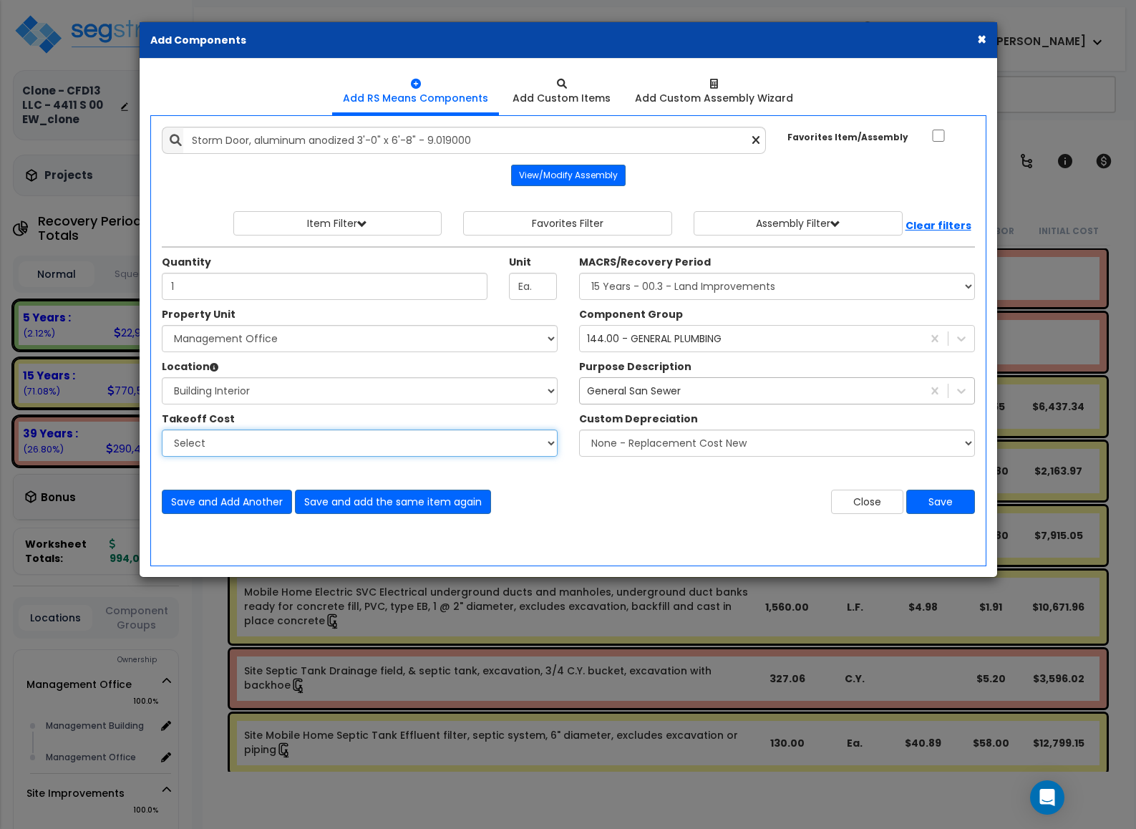
drag, startPoint x: 271, startPoint y: 438, endPoint x: 273, endPoint y: 454, distance: 15.9
click at [271, 438] on select "Select" at bounding box center [360, 443] width 396 height 27
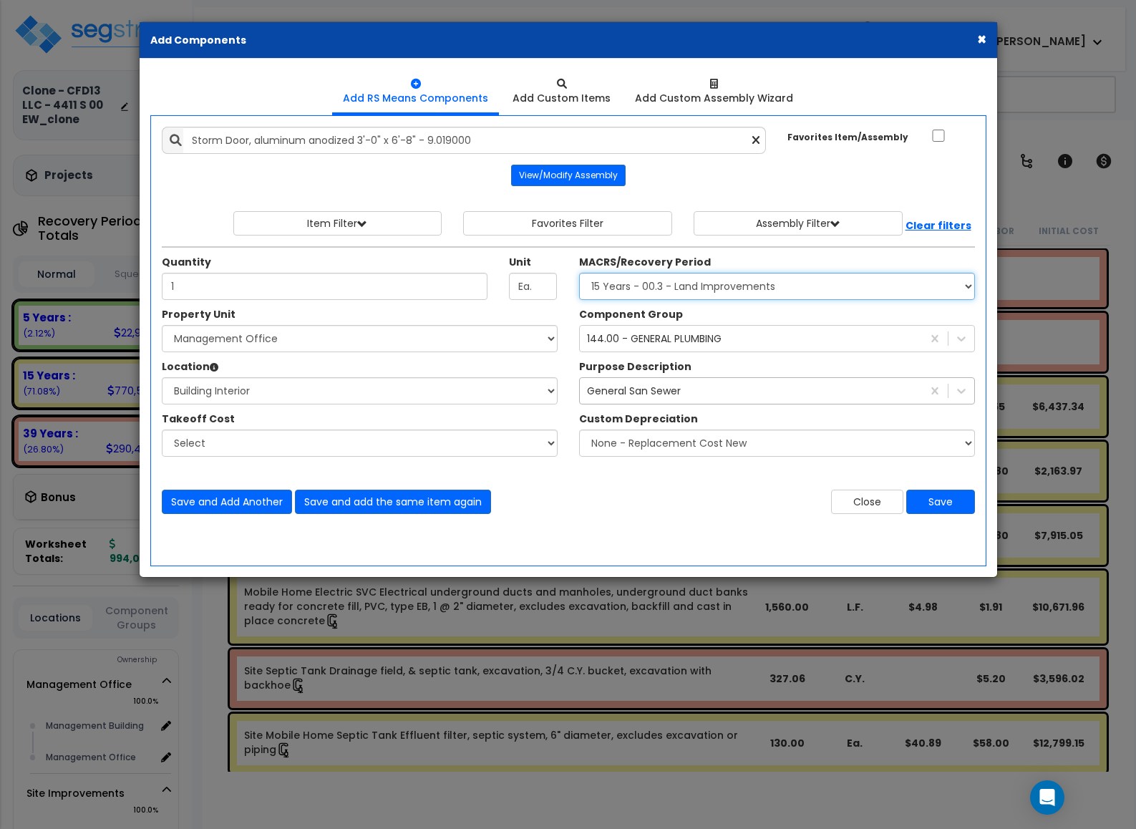
click at [631, 289] on select "Select MACRS/Recovery Period 5 Years - 57.0 - Distributive Trades & Services 5 …" at bounding box center [777, 286] width 396 height 27
select select "3667"
click at [579, 275] on select "Select MACRS/Recovery Period 5 Years - 57.0 - Distributive Trades & Services 5 …" at bounding box center [777, 286] width 396 height 27
click at [626, 342] on div "144.00 - GENERAL PLUMBING" at bounding box center [654, 338] width 135 height 14
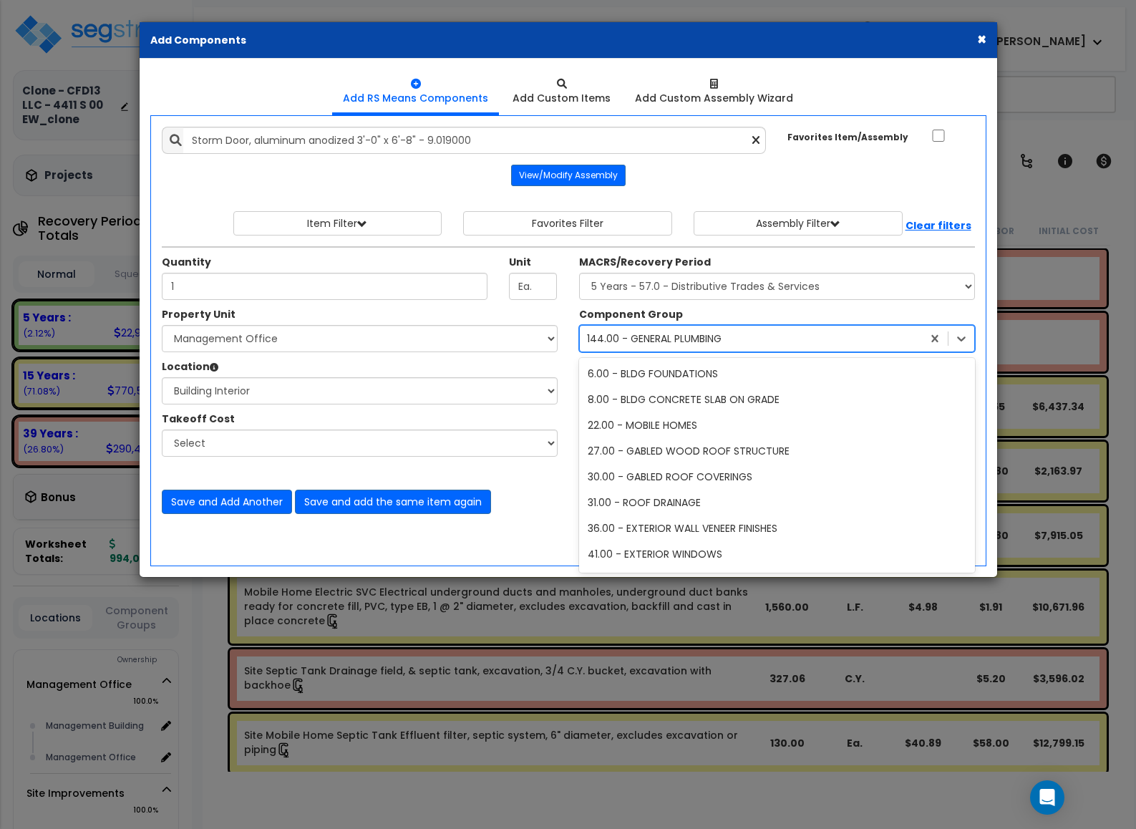
scroll to position [311, 0]
type input "doo"
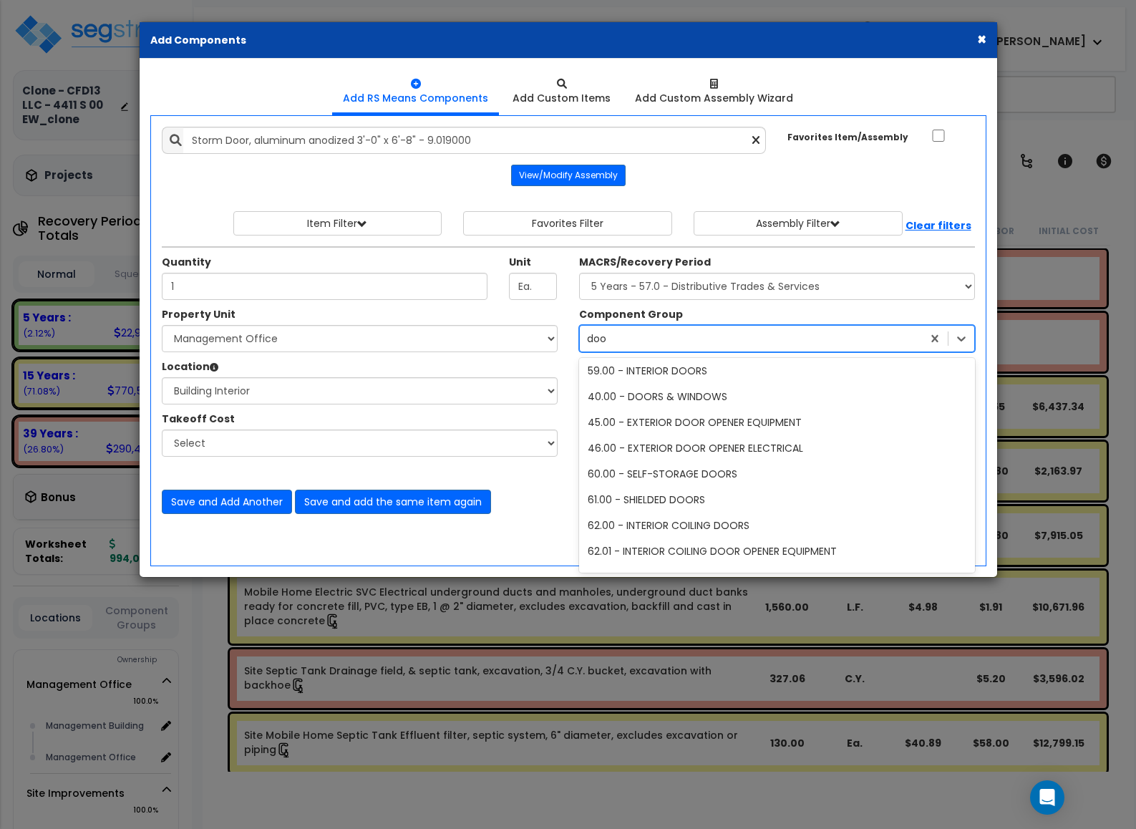
scroll to position [3, 0]
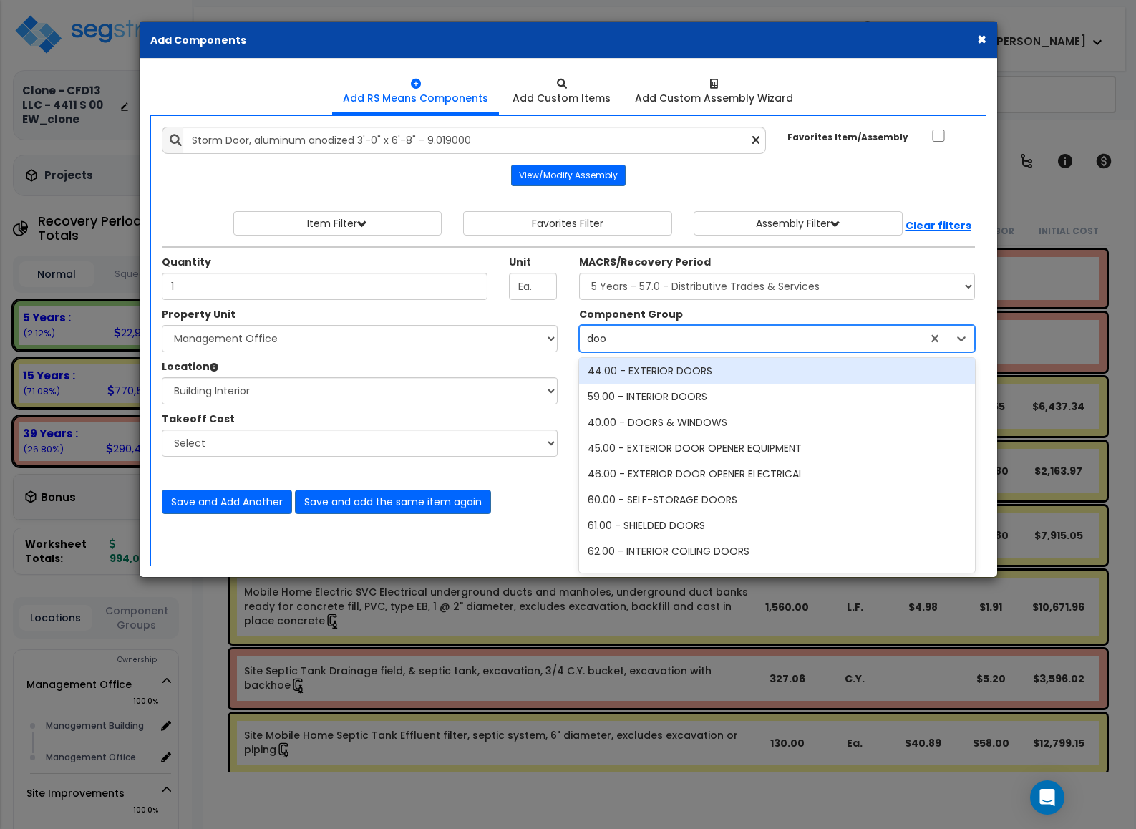
click at [628, 363] on div "44.00 - EXTERIOR DOORS" at bounding box center [777, 371] width 396 height 26
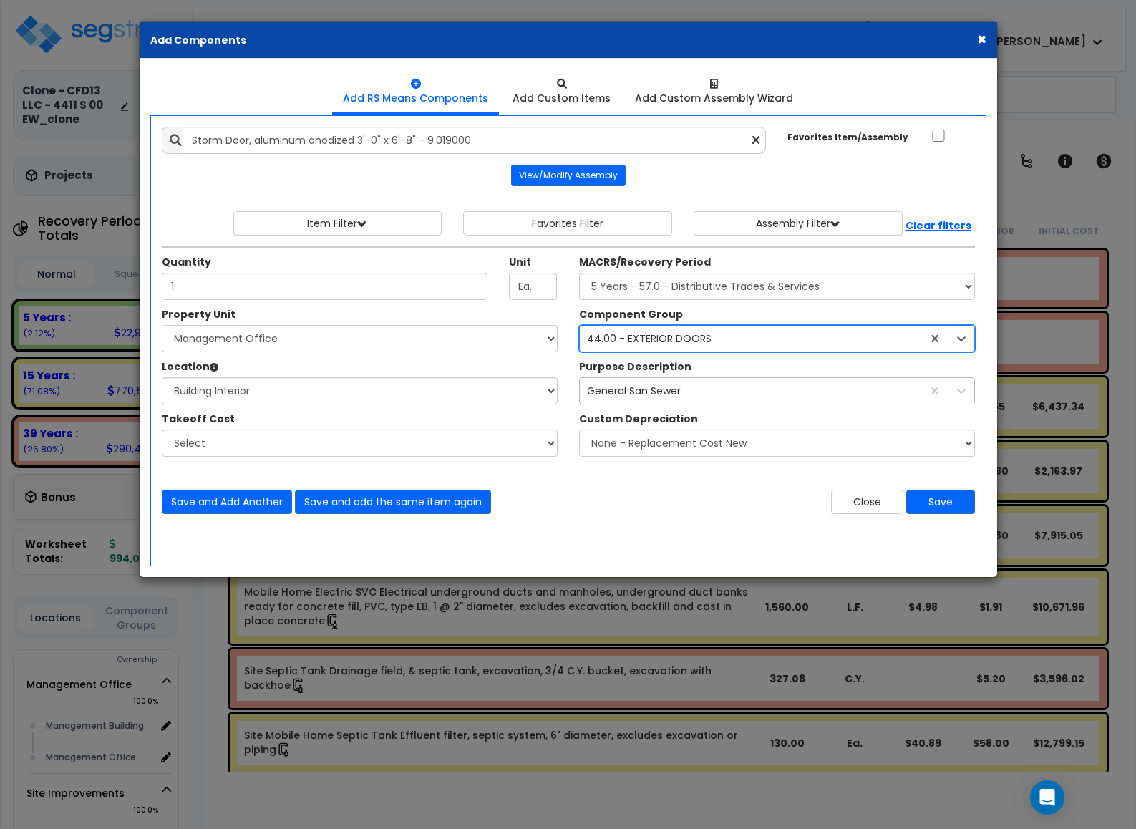
click at [657, 396] on div "General San Sewer" at bounding box center [634, 391] width 94 height 14
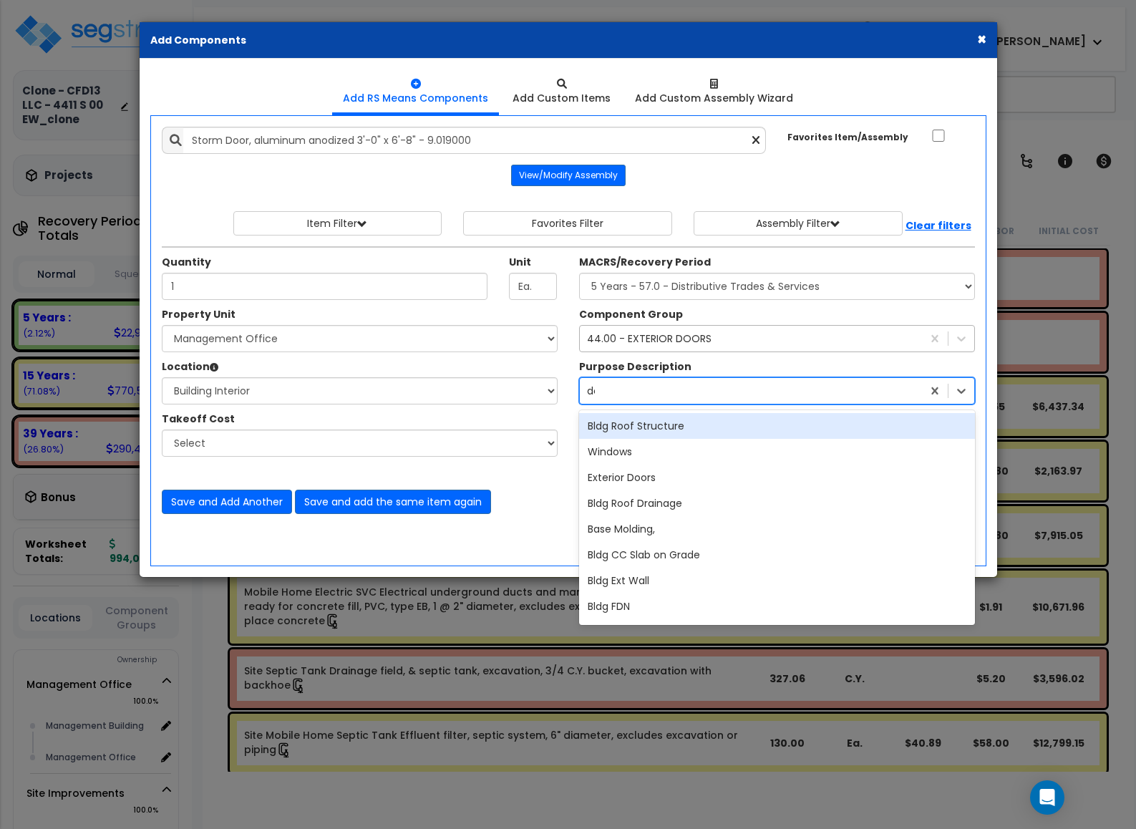
type input "doo"
drag, startPoint x: 652, startPoint y: 435, endPoint x: 707, endPoint y: 453, distance: 58.9
click at [652, 434] on div "Exterior Doors" at bounding box center [777, 426] width 396 height 26
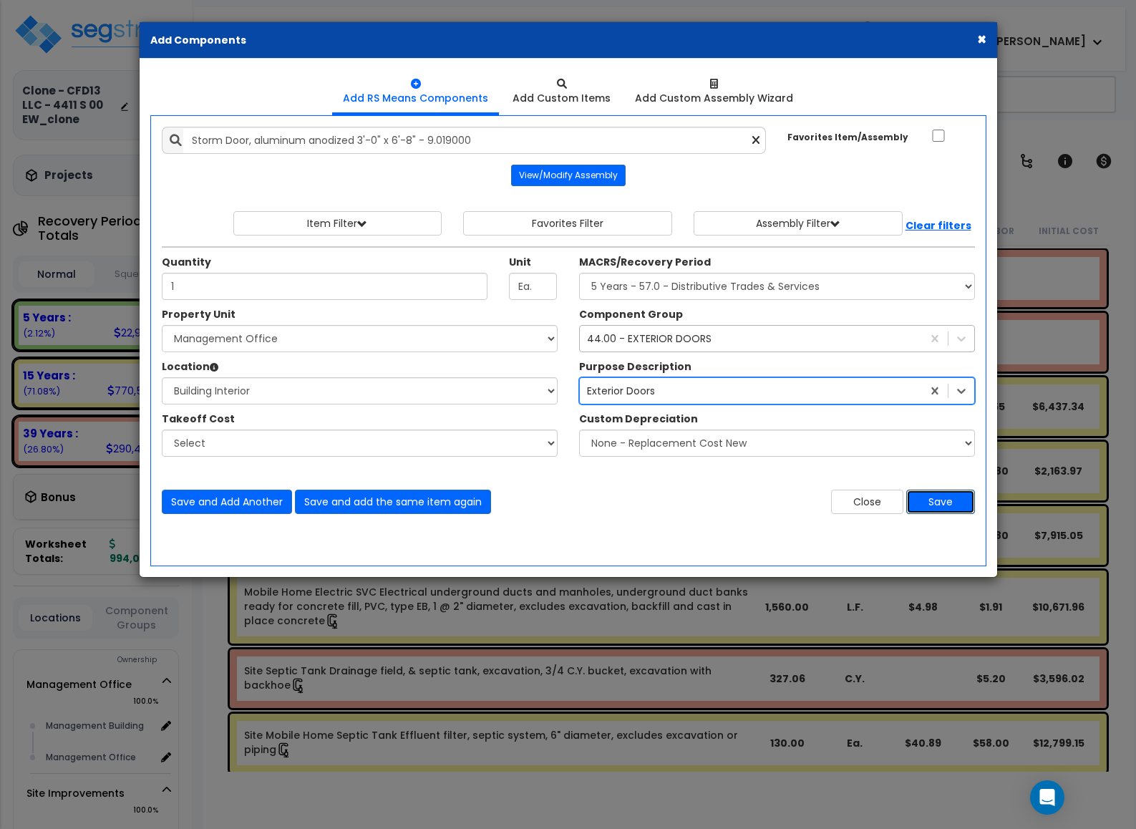
click at [930, 508] on button "Save" at bounding box center [940, 502] width 69 height 24
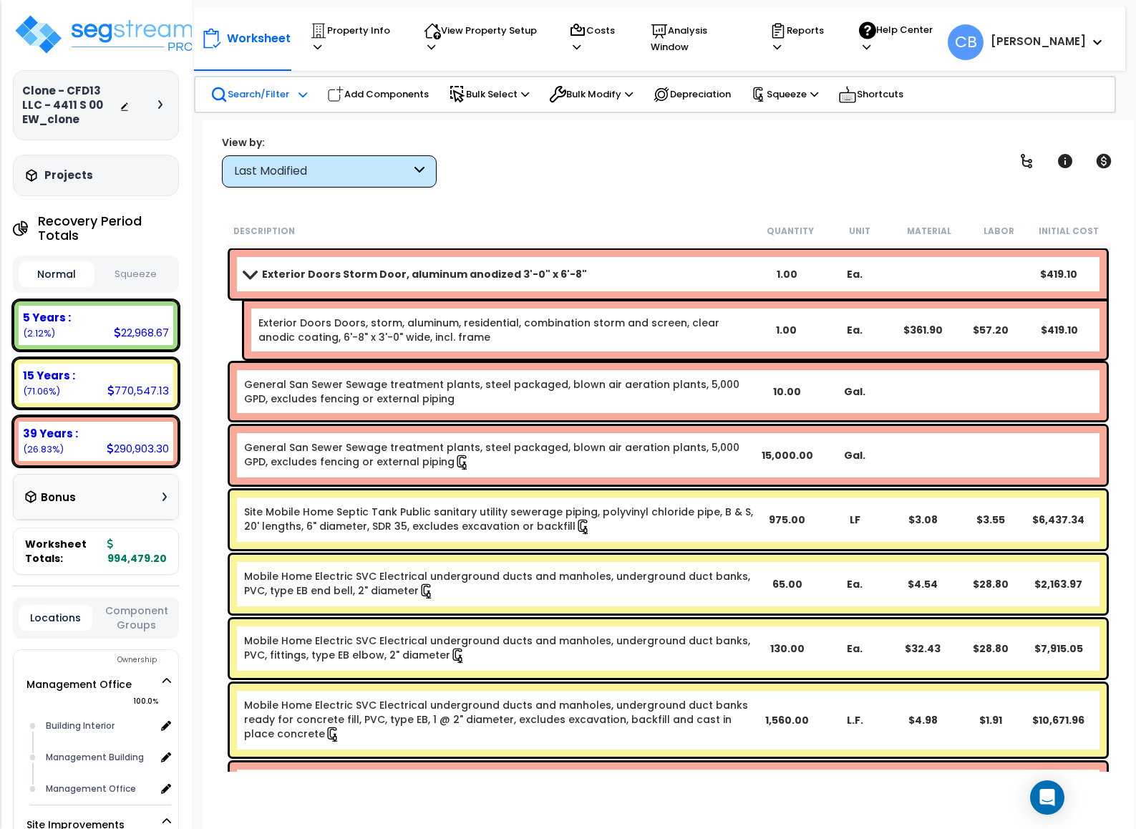
click at [271, 165] on div "Last Modified" at bounding box center [322, 171] width 177 height 16
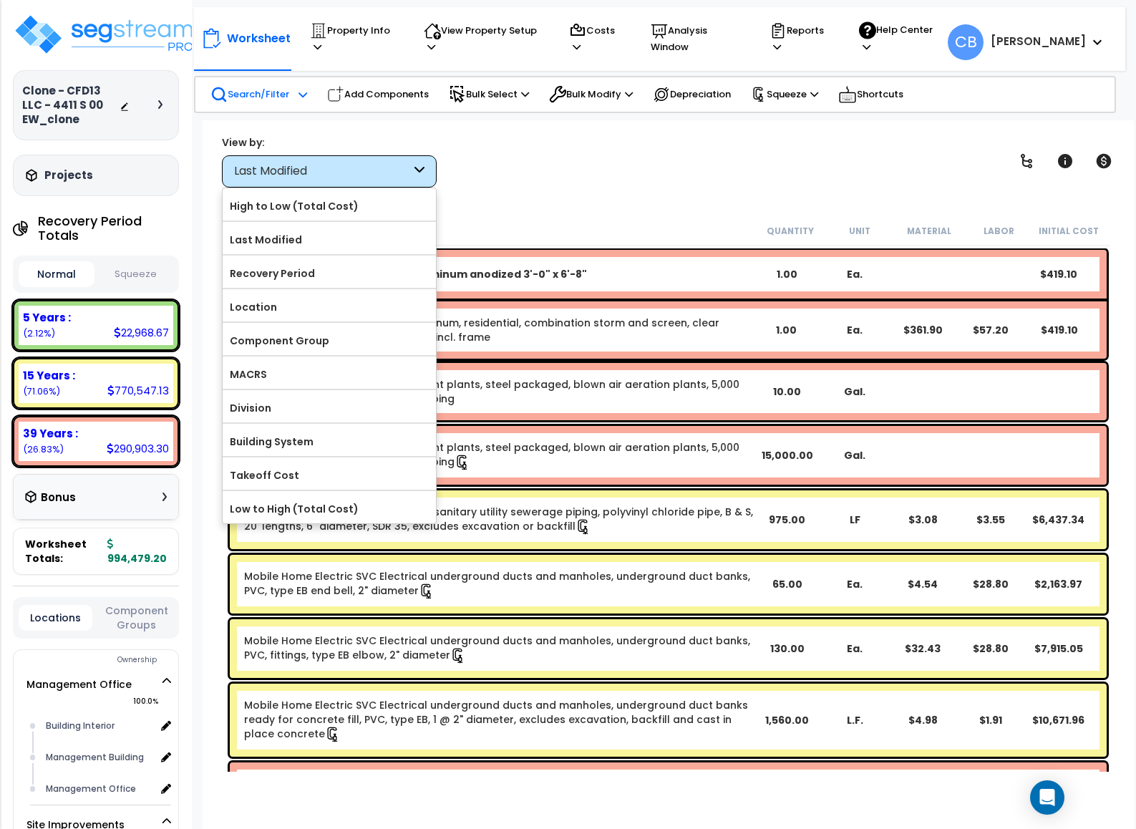
click at [475, 196] on div "Worksheet Property Info Property Setup Add Property Unit Template property Clon…" at bounding box center [668, 534] width 931 height 829
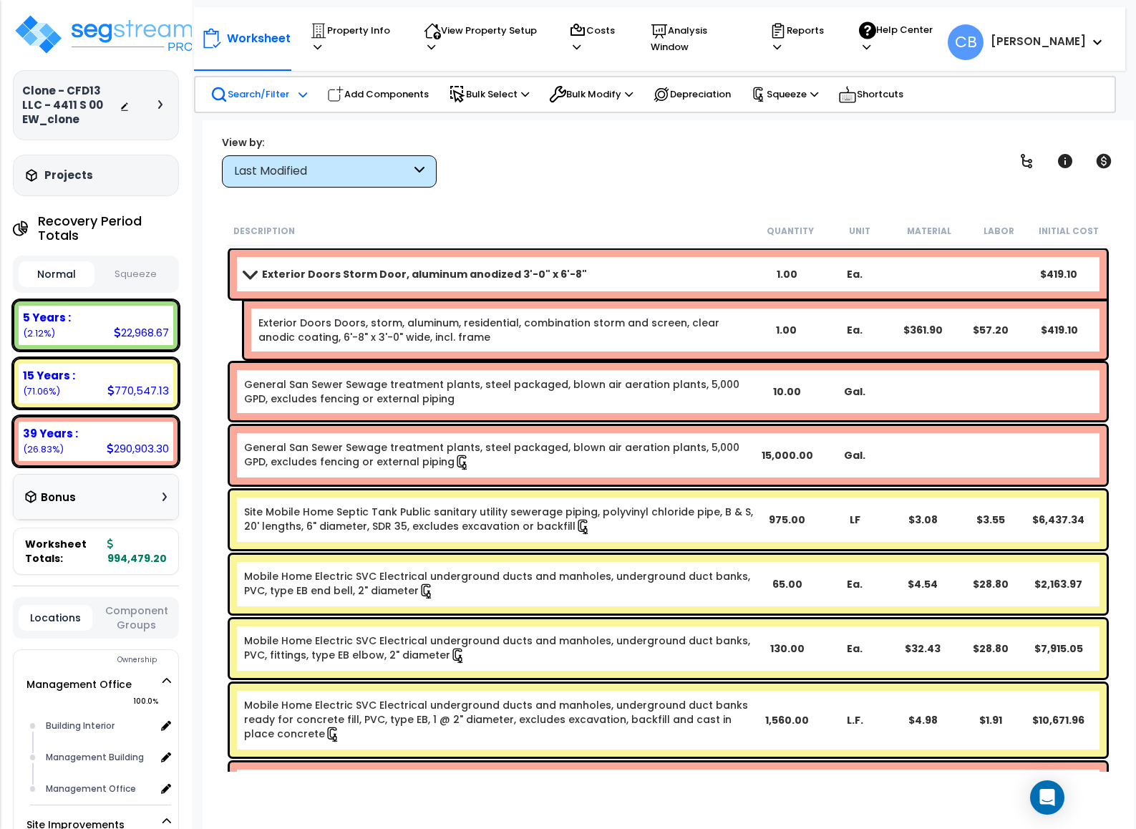
click at [258, 264] on link "Exterior Doors Storm Door, aluminum anodized 3'-0" x 6'-8"" at bounding box center [498, 274] width 509 height 20
click at [258, 289] on div "Exterior Doors Storm Door, aluminum anodized 3'-0" x 6'-8" 1.00 Ea. $419.10" at bounding box center [668, 274] width 877 height 49
